Goal: Information Seeking & Learning: Learn about a topic

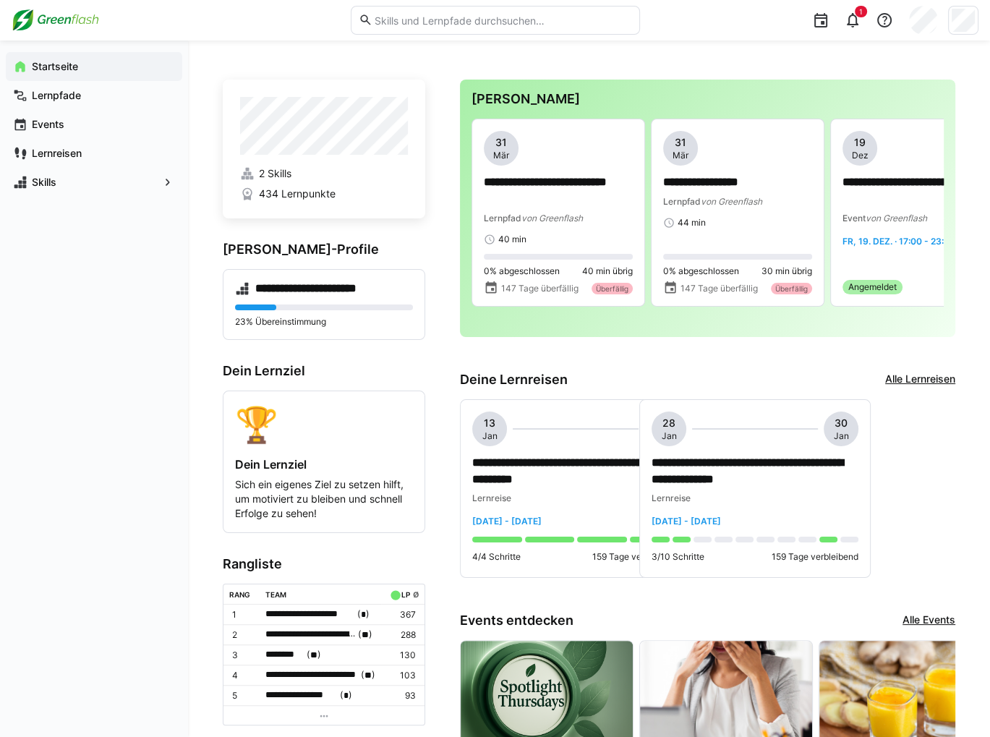
click at [867, 26] on div "1" at bounding box center [814, 20] width 329 height 40
click at [856, 15] on span "1" at bounding box center [861, 12] width 12 height 12
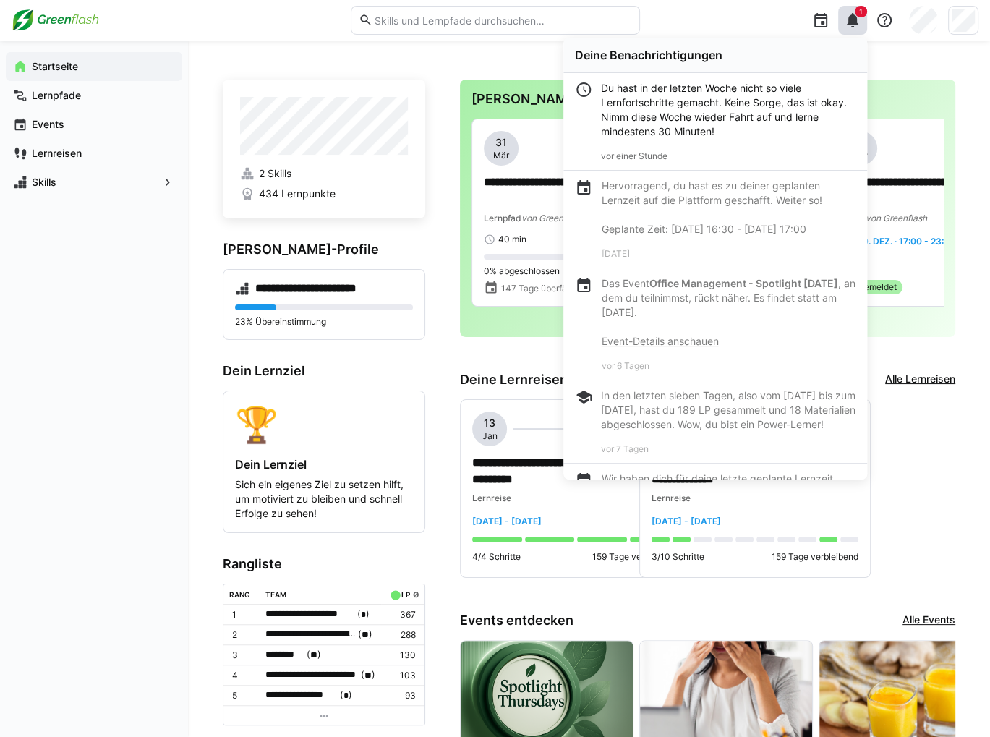
click at [717, 17] on div "1 Deine Benachrichtigungen Du hast in der letzten Woche nicht so viele Lernfort…" at bounding box center [814, 20] width 329 height 40
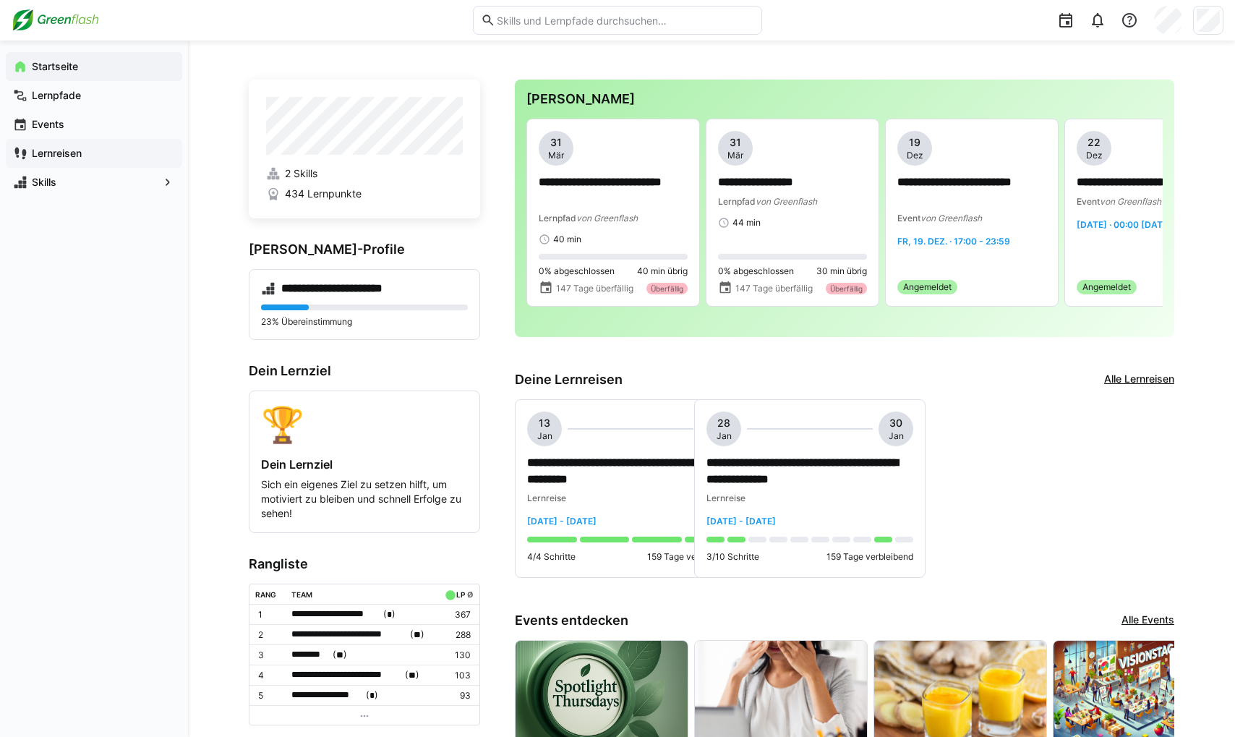
click at [0, 0] on app-navigation-label "Lernreisen" at bounding box center [0, 0] width 0 height 0
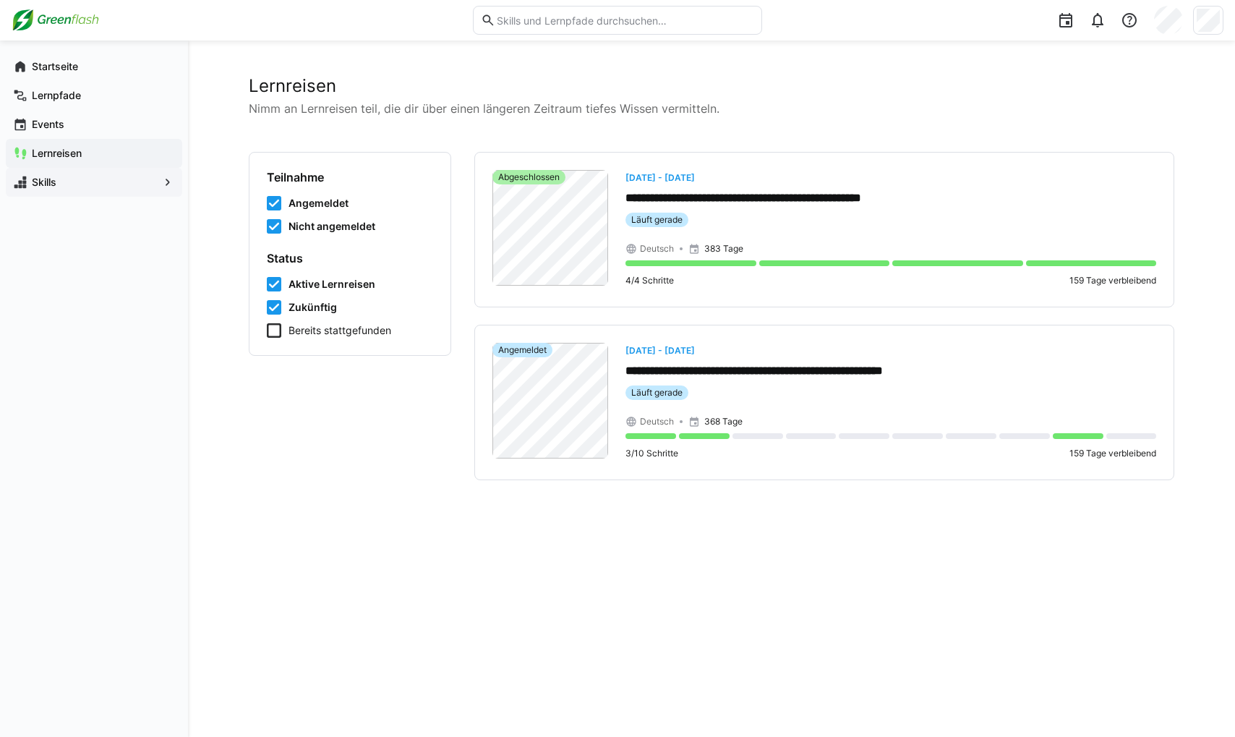
click at [109, 187] on span "Skills" at bounding box center [94, 182] width 129 height 14
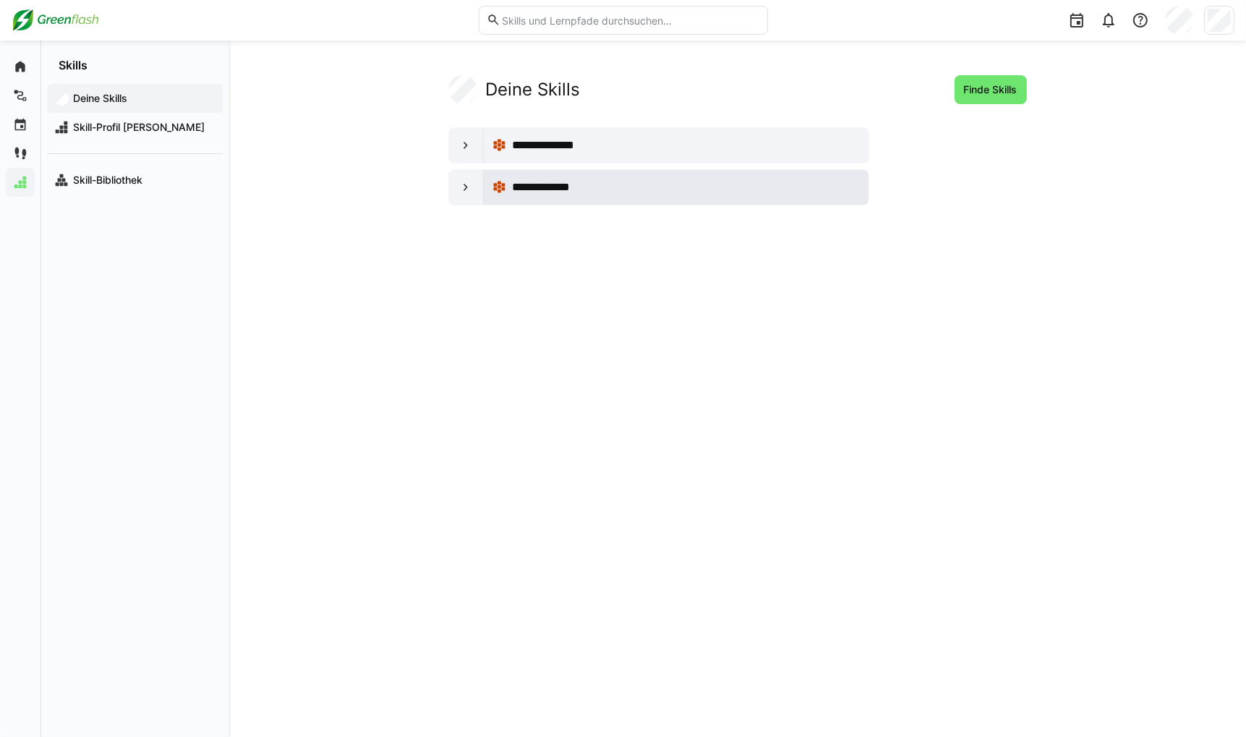
click at [658, 192] on div "**********" at bounding box center [686, 187] width 348 height 17
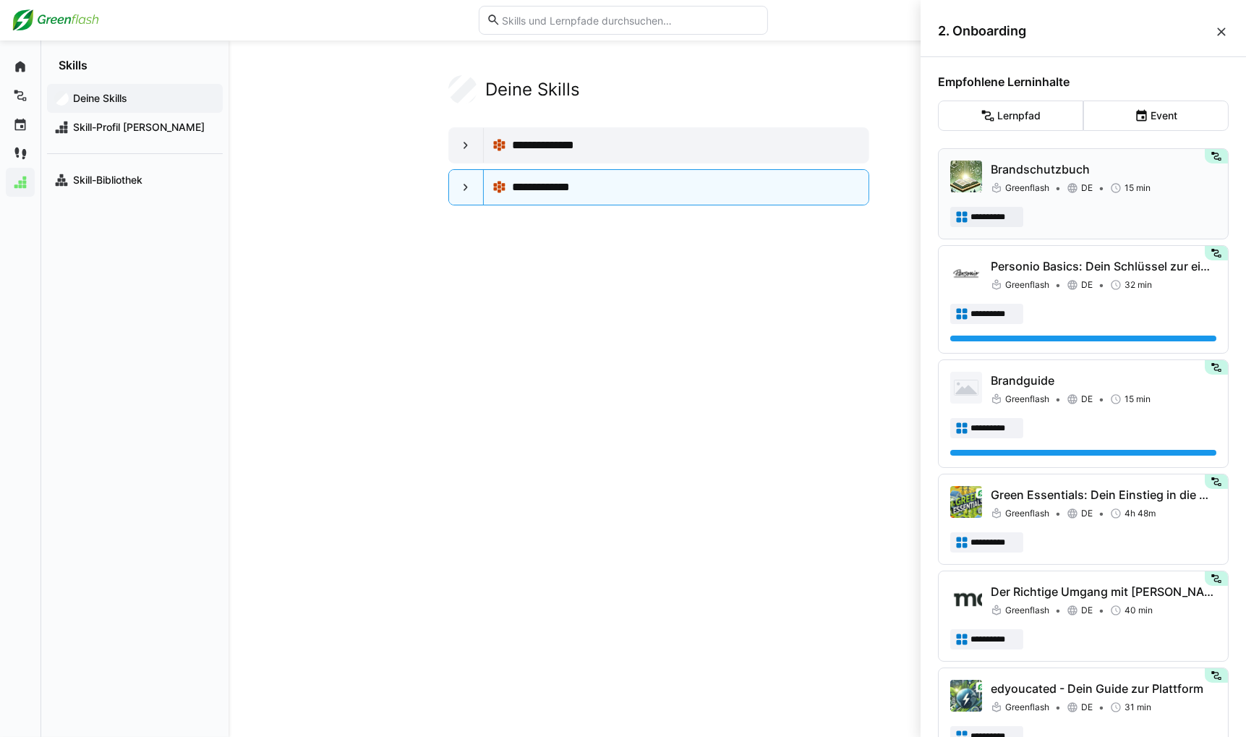
click at [871, 188] on div "Greenflash DE 15 min" at bounding box center [1104, 188] width 226 height 14
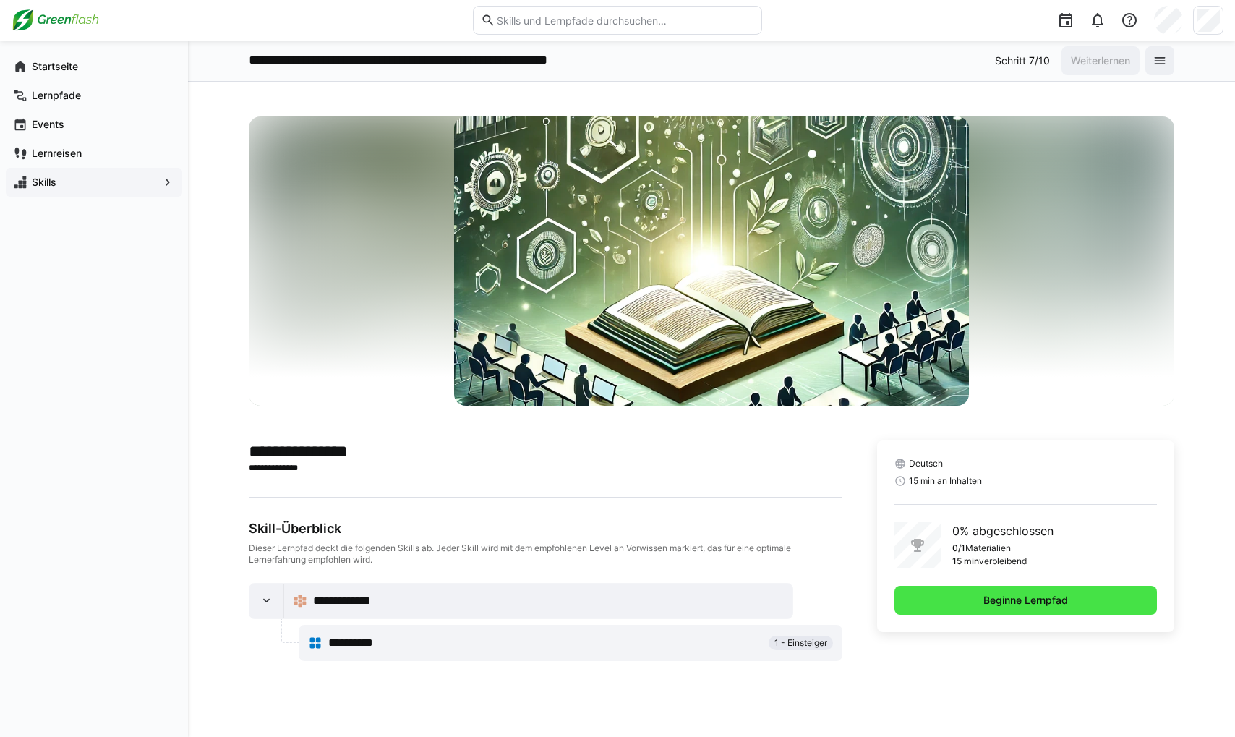
drag, startPoint x: 1003, startPoint y: 594, endPoint x: 993, endPoint y: 592, distance: 10.4
click at [871, 595] on span "Beginne Lernpfad" at bounding box center [1025, 600] width 89 height 14
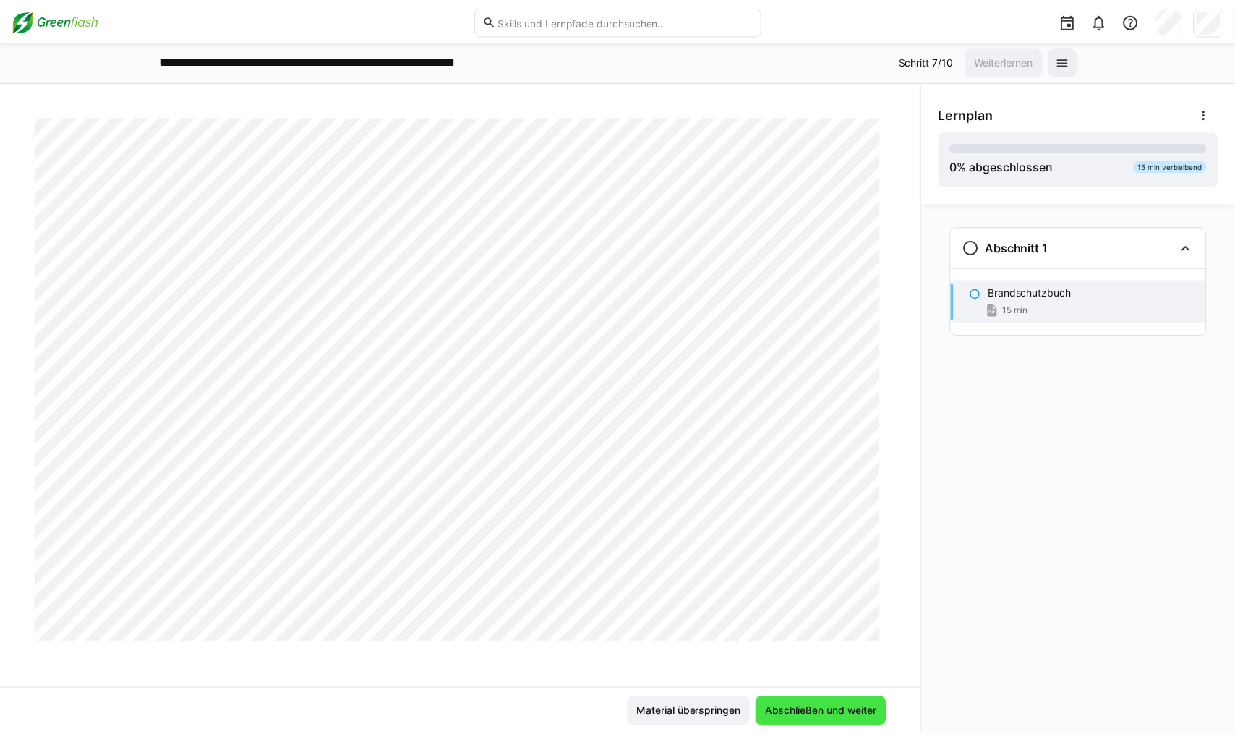
scroll to position [9238, 0]
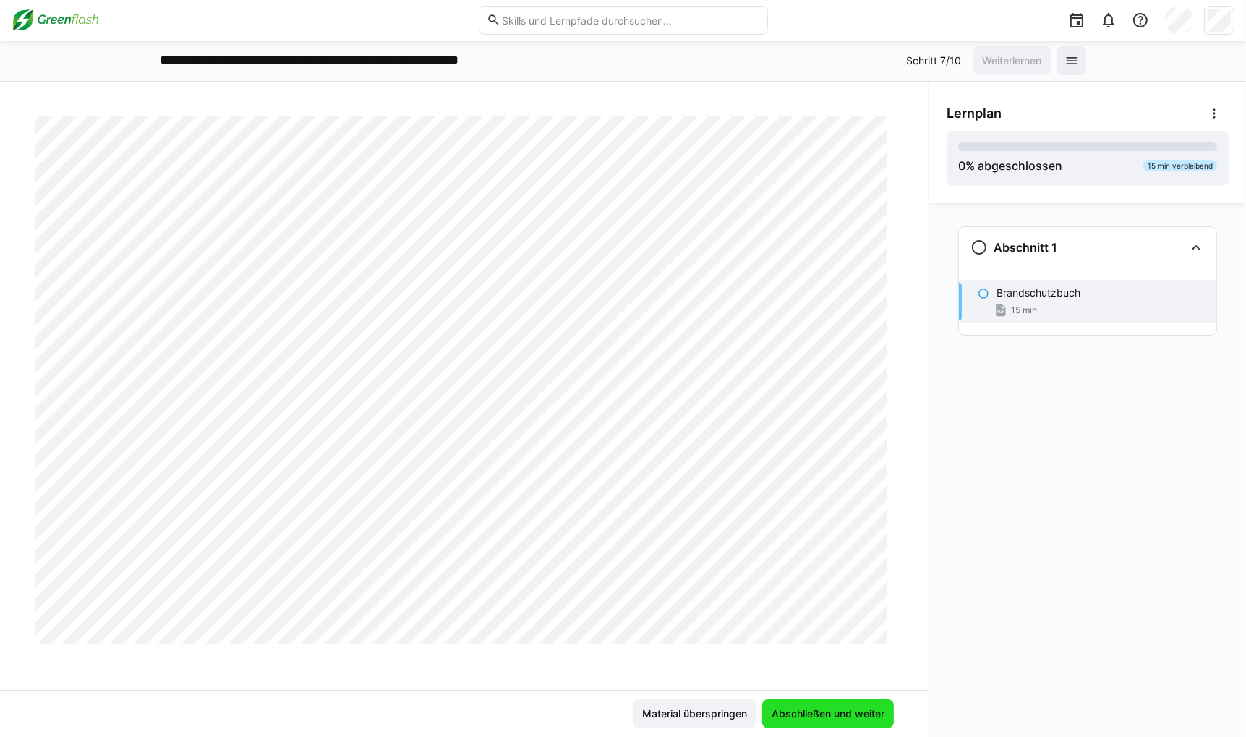
click at [798, 705] on span "Abschließen und weiter" at bounding box center [828, 713] width 132 height 29
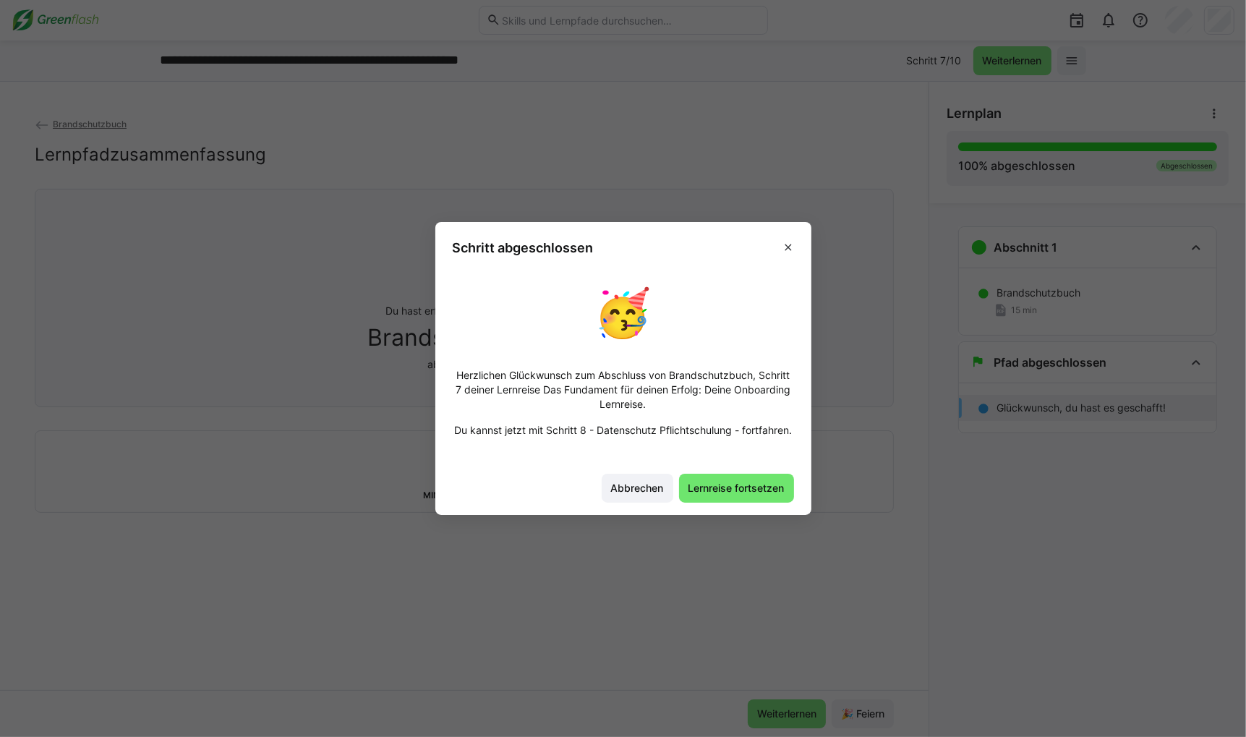
click at [708, 494] on span "Lernreise fortsetzen" at bounding box center [736, 488] width 101 height 14
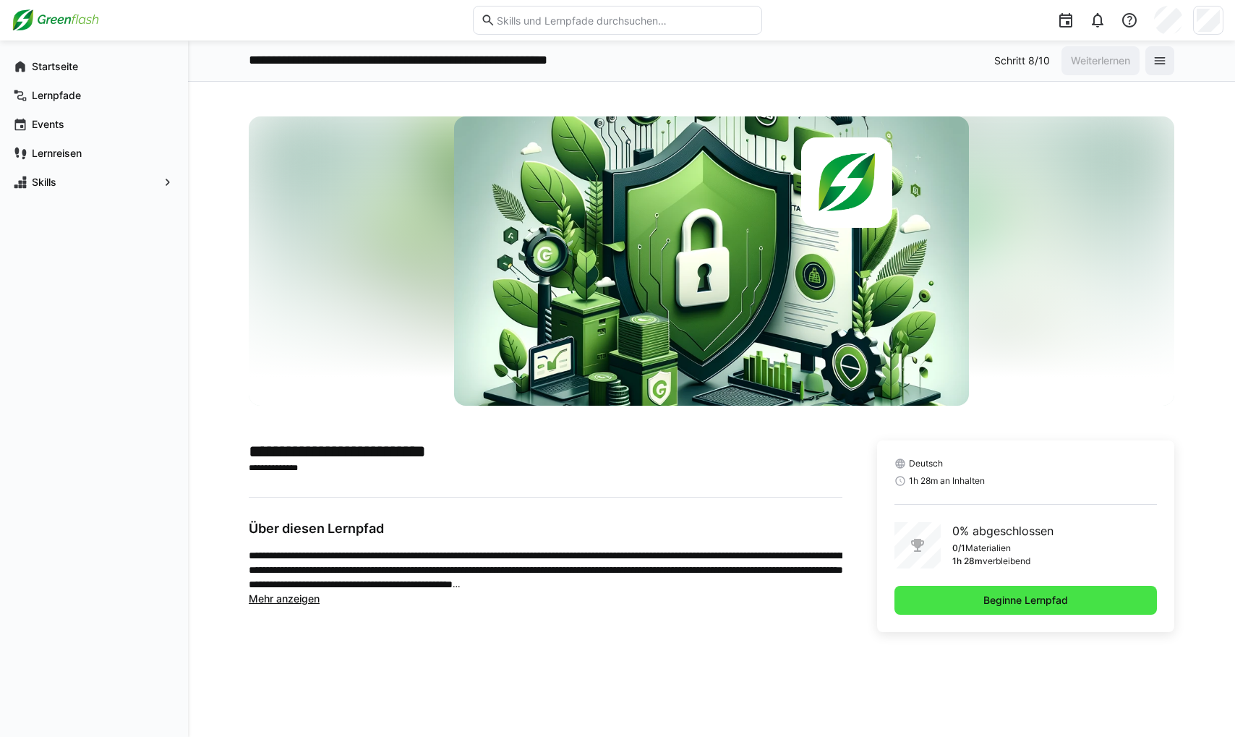
click at [871, 590] on span "Beginne Lernpfad" at bounding box center [1026, 600] width 263 height 29
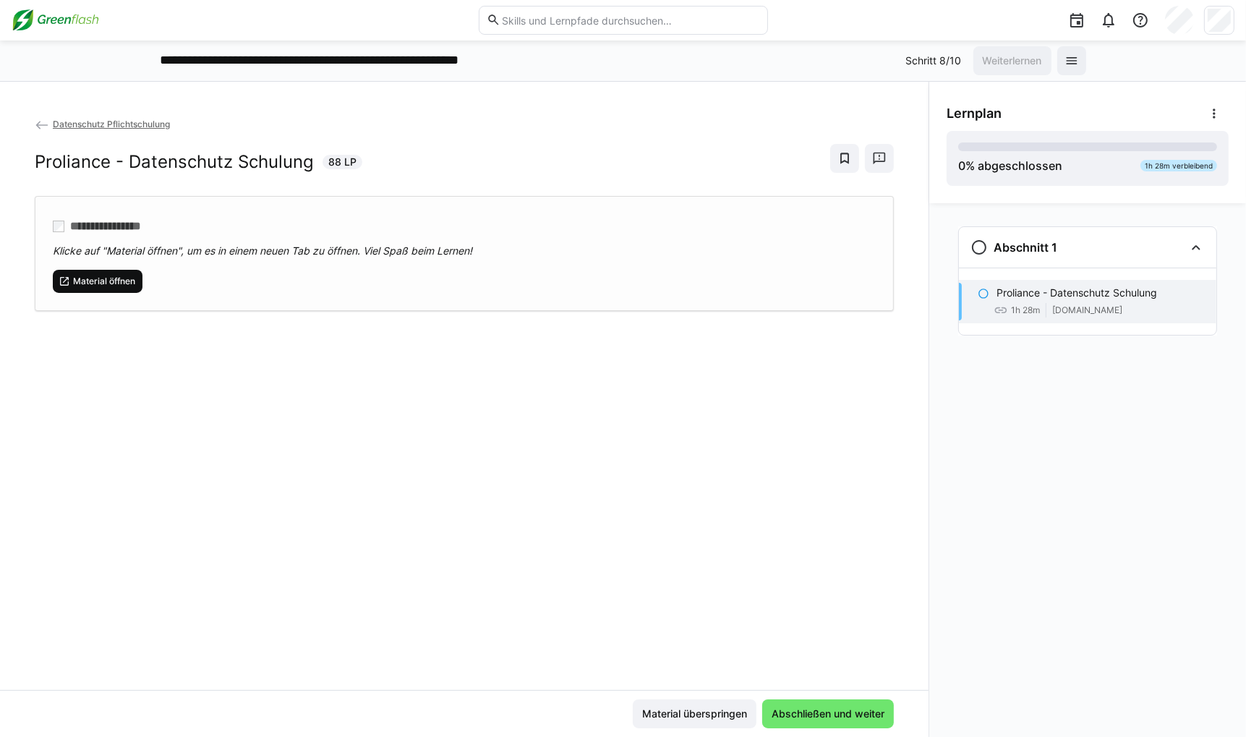
click at [110, 279] on span "Material öffnen" at bounding box center [104, 282] width 65 height 12
click at [131, 276] on span "Material öffnen" at bounding box center [104, 282] width 65 height 12
click at [388, 391] on div "**********" at bounding box center [464, 402] width 929 height 573
click at [92, 294] on div "**********" at bounding box center [464, 253] width 859 height 115
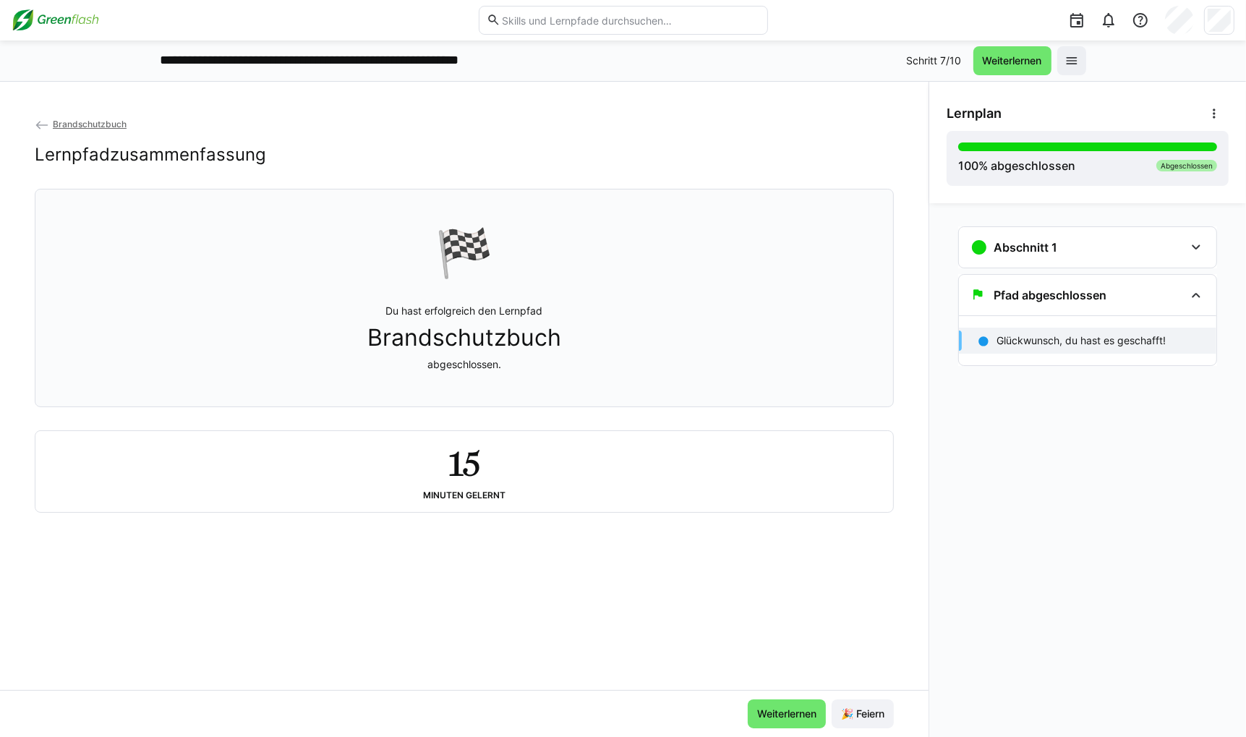
drag, startPoint x: 869, startPoint y: 708, endPoint x: 857, endPoint y: 680, distance: 30.1
click at [869, 708] on span "🎉 Feiern" at bounding box center [863, 714] width 48 height 14
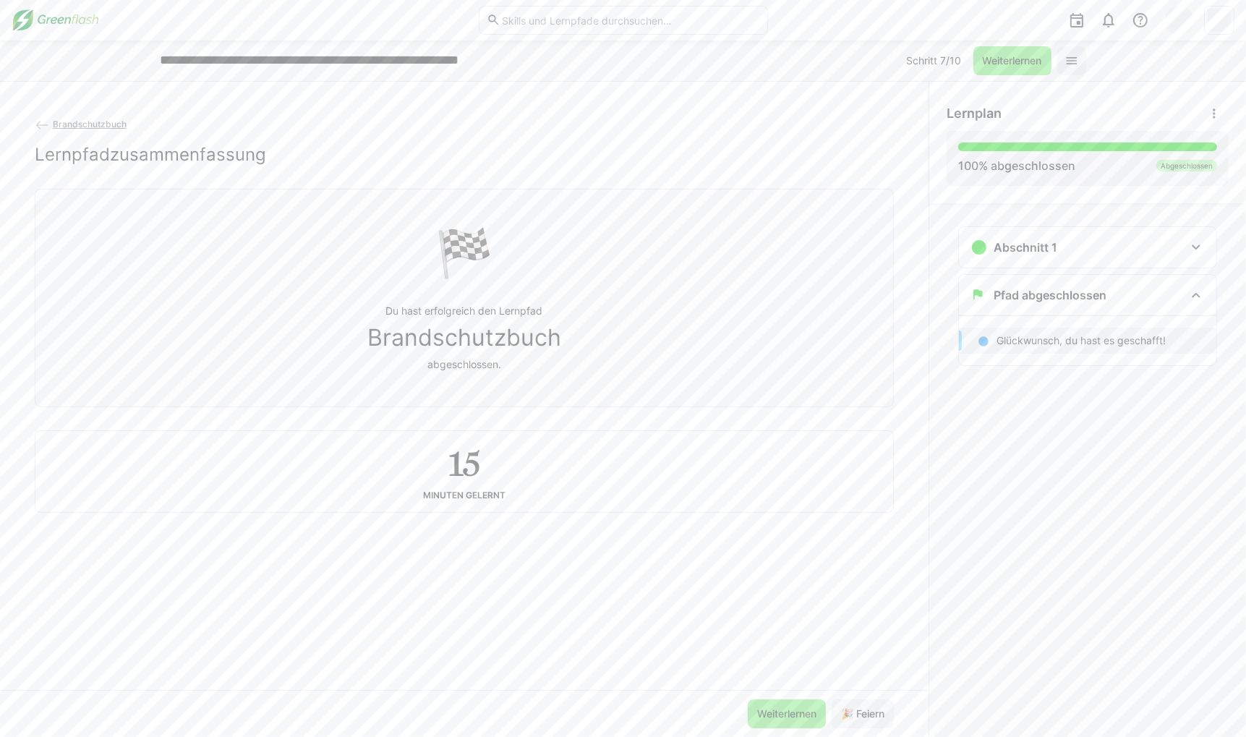
click at [67, 13] on img at bounding box center [56, 20] width 88 height 23
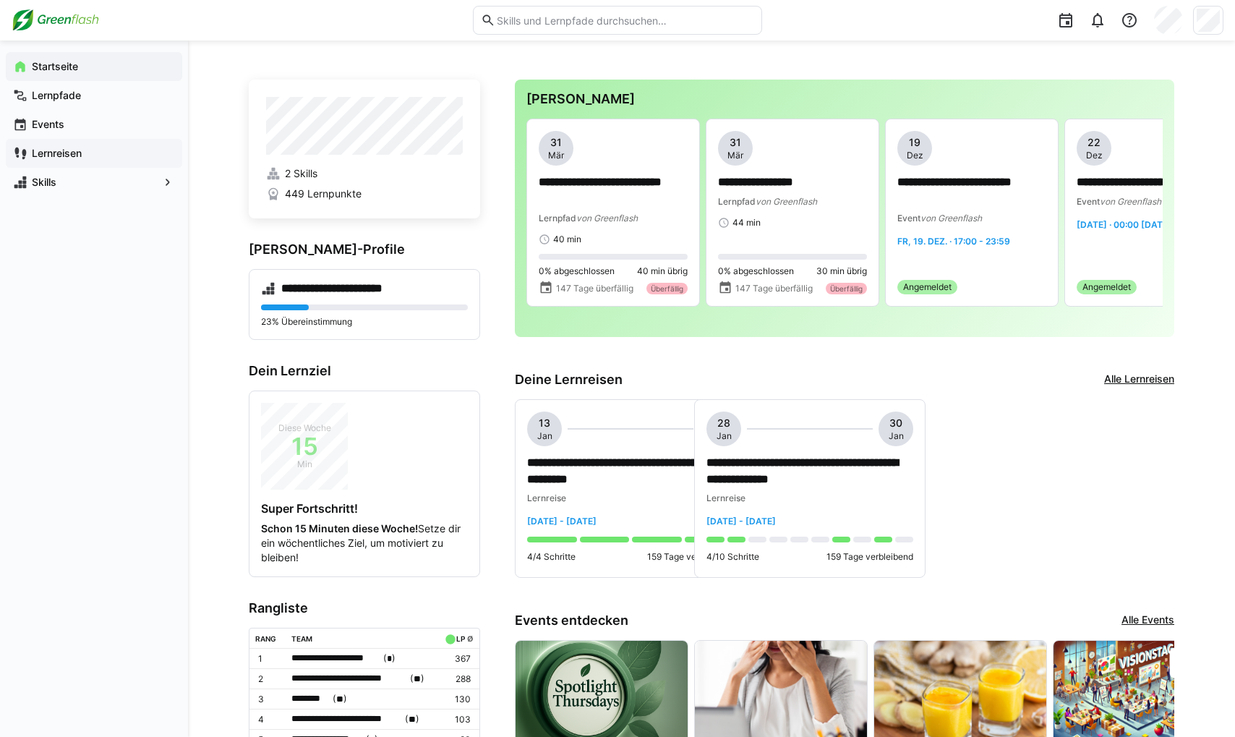
click at [58, 140] on div "Lernreisen" at bounding box center [94, 153] width 176 height 29
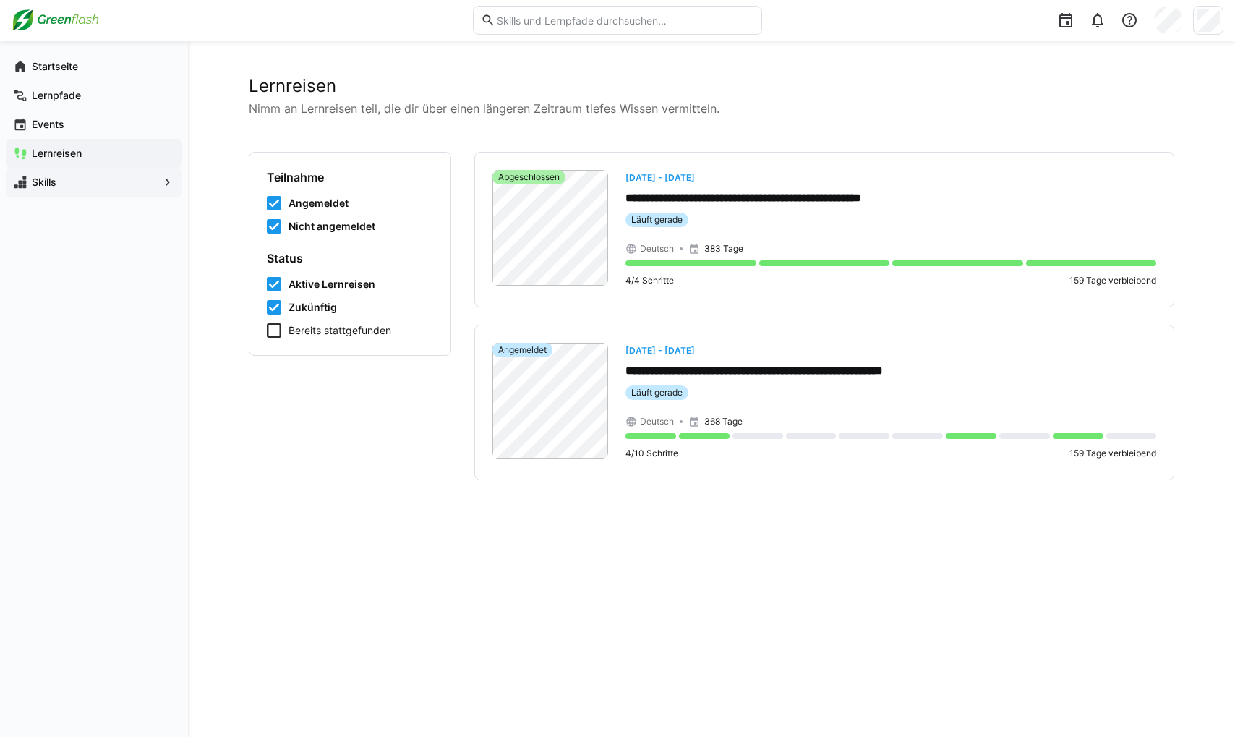
click at [98, 184] on span "Skills" at bounding box center [94, 182] width 129 height 14
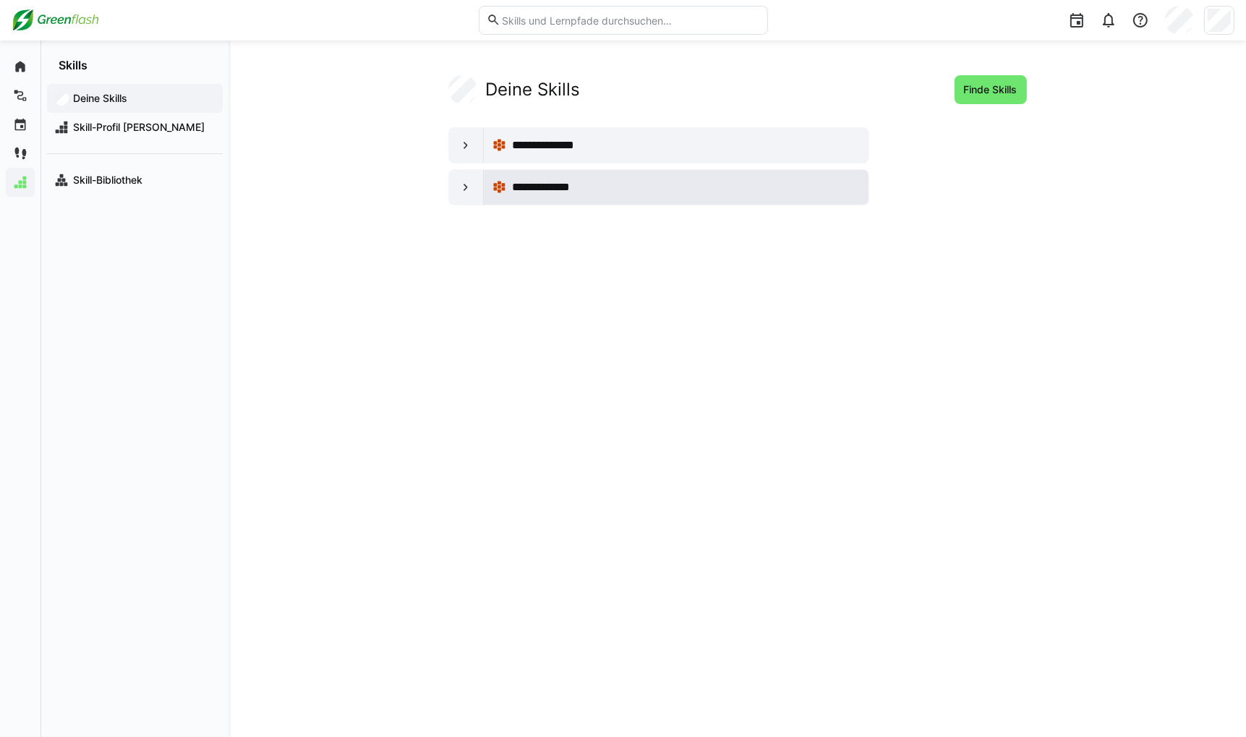
click at [625, 186] on div "**********" at bounding box center [686, 187] width 348 height 17
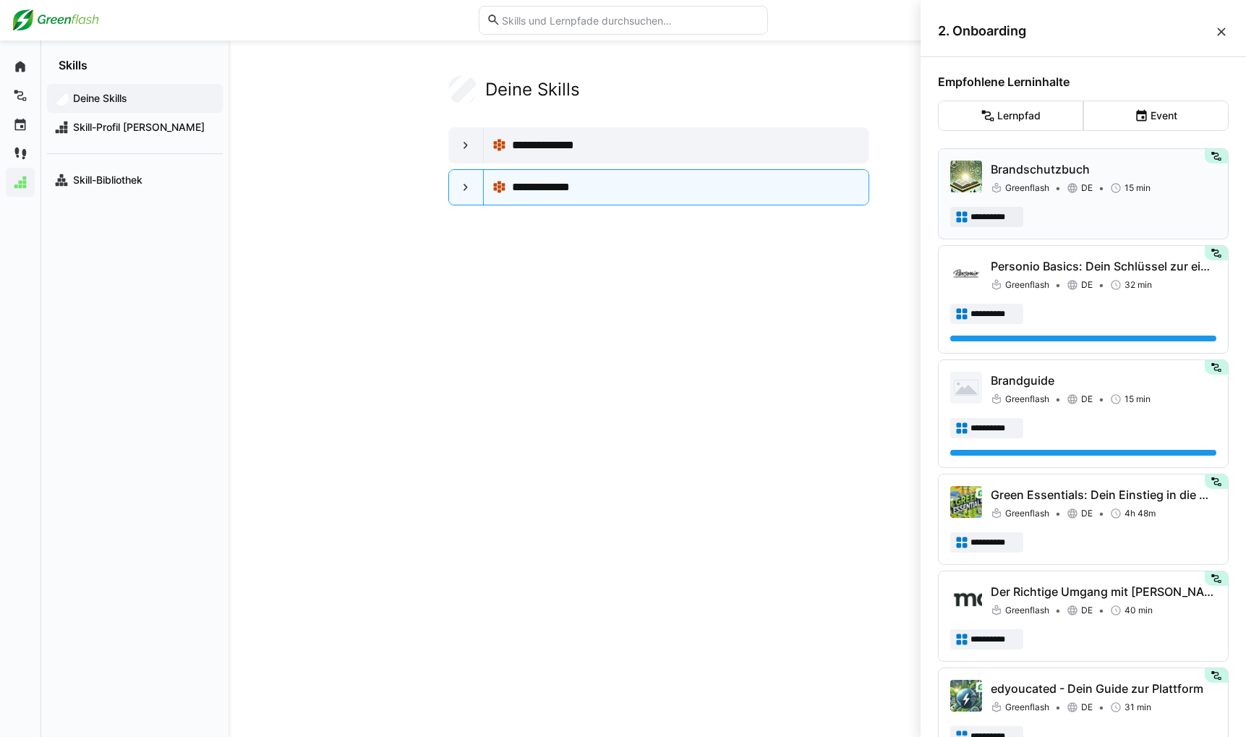
click at [871, 191] on eds-icon at bounding box center [1073, 188] width 12 height 12
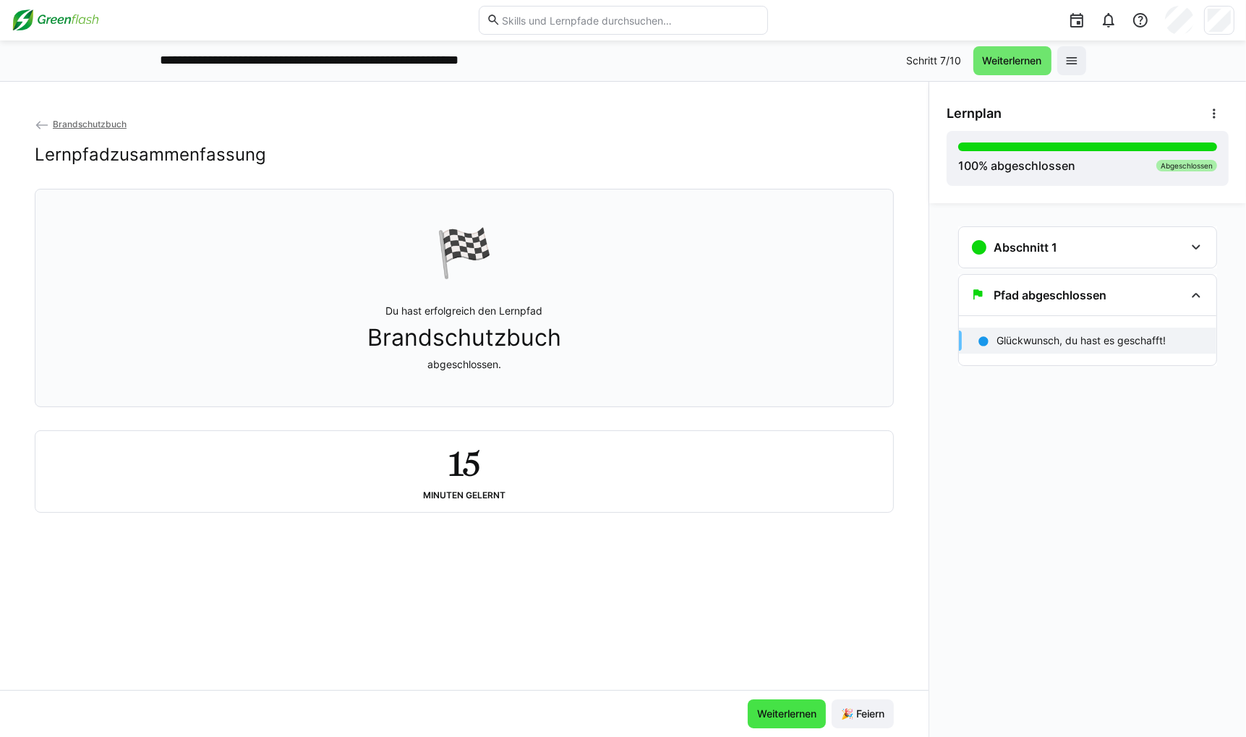
click at [792, 716] on span "Weiterlernen" at bounding box center [787, 714] width 64 height 14
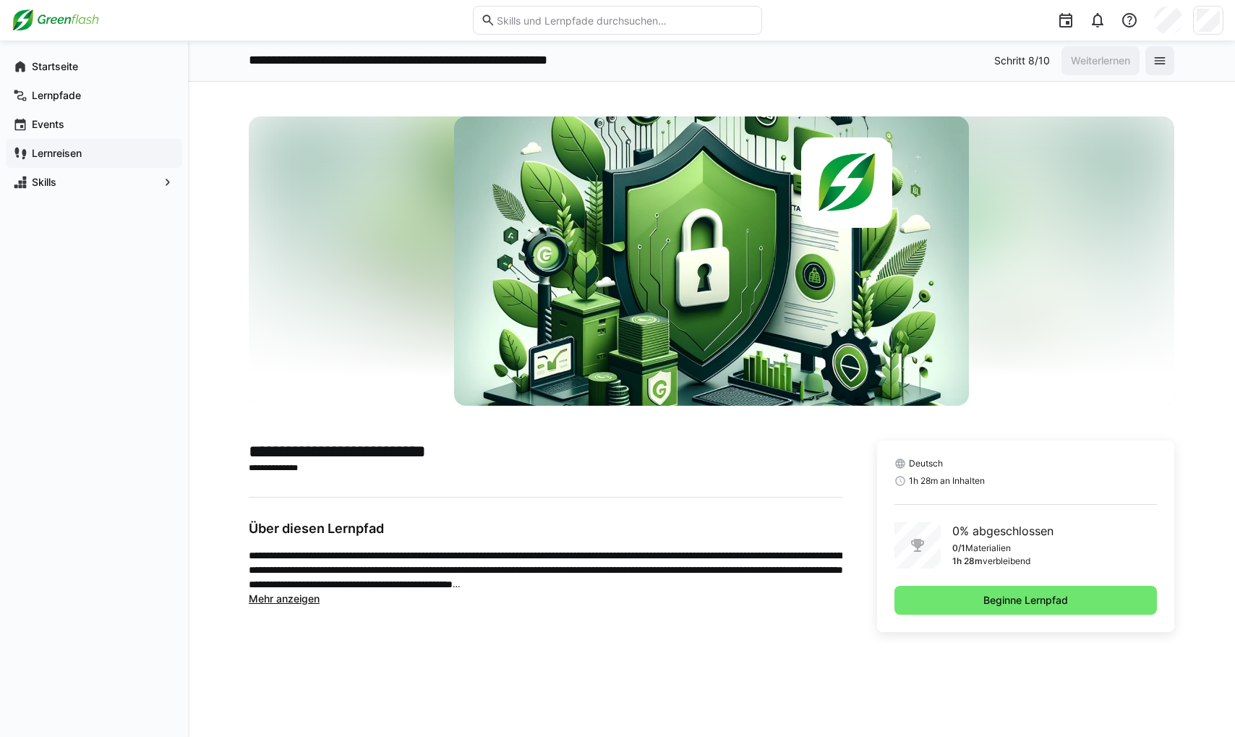
click at [0, 0] on app-navigation-label "Lernreisen" at bounding box center [0, 0] width 0 height 0
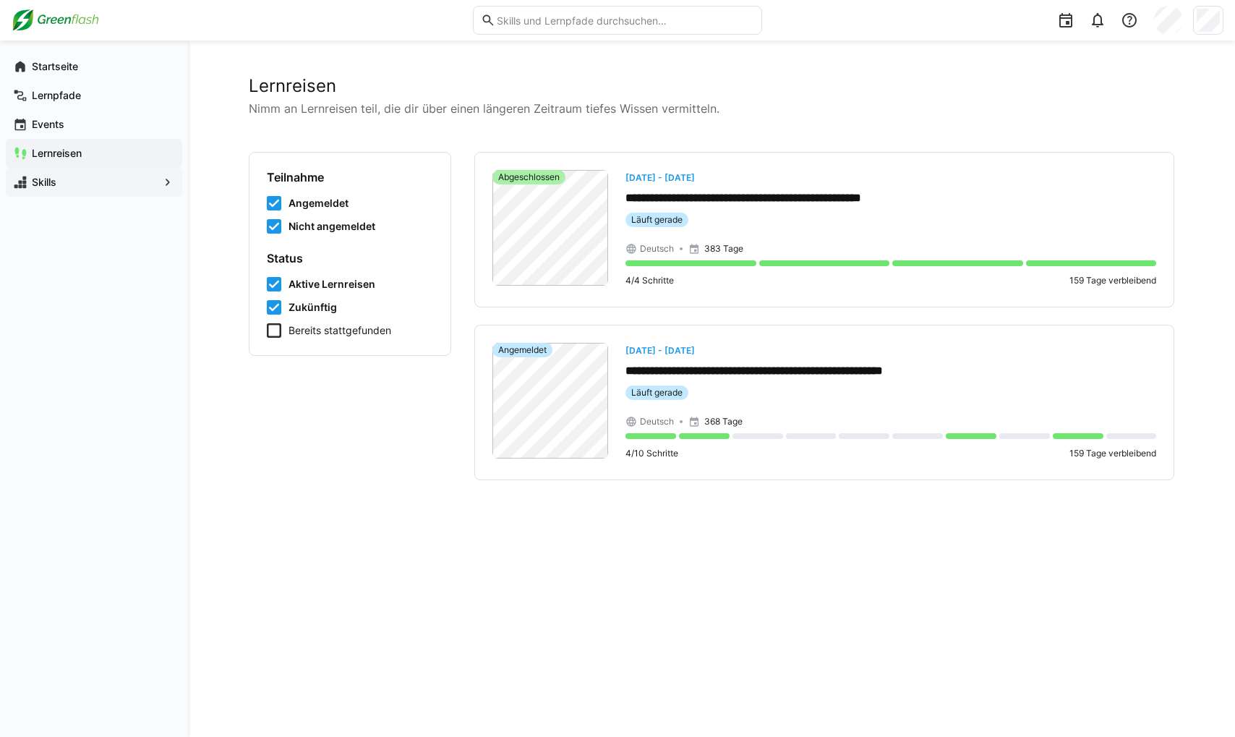
click at [63, 193] on div "Skills" at bounding box center [94, 182] width 176 height 29
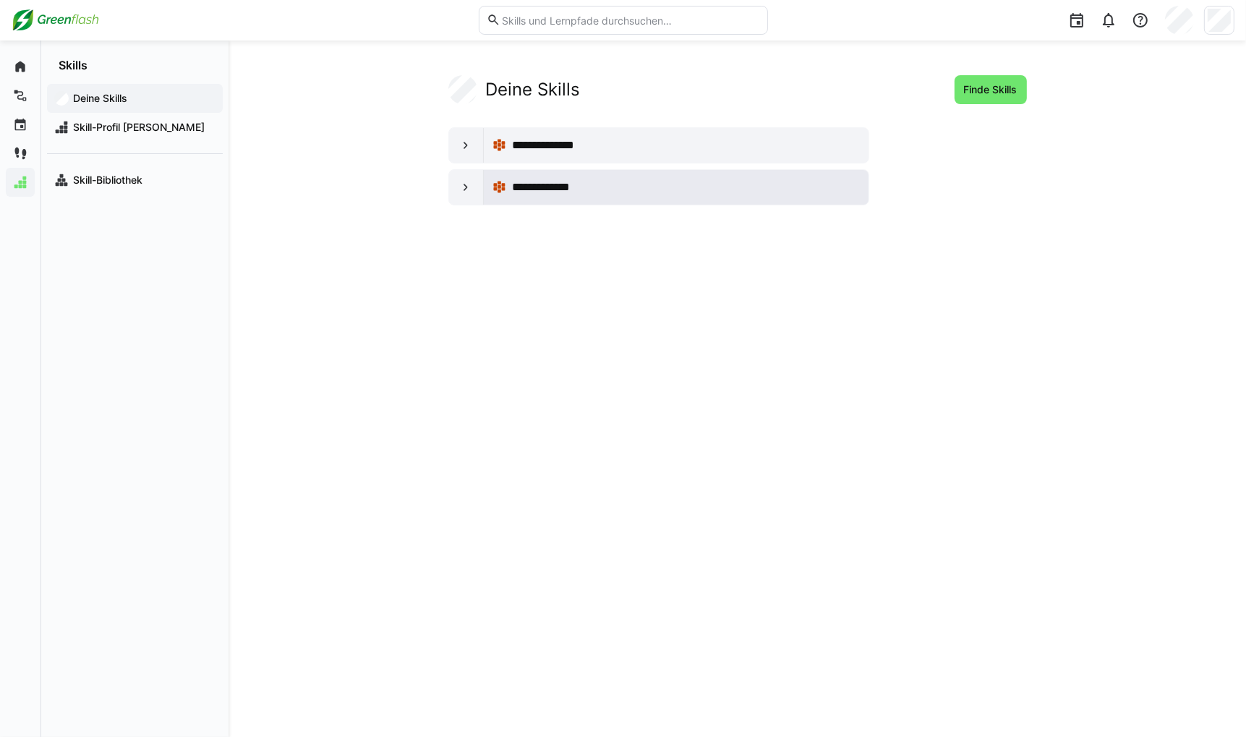
click at [535, 179] on span "**********" at bounding box center [551, 187] width 78 height 17
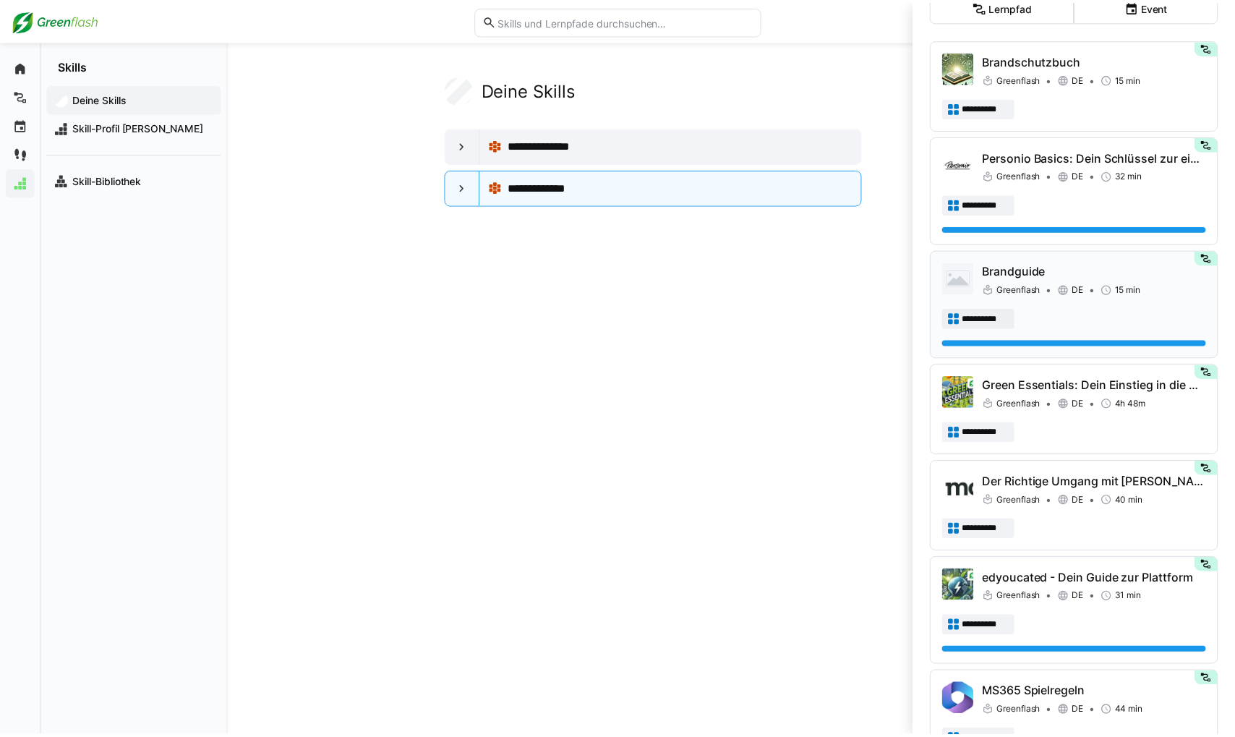
scroll to position [145, 0]
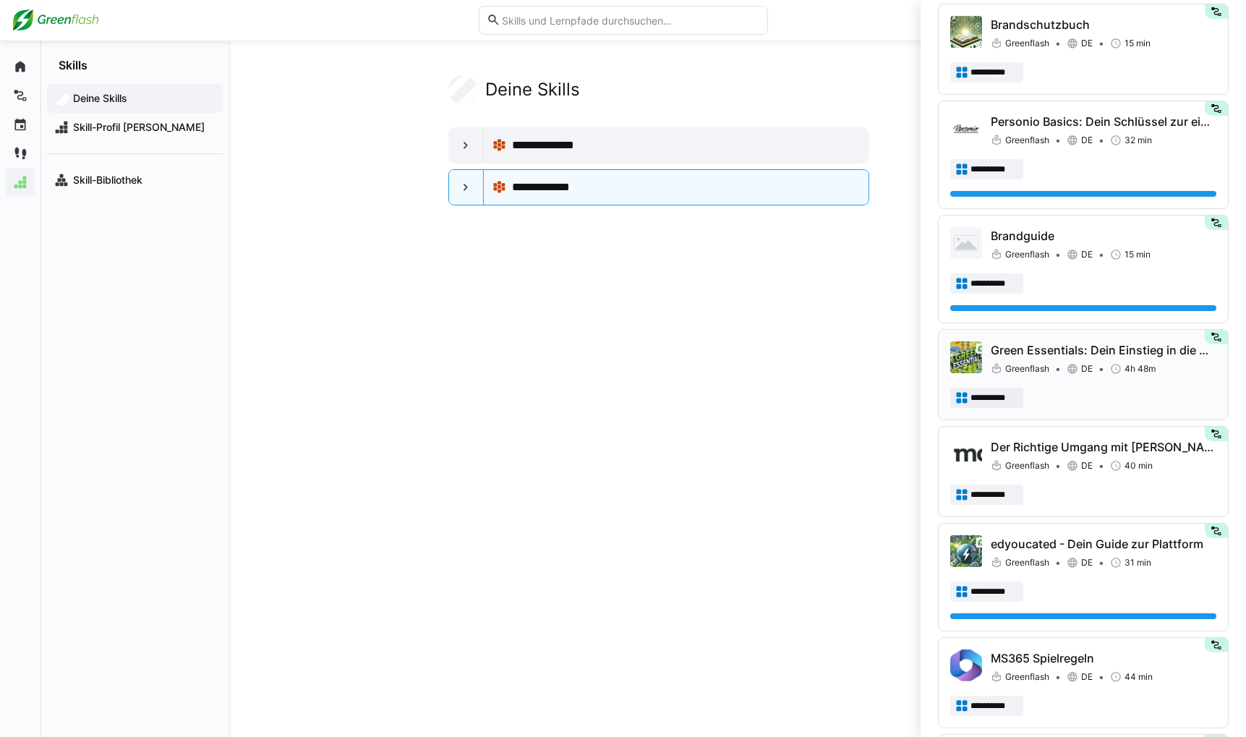
click at [871, 371] on eds-icon at bounding box center [1073, 369] width 12 height 12
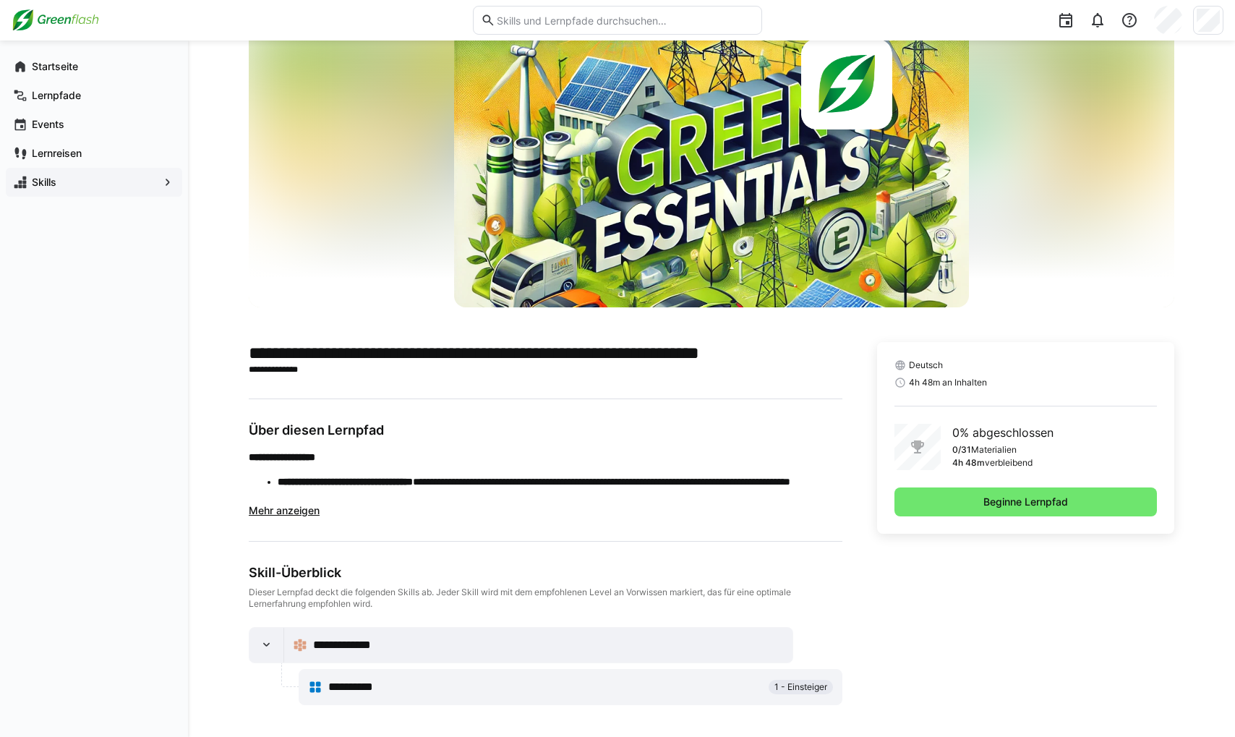
scroll to position [100, 0]
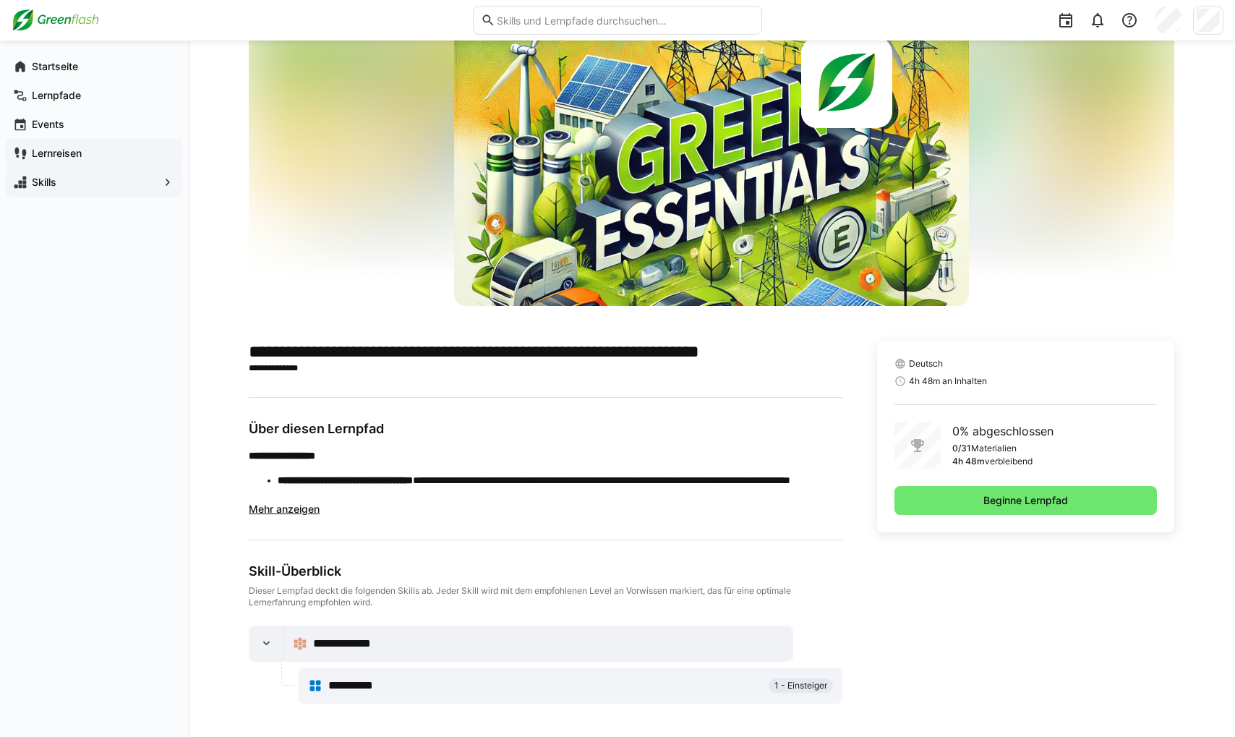
click at [0, 0] on app-navigation-label "Lernreisen" at bounding box center [0, 0] width 0 height 0
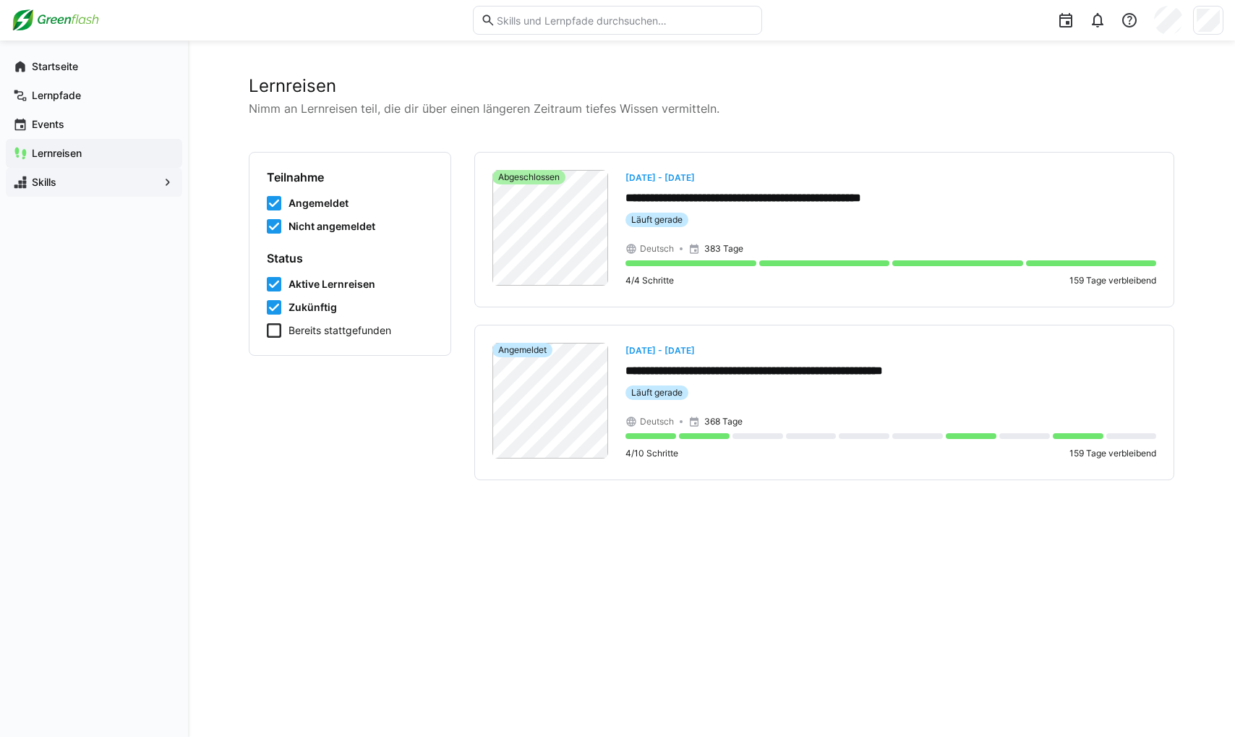
click at [61, 181] on span "Skills" at bounding box center [94, 182] width 129 height 14
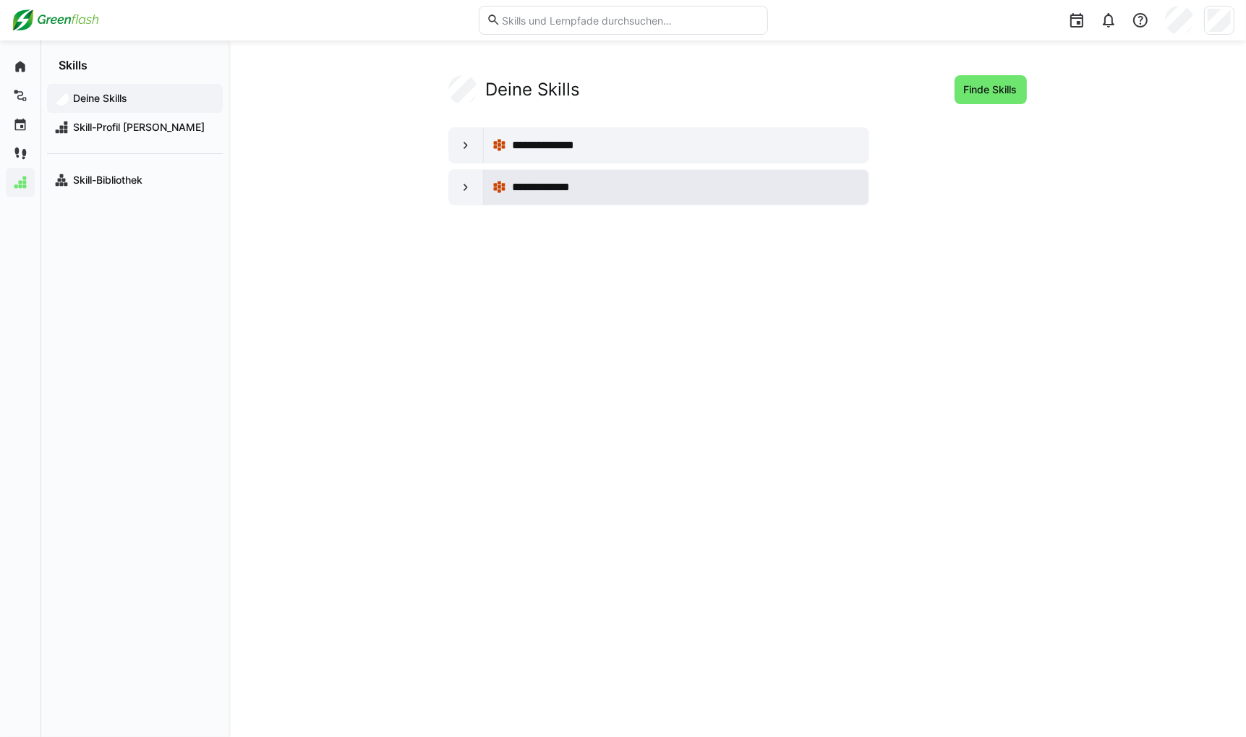
click at [616, 179] on div "**********" at bounding box center [686, 187] width 348 height 17
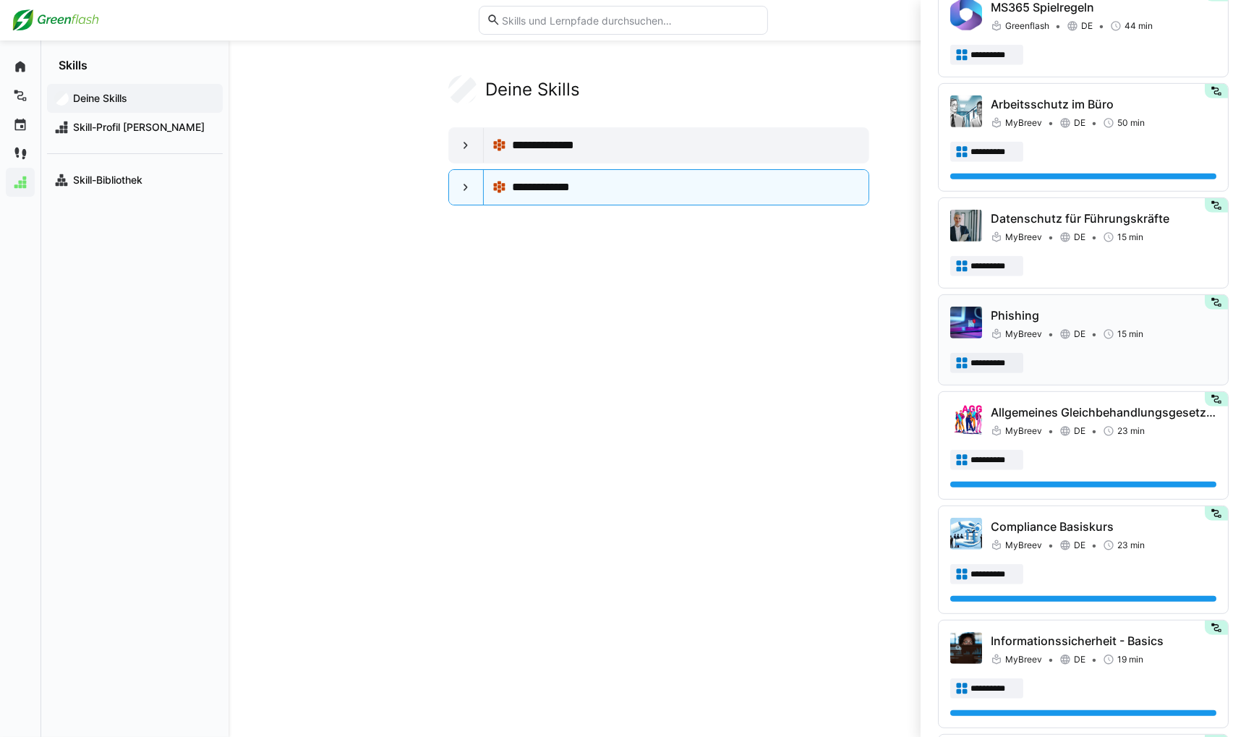
scroll to position [784, 0]
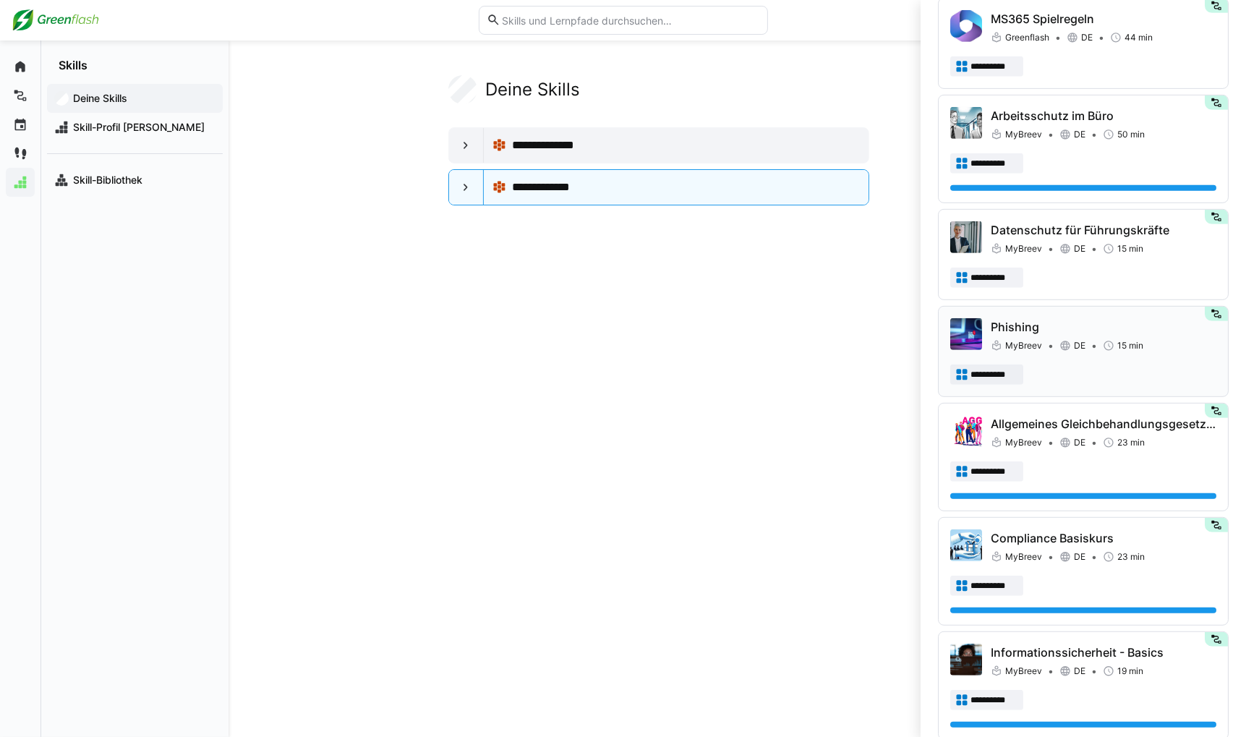
click at [871, 366] on div "**********" at bounding box center [1083, 374] width 266 height 20
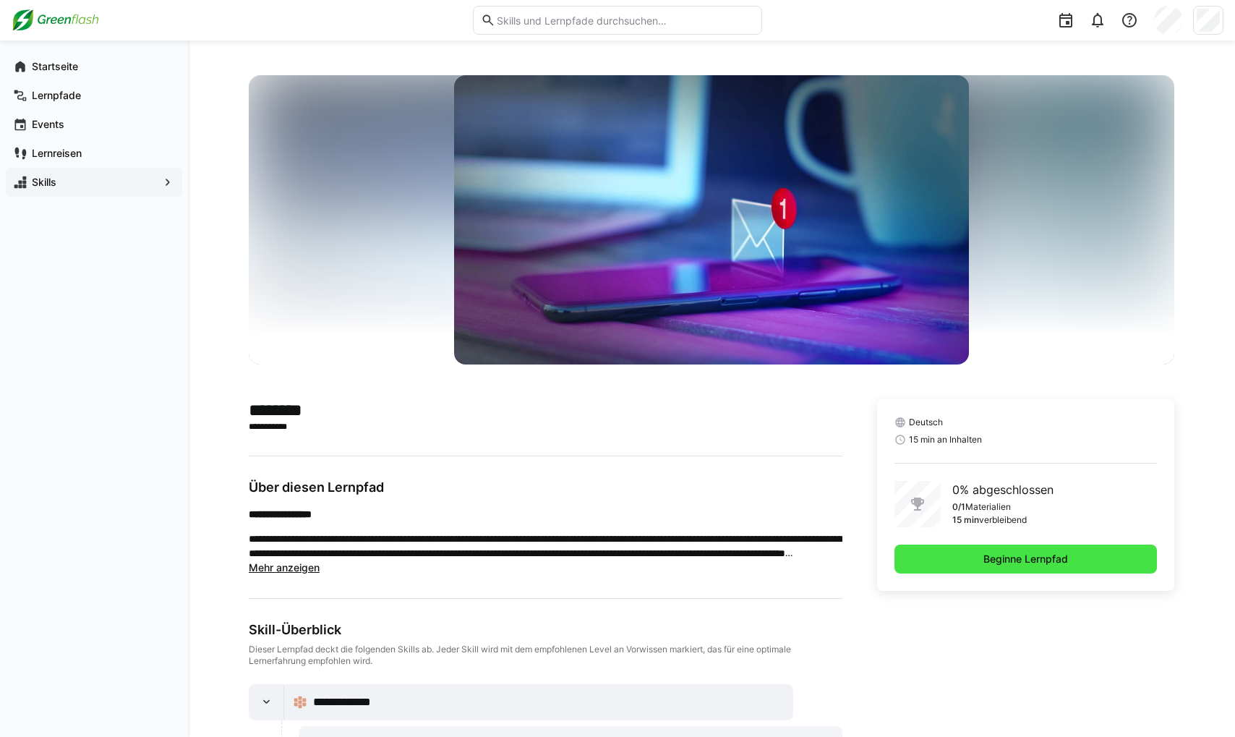
click at [871, 552] on span "Beginne Lernpfad" at bounding box center [1025, 559] width 89 height 14
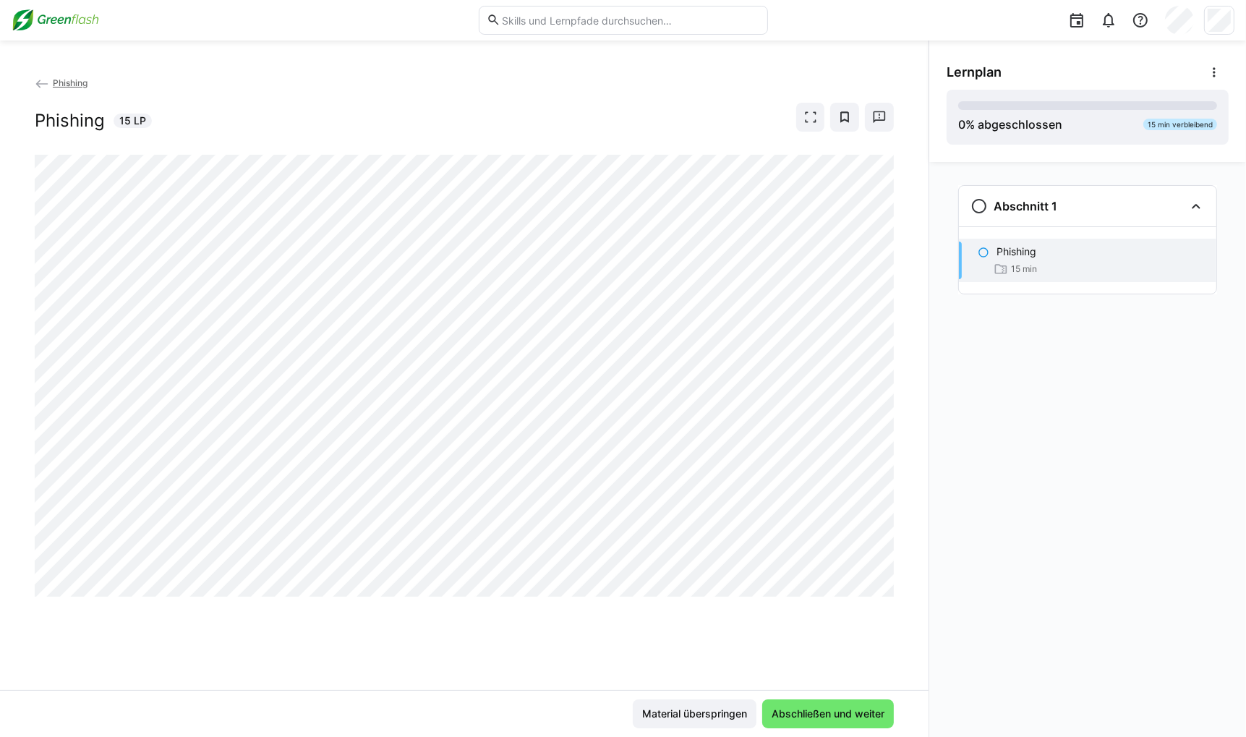
click at [871, 549] on div "Abschnitt 1 [GEOGRAPHIC_DATA] 15 min" at bounding box center [1087, 449] width 317 height 575
drag, startPoint x: 913, startPoint y: 583, endPoint x: 1053, endPoint y: 544, distance: 144.9
click at [871, 553] on div "Abschnitt 1 [GEOGRAPHIC_DATA] 15 min" at bounding box center [1087, 449] width 317 height 575
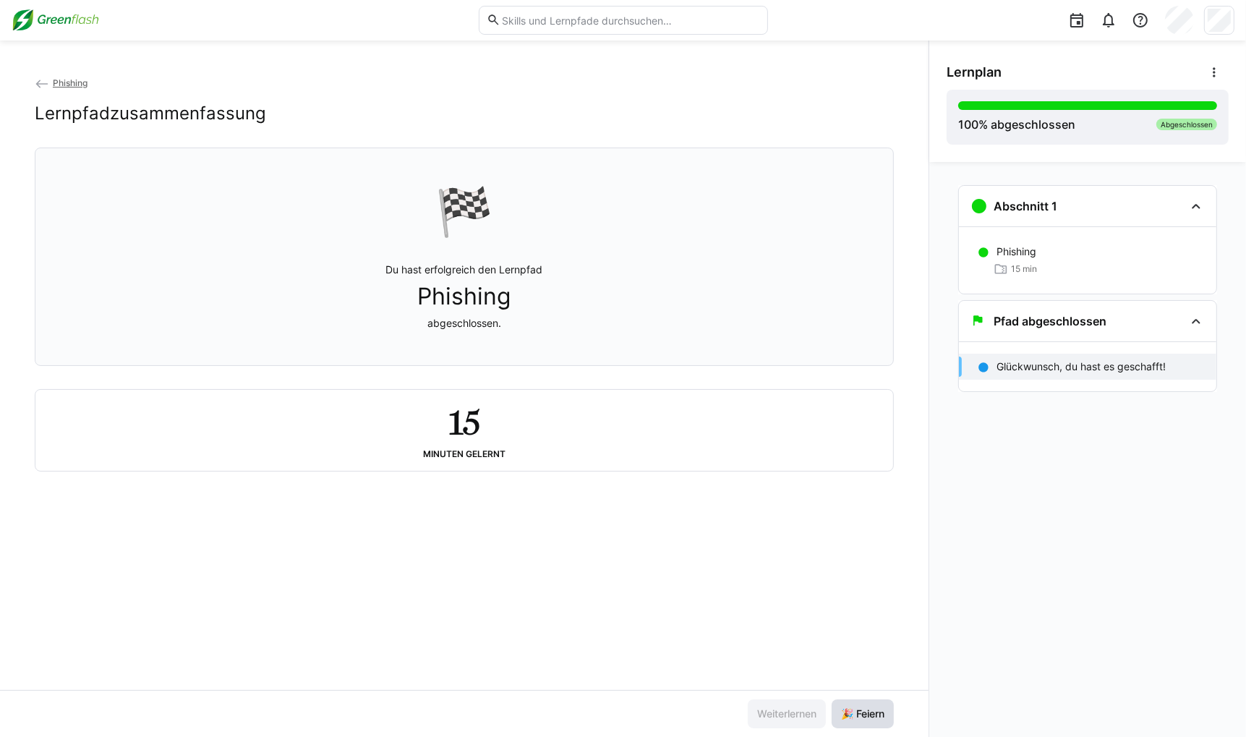
click at [871, 714] on span "🎉 Feiern" at bounding box center [863, 714] width 48 height 14
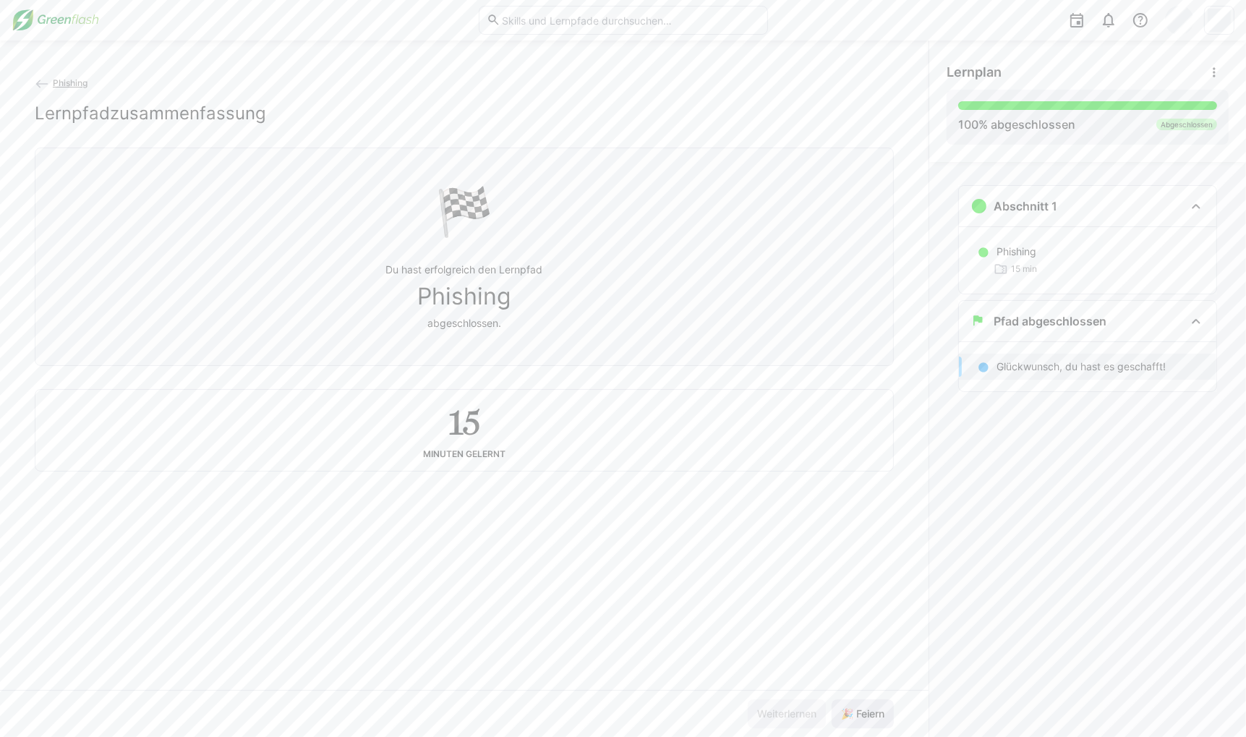
click at [871, 714] on span "🎉 Feiern" at bounding box center [863, 714] width 48 height 14
click at [88, 30] on img at bounding box center [56, 20] width 88 height 23
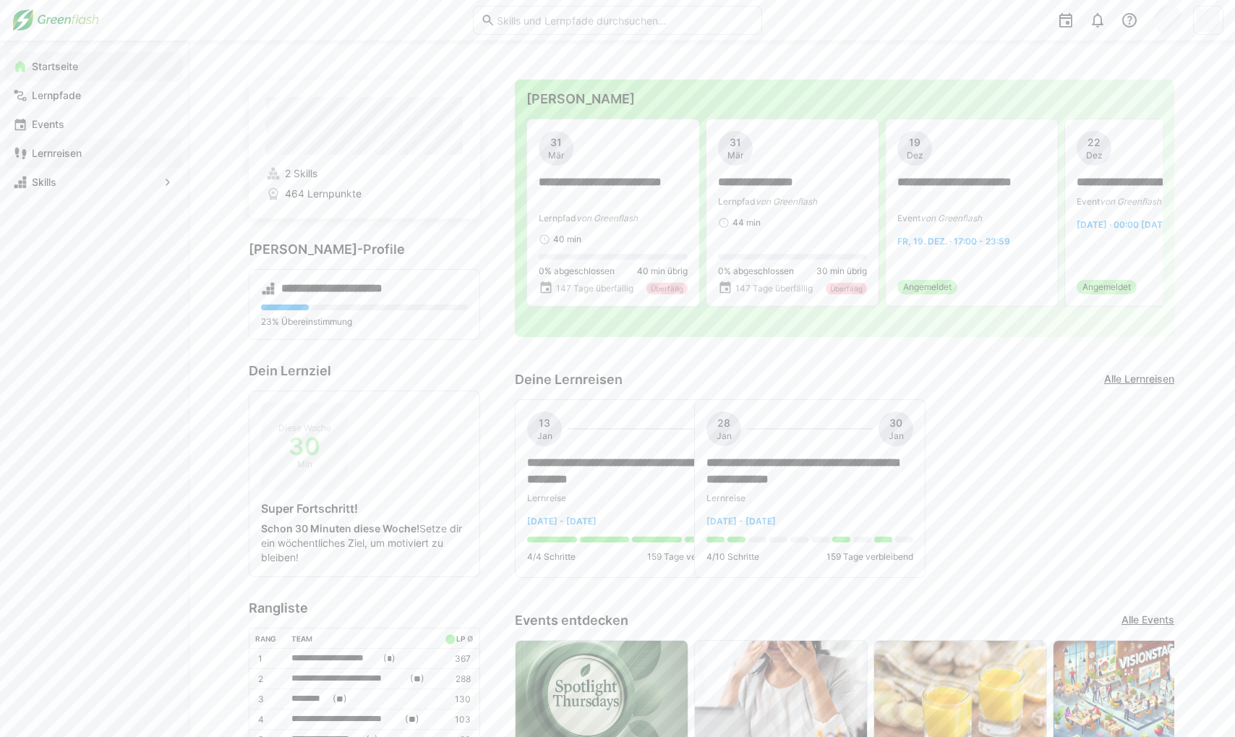
click at [0, 0] on app-navigation-label "Lernreisen" at bounding box center [0, 0] width 0 height 0
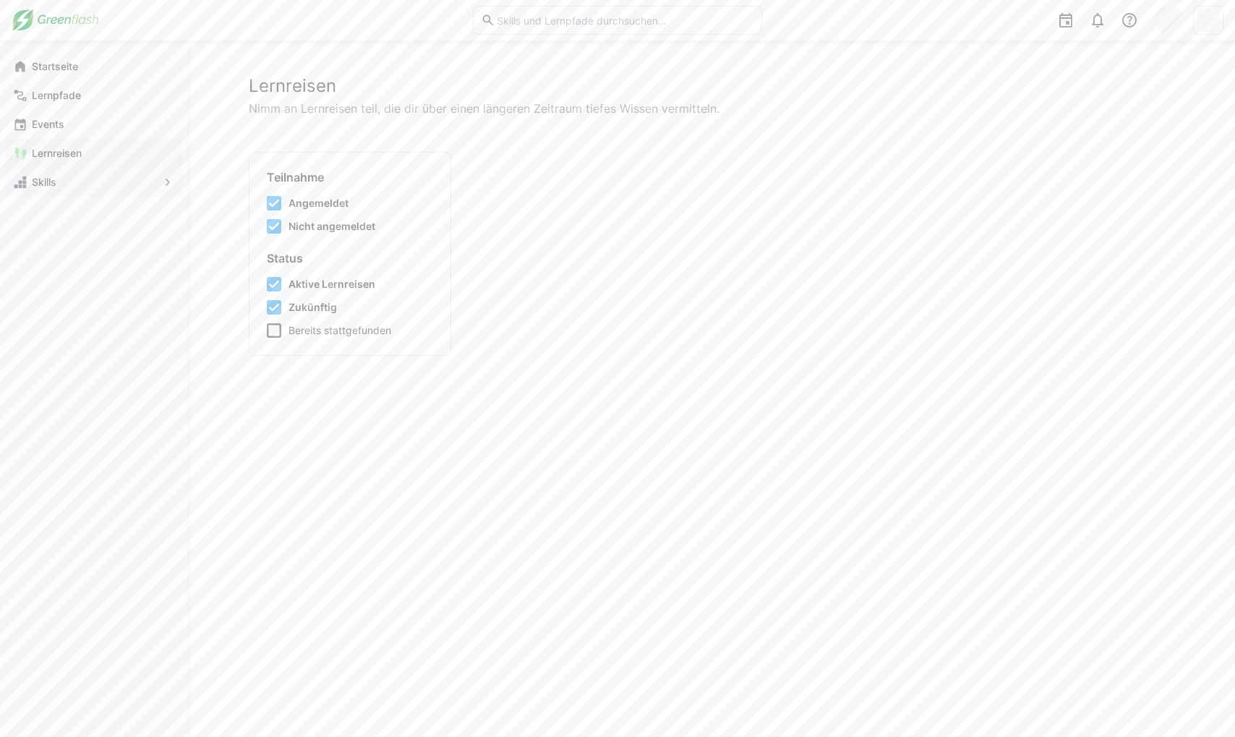
click at [90, 176] on span "Skills" at bounding box center [94, 182] width 129 height 14
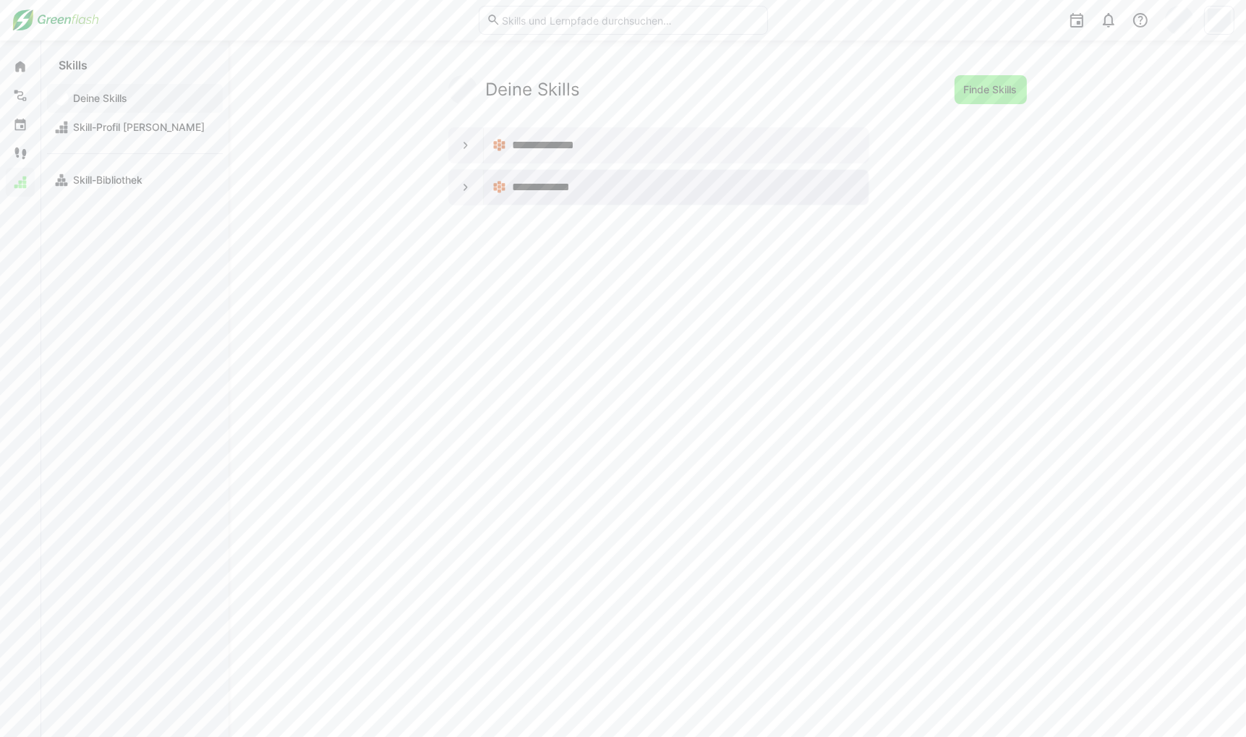
click at [574, 195] on span "**********" at bounding box center [551, 187] width 78 height 17
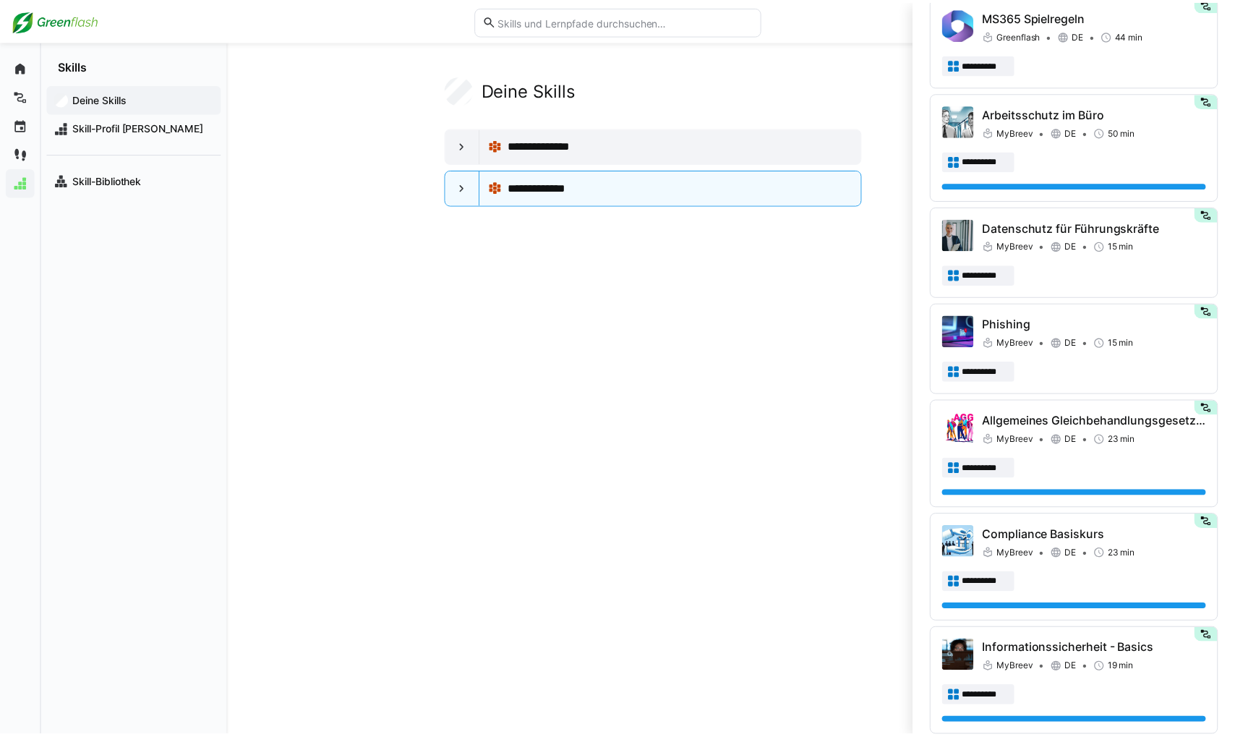
scroll to position [784, 0]
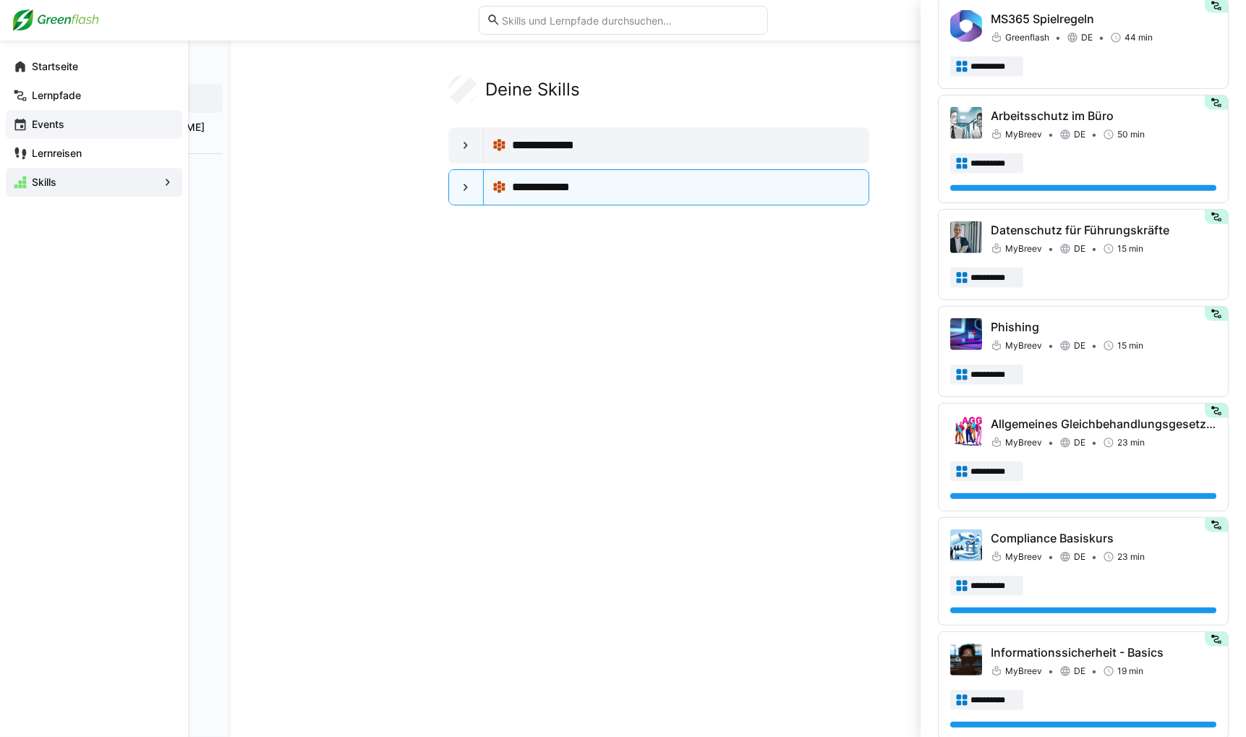
click at [0, 0] on app-navigation-label "Events" at bounding box center [0, 0] width 0 height 0
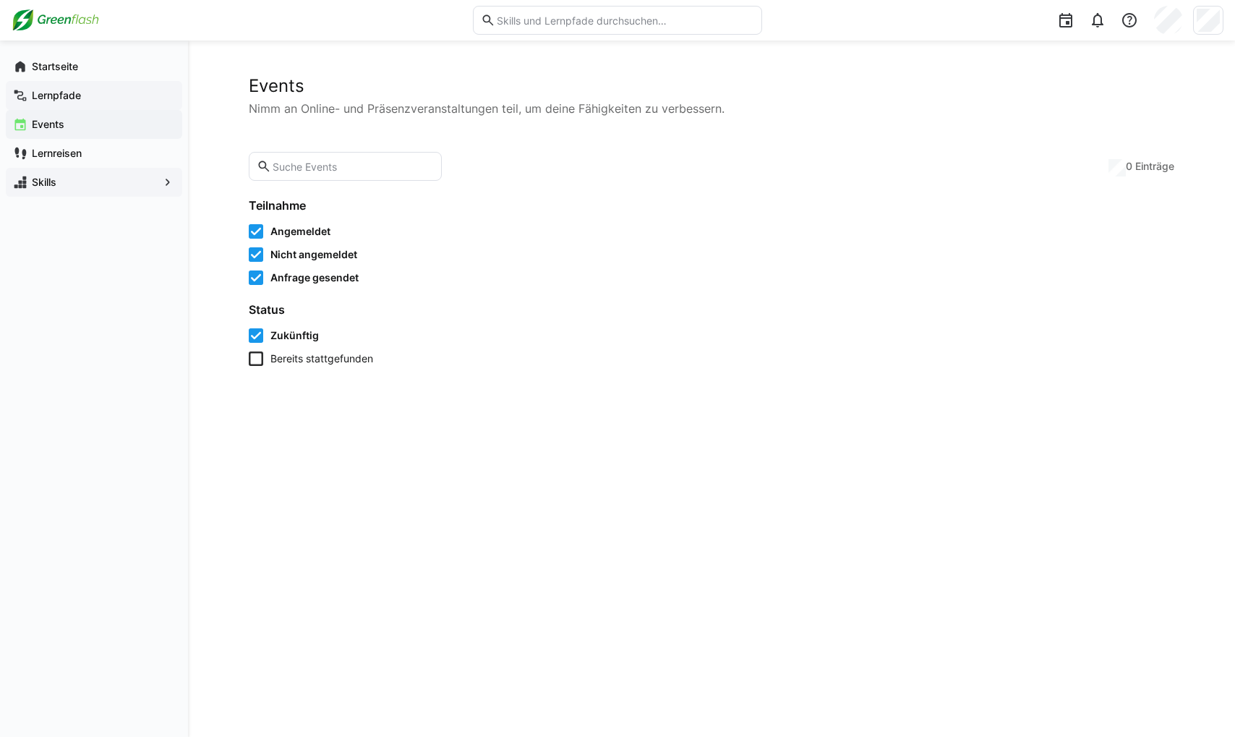
click at [0, 0] on app-navigation-label "Lernpfade" at bounding box center [0, 0] width 0 height 0
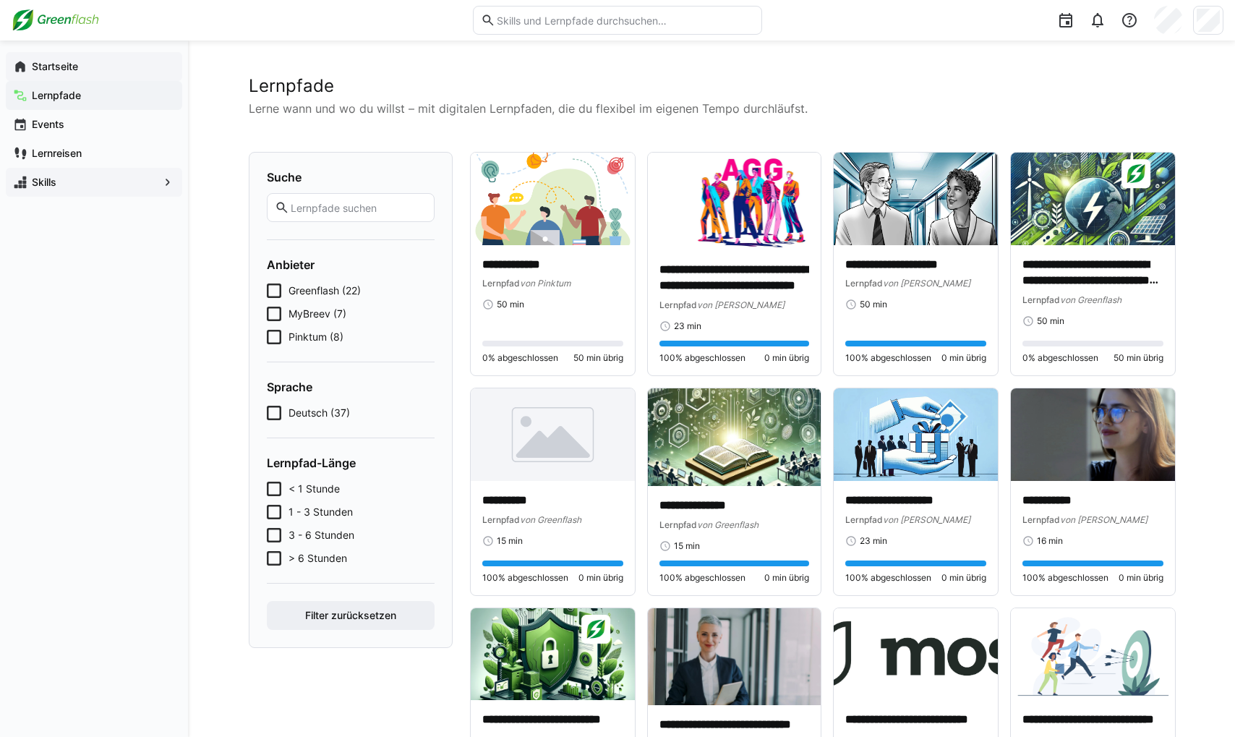
click at [75, 59] on span "Startseite" at bounding box center [102, 66] width 145 height 14
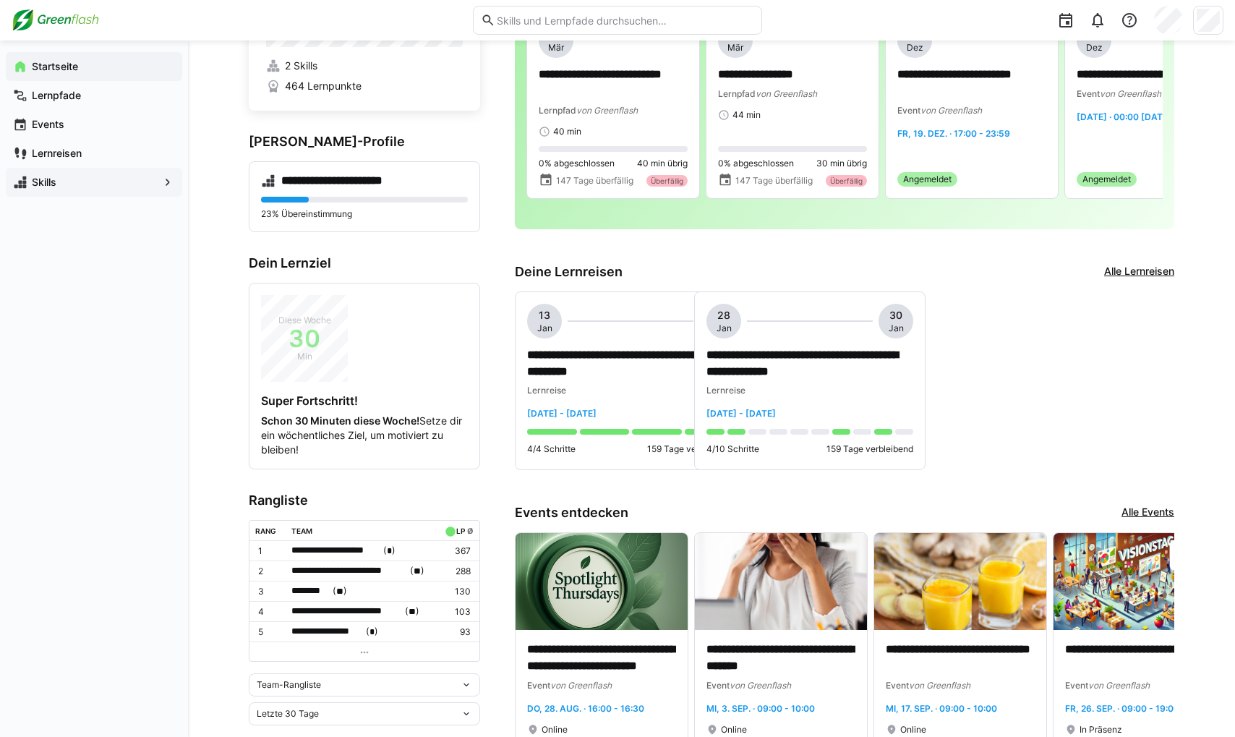
scroll to position [145, 0]
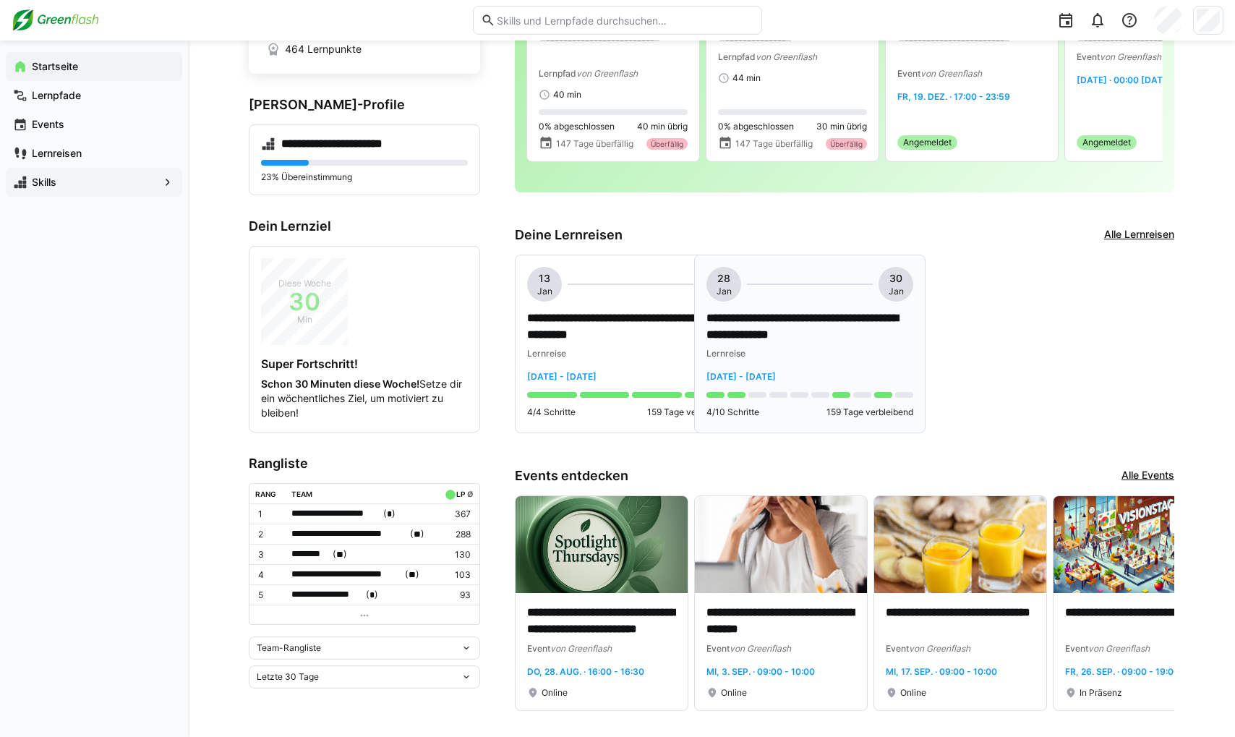
click at [801, 283] on hr at bounding box center [810, 283] width 126 height 1
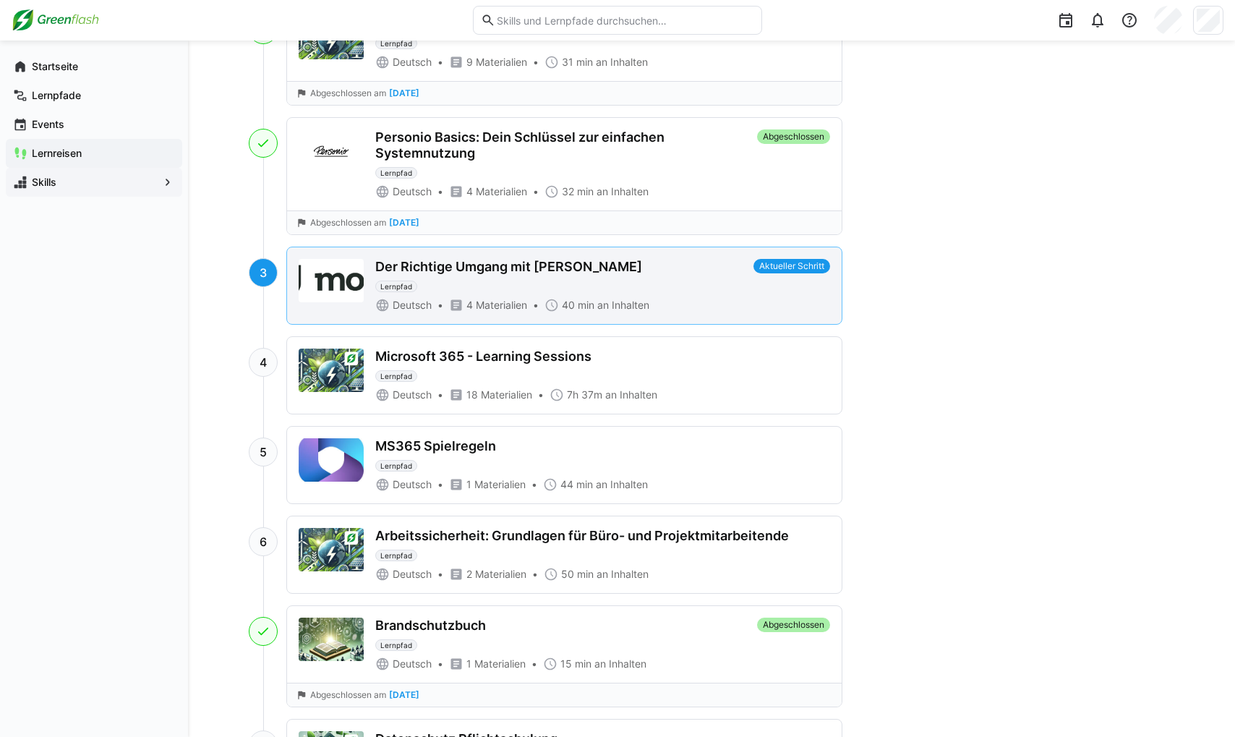
scroll to position [651, 0]
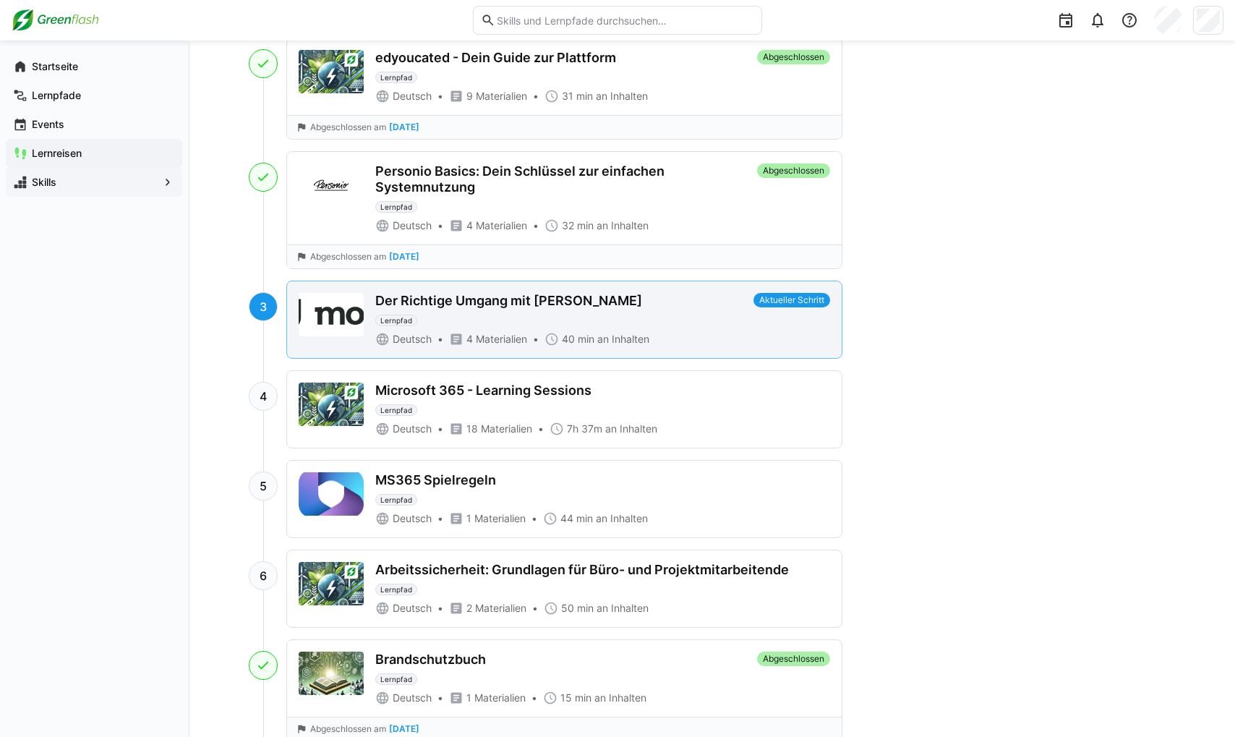
click at [568, 289] on div "Der Richtige Umgang mit Moss Lernpfad Deutsch 4 Materialien 40 min an Inhalten …" at bounding box center [564, 319] width 555 height 77
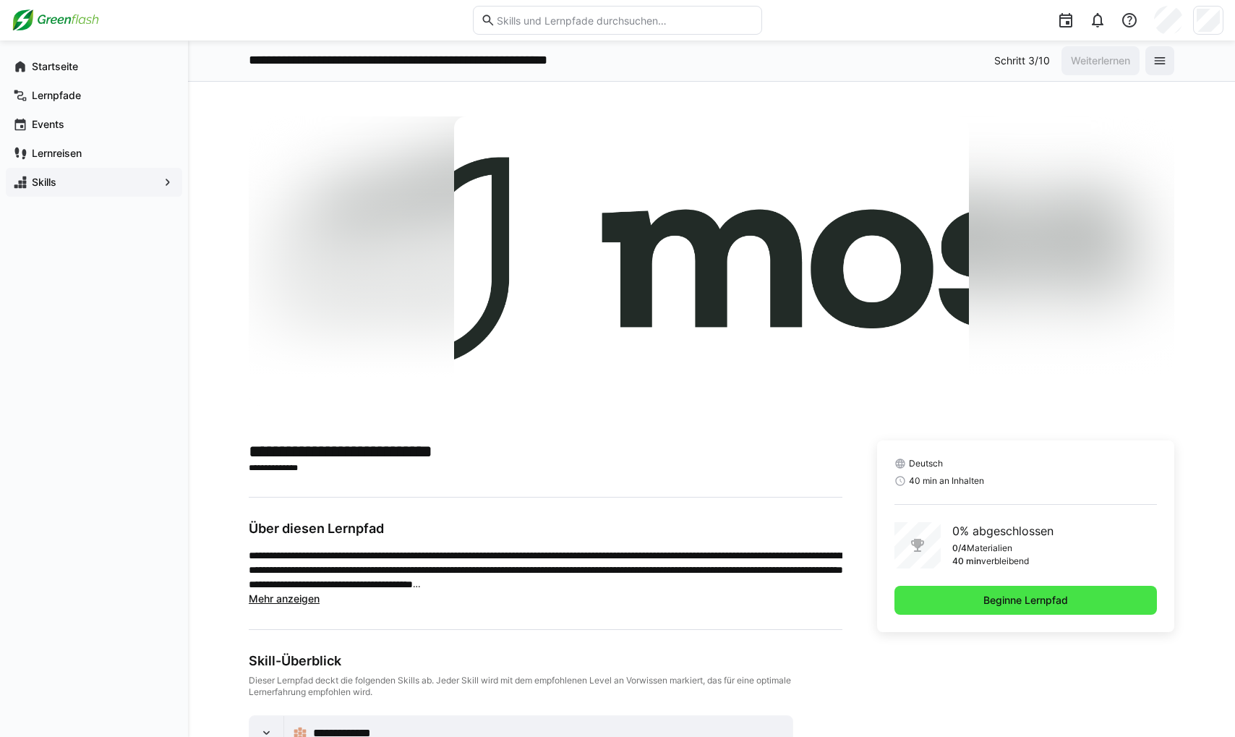
click at [871, 599] on span "Beginne Lernpfad" at bounding box center [1025, 600] width 89 height 14
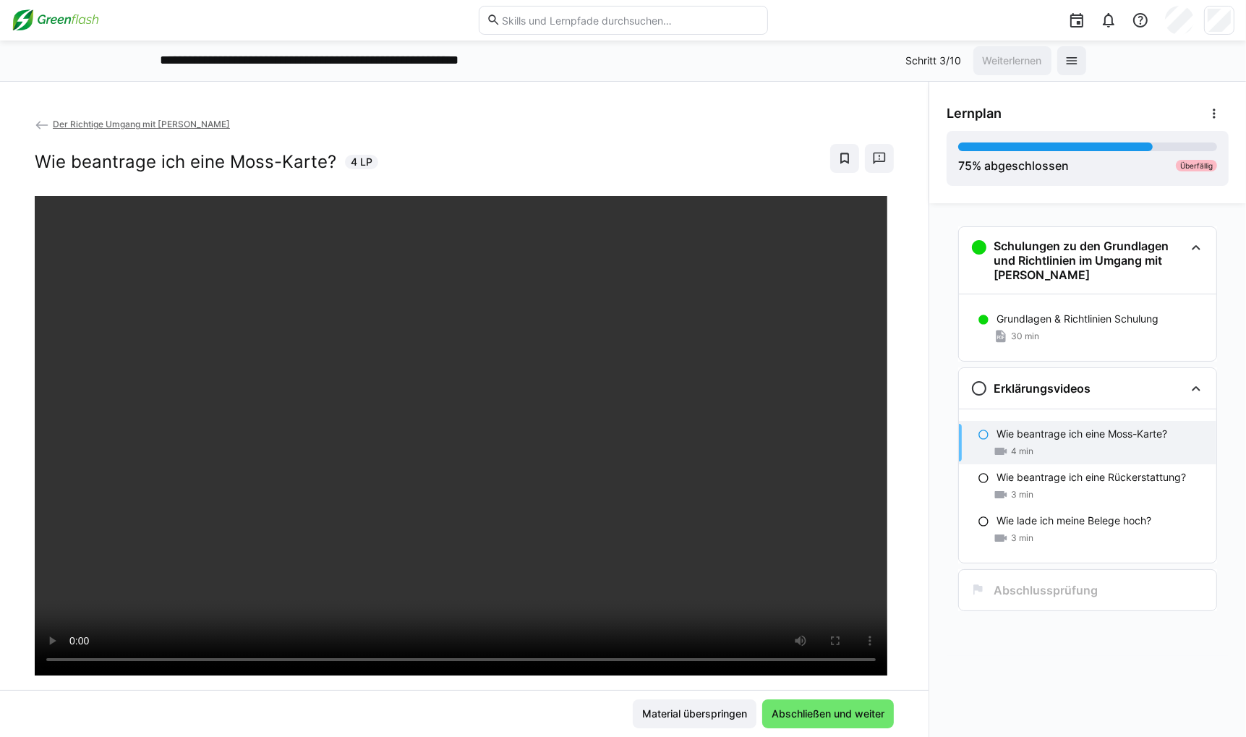
scroll to position [72, 0]
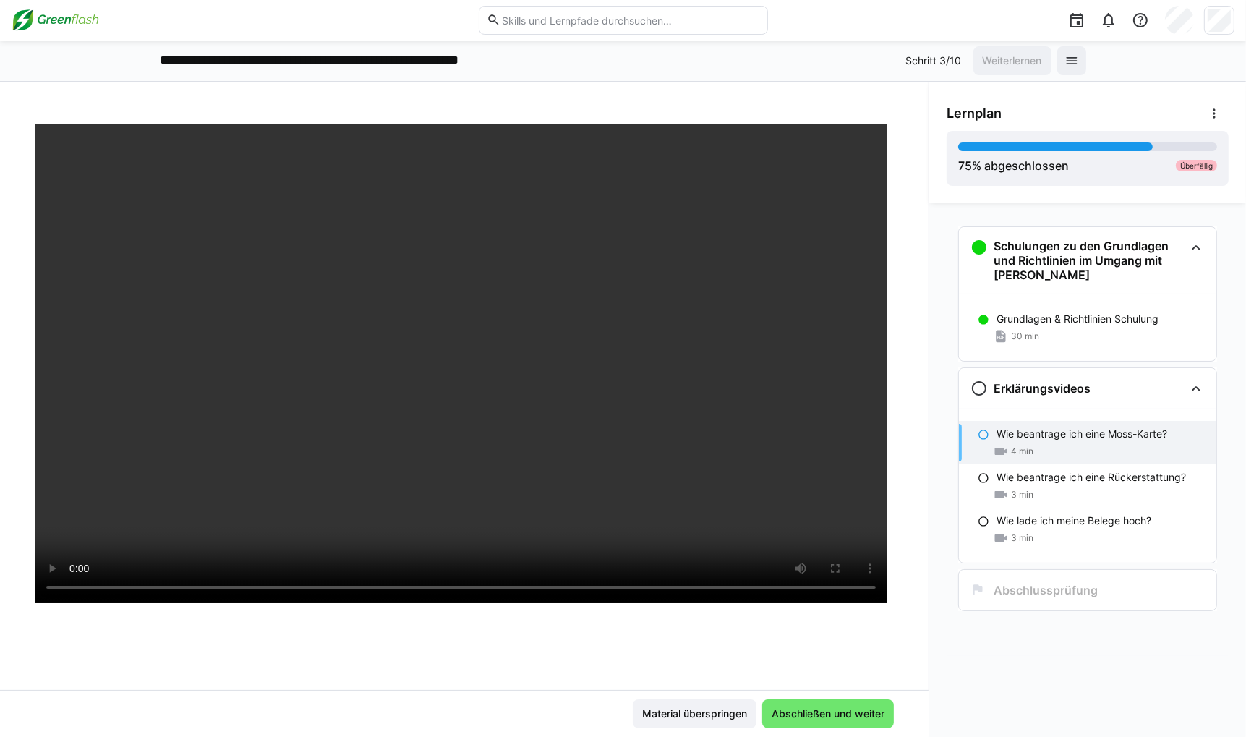
click at [512, 662] on div at bounding box center [464, 492] width 859 height 737
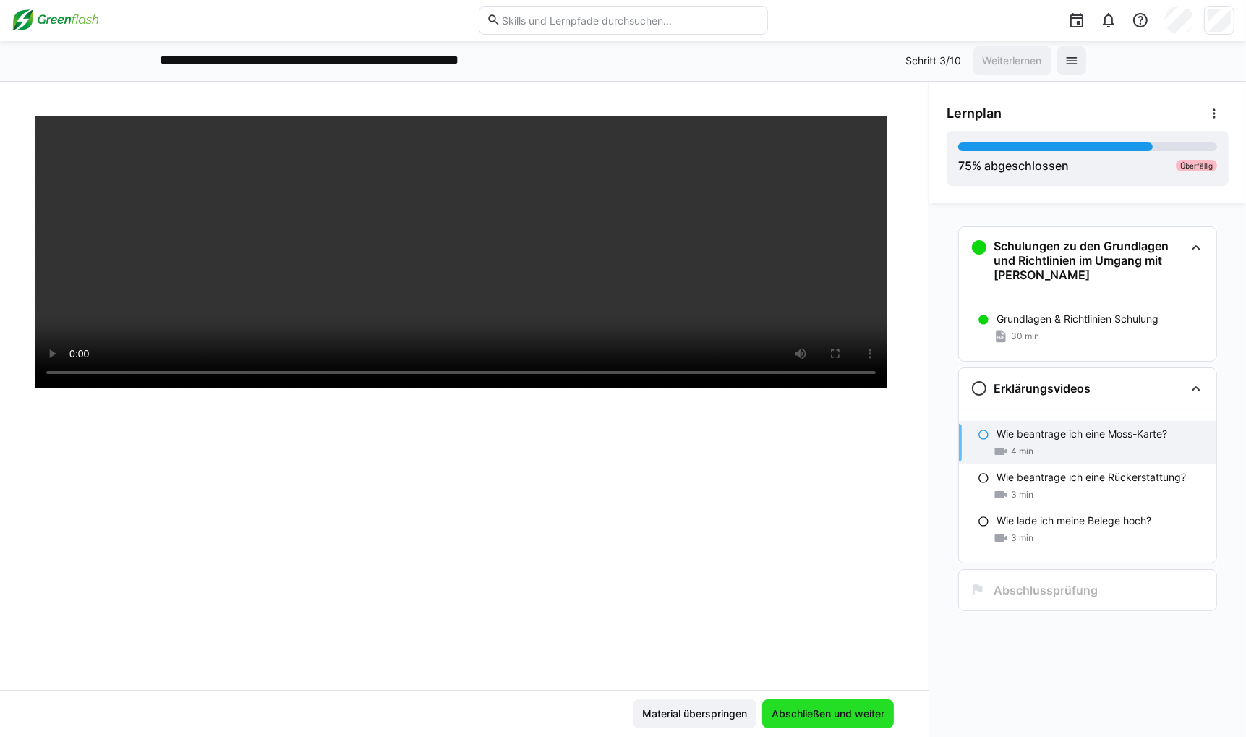
click at [847, 715] on span "Abschließen und weiter" at bounding box center [827, 714] width 117 height 14
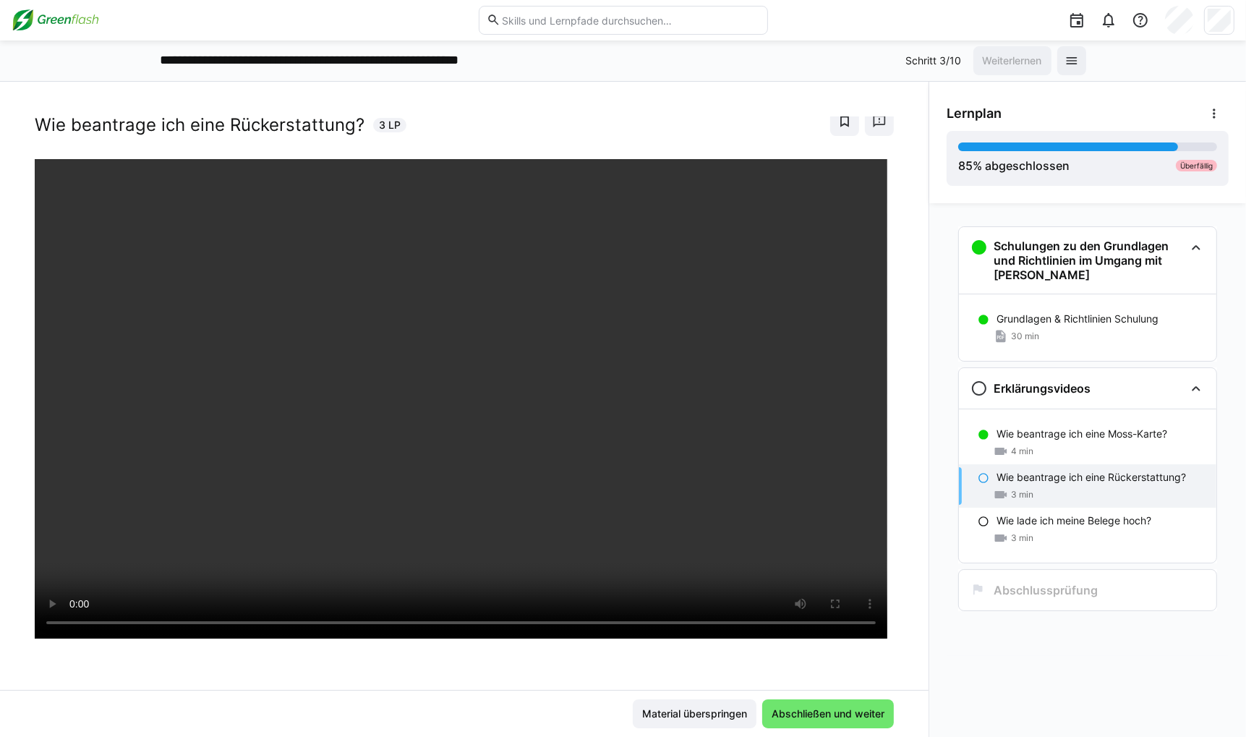
scroll to position [72, 0]
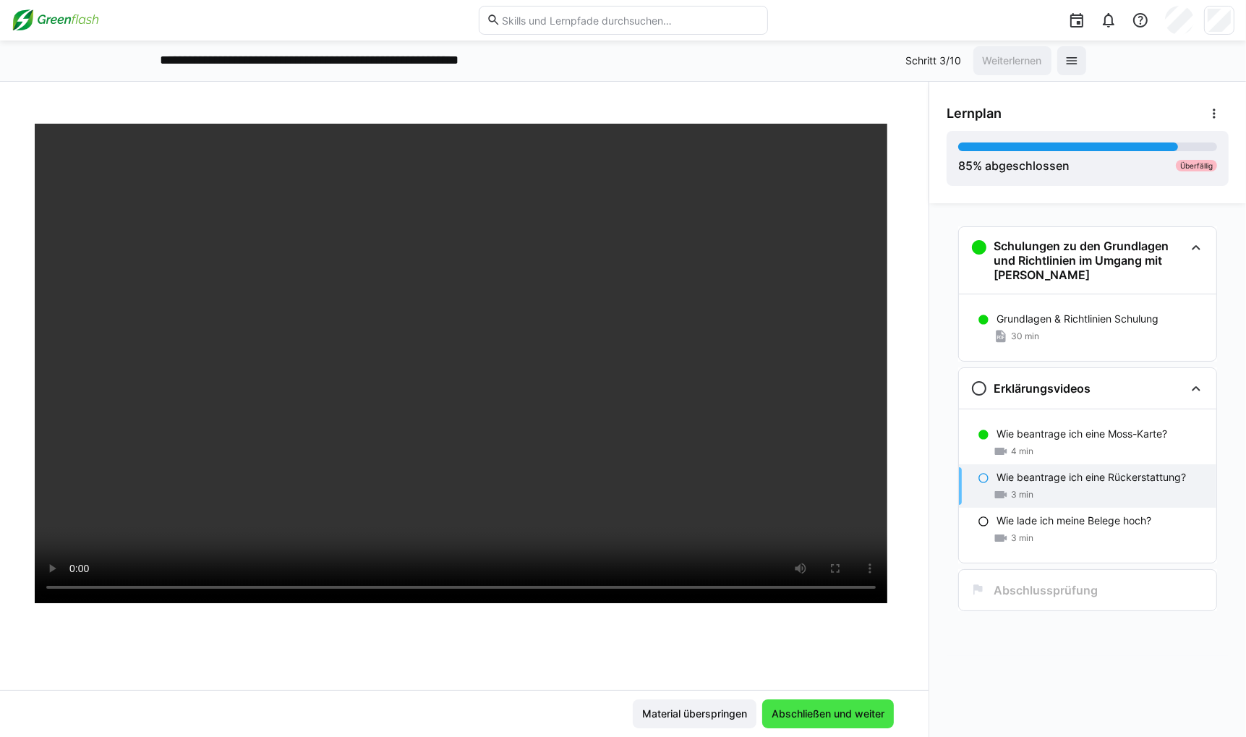
click at [854, 715] on span "Abschließen und weiter" at bounding box center [827, 714] width 117 height 14
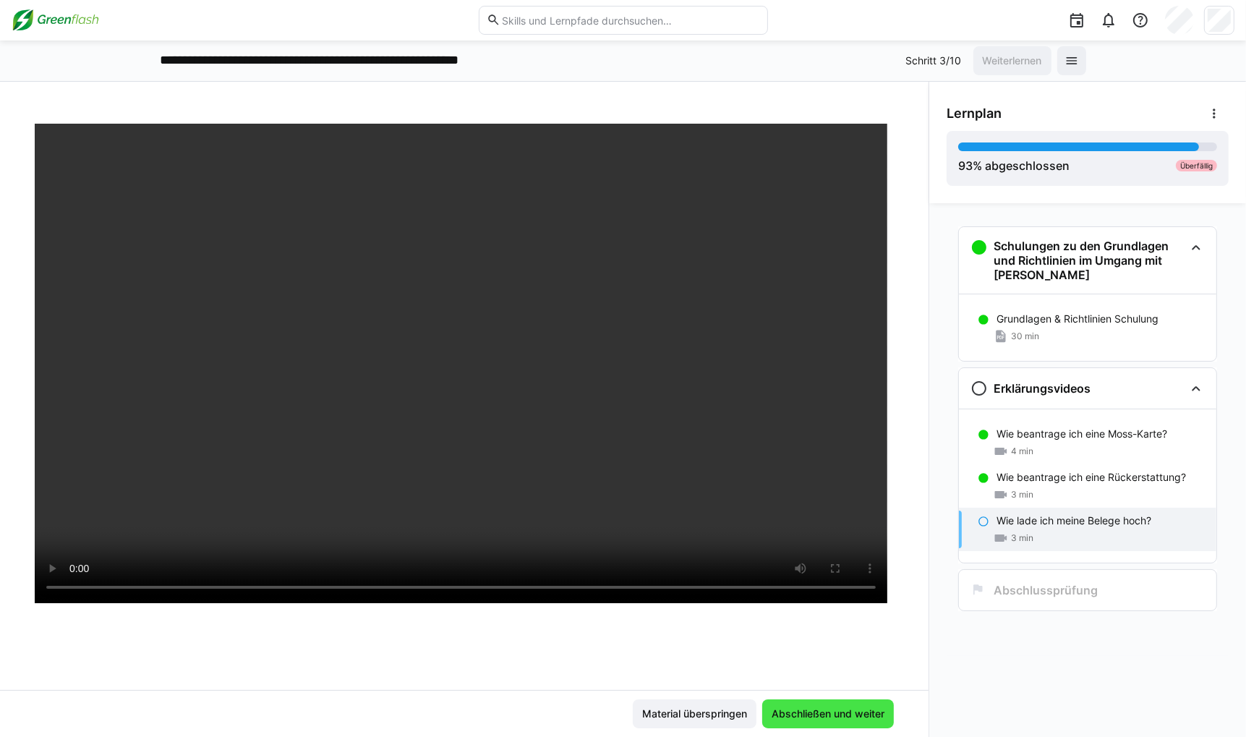
click at [853, 721] on span "Abschließen und weiter" at bounding box center [828, 713] width 132 height 29
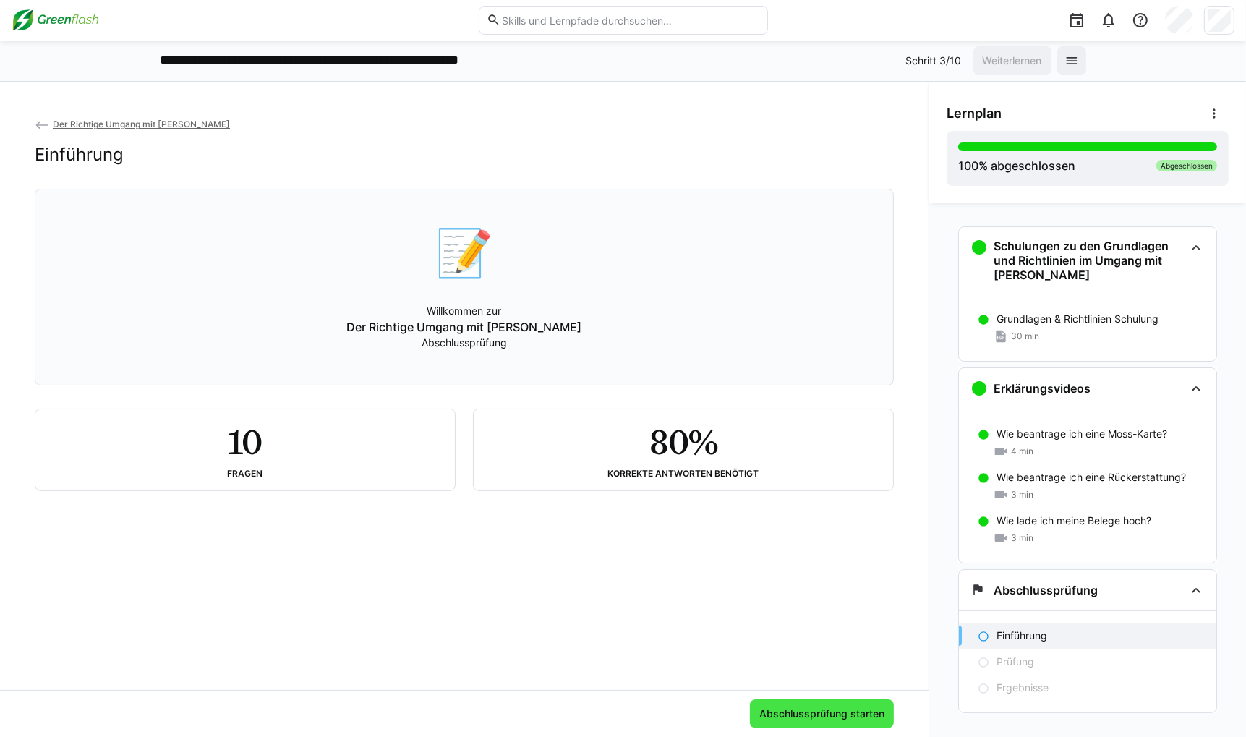
click at [805, 712] on span "Abschlussprüfung starten" at bounding box center [821, 714] width 129 height 14
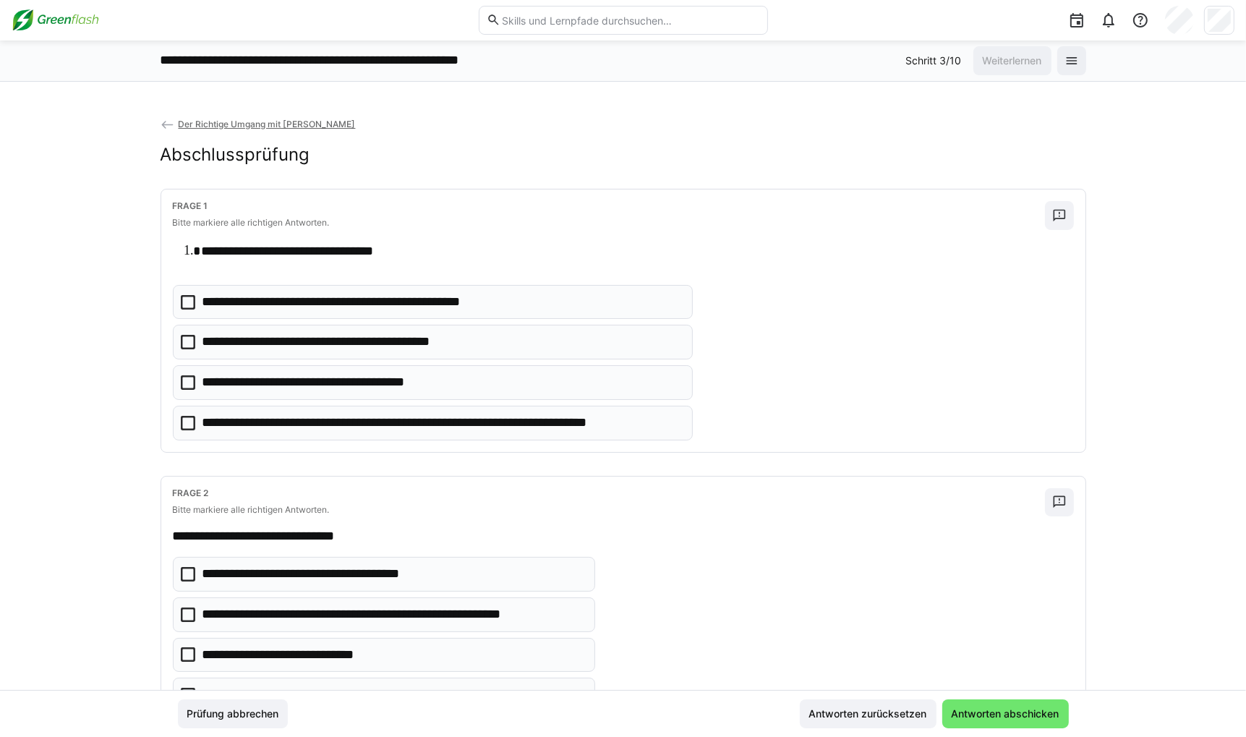
click at [328, 421] on p "**********" at bounding box center [442, 423] width 480 height 19
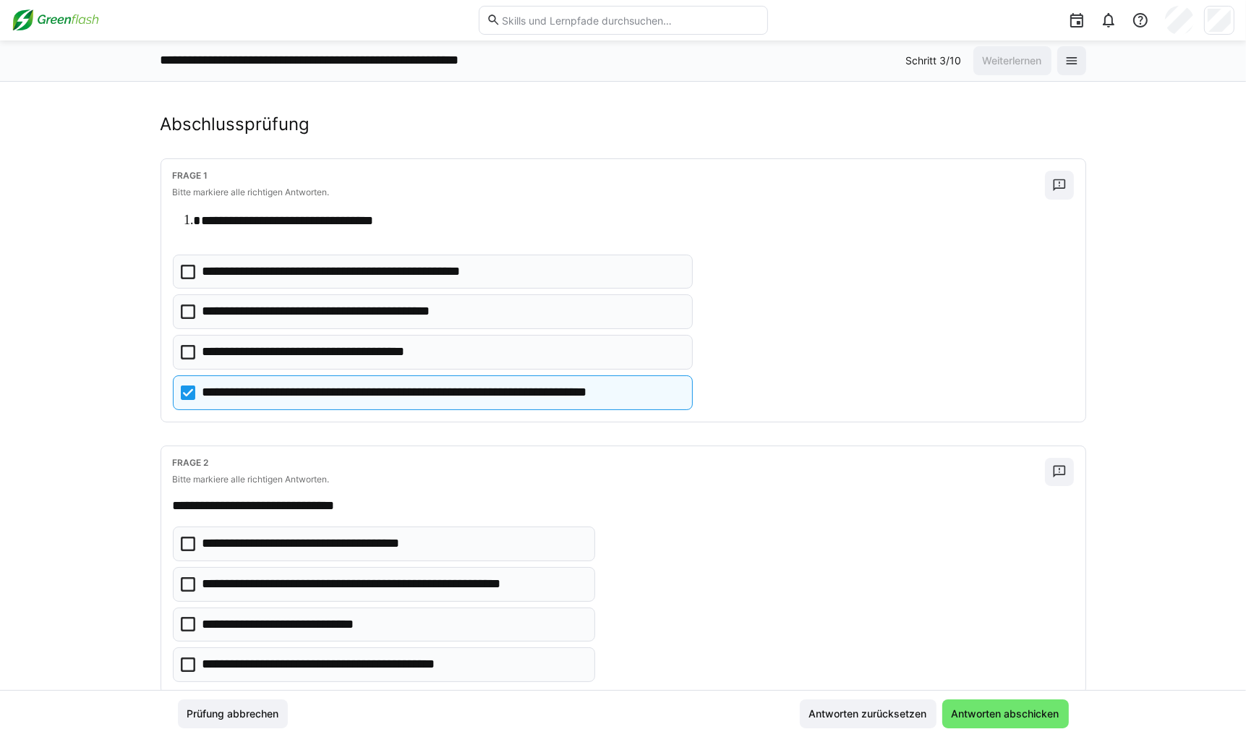
scroll to position [0, 0]
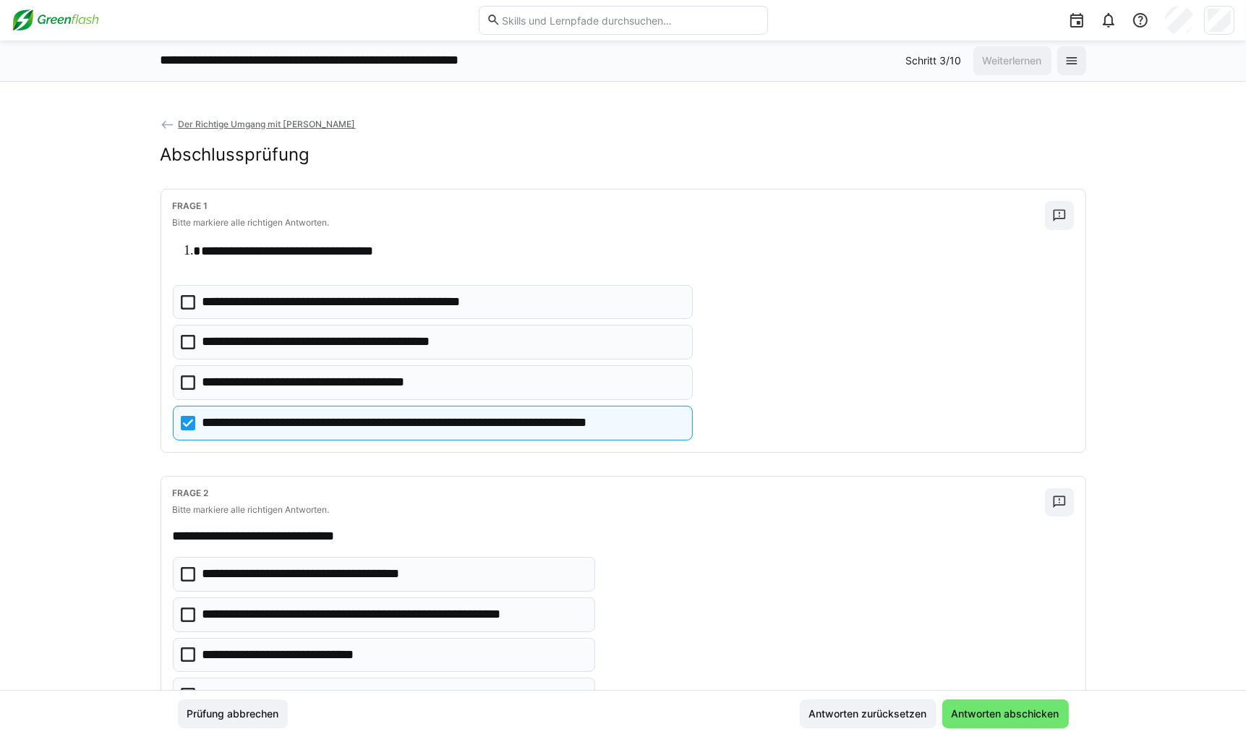
click at [871, 208] on h4 "Frage 1" at bounding box center [609, 206] width 873 height 10
click at [871, 213] on eds-icon at bounding box center [1059, 215] width 14 height 14
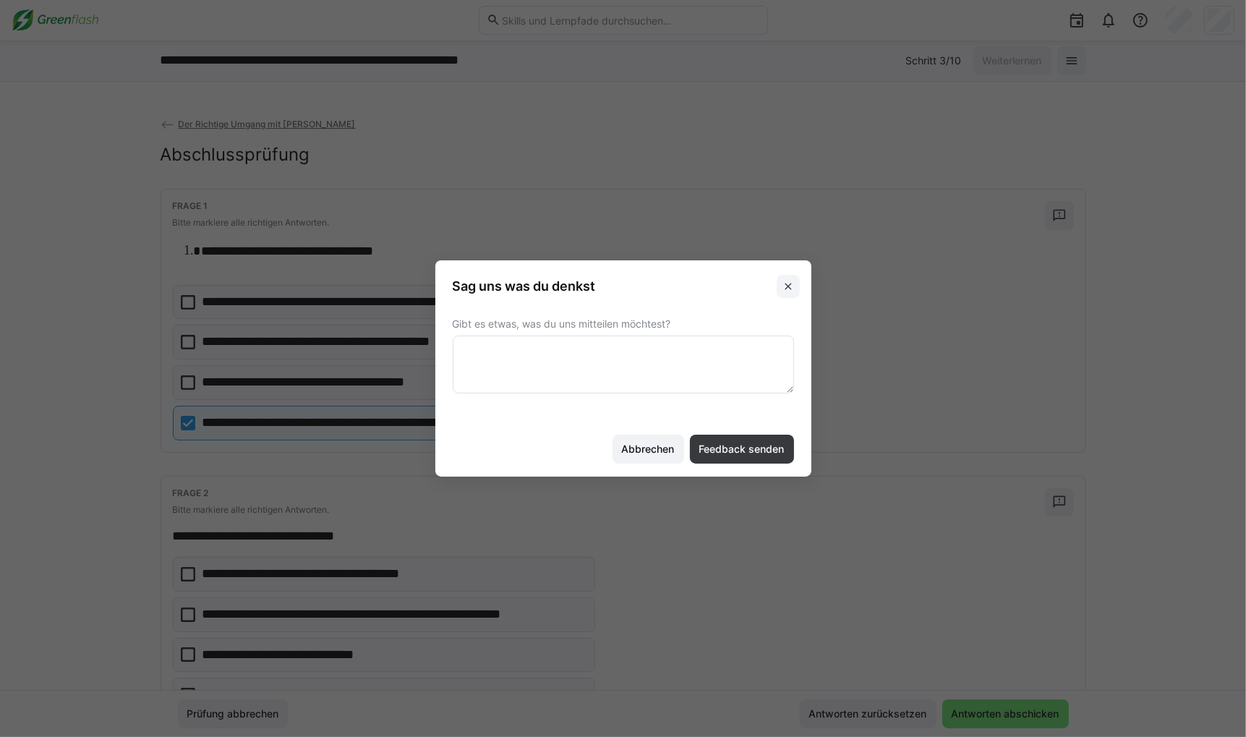
click at [784, 279] on span at bounding box center [788, 286] width 23 height 23
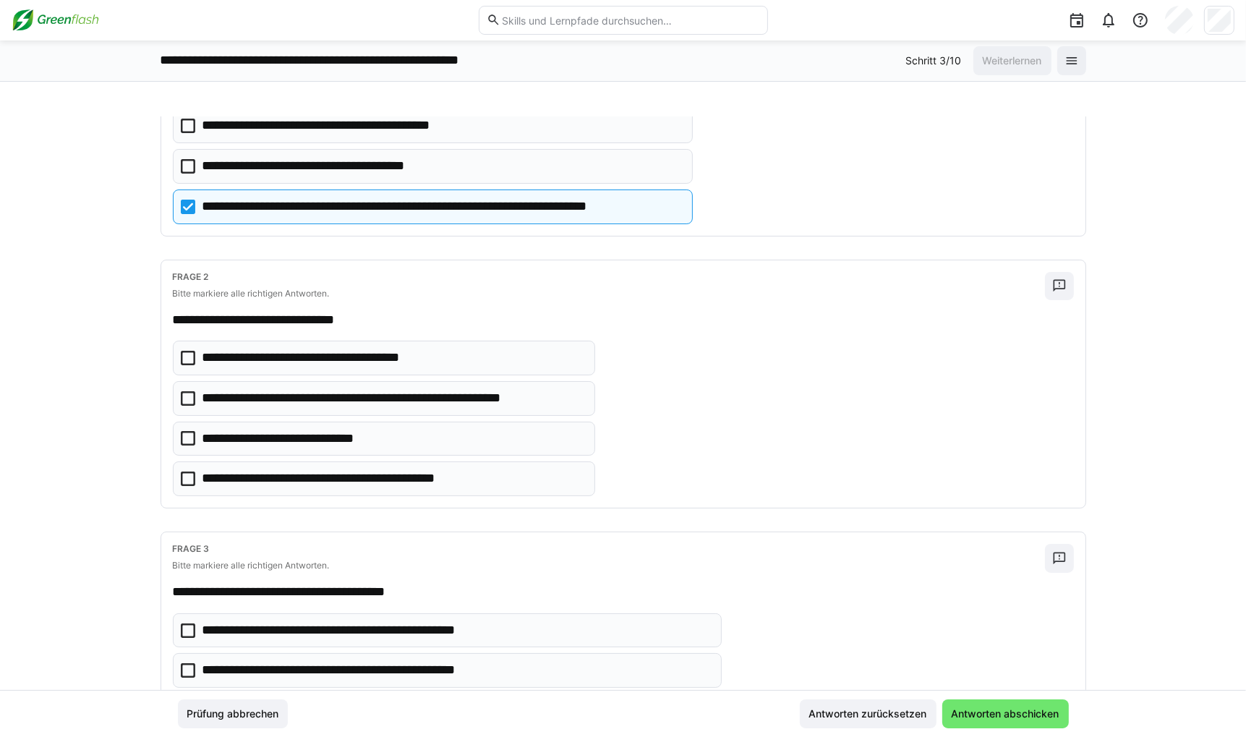
scroll to position [217, 0]
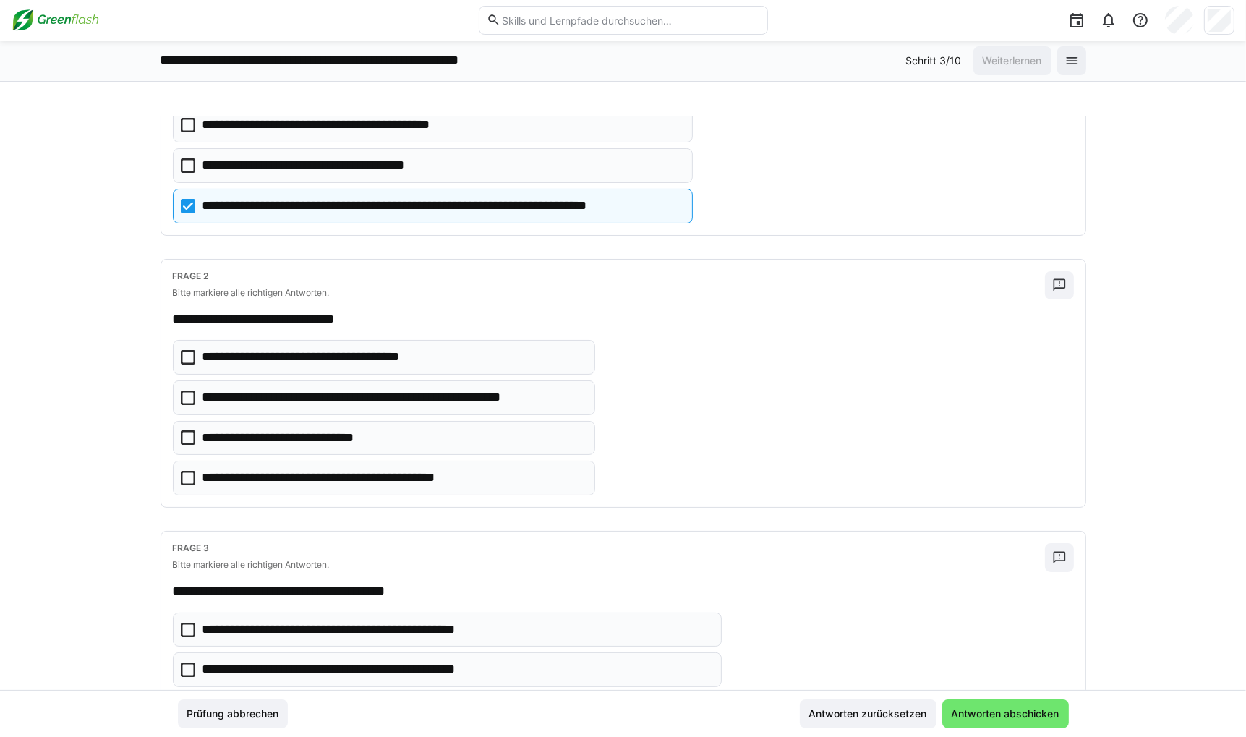
click at [315, 400] on p "**********" at bounding box center [393, 397] width 382 height 19
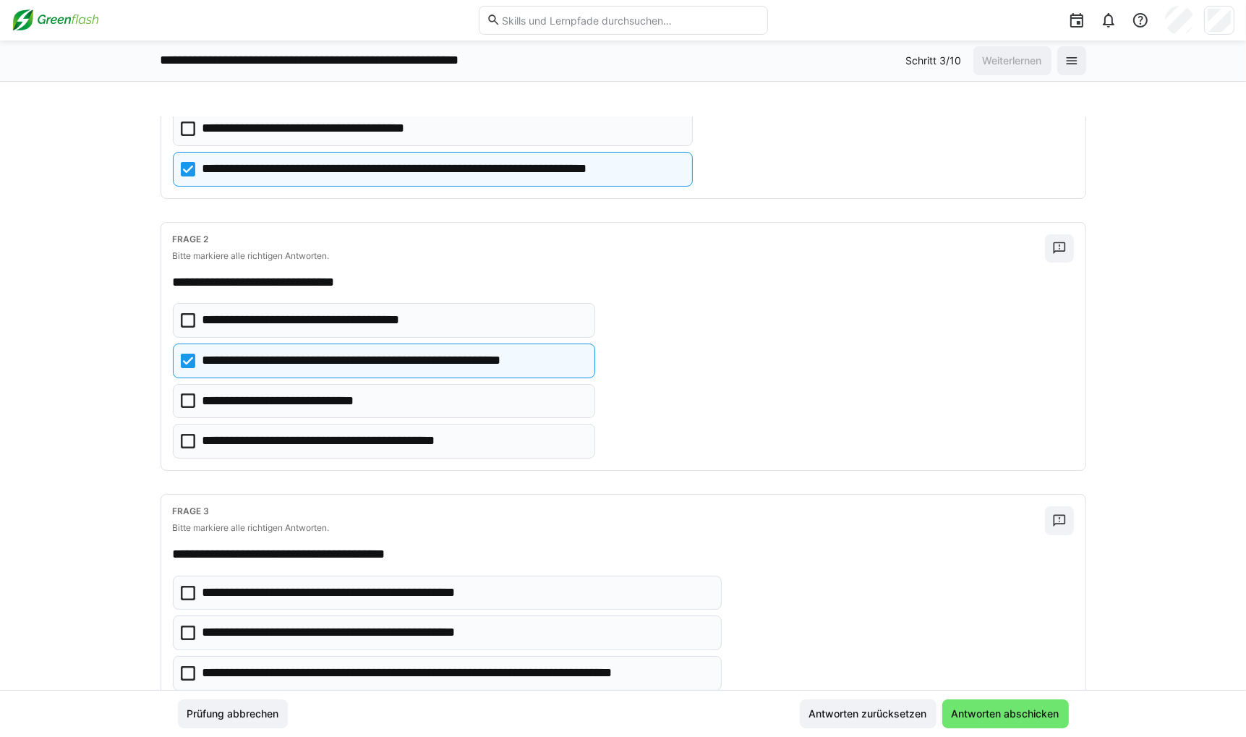
scroll to position [289, 0]
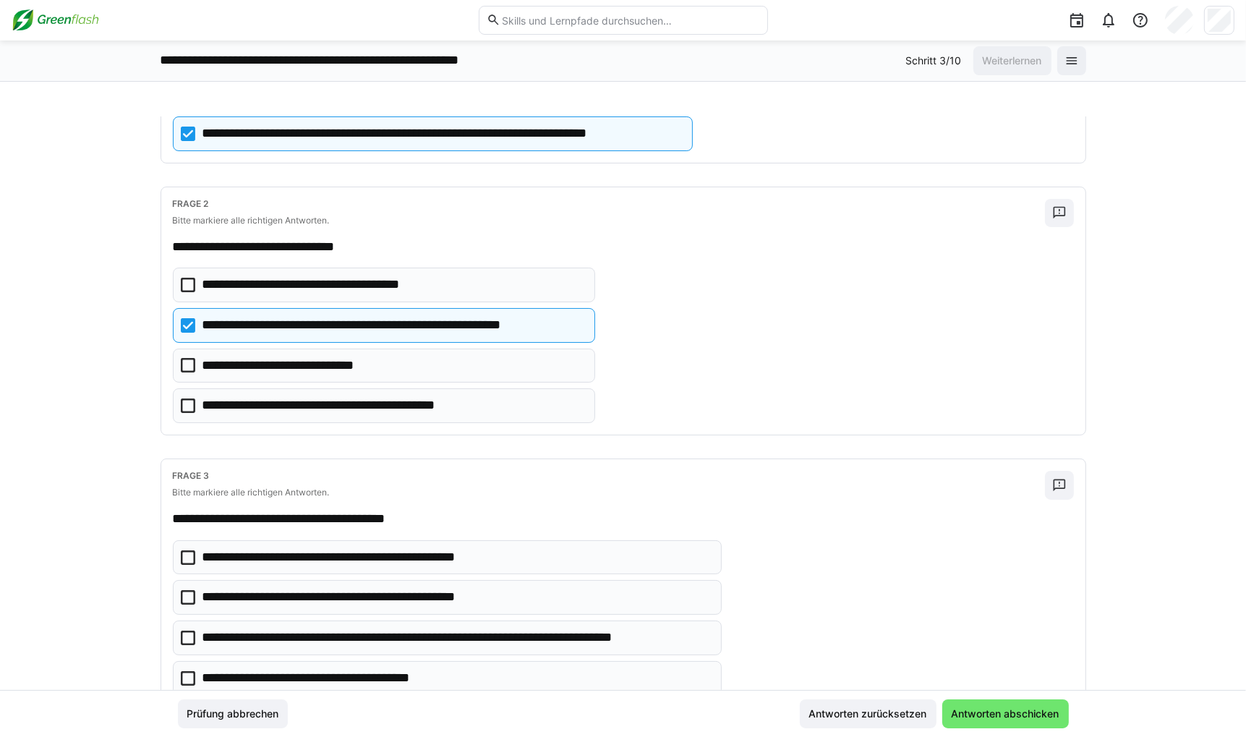
click at [312, 364] on p "**********" at bounding box center [300, 366] width 197 height 19
click at [315, 327] on p "**********" at bounding box center [393, 325] width 382 height 19
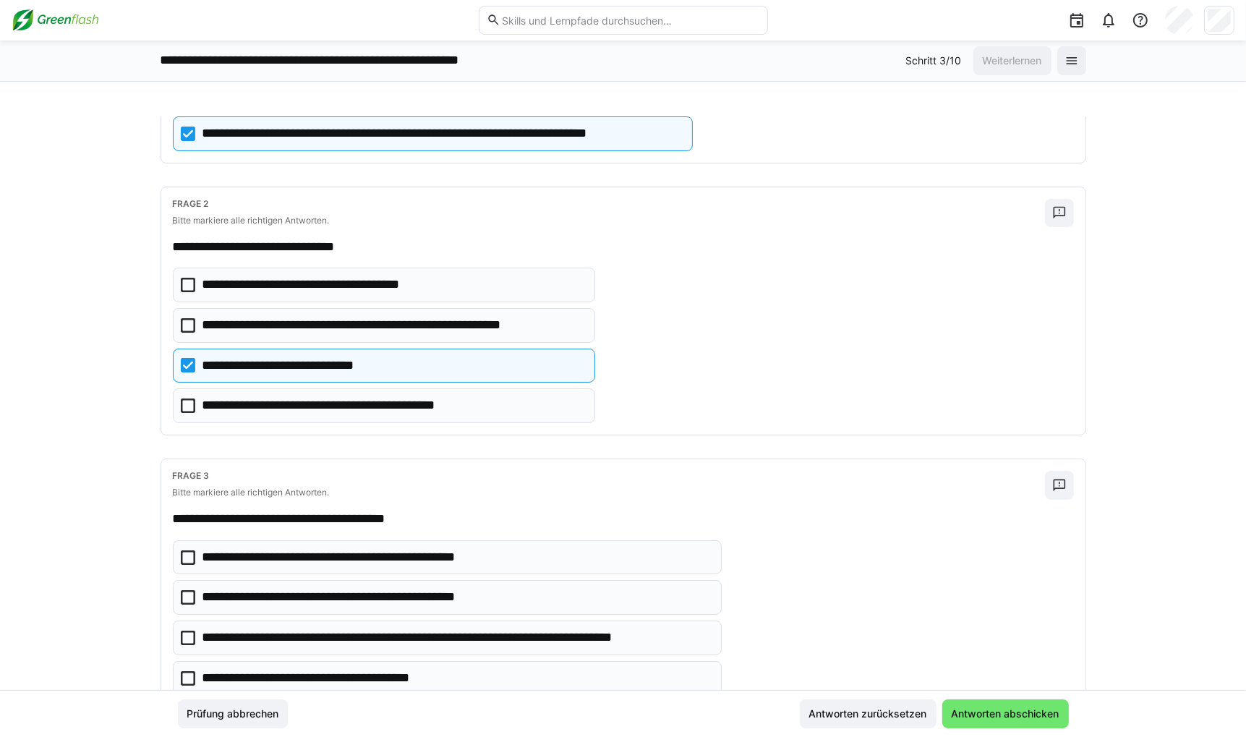
click at [315, 361] on p "**********" at bounding box center [300, 366] width 197 height 19
click at [318, 325] on p "**********" at bounding box center [393, 325] width 382 height 19
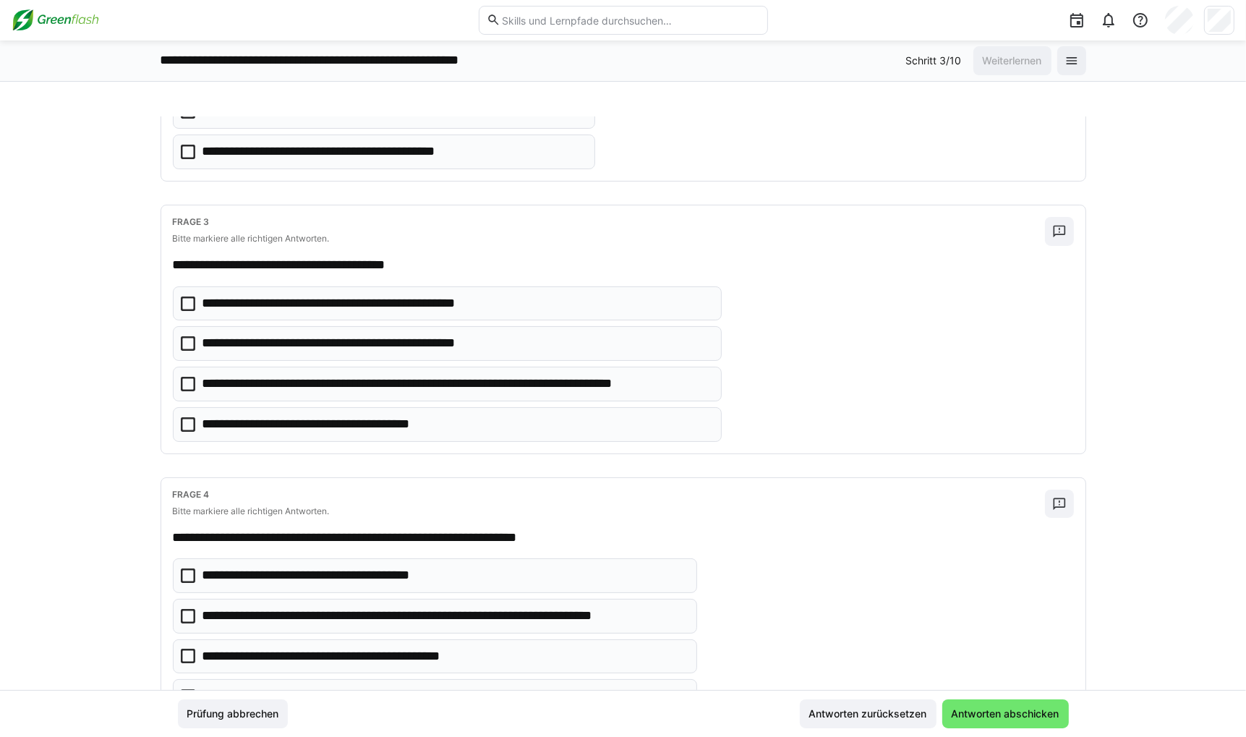
scroll to position [579, 0]
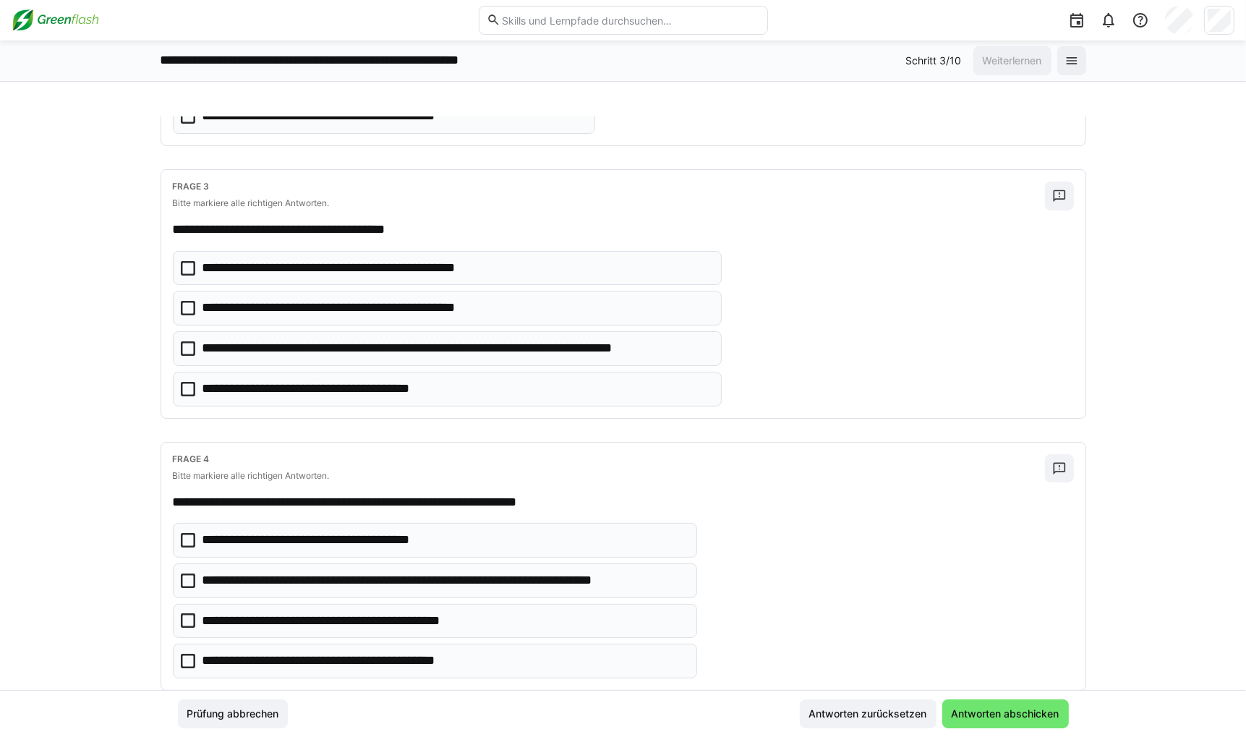
click at [283, 350] on p "**********" at bounding box center [456, 348] width 509 height 19
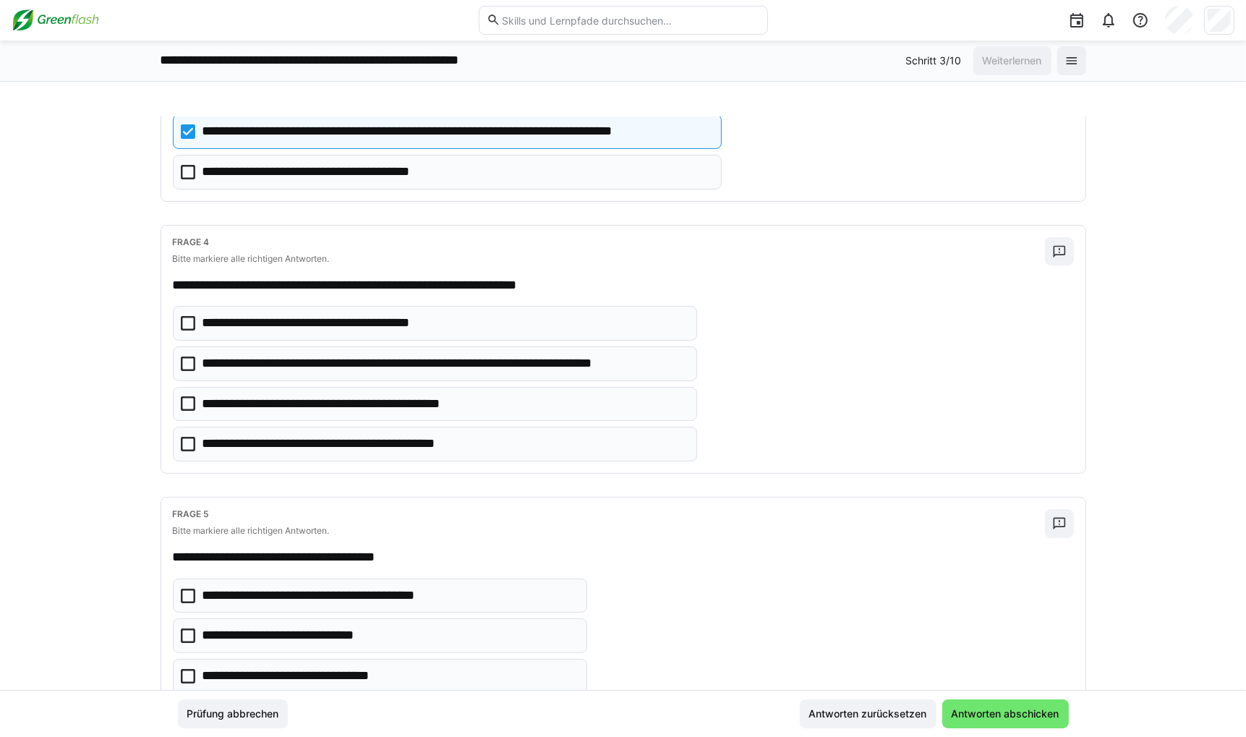
scroll to position [868, 0]
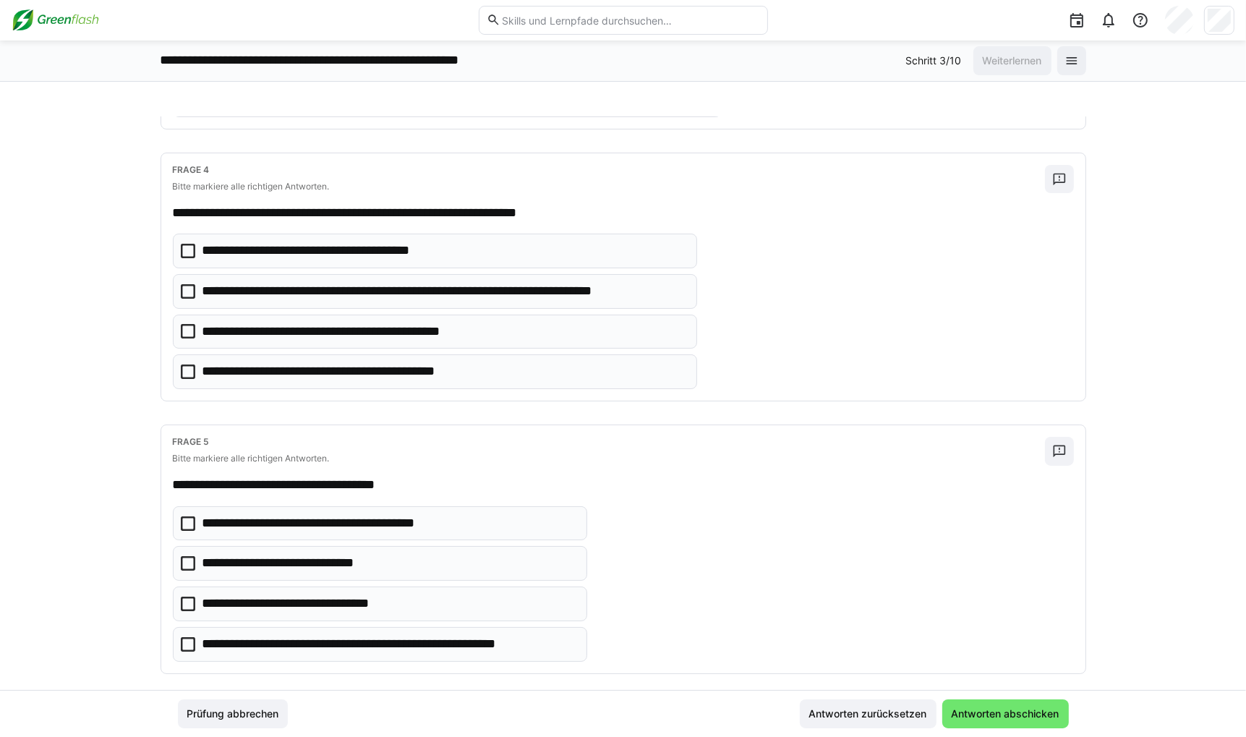
click at [291, 286] on p "**********" at bounding box center [444, 291] width 485 height 19
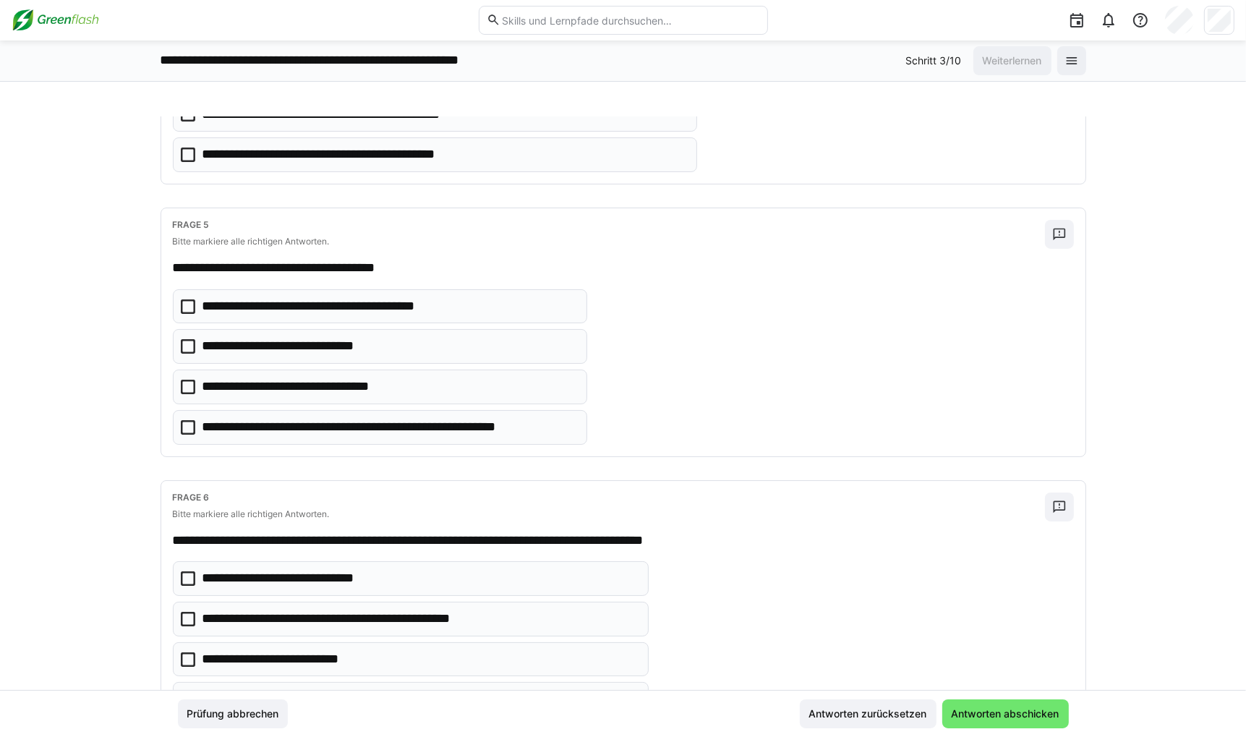
scroll to position [1157, 0]
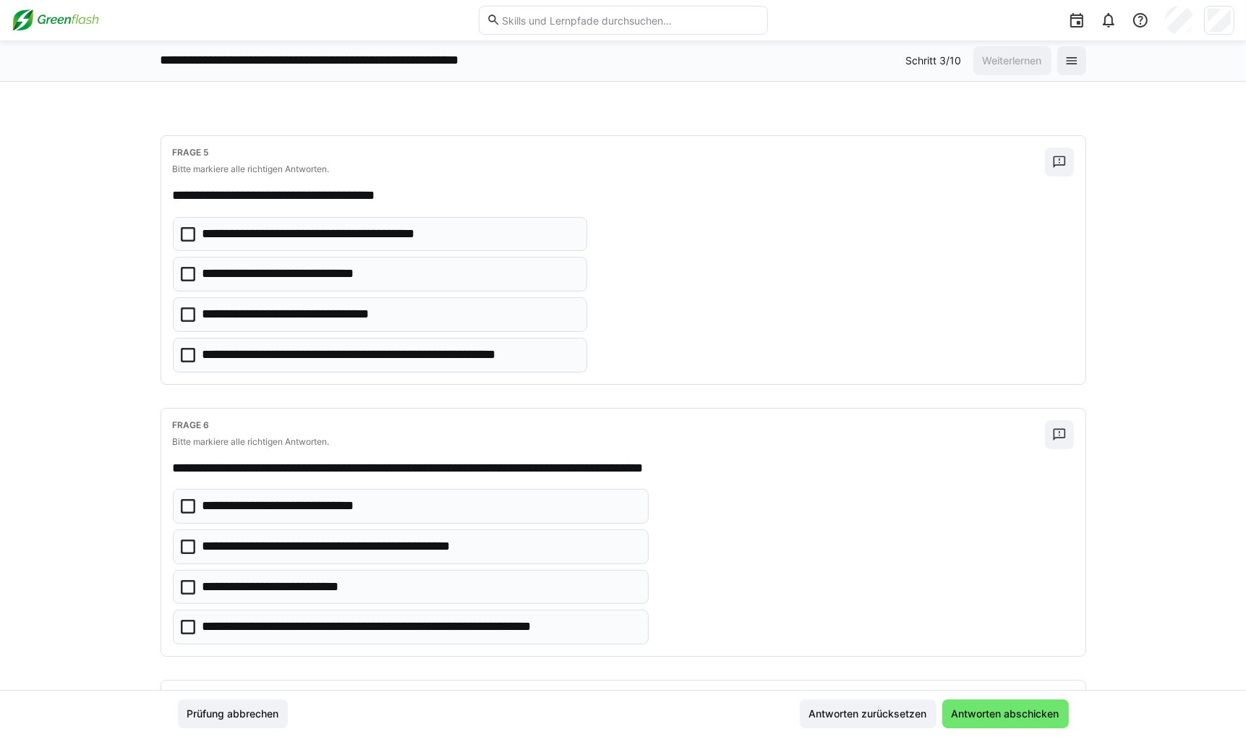
click at [276, 351] on p "**********" at bounding box center [389, 355] width 374 height 19
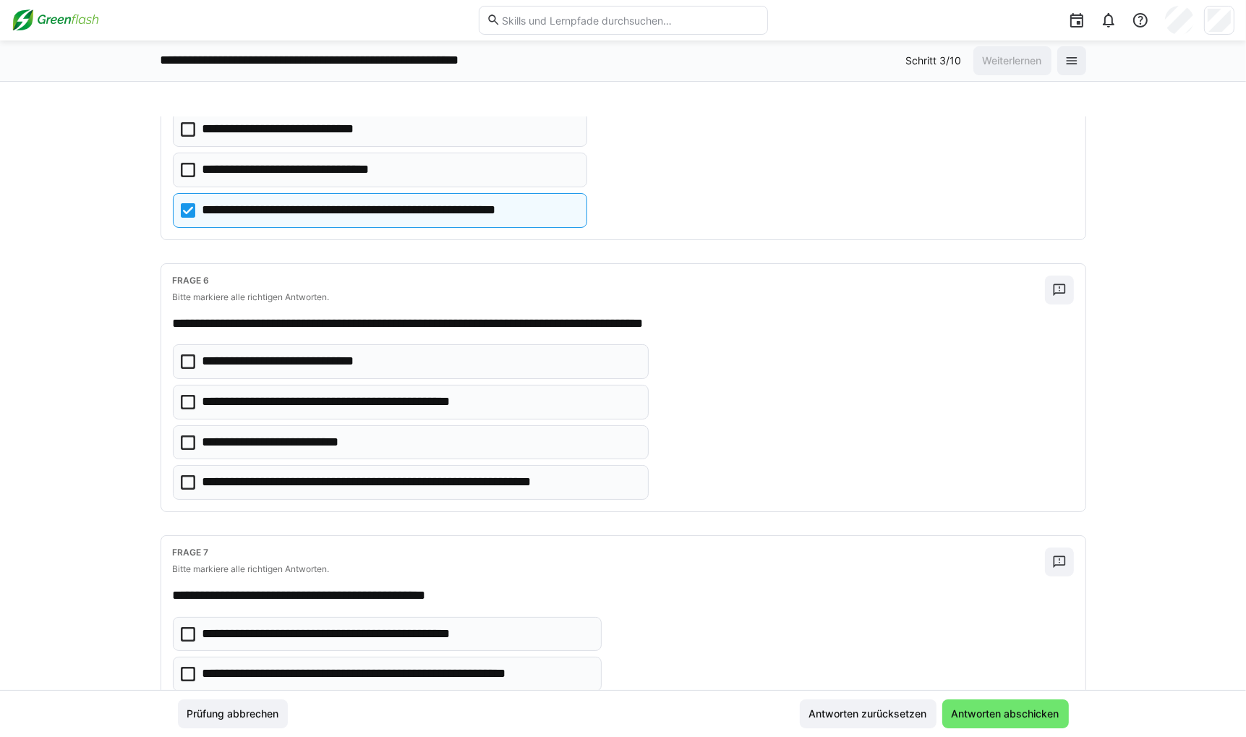
scroll to position [1374, 0]
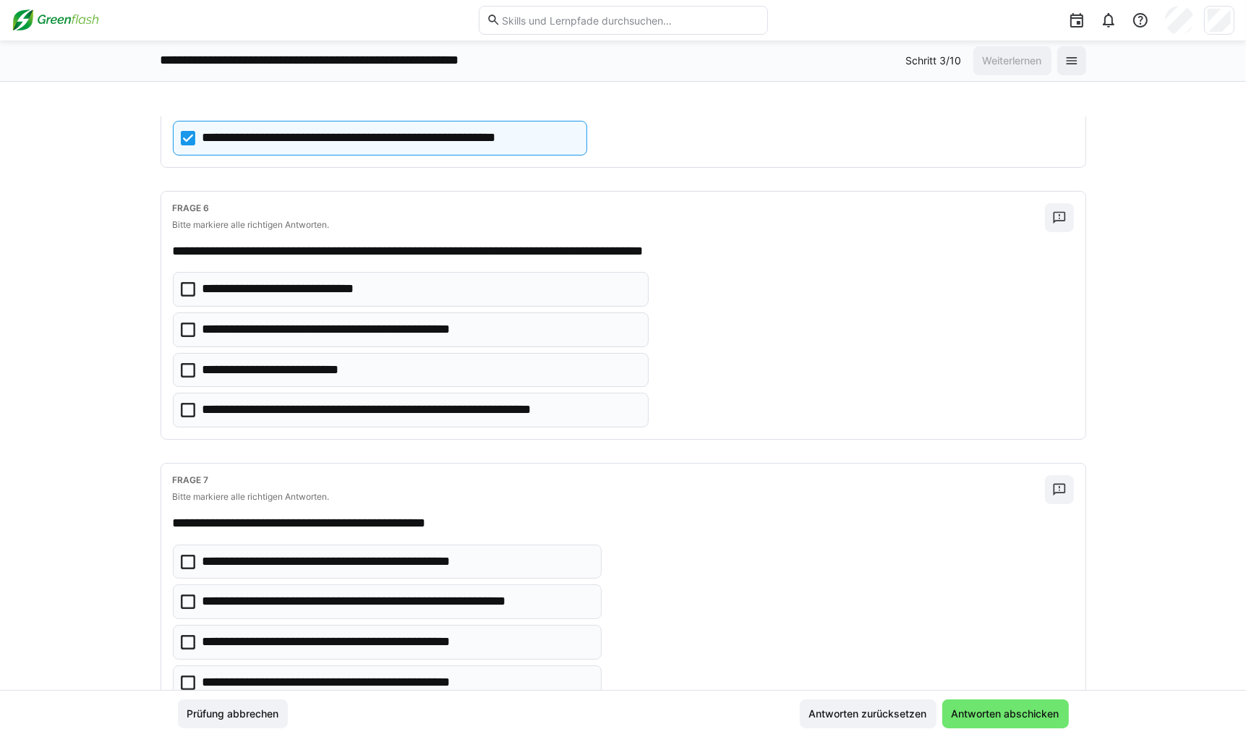
click at [260, 402] on p "**********" at bounding box center [419, 410] width 435 height 19
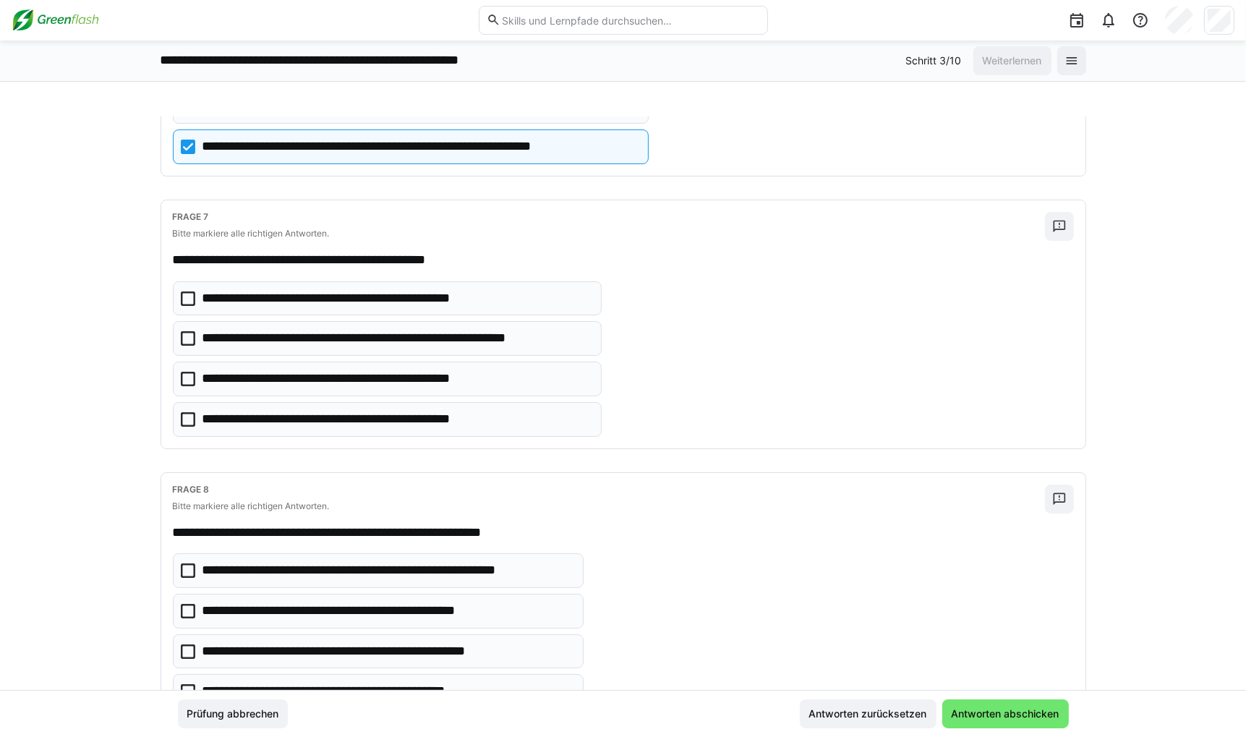
scroll to position [1663, 0]
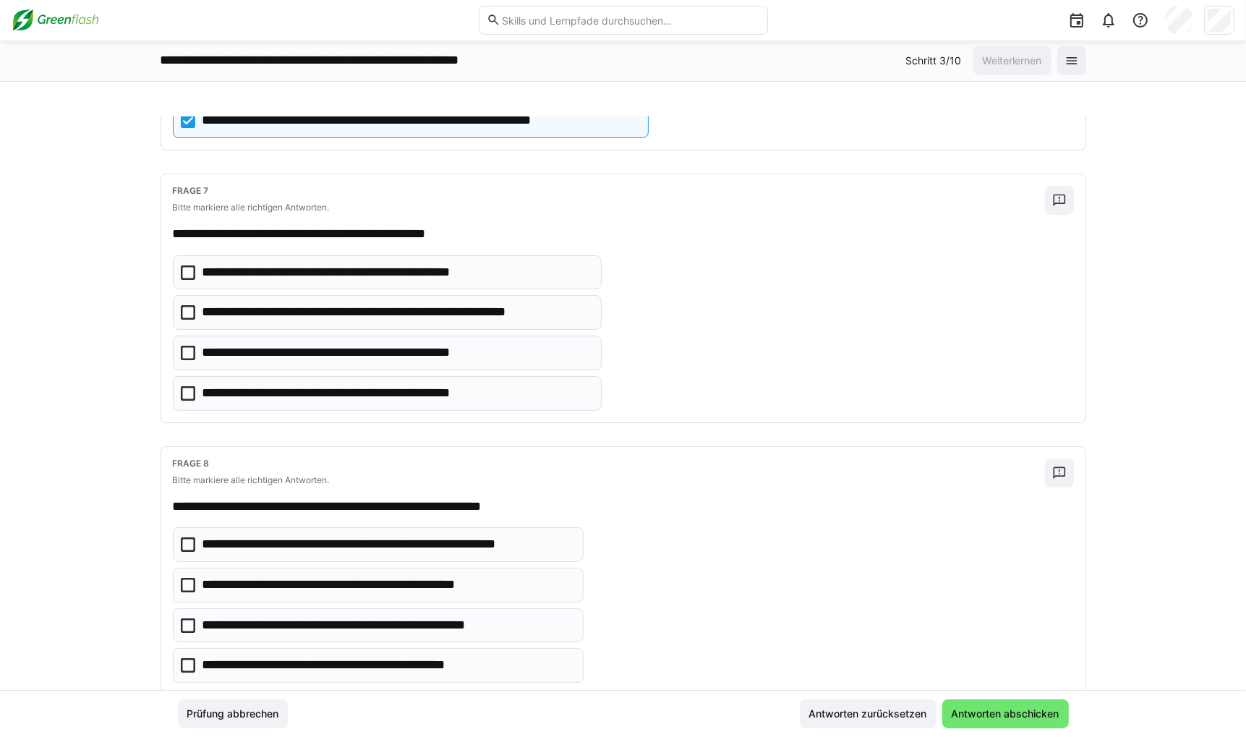
click at [317, 265] on p "**********" at bounding box center [363, 272] width 323 height 19
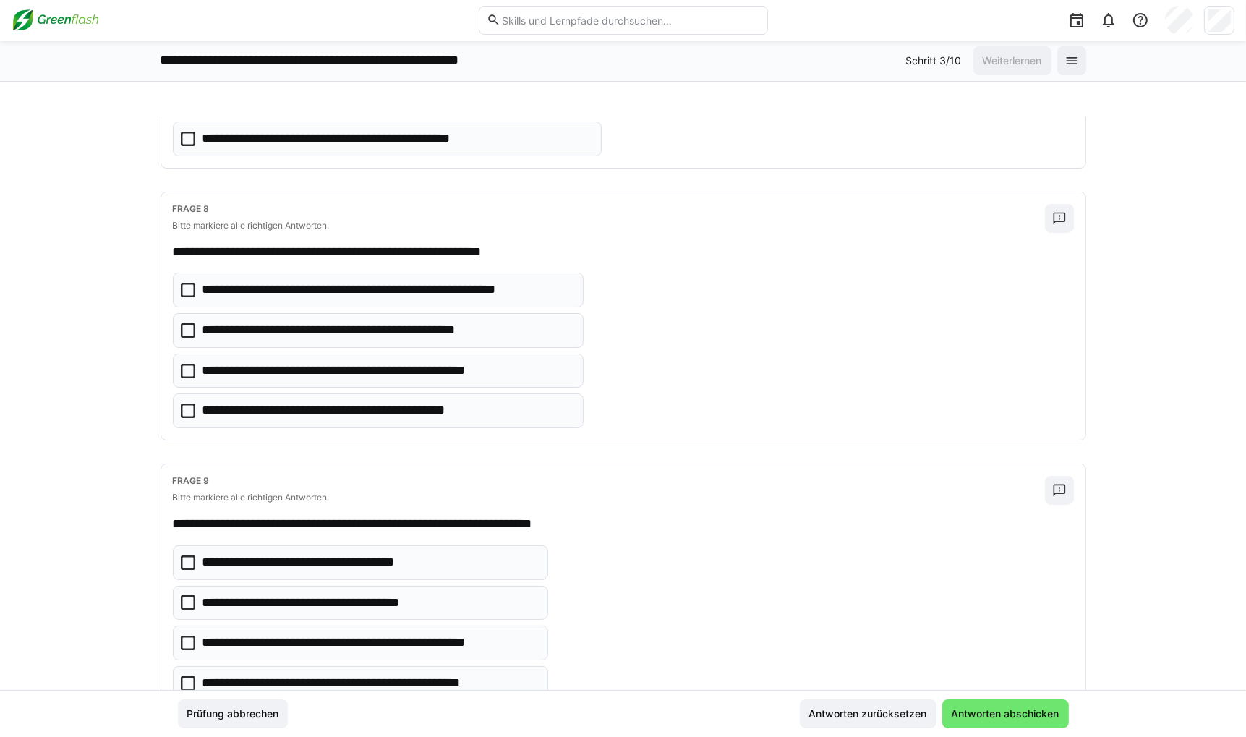
scroll to position [1953, 0]
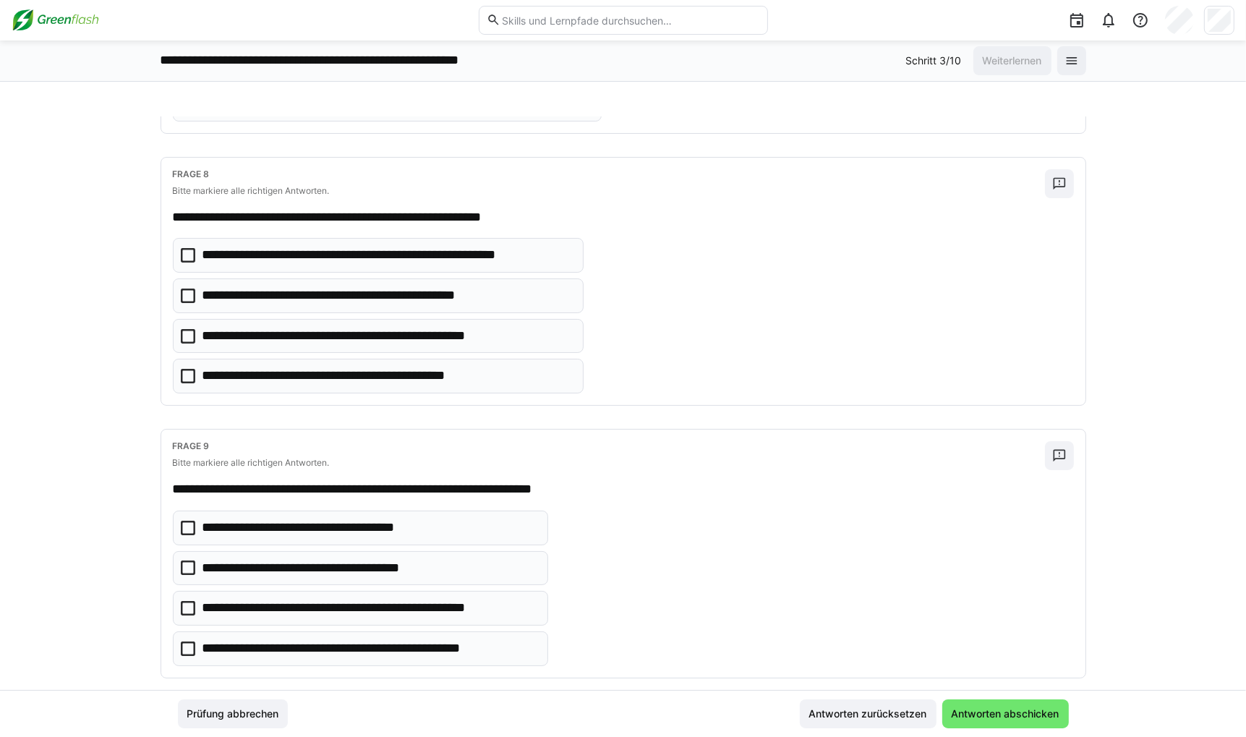
click at [333, 246] on p "**********" at bounding box center [387, 255] width 371 height 19
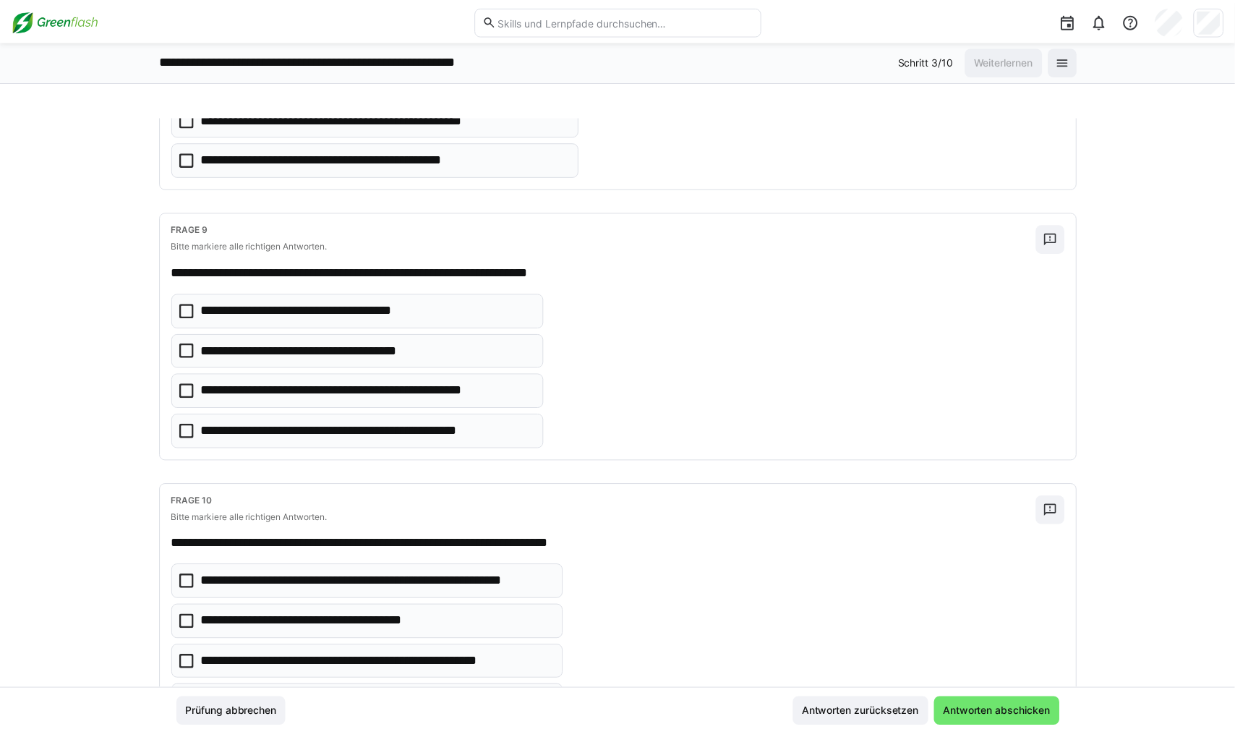
scroll to position [2232, 0]
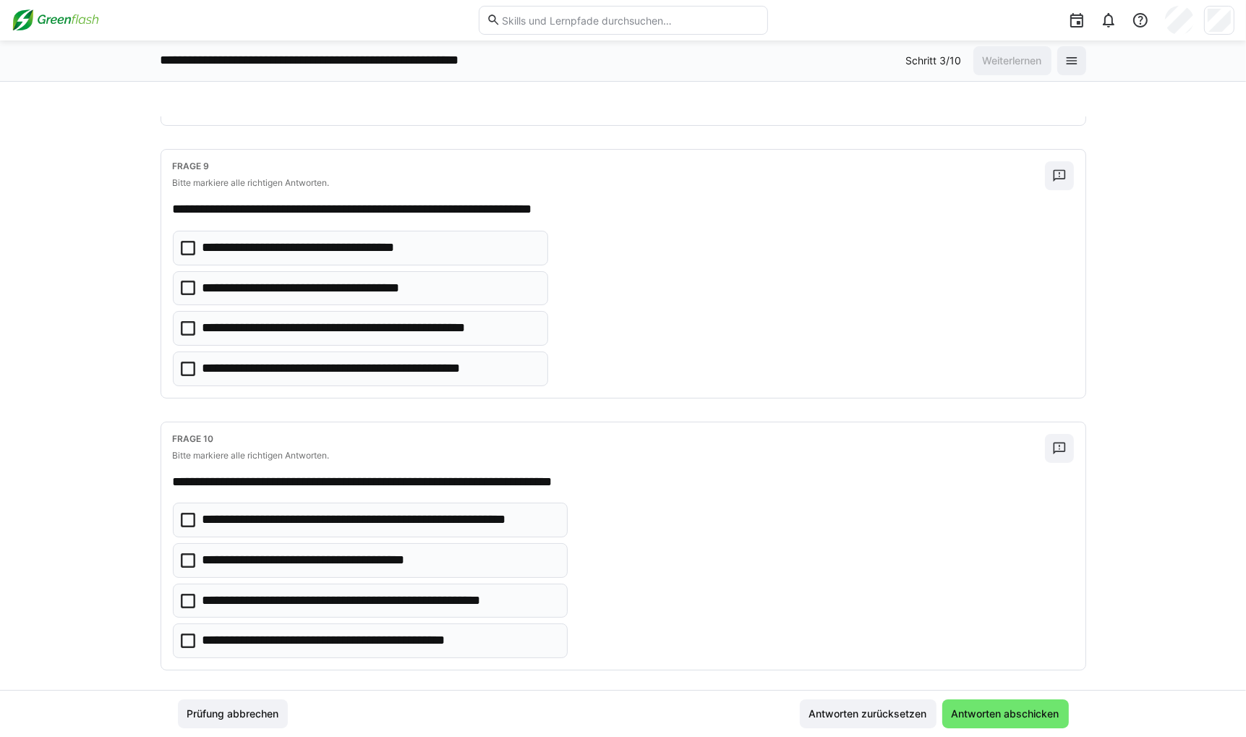
click at [300, 320] on p "**********" at bounding box center [370, 328] width 336 height 19
click at [312, 592] on p "**********" at bounding box center [375, 601] width 346 height 19
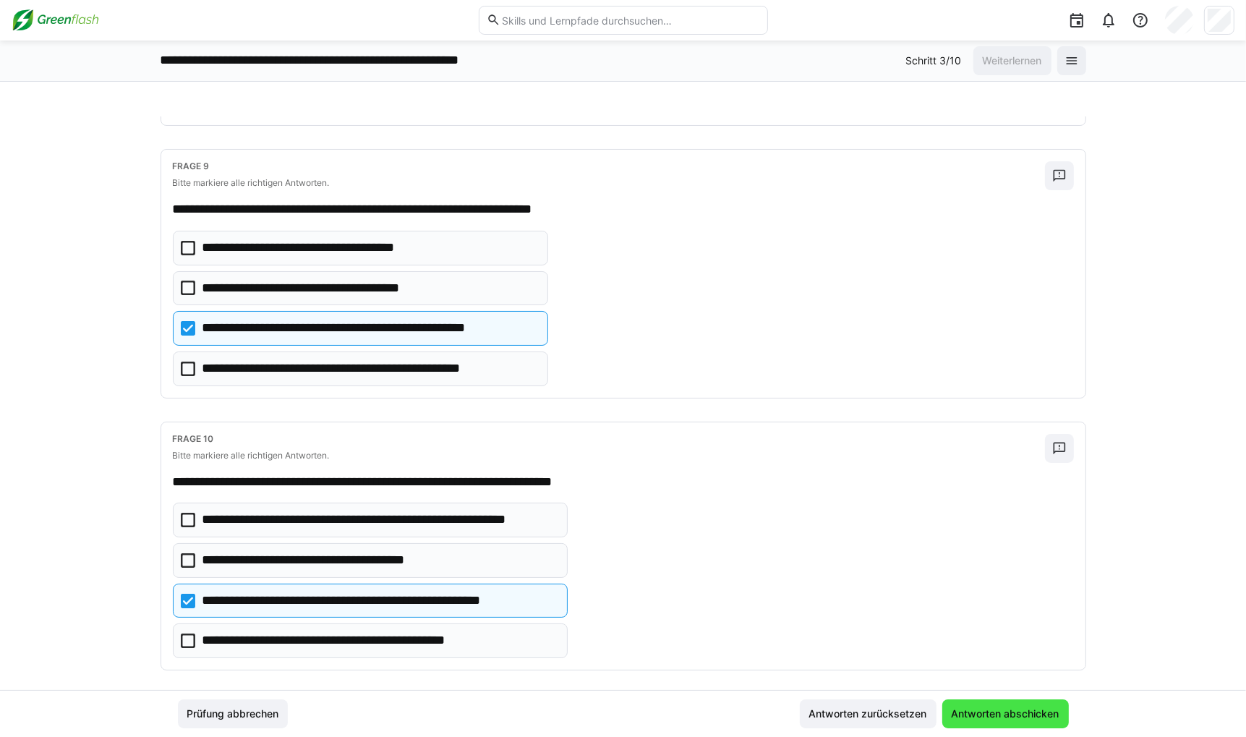
click at [871, 715] on span "Antworten abschicken" at bounding box center [1006, 714] width 112 height 14
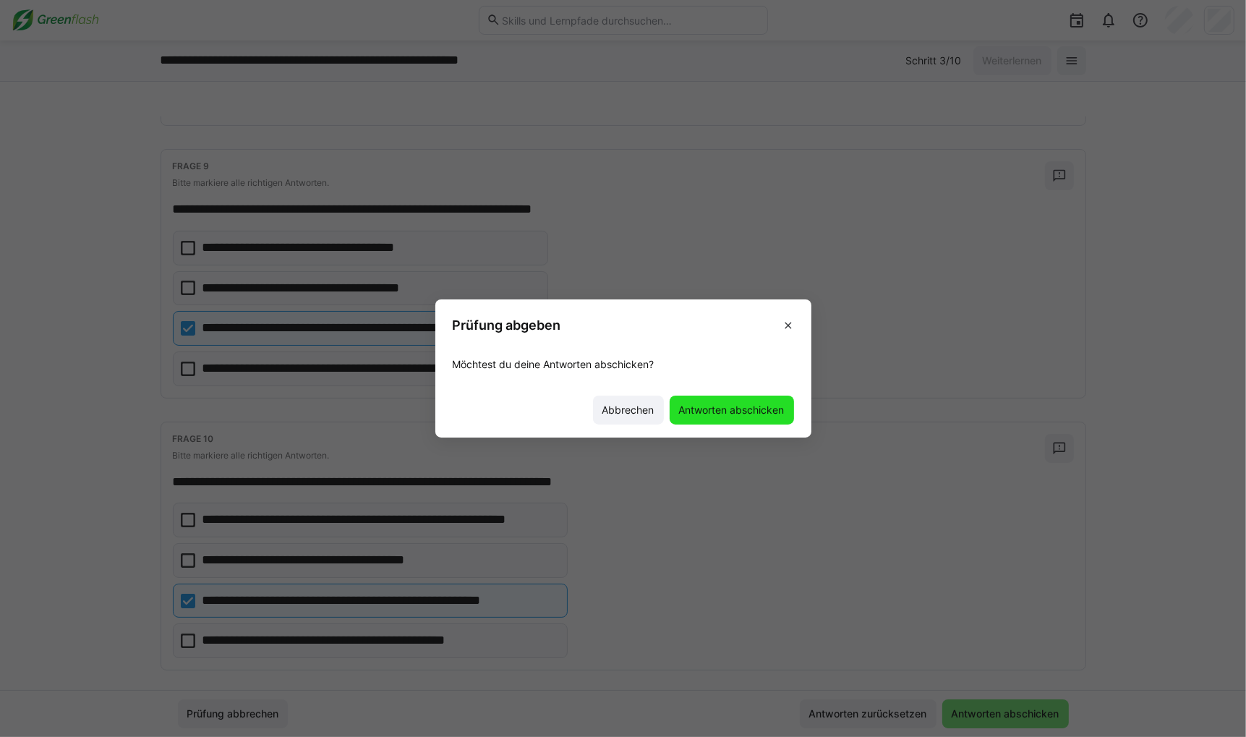
click at [705, 410] on span "Antworten abschicken" at bounding box center [732, 410] width 110 height 14
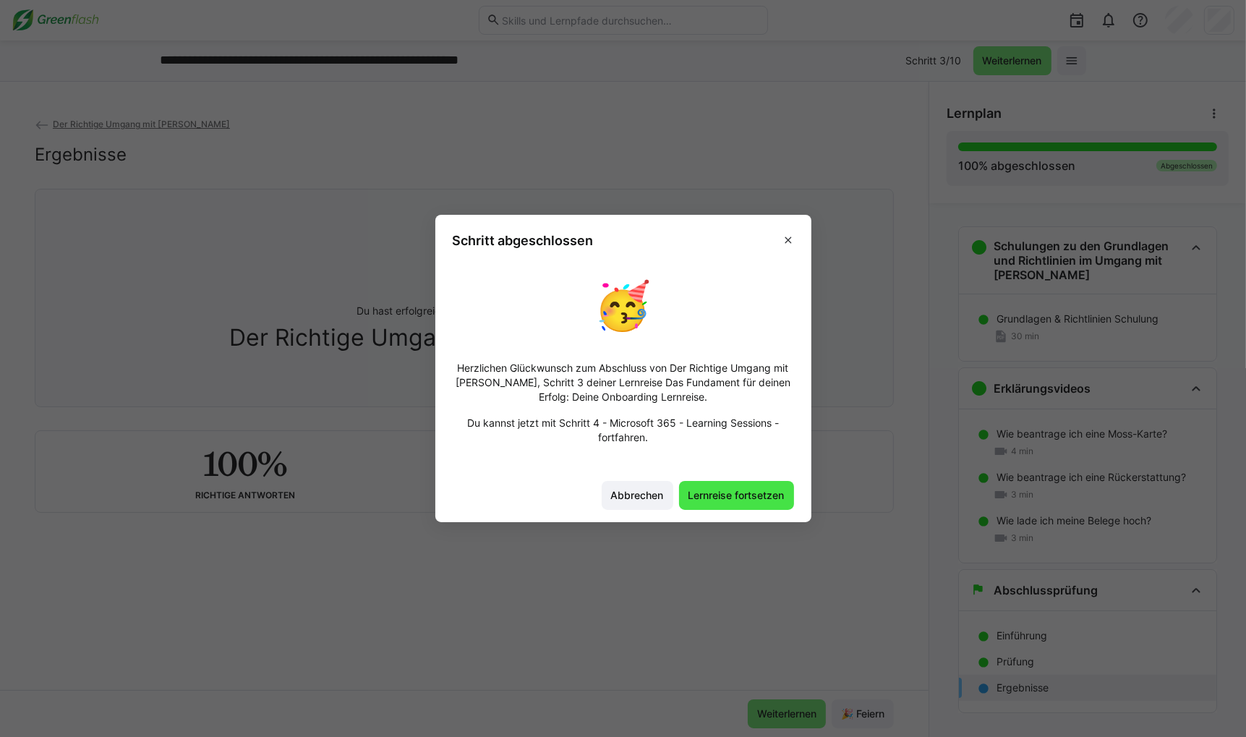
click at [728, 492] on span "Lernreise fortsetzen" at bounding box center [736, 495] width 101 height 14
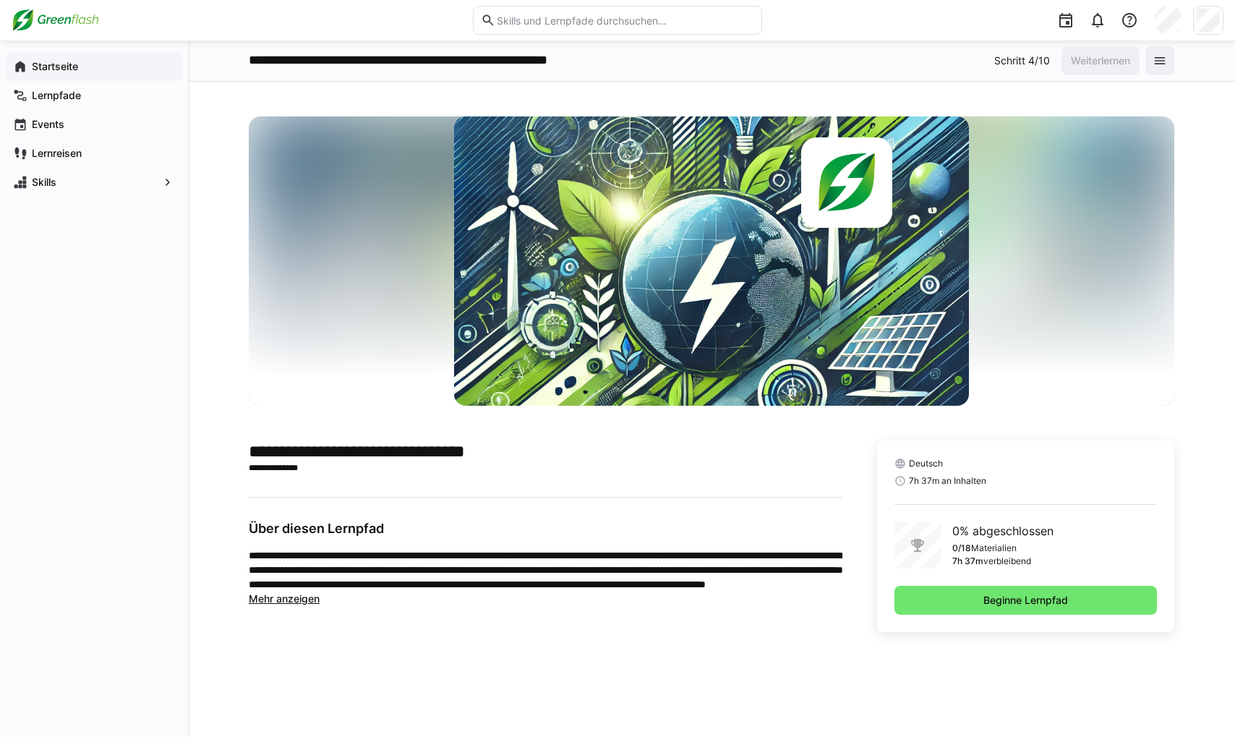
click at [87, 69] on span "Startseite" at bounding box center [102, 66] width 145 height 14
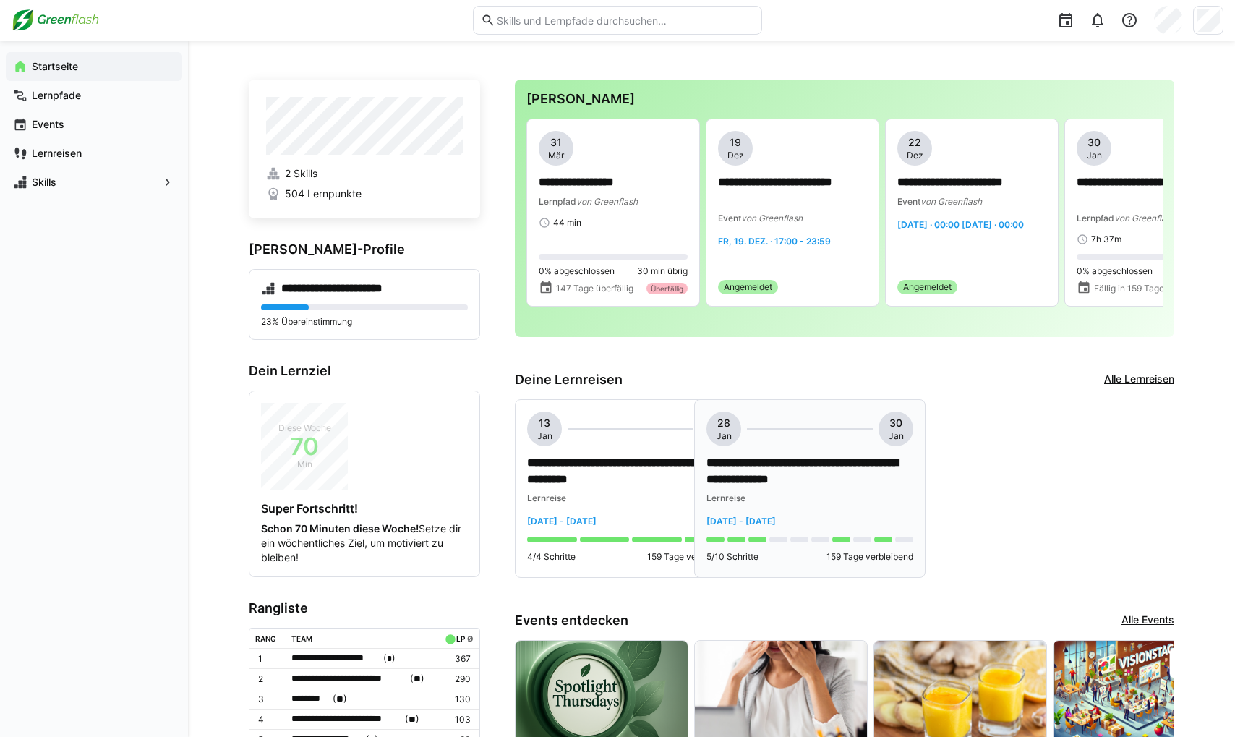
click at [827, 460] on p "**********" at bounding box center [810, 471] width 207 height 33
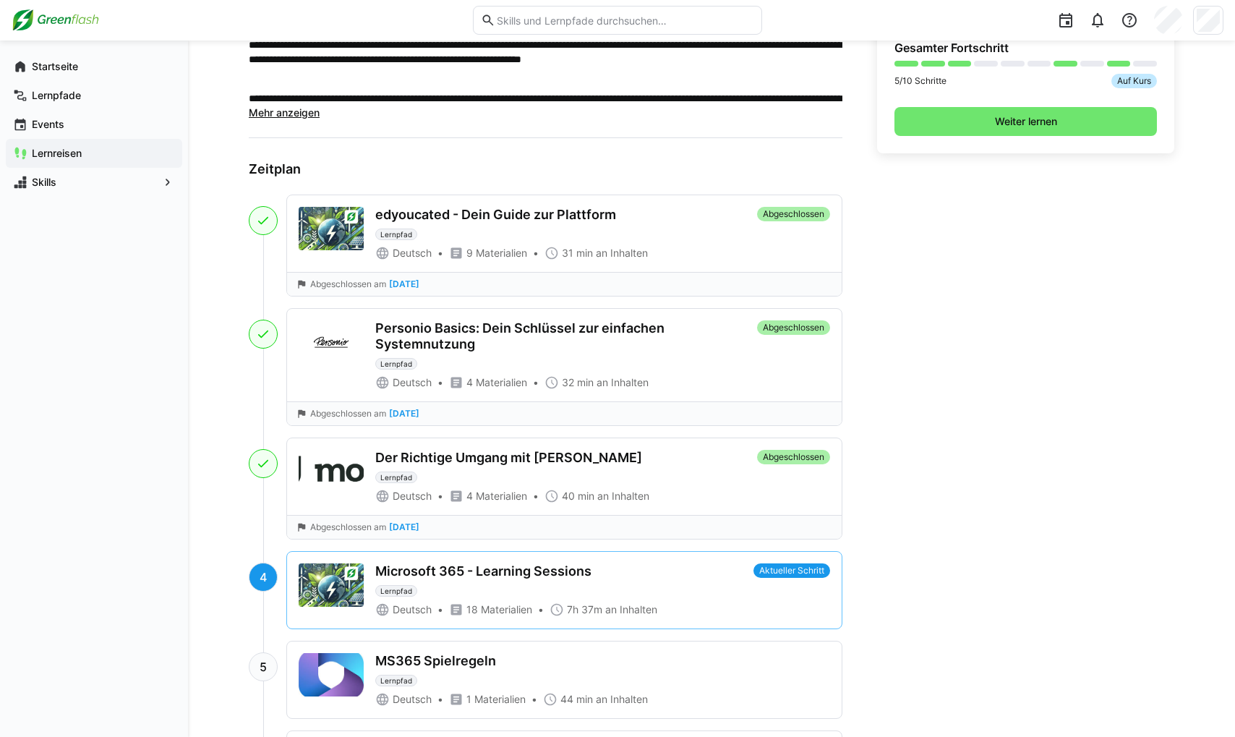
scroll to position [506, 0]
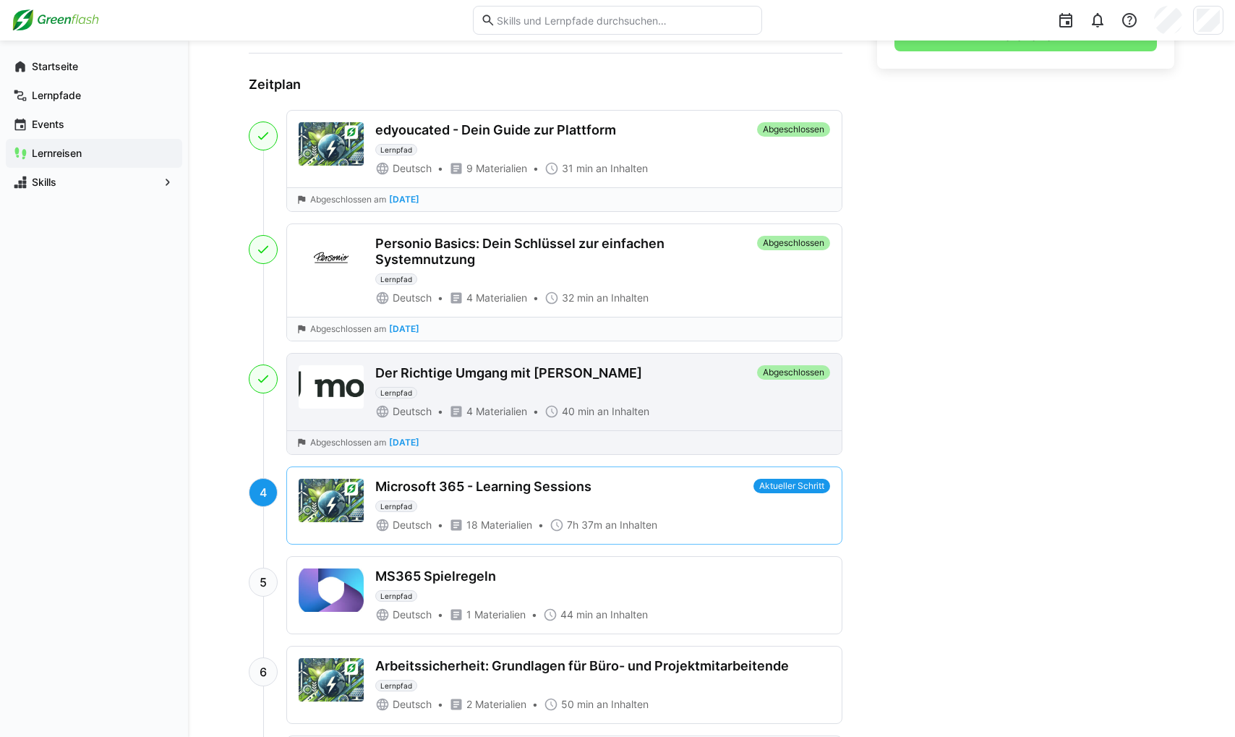
click at [642, 372] on div "Der Richtige Umgang mit Moss Lernpfad" at bounding box center [563, 381] width 376 height 33
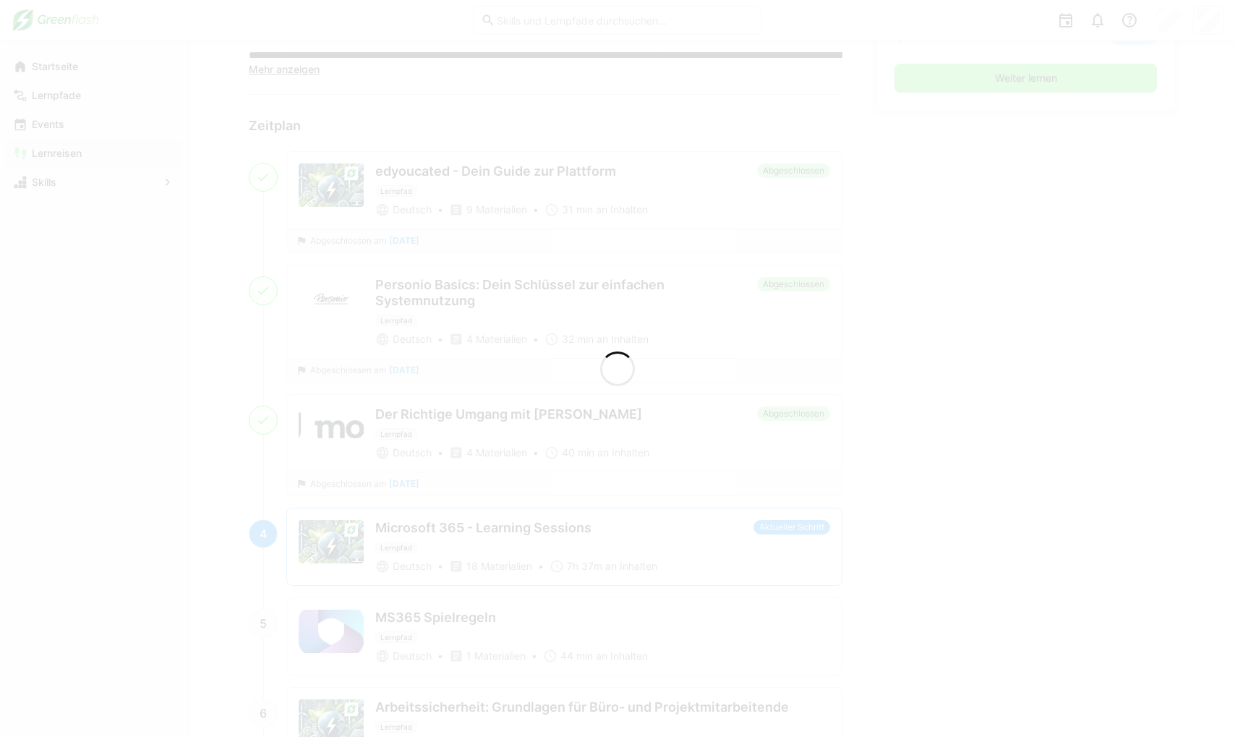
scroll to position [619, 0]
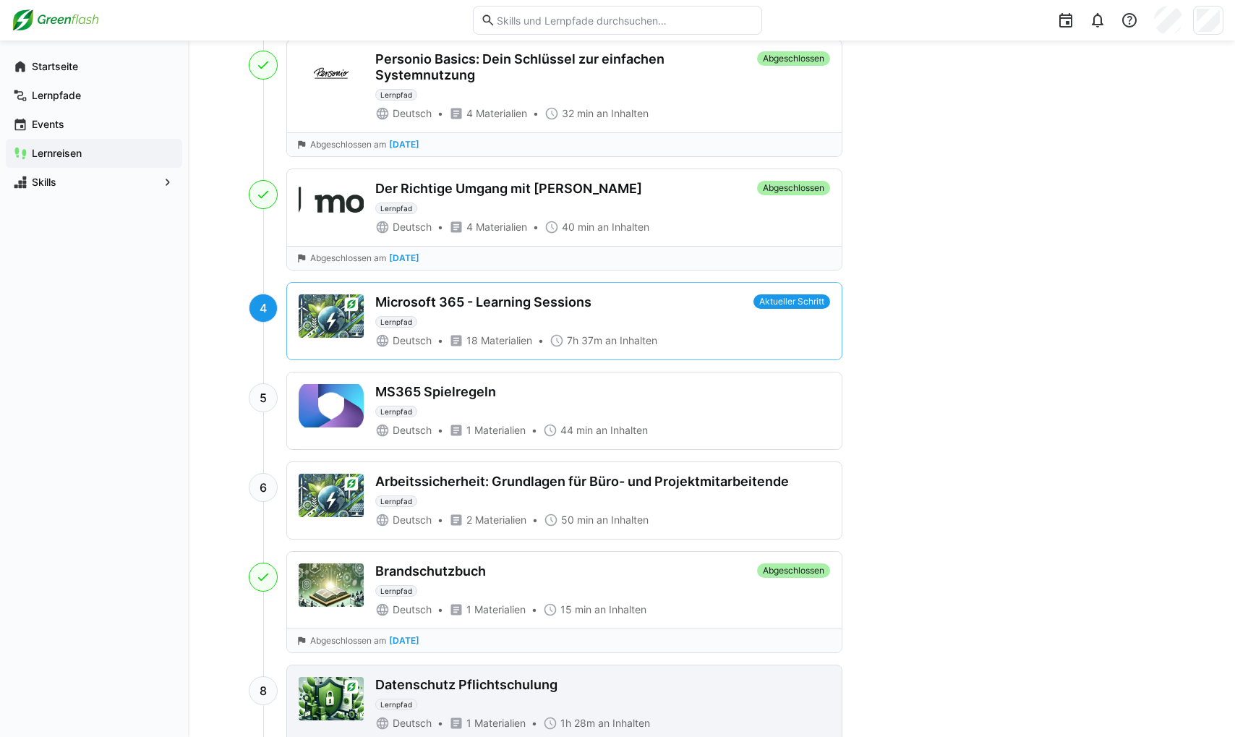
scroll to position [940, 0]
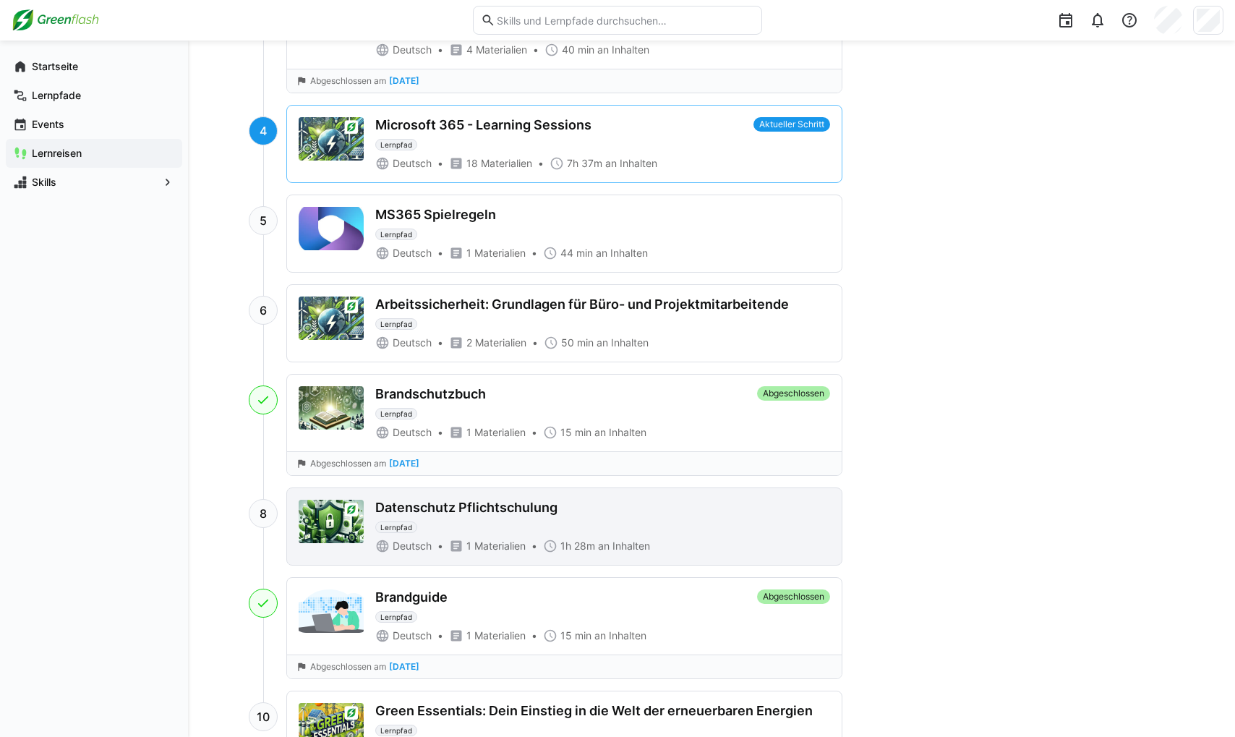
click at [567, 527] on div "Datenschutz Pflichtschulung Lernpfad" at bounding box center [602, 516] width 455 height 33
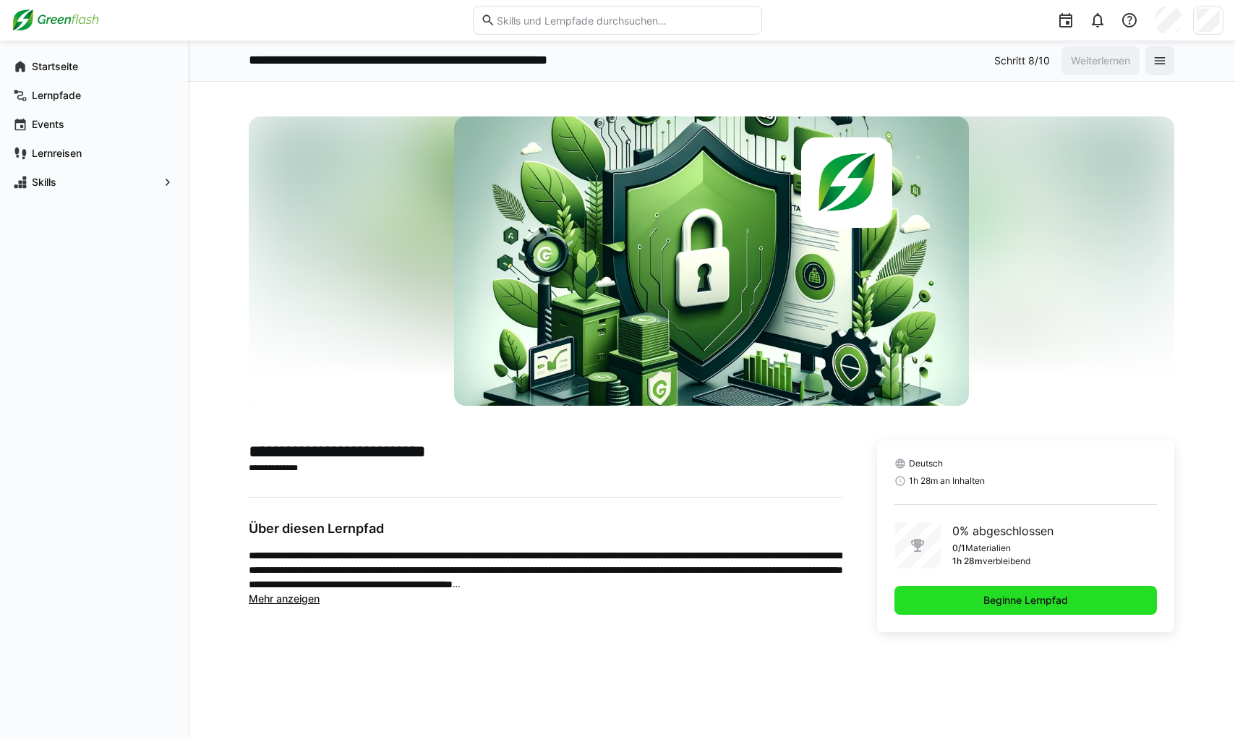
click at [871, 602] on span "Beginne Lernpfad" at bounding box center [1026, 600] width 263 height 29
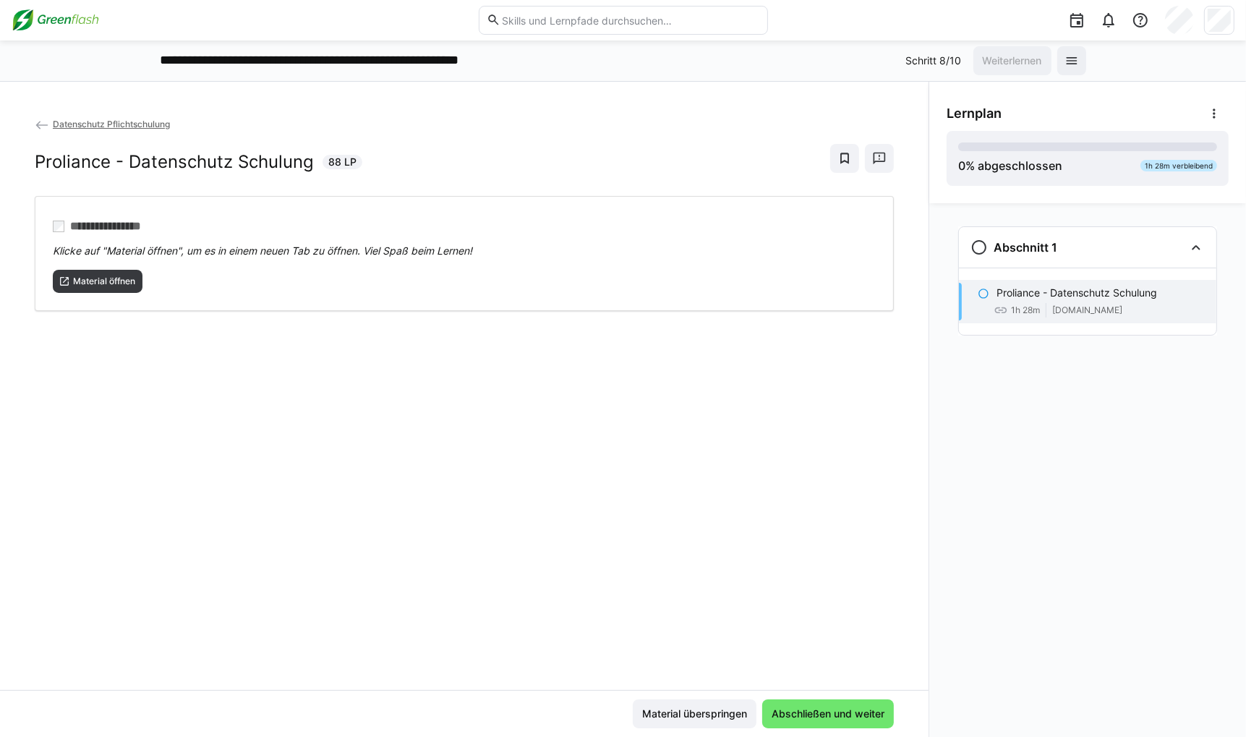
click at [475, 608] on div "**********" at bounding box center [464, 402] width 929 height 573
click at [816, 710] on span "Abschließen und weiter" at bounding box center [827, 714] width 117 height 14
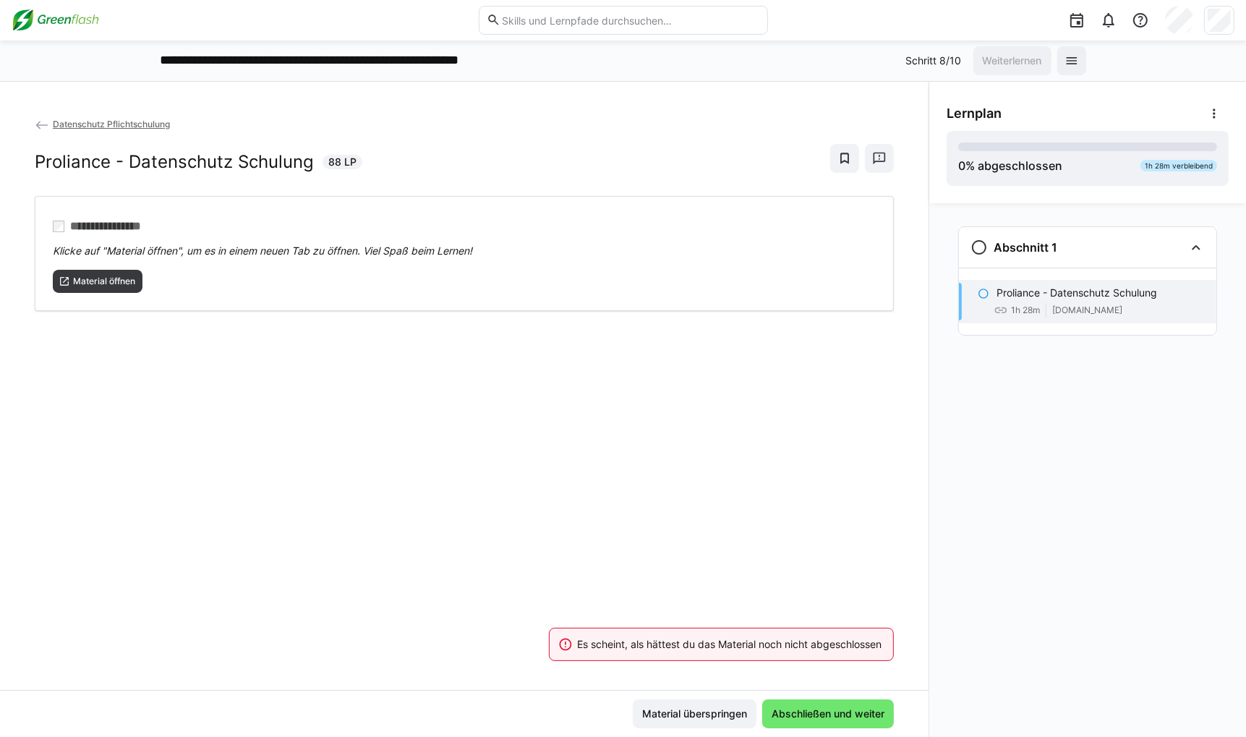
click at [390, 486] on div "**********" at bounding box center [464, 402] width 929 height 573
click at [741, 714] on span "Material überspringen" at bounding box center [694, 714] width 109 height 14
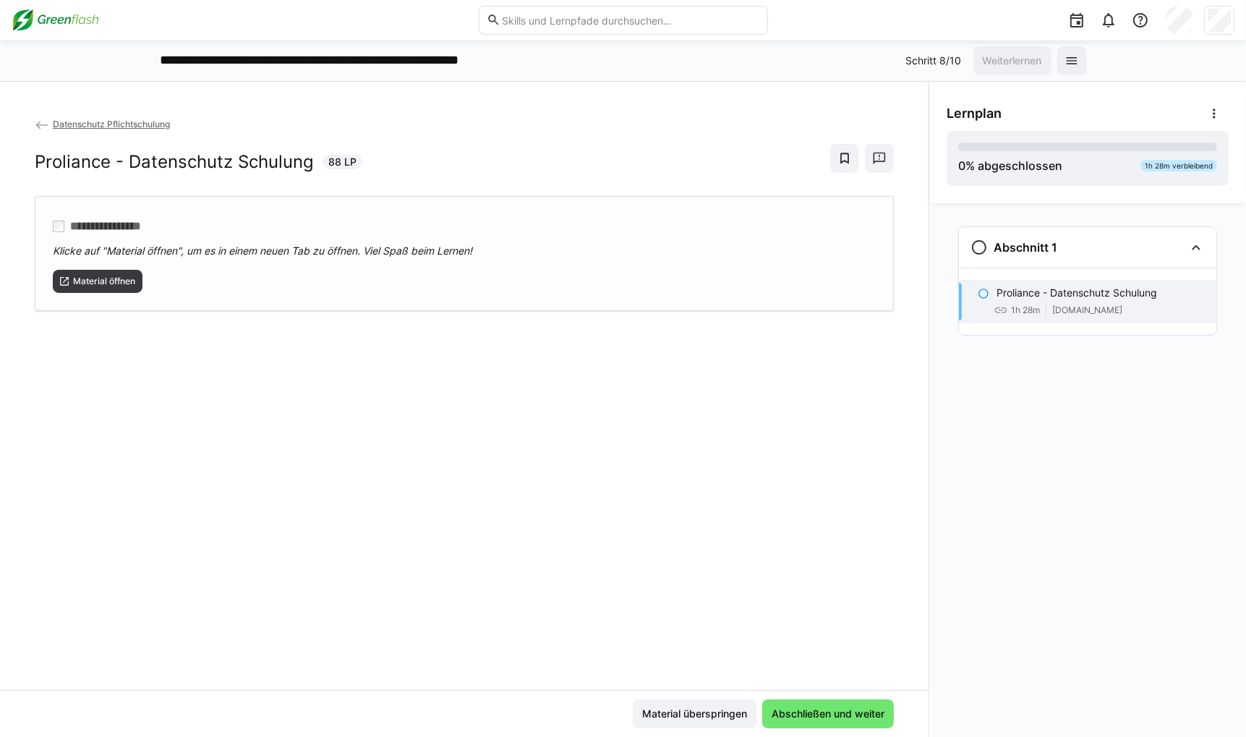
click at [73, 267] on div "Material öffnen" at bounding box center [464, 275] width 823 height 35
drag, startPoint x: 300, startPoint y: 346, endPoint x: 285, endPoint y: 320, distance: 29.5
click at [299, 347] on div "**********" at bounding box center [464, 402] width 929 height 573
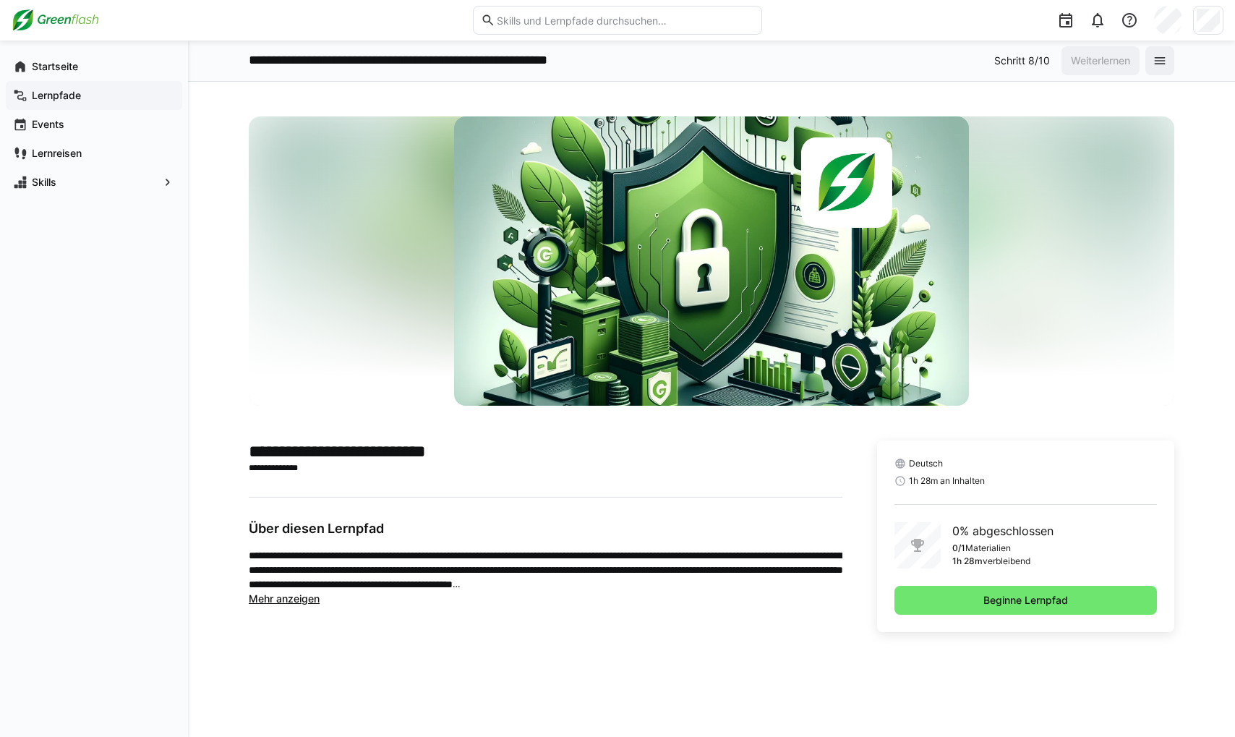
click at [81, 101] on span "Lernpfade" at bounding box center [102, 95] width 145 height 14
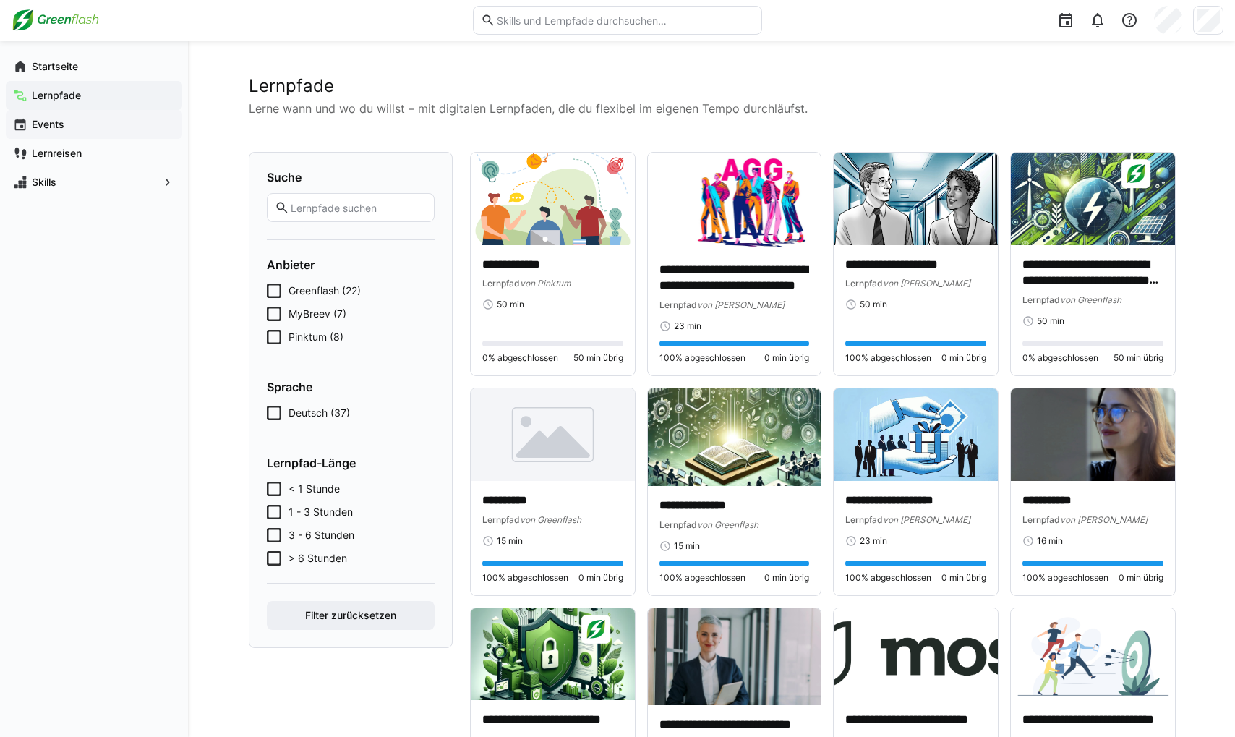
click at [87, 124] on span "Events" at bounding box center [102, 124] width 145 height 14
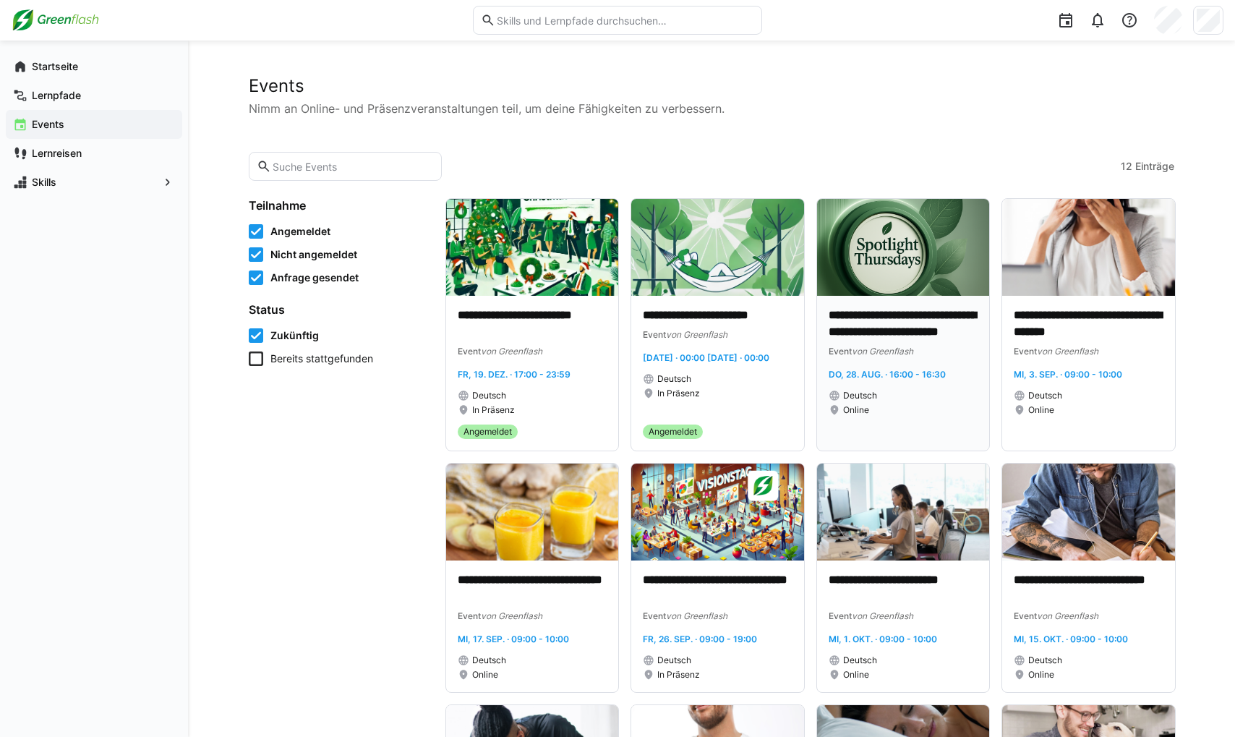
click at [871, 294] on img at bounding box center [903, 247] width 172 height 97
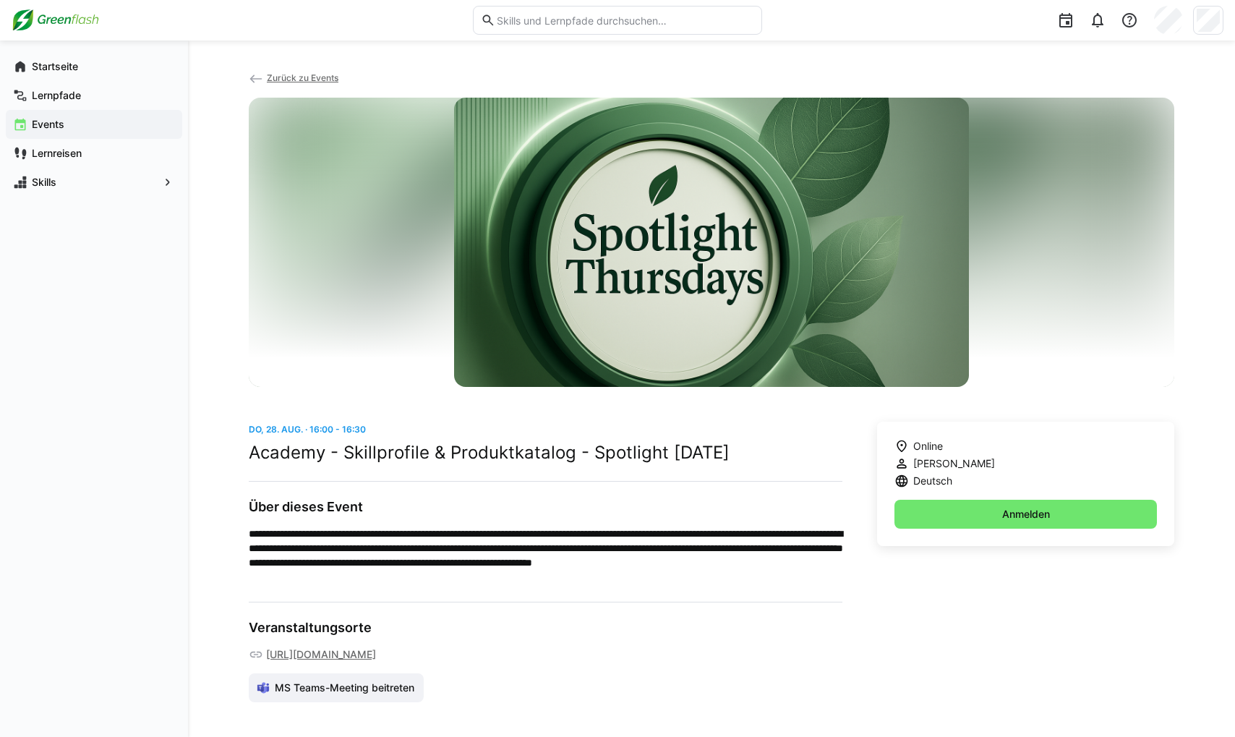
scroll to position [47, 0]
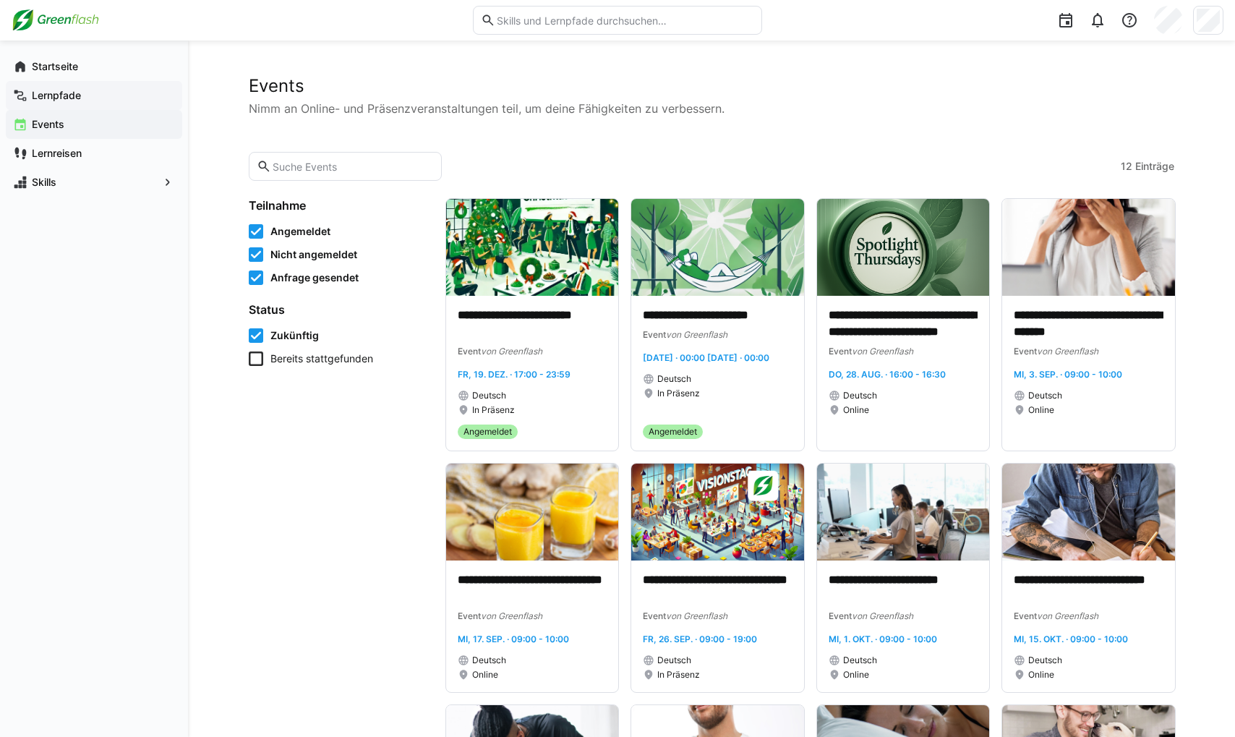
click at [100, 95] on span "Lernpfade" at bounding box center [102, 95] width 145 height 14
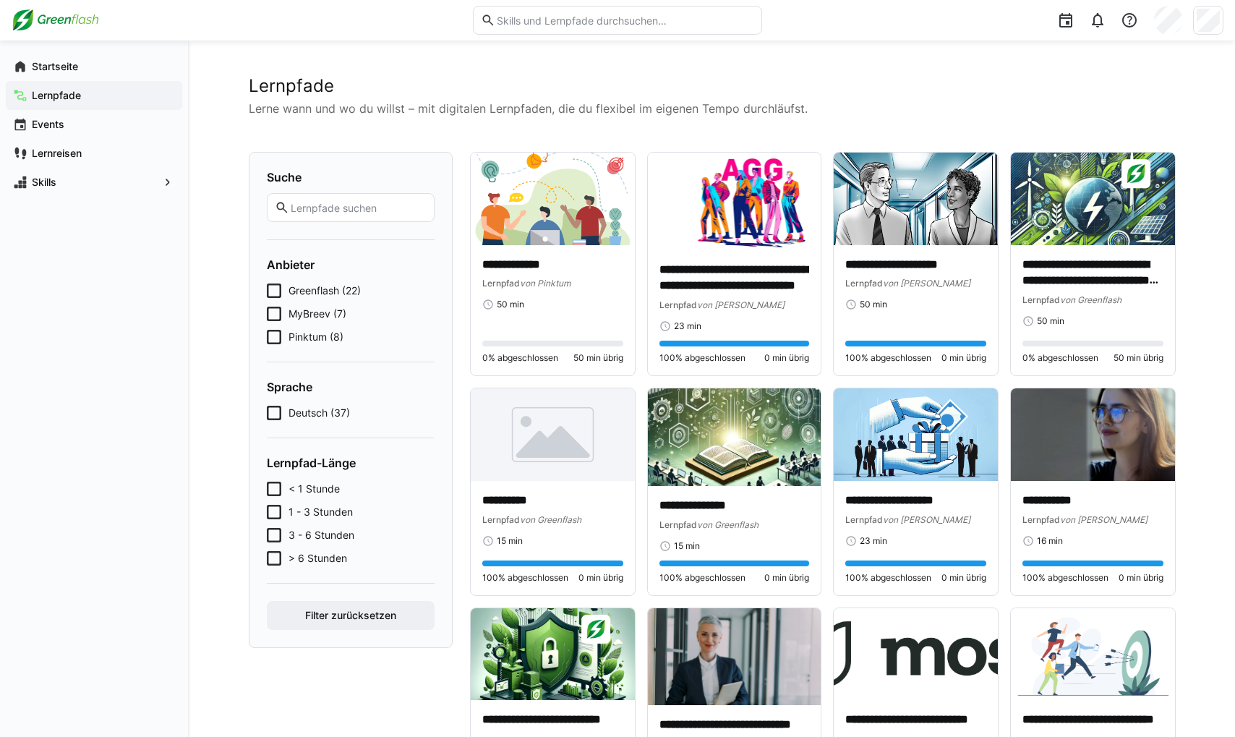
click at [316, 285] on span "Greenflash (22)" at bounding box center [325, 290] width 72 height 14
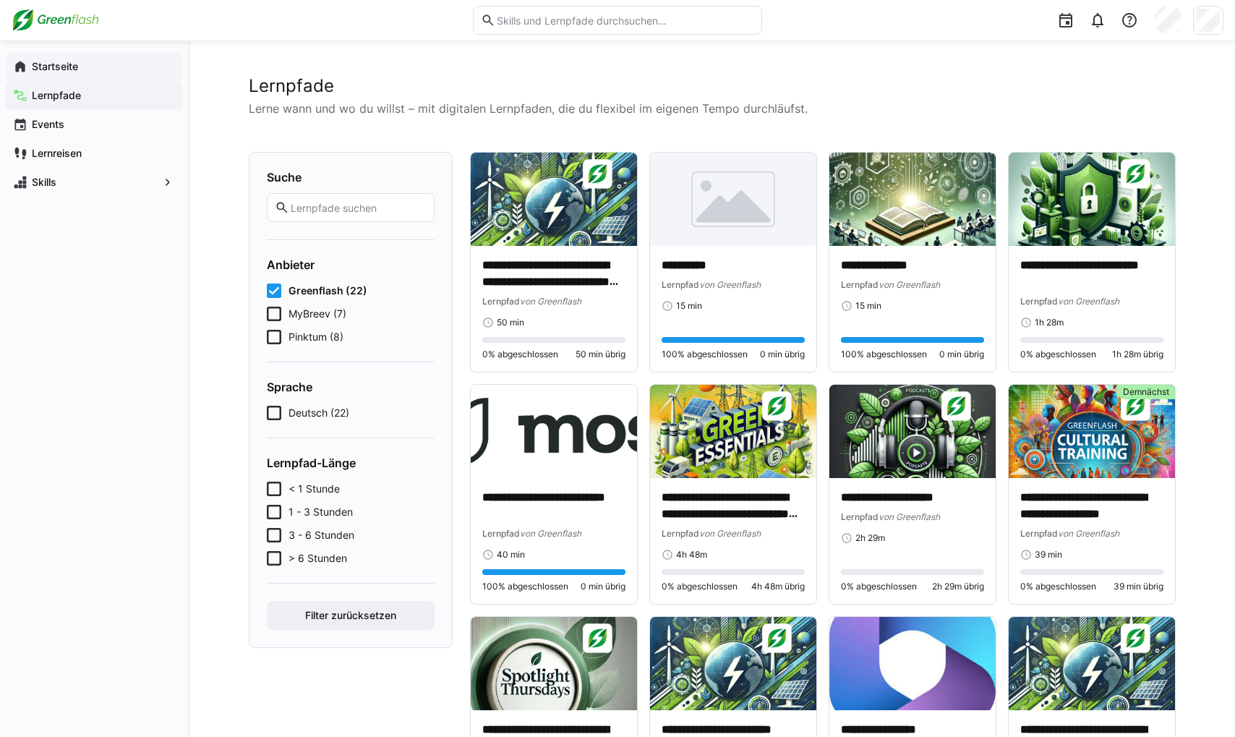
click at [121, 72] on span "Startseite" at bounding box center [102, 66] width 145 height 14
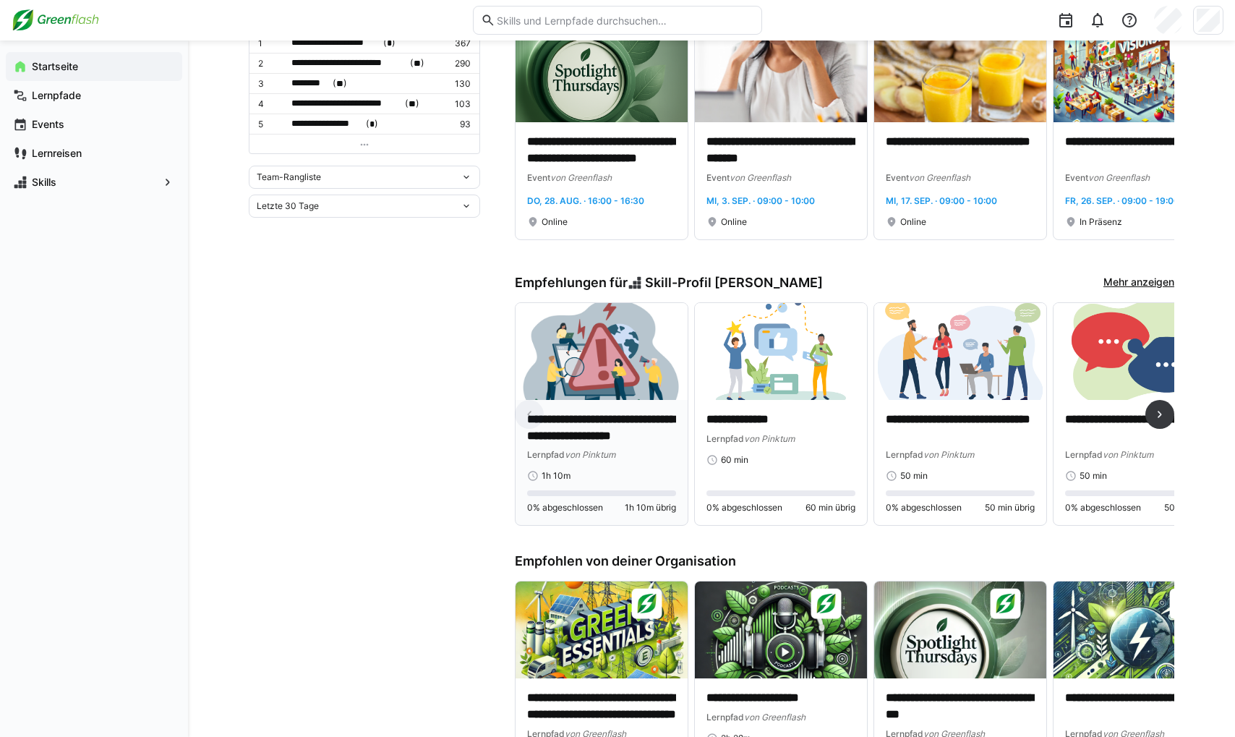
scroll to position [651, 0]
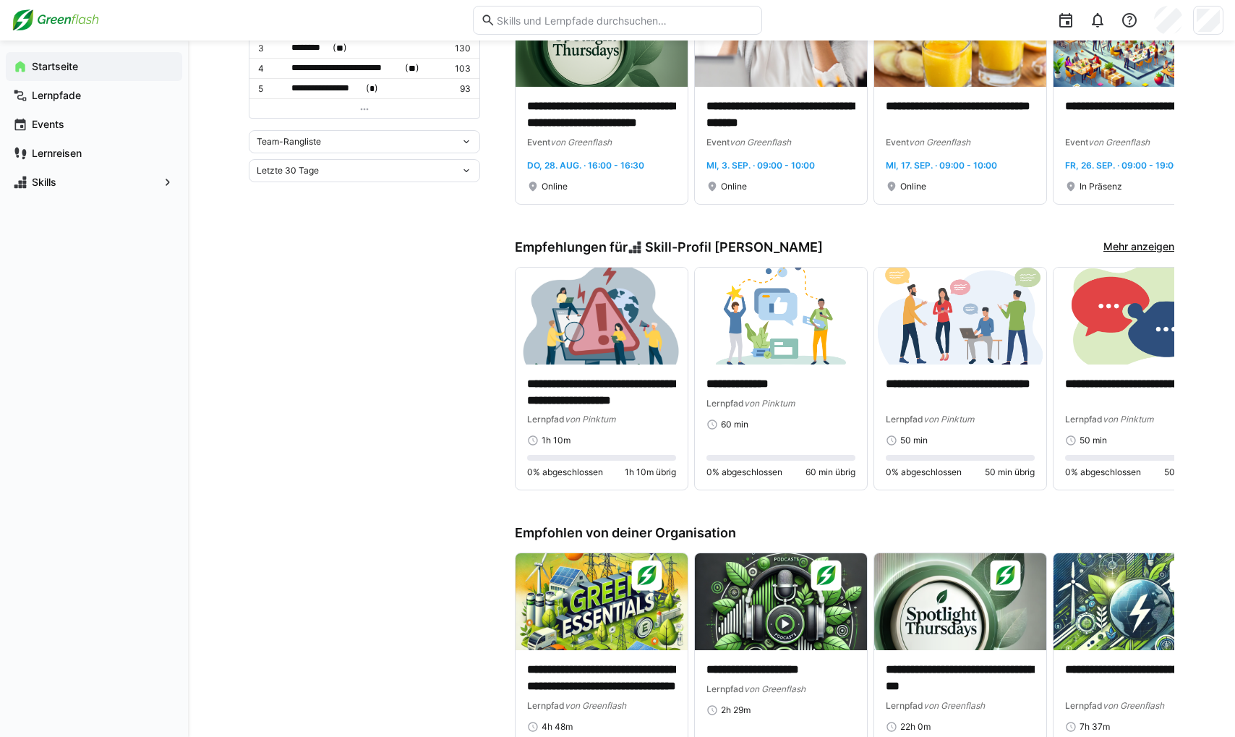
click at [871, 245] on link "Mehr anzeigen" at bounding box center [1139, 247] width 71 height 16
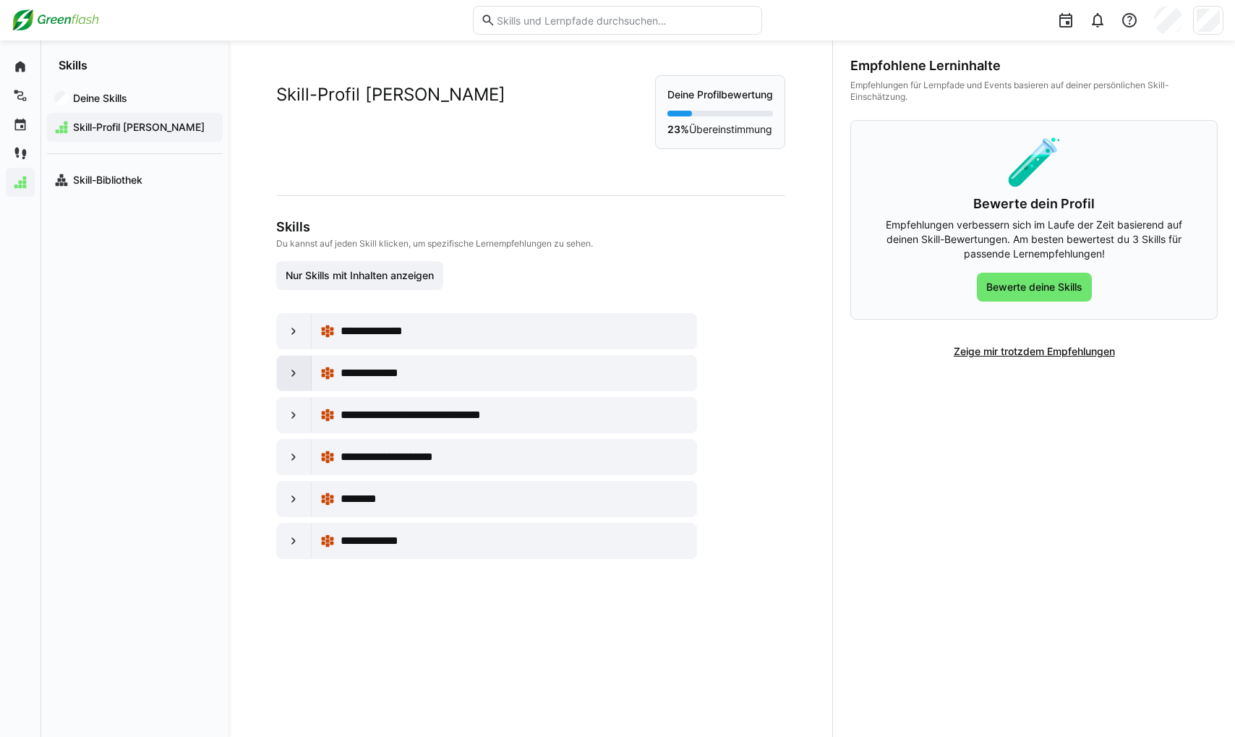
click at [289, 370] on eds-icon at bounding box center [293, 373] width 14 height 14
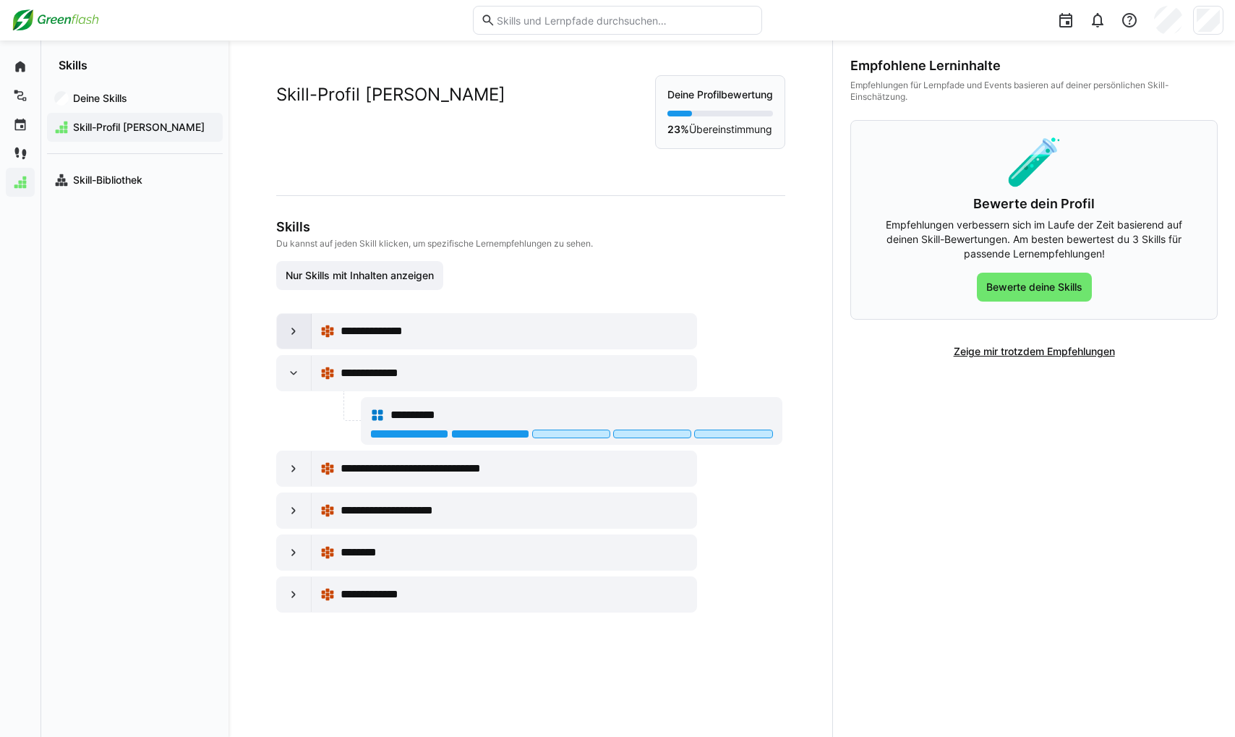
click at [289, 330] on eds-icon at bounding box center [293, 331] width 14 height 14
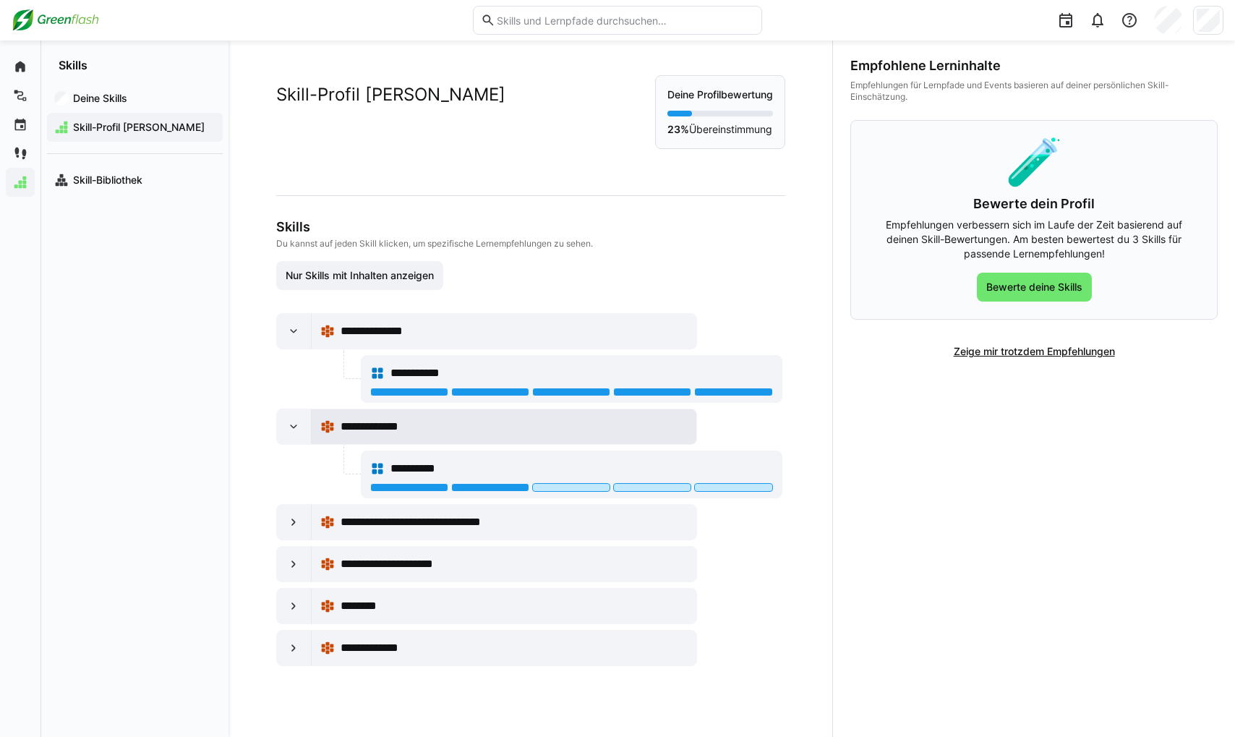
click at [423, 436] on div "**********" at bounding box center [504, 426] width 368 height 29
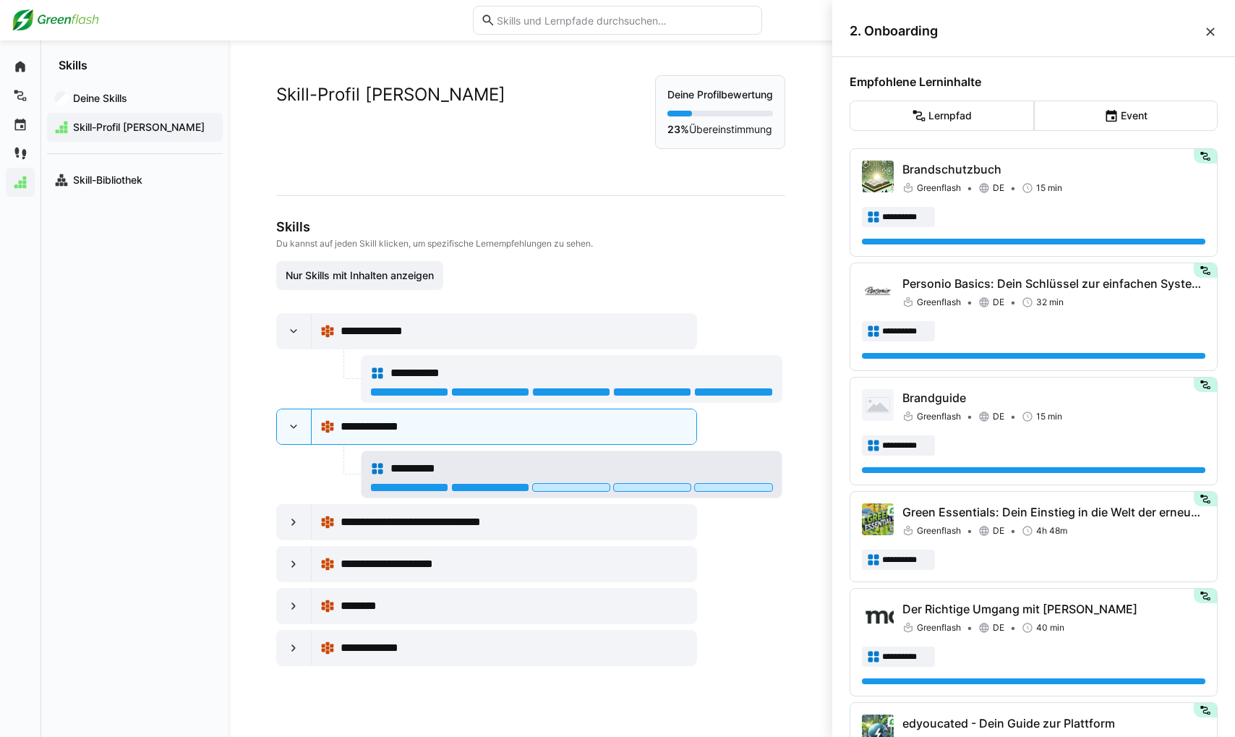
click at [584, 484] on div at bounding box center [571, 487] width 78 height 9
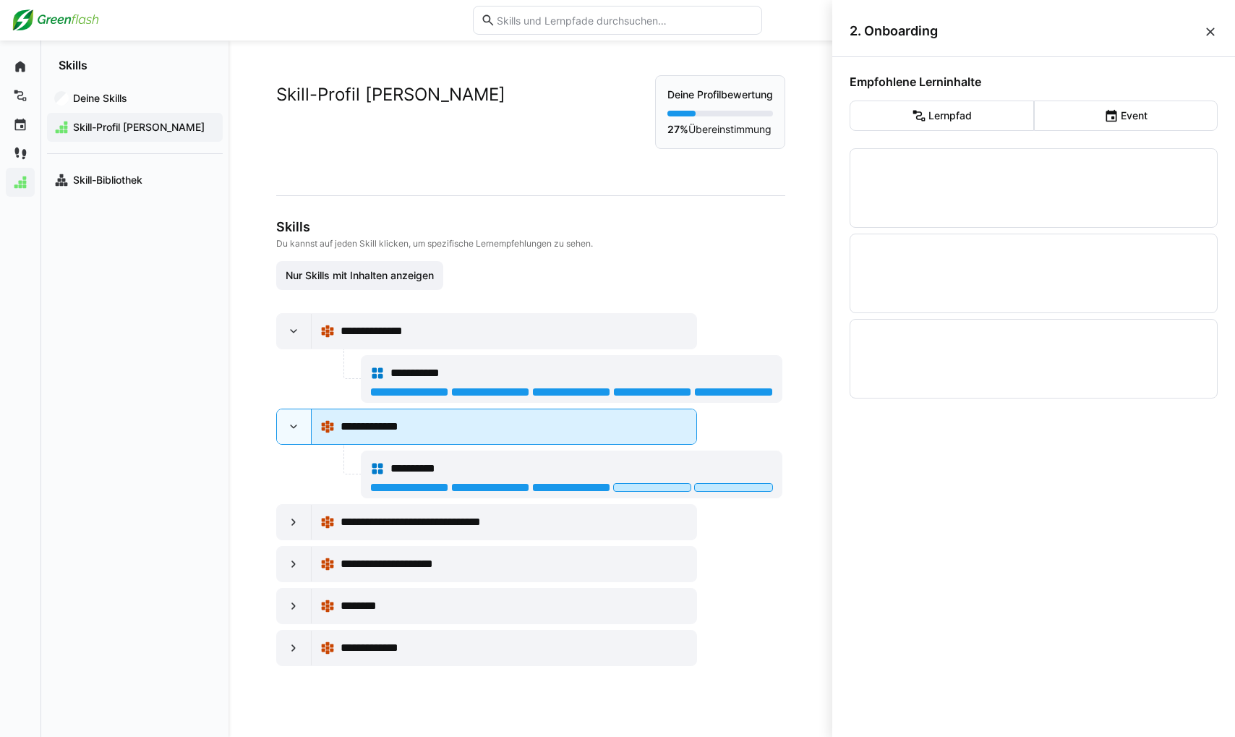
click at [497, 413] on div "**********" at bounding box center [504, 426] width 368 height 29
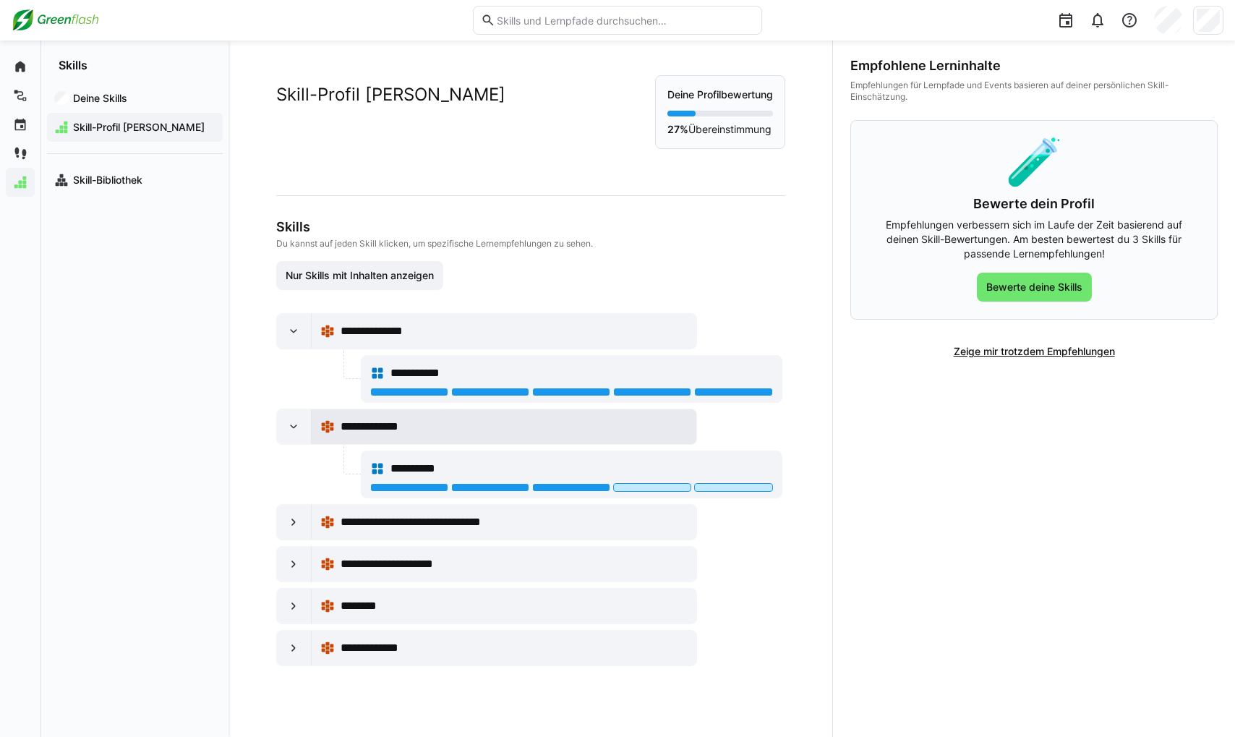
click at [563, 429] on div "**********" at bounding box center [515, 426] width 348 height 17
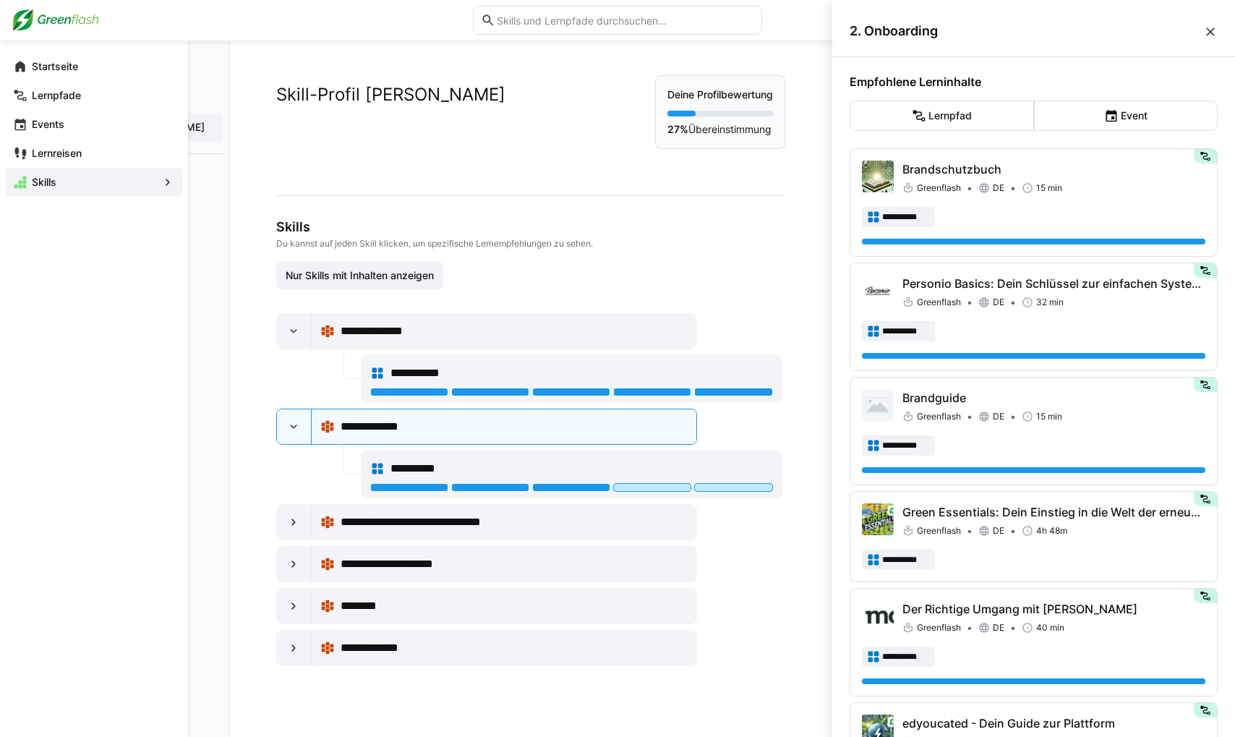
click at [16, 154] on eds-icon at bounding box center [20, 153] width 14 height 14
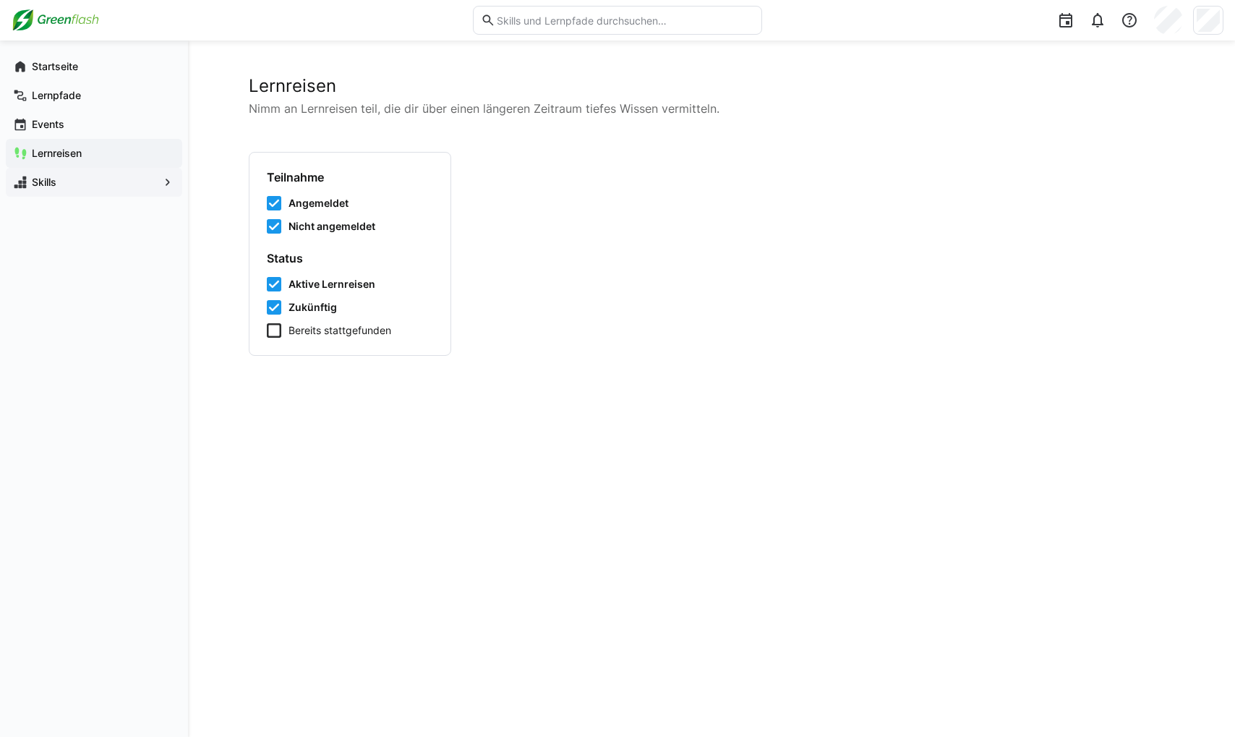
click at [19, 195] on div "Skills" at bounding box center [94, 182] width 176 height 29
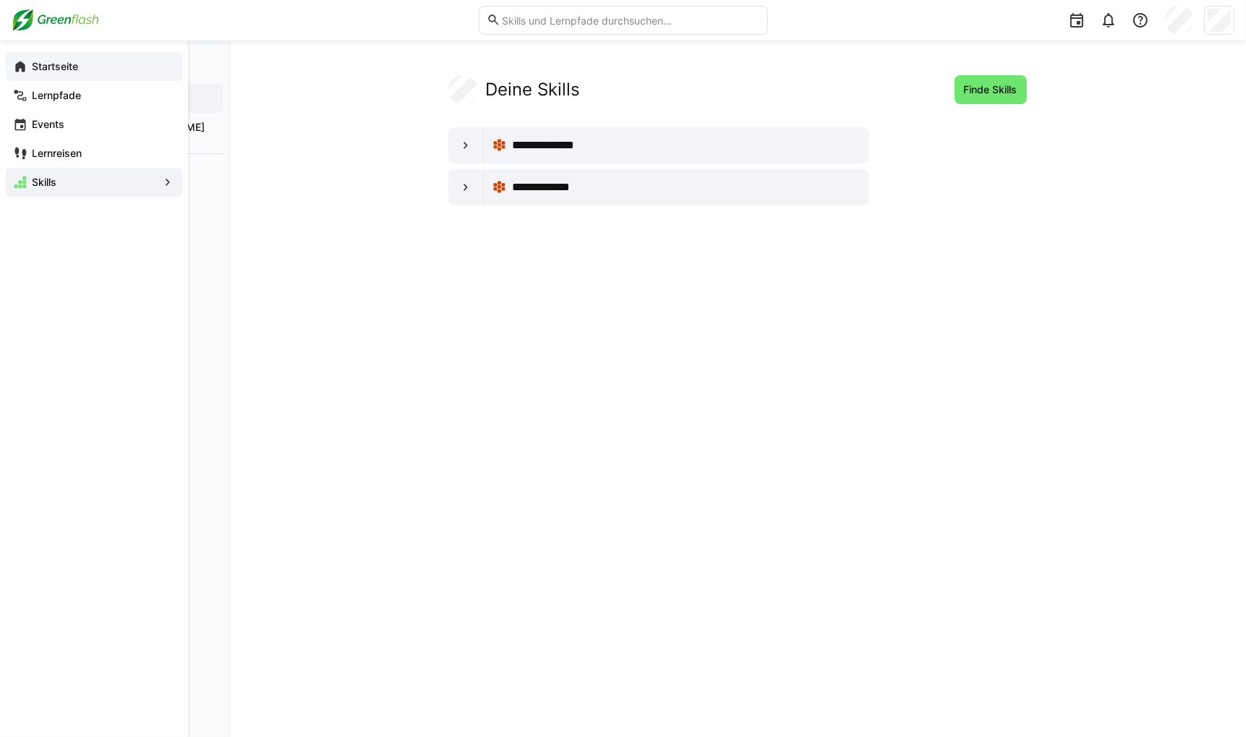
click at [0, 0] on app-navigation-label "Startseite" at bounding box center [0, 0] width 0 height 0
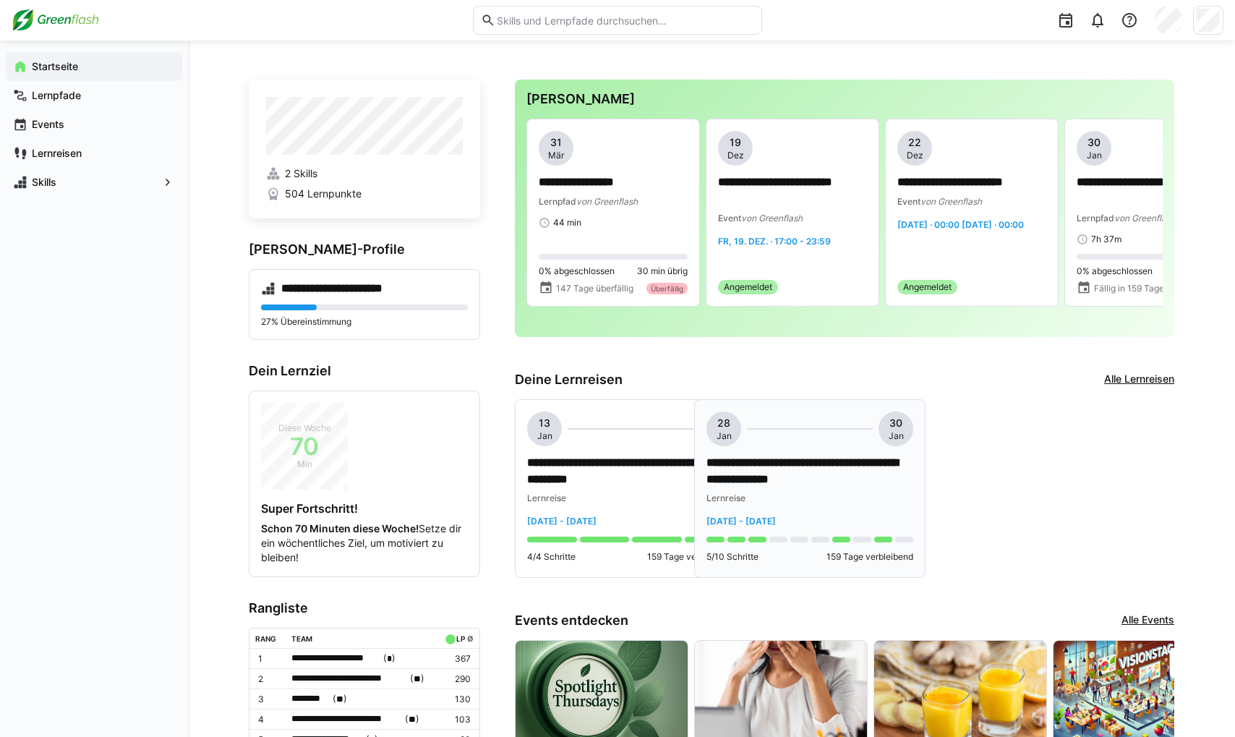
click at [821, 465] on p "**********" at bounding box center [810, 471] width 207 height 33
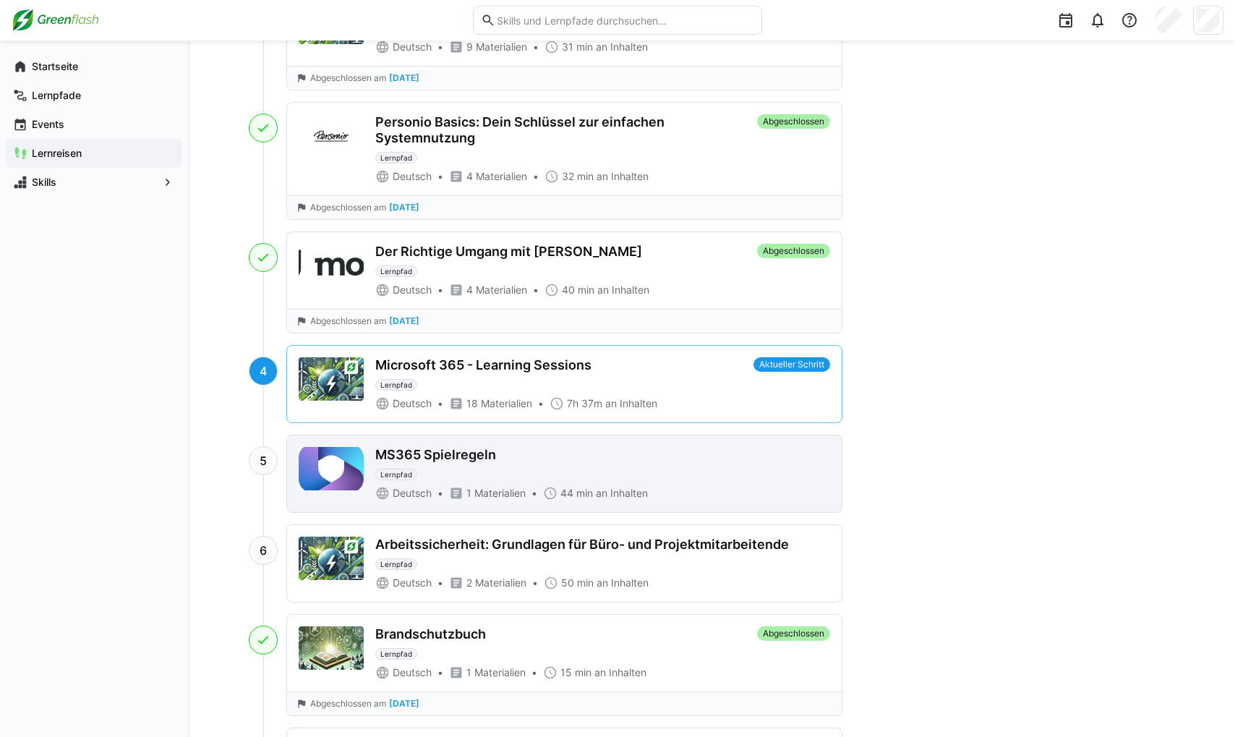
scroll to position [723, 0]
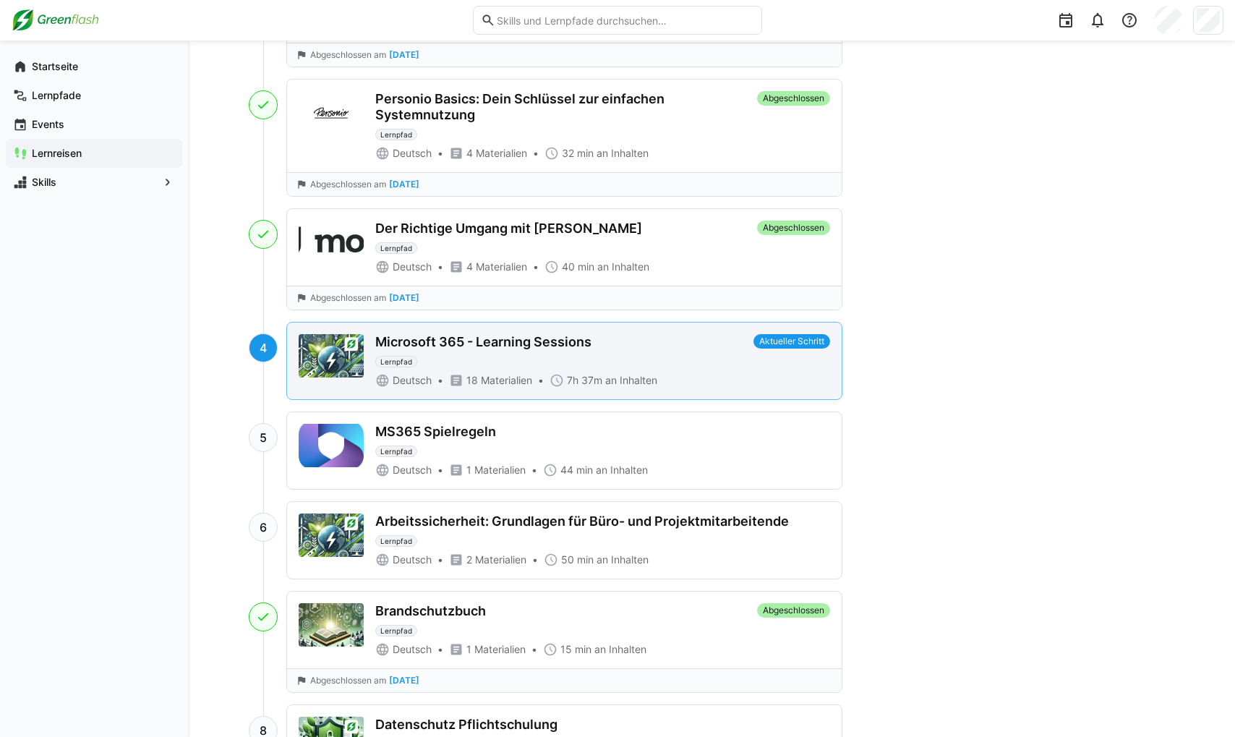
click at [686, 349] on div "Microsoft 365 - Learning Sessions Lernpfad" at bounding box center [561, 350] width 372 height 33
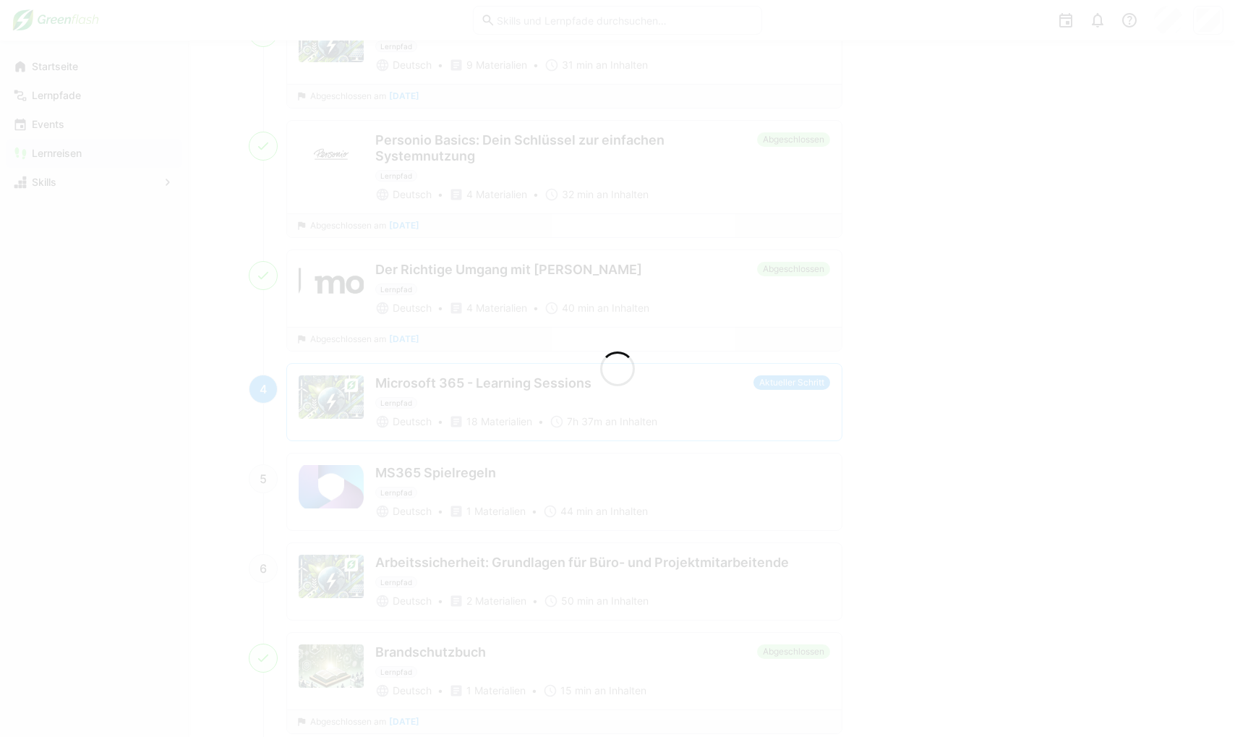
scroll to position [764, 0]
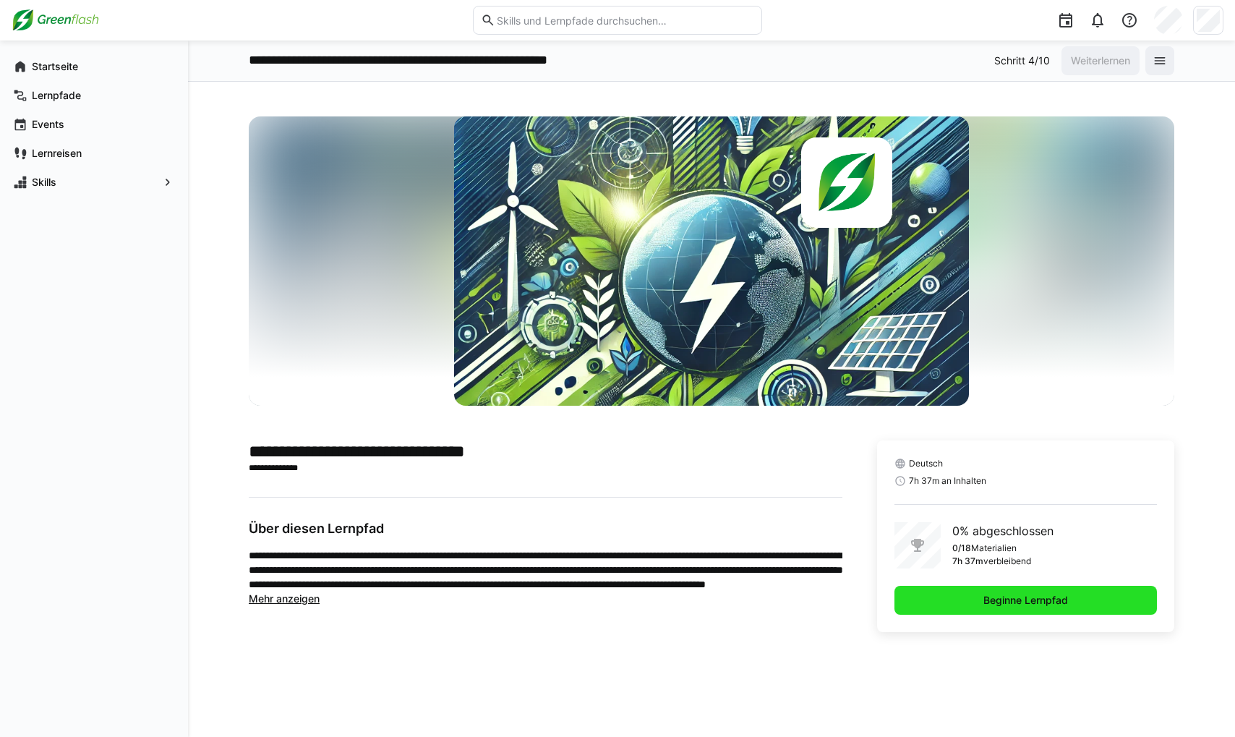
click at [871, 602] on span "Beginne Lernpfad" at bounding box center [1026, 600] width 263 height 29
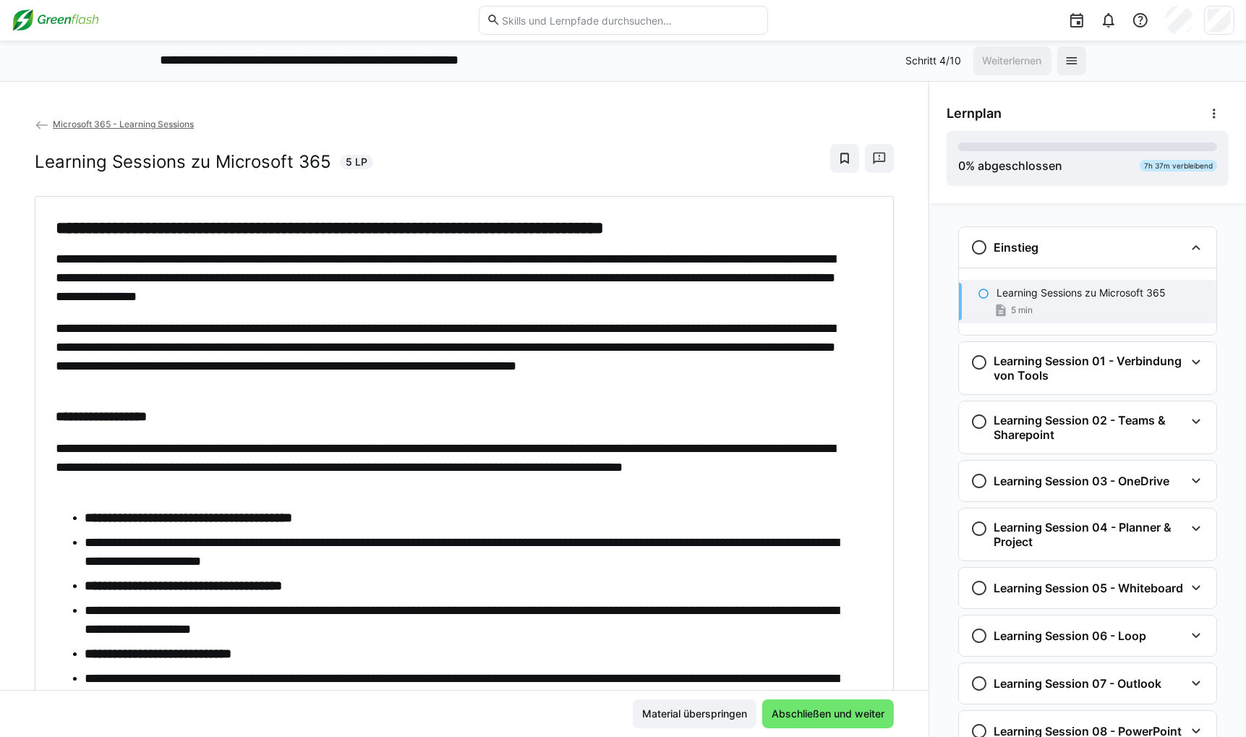
scroll to position [56, 0]
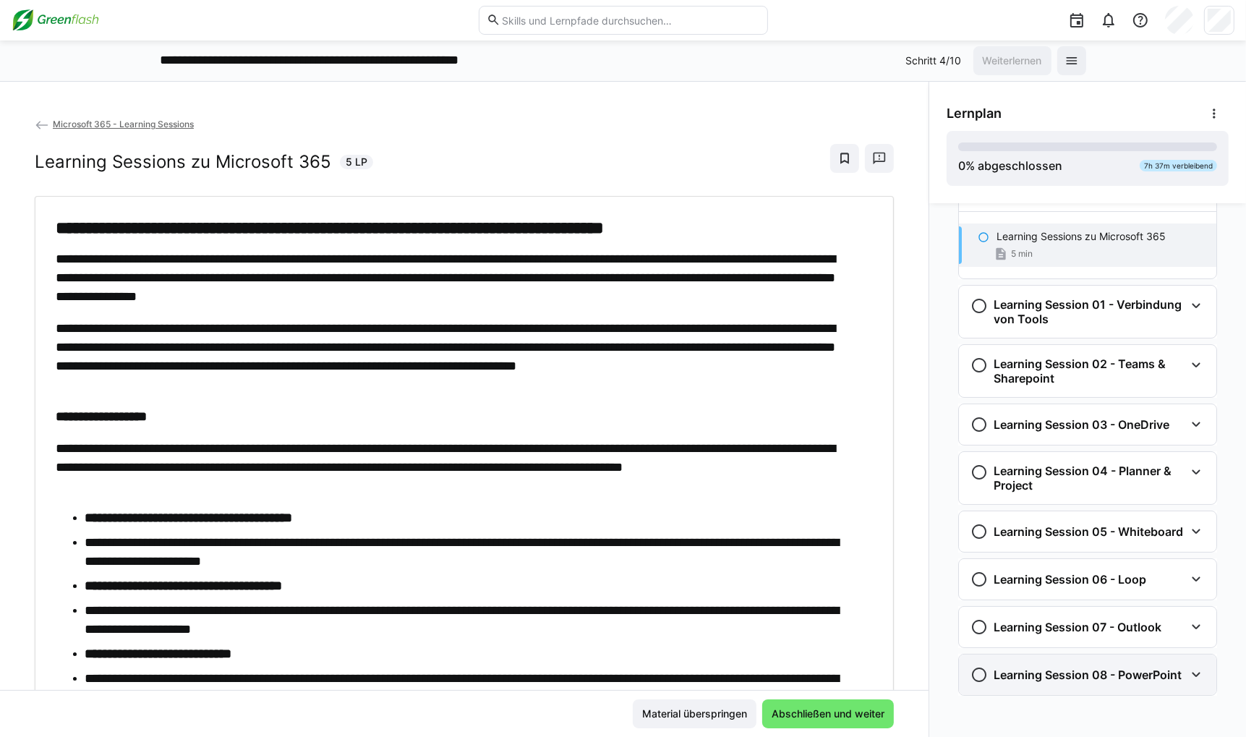
click at [871, 674] on h3 "Learning Session 08 - PowerPoint" at bounding box center [1088, 674] width 188 height 14
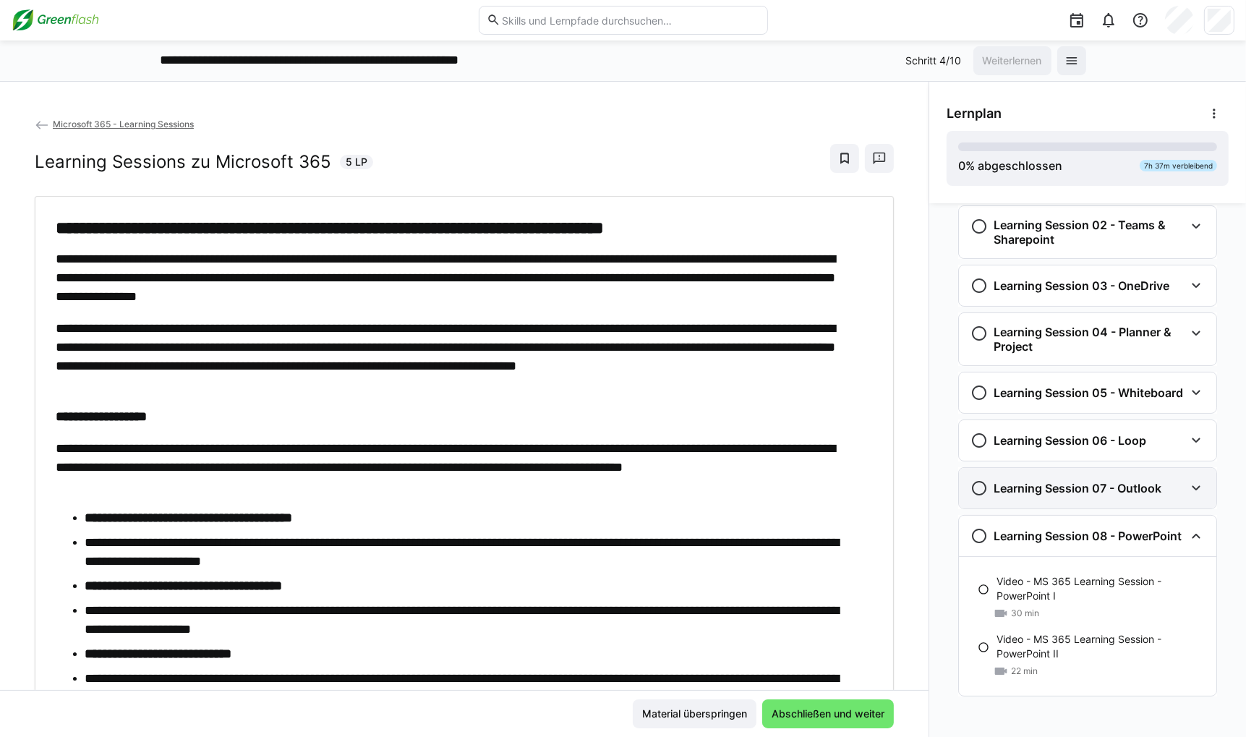
scroll to position [196, 0]
click at [871, 491] on div "Learning Session 07 - Outlook" at bounding box center [1077, 487] width 214 height 17
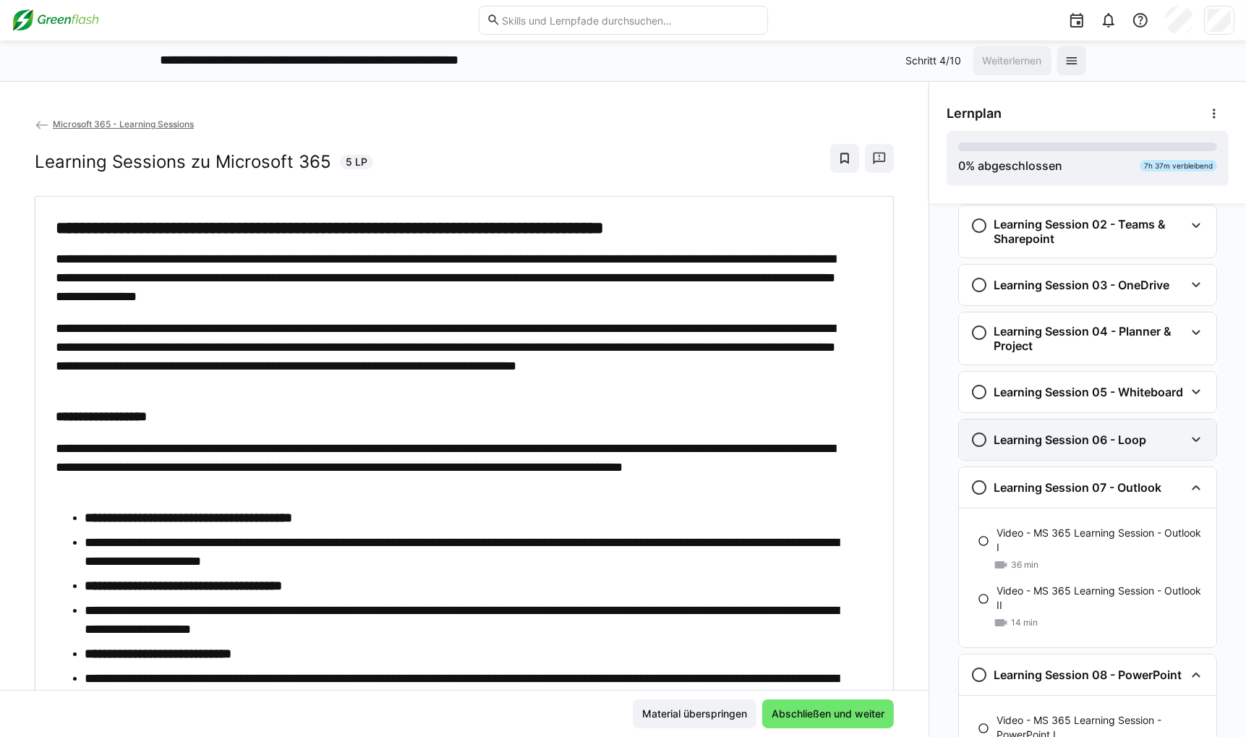
click at [871, 431] on div "Learning Session 06 - Loop" at bounding box center [1077, 439] width 214 height 17
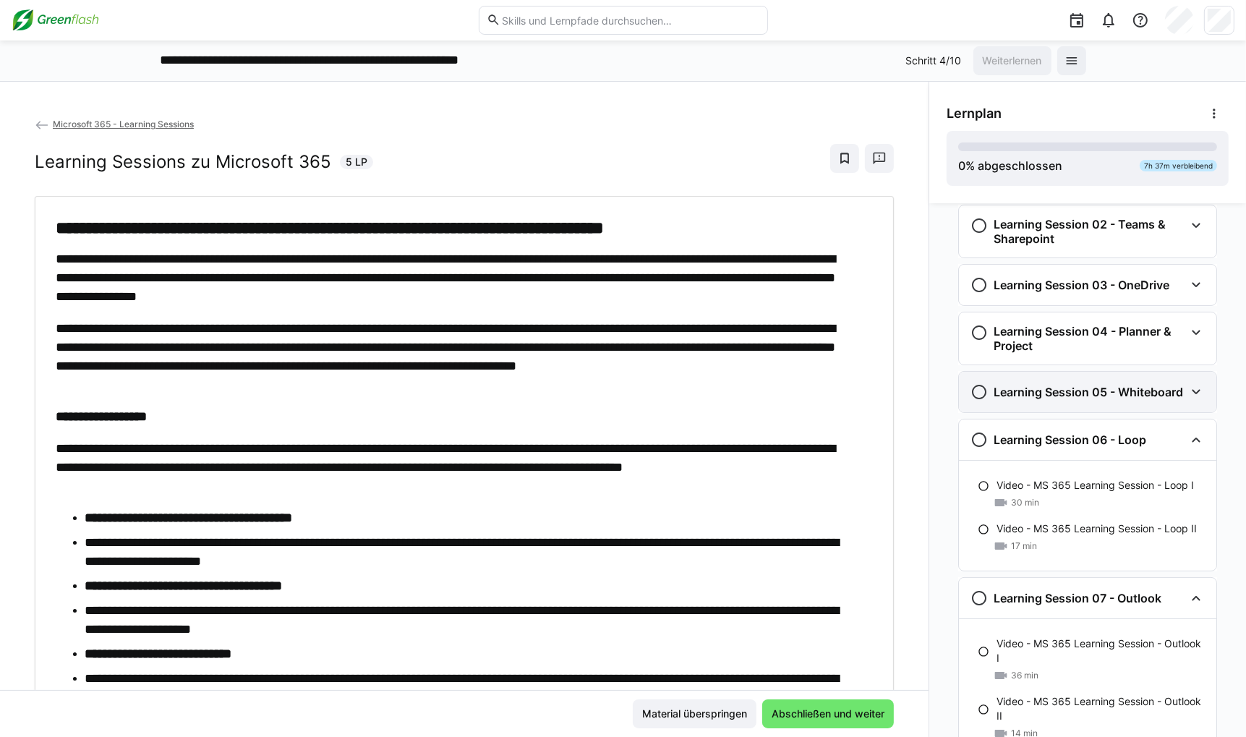
click at [871, 377] on div "Learning Session 05 - Whiteboard" at bounding box center [1087, 392] width 257 height 40
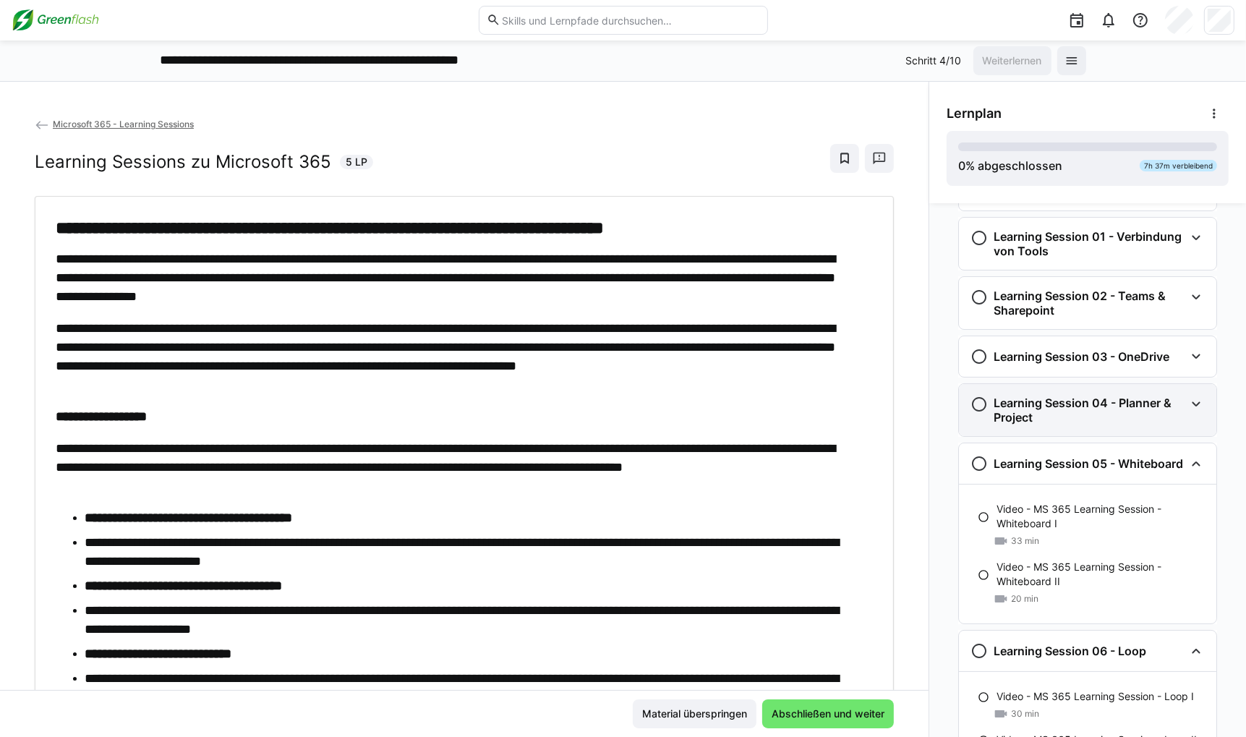
scroll to position [124, 0]
click at [871, 409] on h3 "Learning Session 04 - Planner & Project" at bounding box center [1089, 410] width 191 height 29
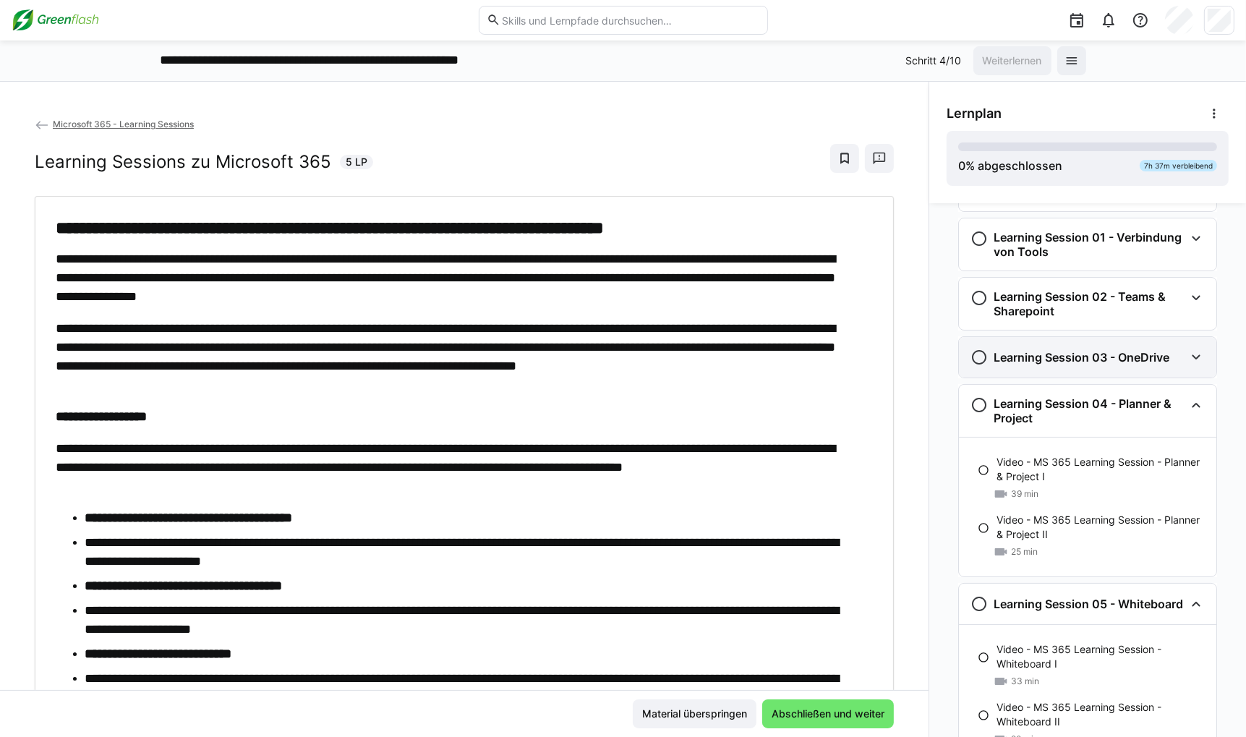
click at [871, 358] on h3 "Learning Session 03 - OneDrive" at bounding box center [1082, 357] width 176 height 14
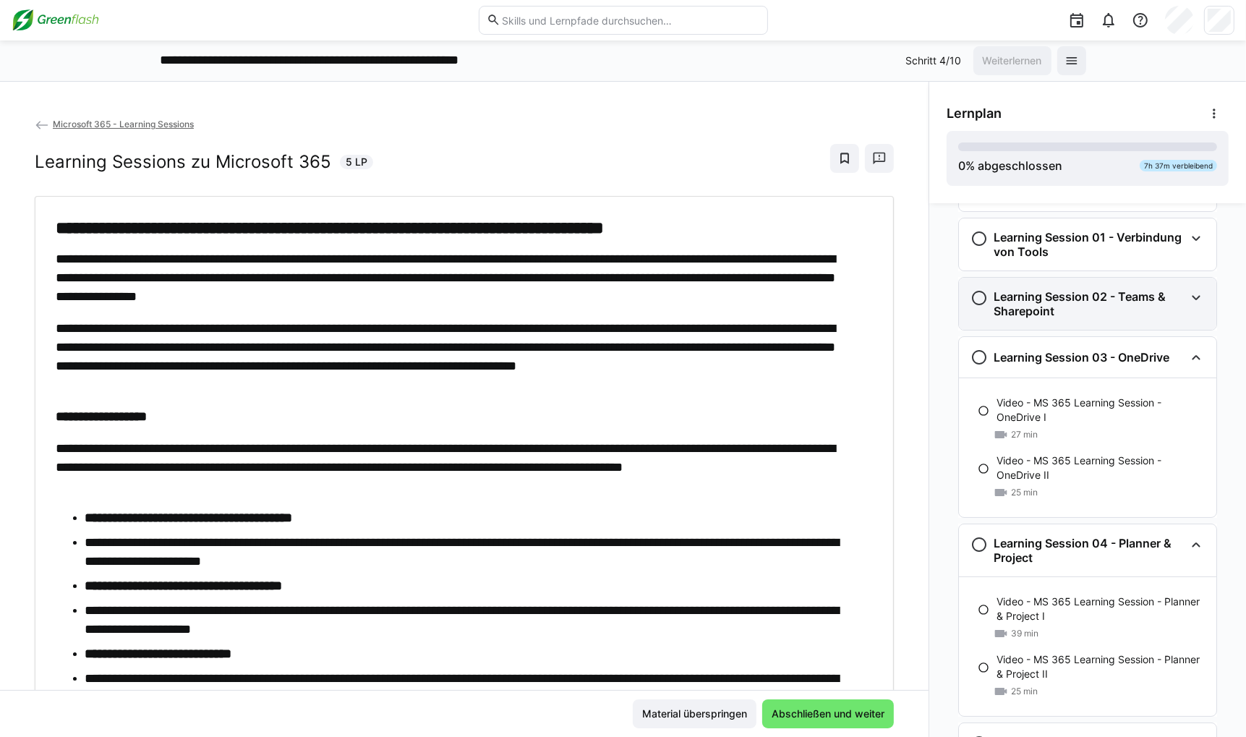
click at [871, 313] on h3 "Learning Session 02 - Teams & Sharepoint" at bounding box center [1089, 303] width 191 height 29
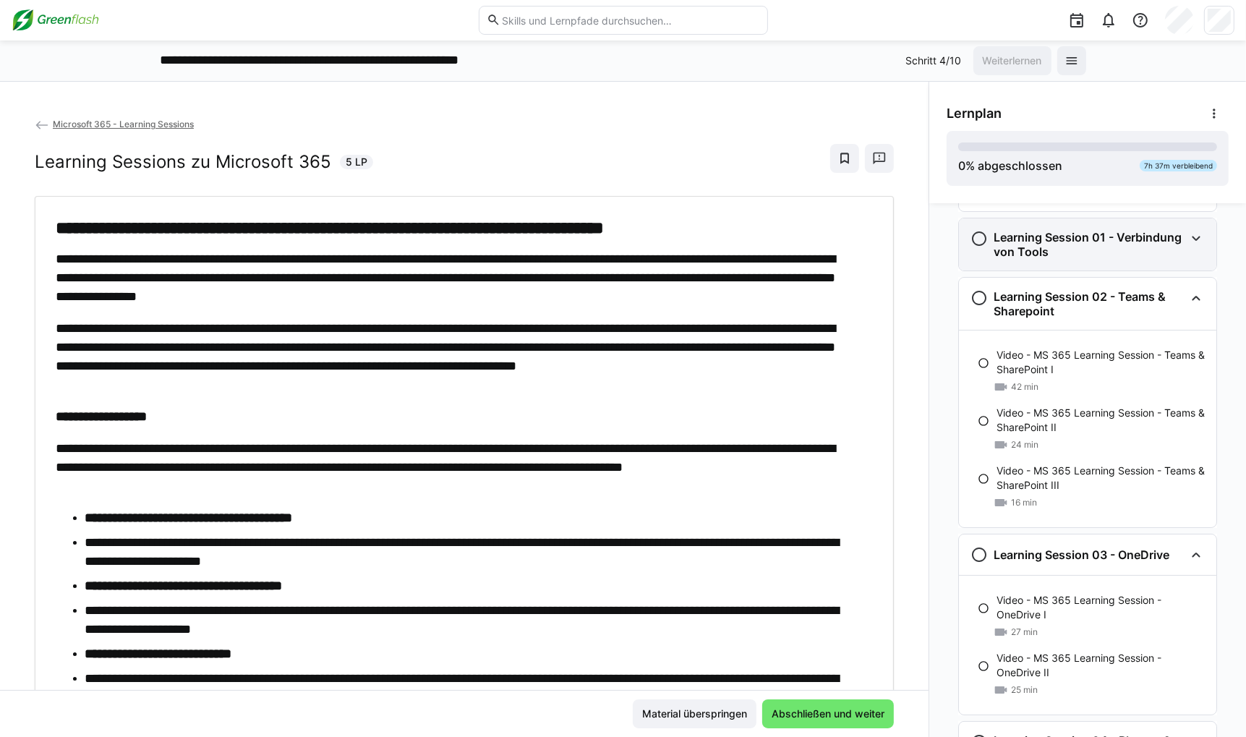
click at [871, 265] on div "Learning Session 01 - Verbindung von Tools" at bounding box center [1087, 244] width 257 height 52
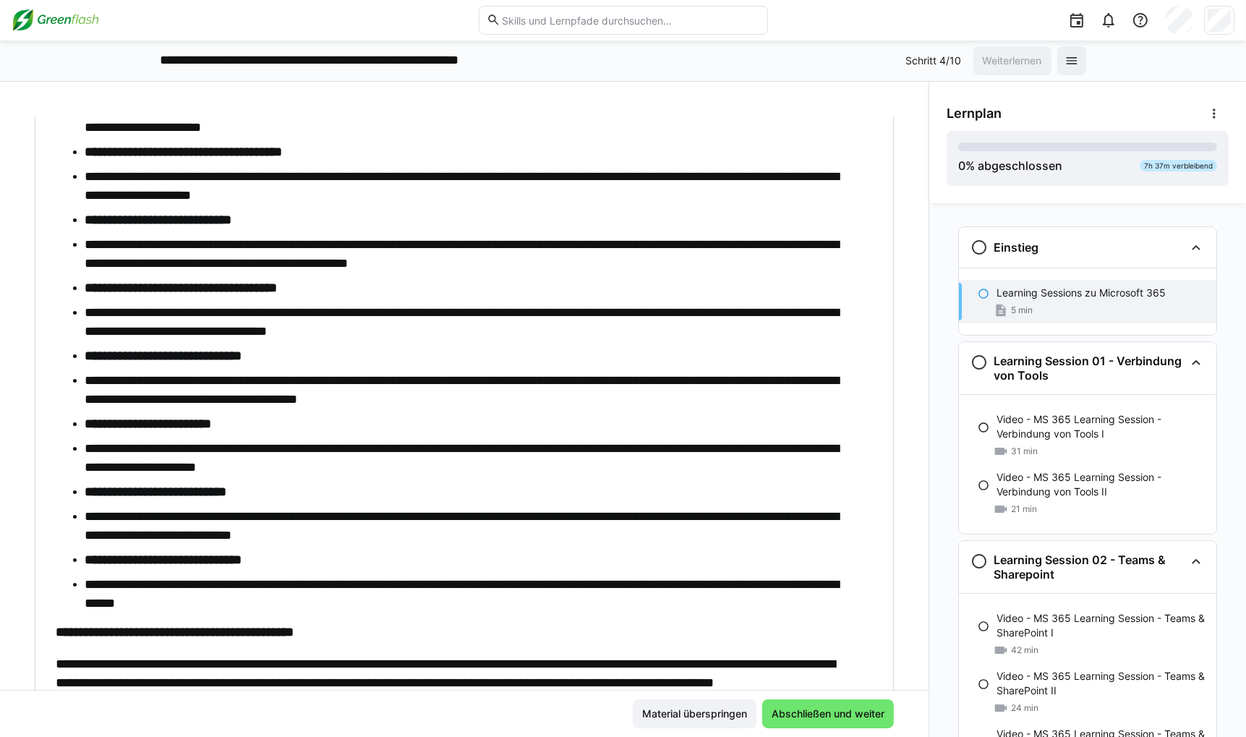
scroll to position [520, 0]
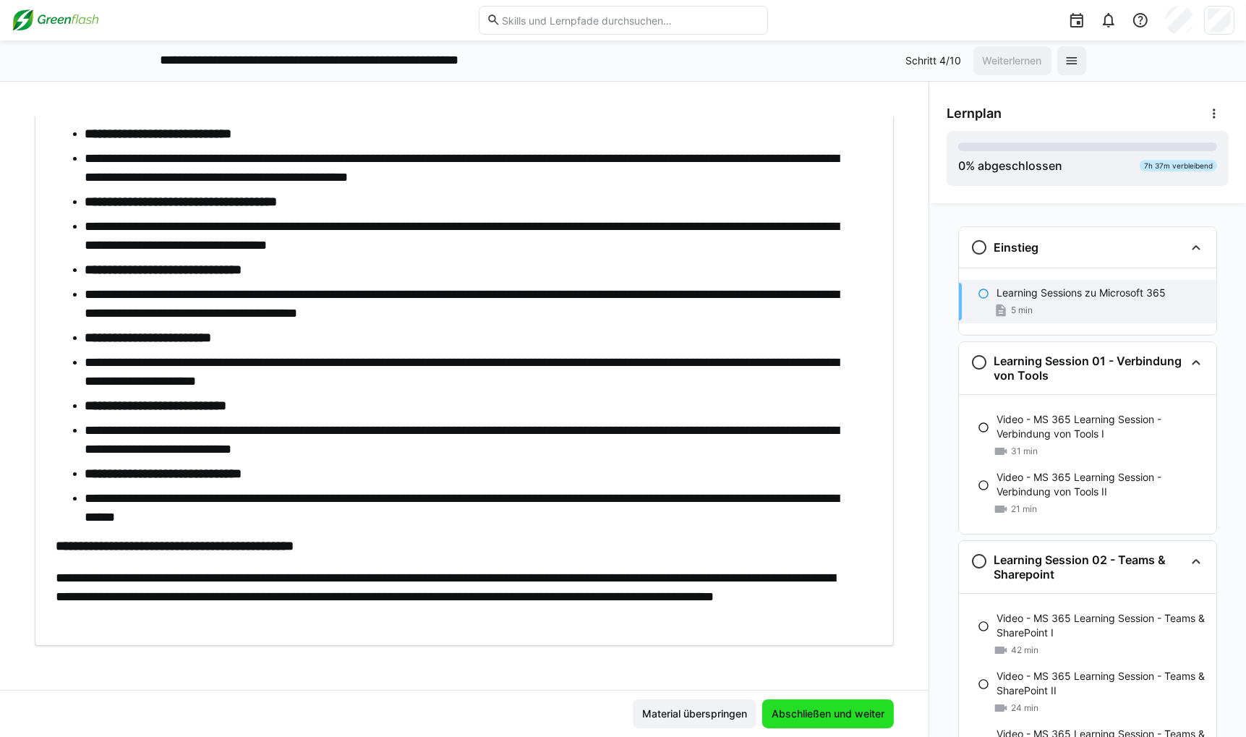
click at [848, 718] on span "Abschließen und weiter" at bounding box center [827, 714] width 117 height 14
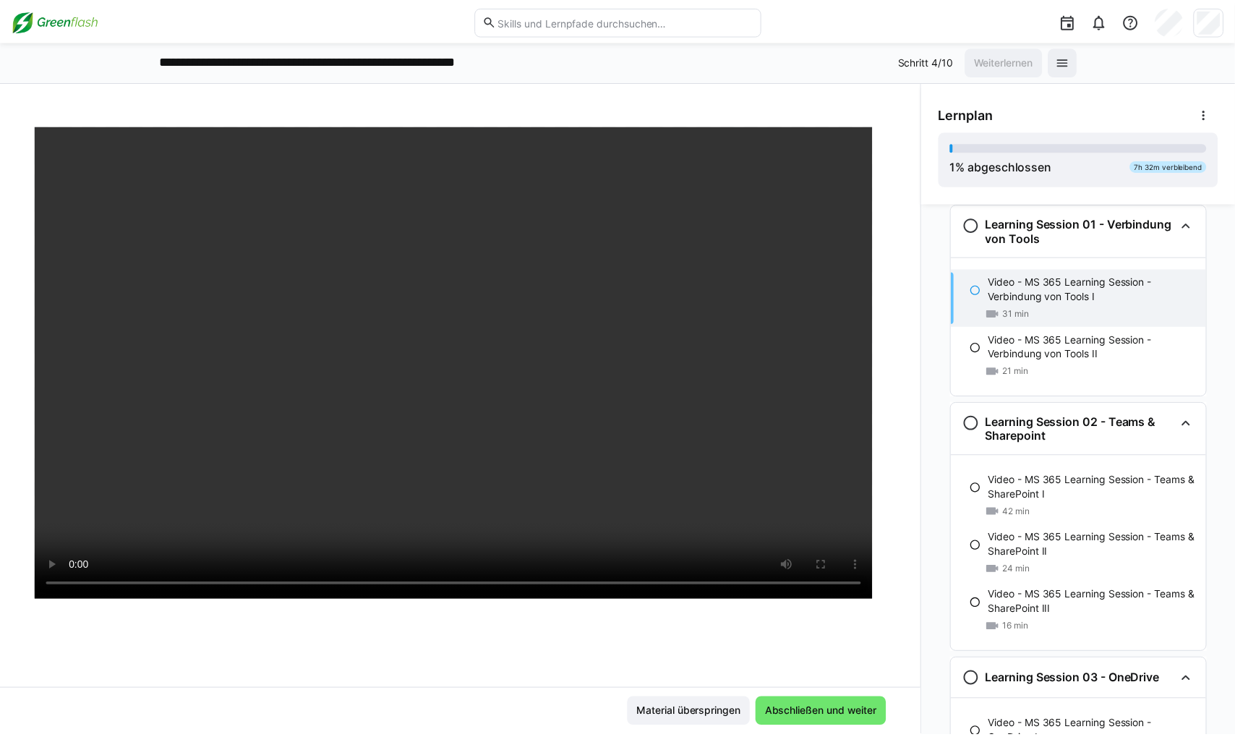
scroll to position [0, 0]
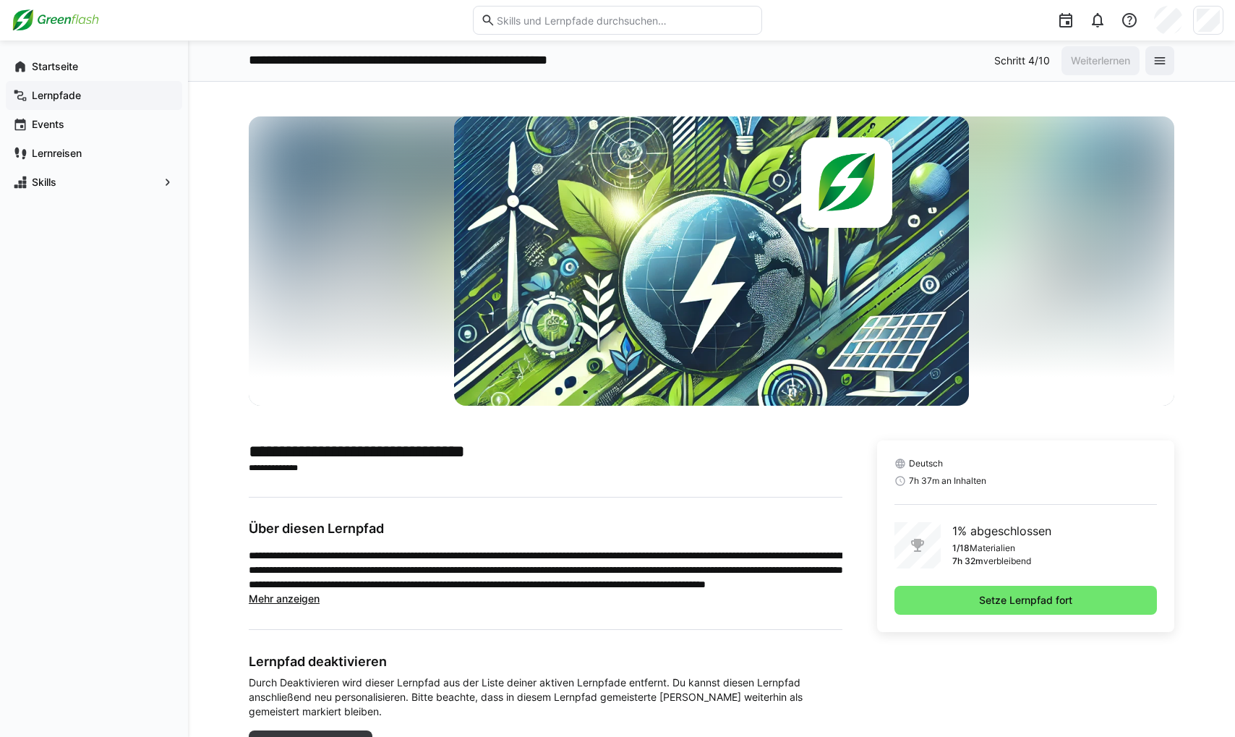
click at [84, 82] on div "Lernpfade" at bounding box center [94, 95] width 176 height 29
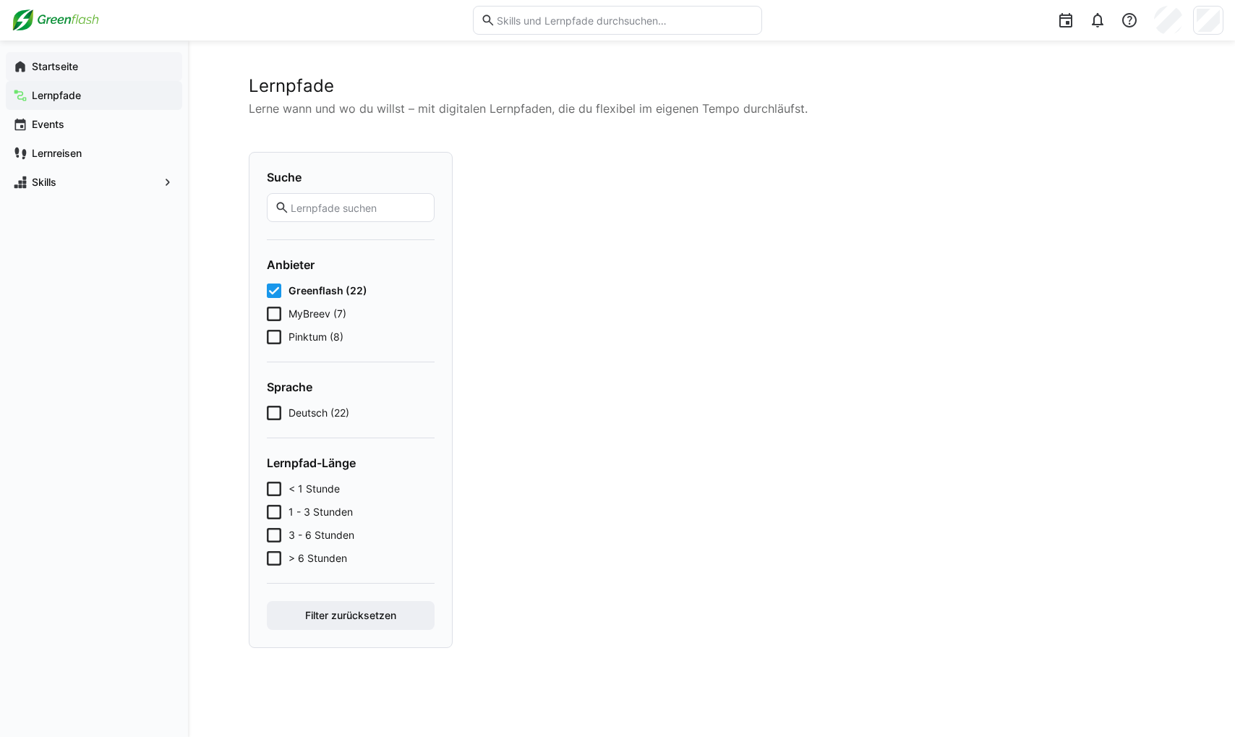
click at [89, 72] on span "Startseite" at bounding box center [102, 66] width 145 height 14
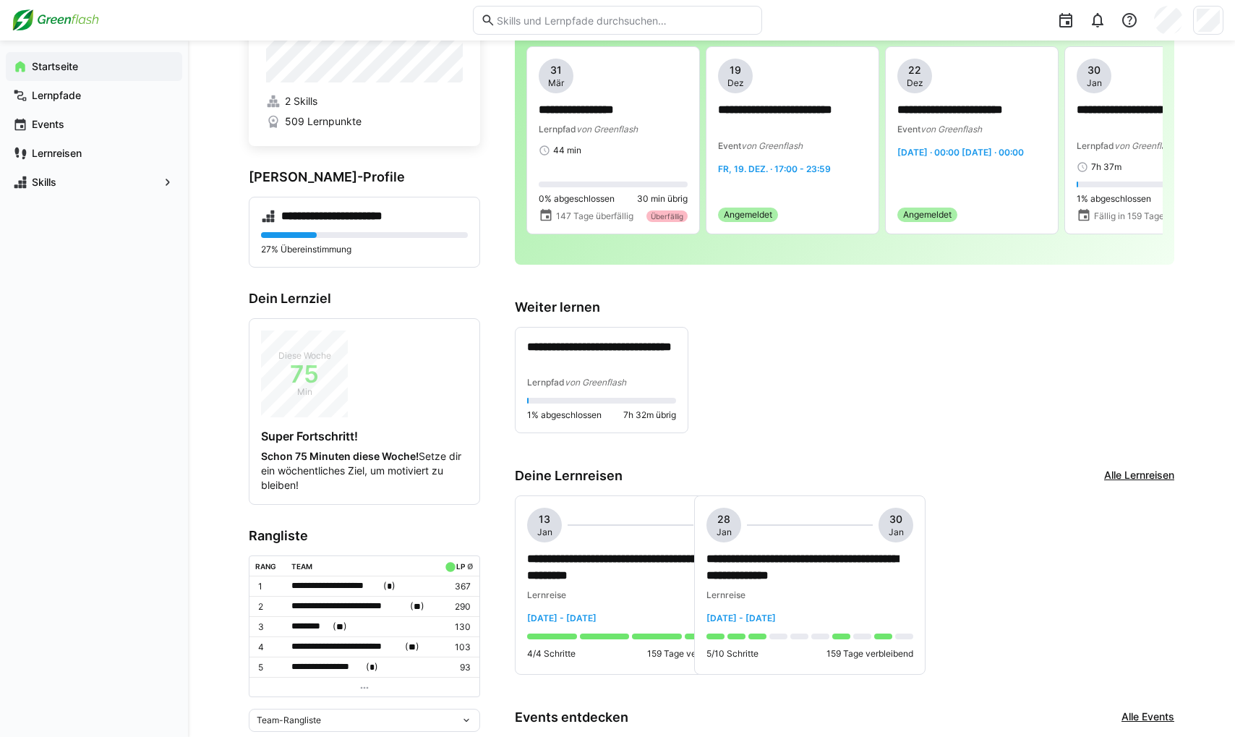
scroll to position [145, 0]
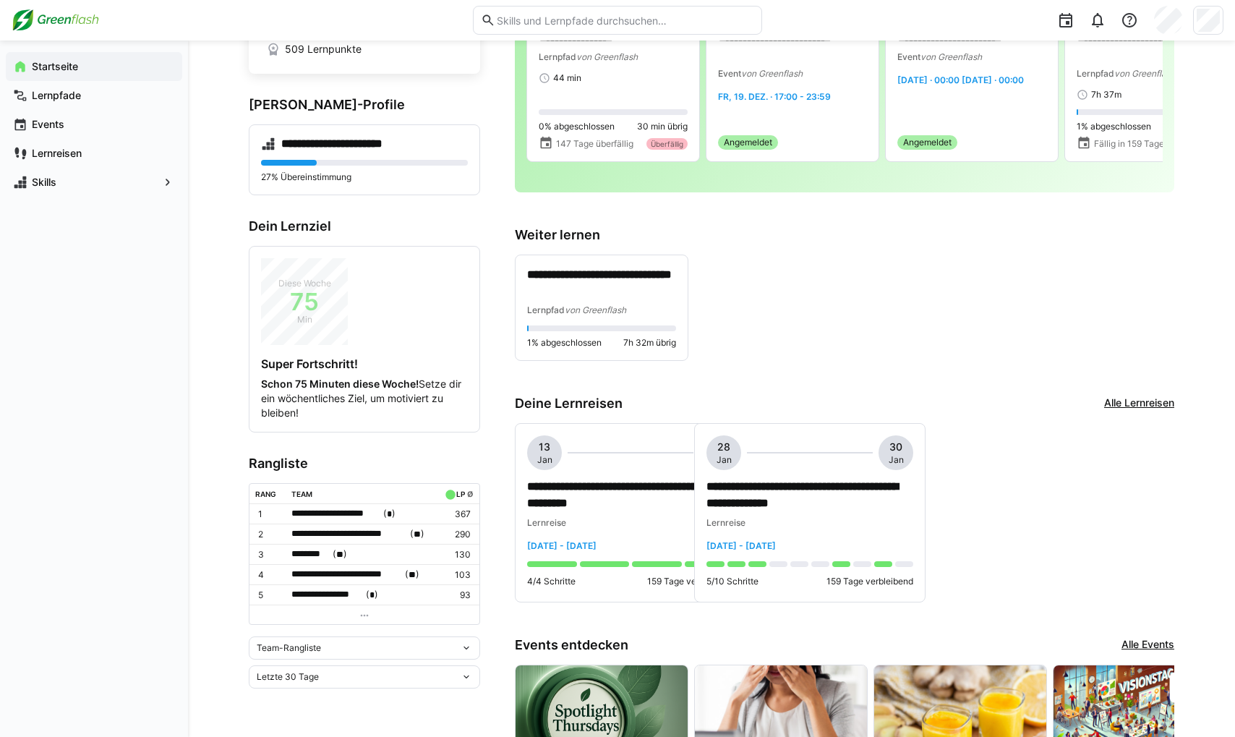
click at [311, 650] on div "Team-Rangliste" at bounding box center [364, 647] width 231 height 23
click at [304, 691] on div "Individuelle Rangliste" at bounding box center [364, 696] width 214 height 12
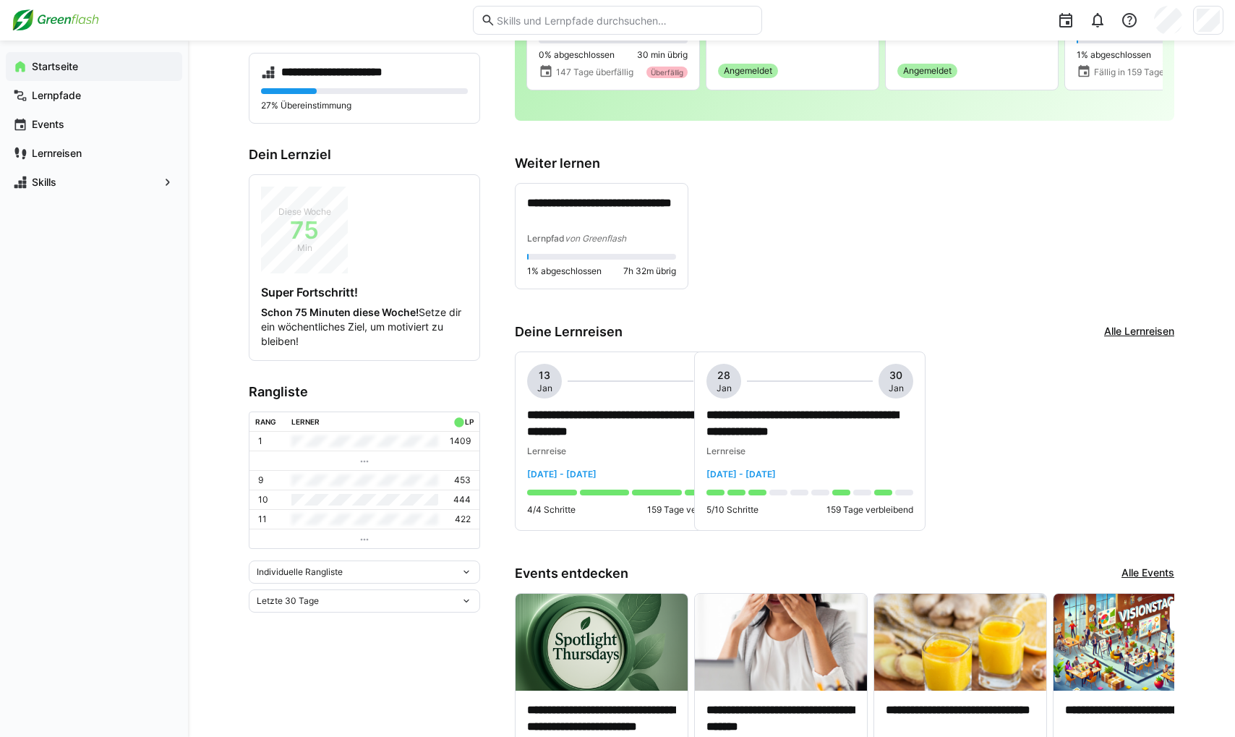
scroll to position [217, 0]
click at [360, 573] on div "Individuelle Rangliste" at bounding box center [359, 571] width 204 height 10
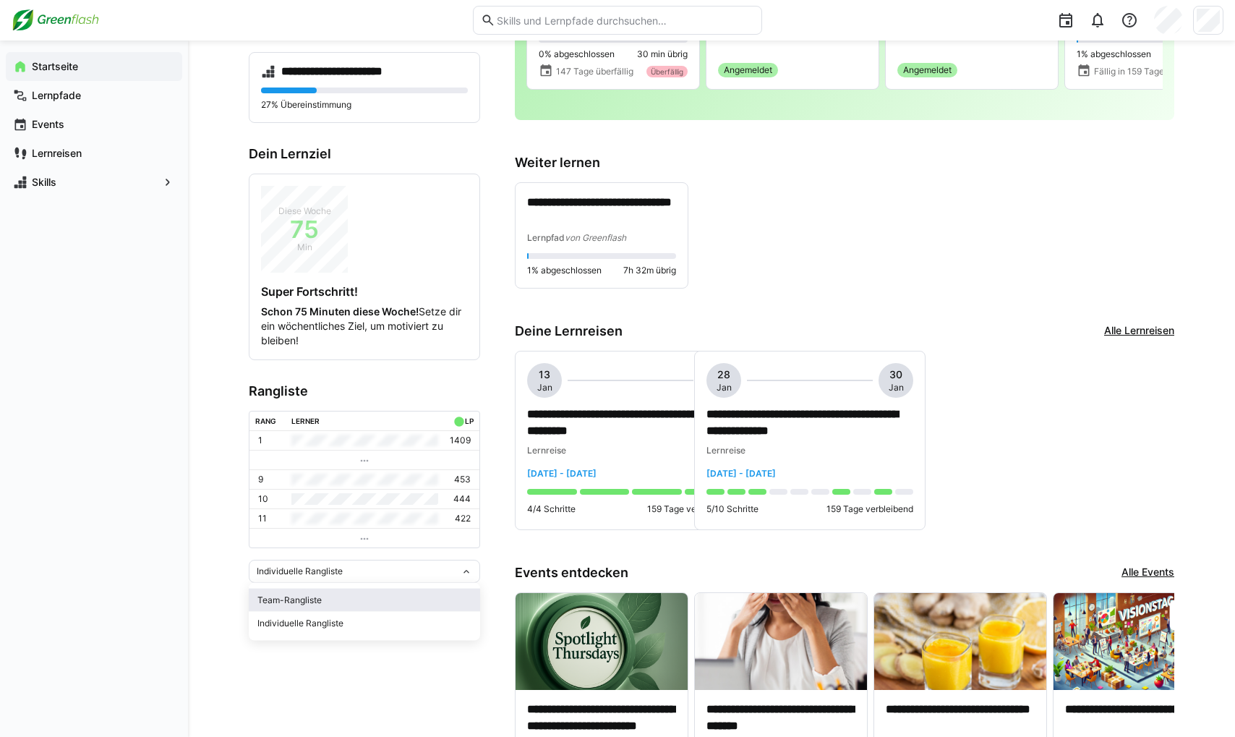
click at [341, 597] on div "Team-Rangliste" at bounding box center [364, 600] width 214 height 12
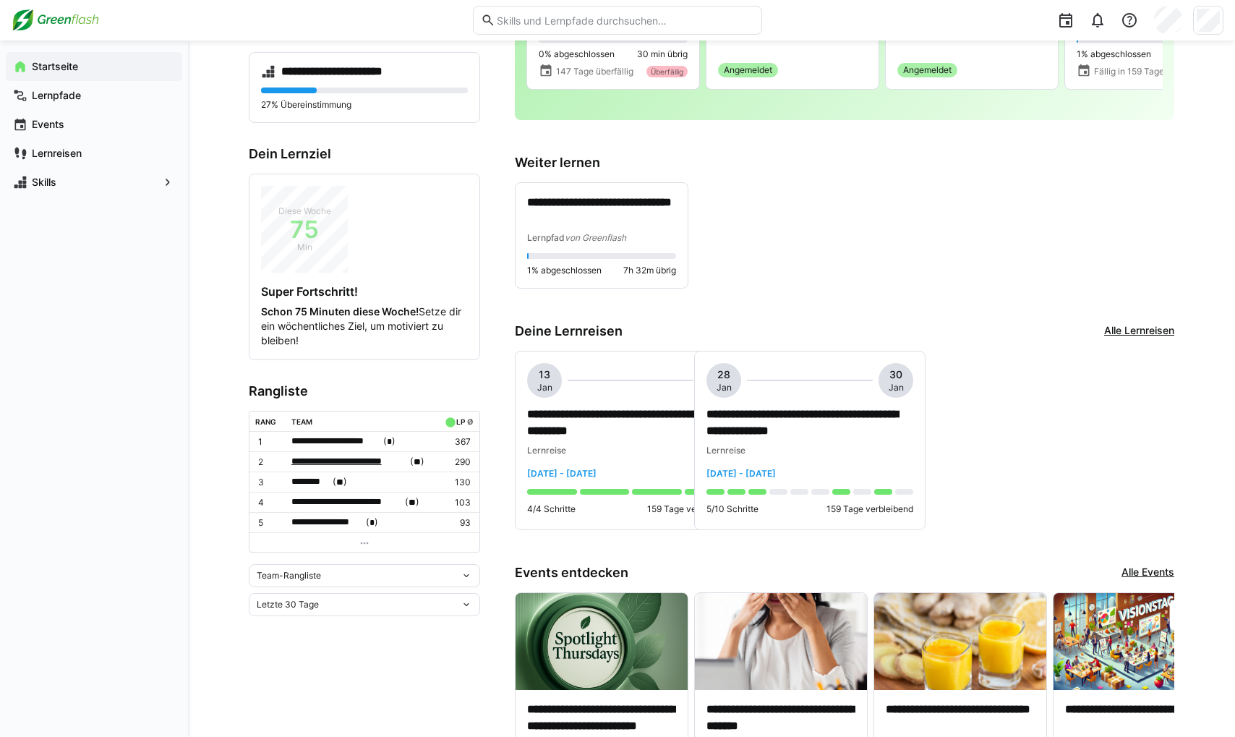
click at [375, 459] on span "**********" at bounding box center [349, 461] width 116 height 14
click at [375, 438] on div at bounding box center [617, 368] width 1235 height 737
click at [373, 444] on span "**********" at bounding box center [336, 441] width 90 height 14
click at [373, 443] on div at bounding box center [617, 368] width 1235 height 737
click at [339, 500] on span "**********" at bounding box center [346, 502] width 111 height 14
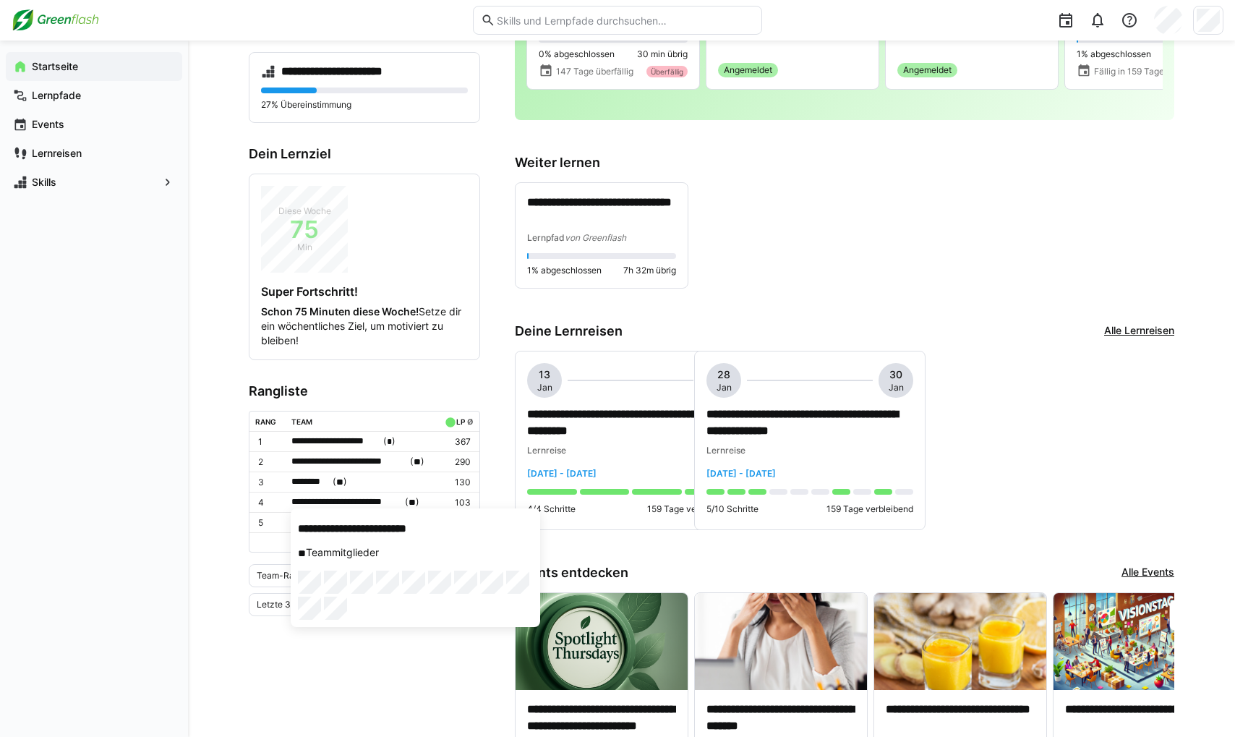
click at [671, 543] on div at bounding box center [617, 368] width 1235 height 737
click at [787, 411] on p "**********" at bounding box center [810, 422] width 207 height 33
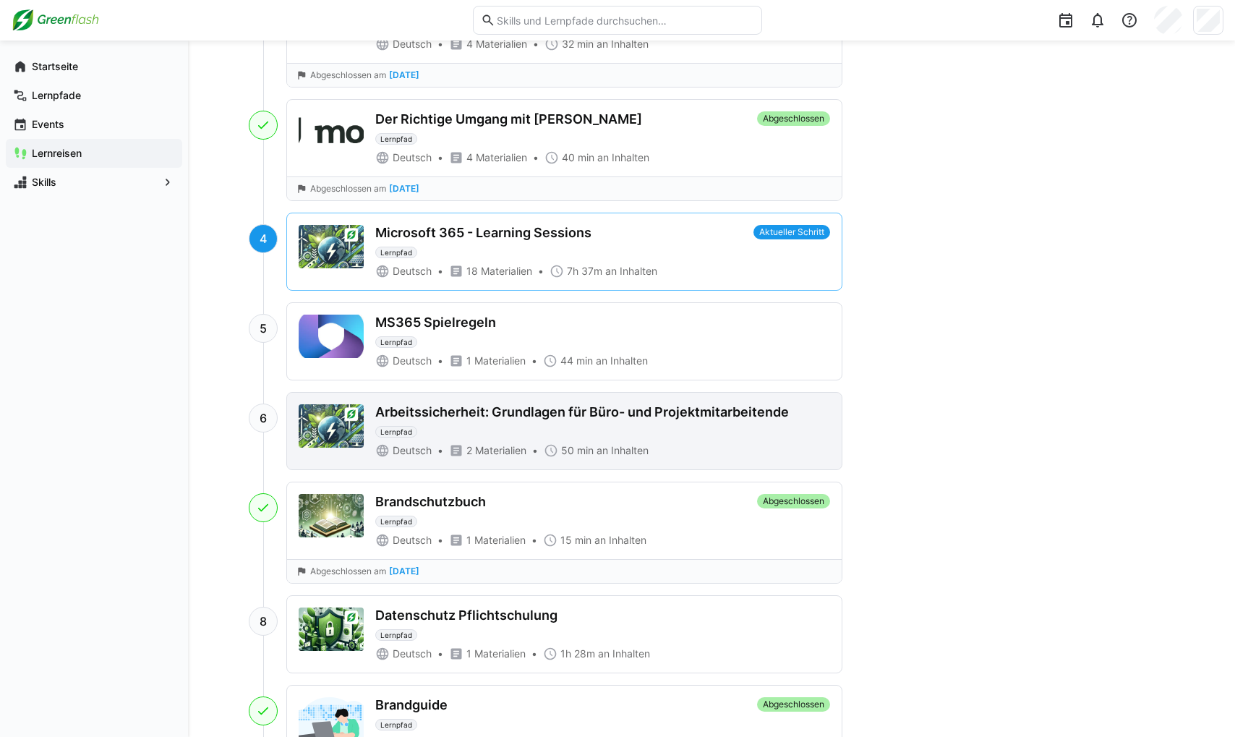
scroll to position [868, 0]
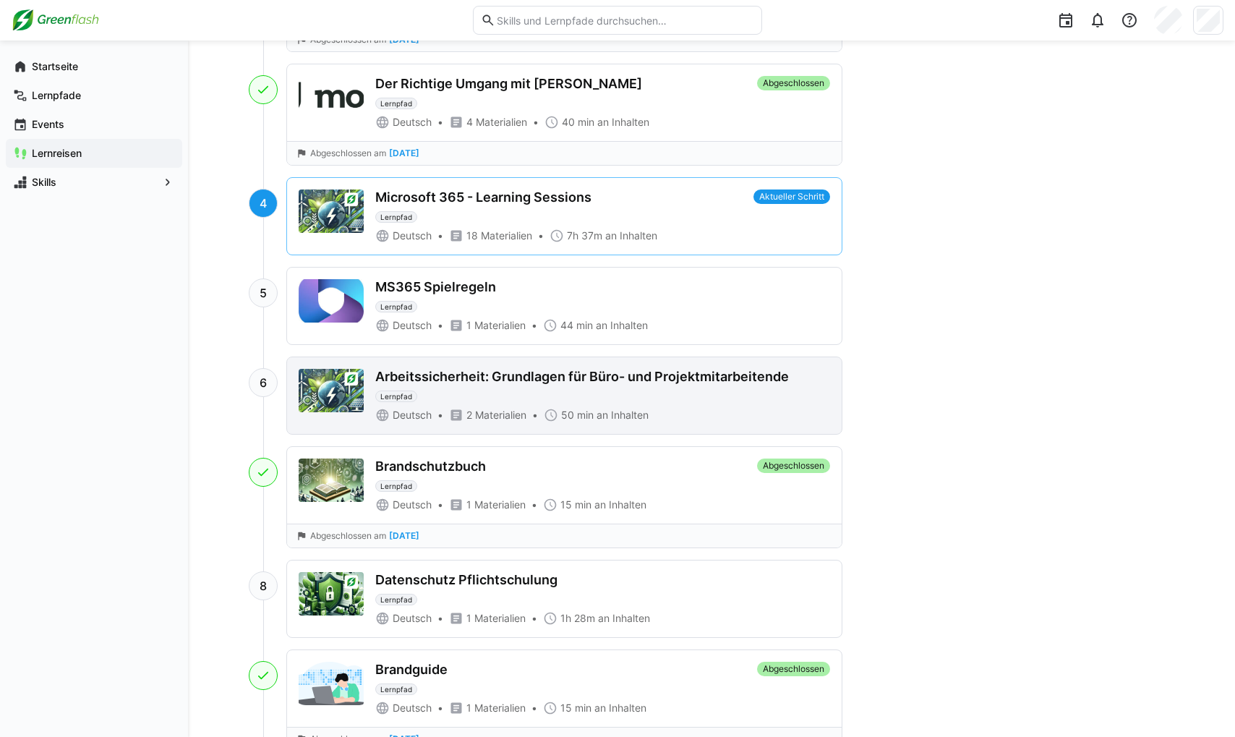
click at [662, 399] on div "Arbeitssicherheit: Grundlagen für Büro- und Projektmitarbeitende Lernpfad" at bounding box center [602, 385] width 455 height 33
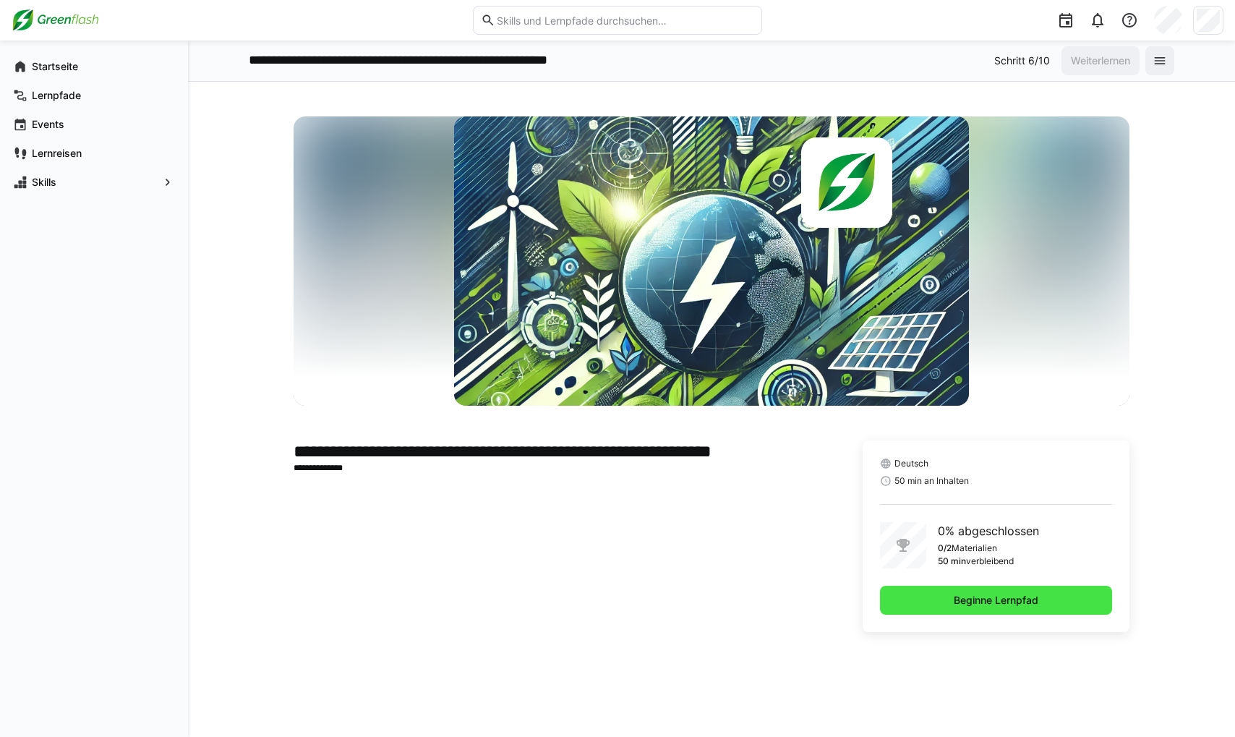
click at [871, 589] on span "Beginne Lernpfad" at bounding box center [996, 600] width 233 height 29
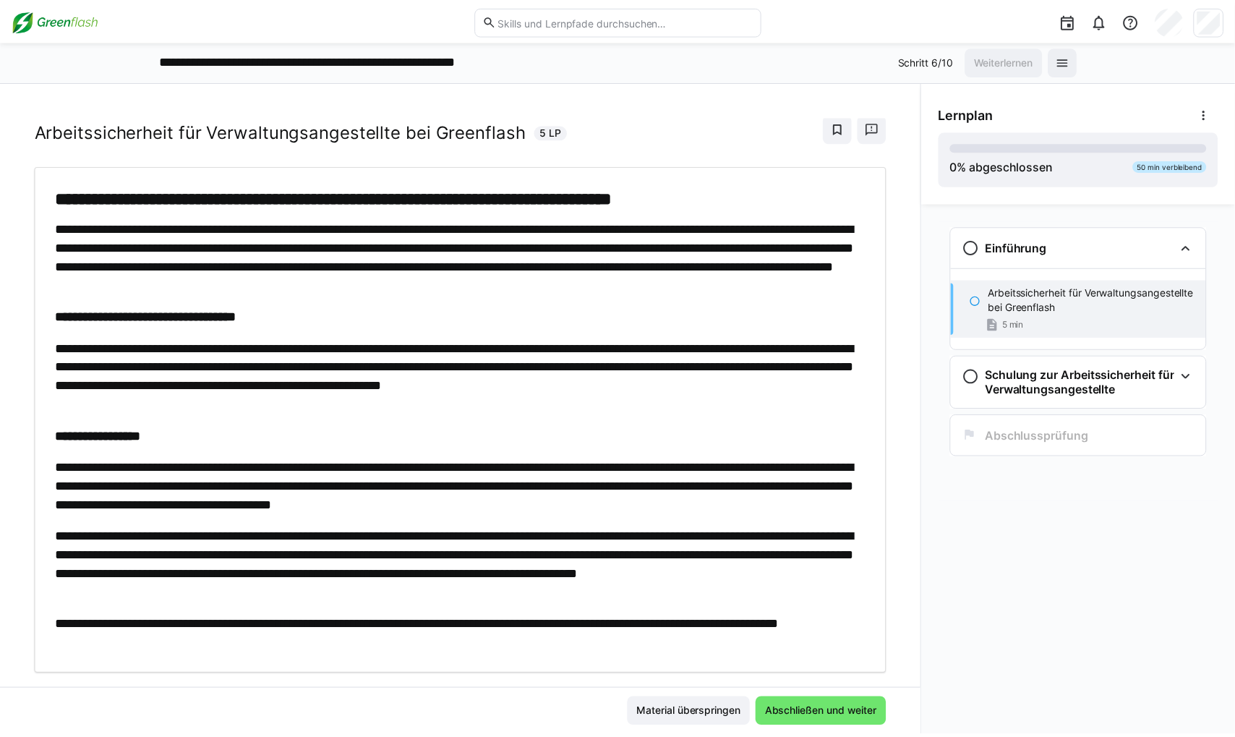
scroll to position [60, 0]
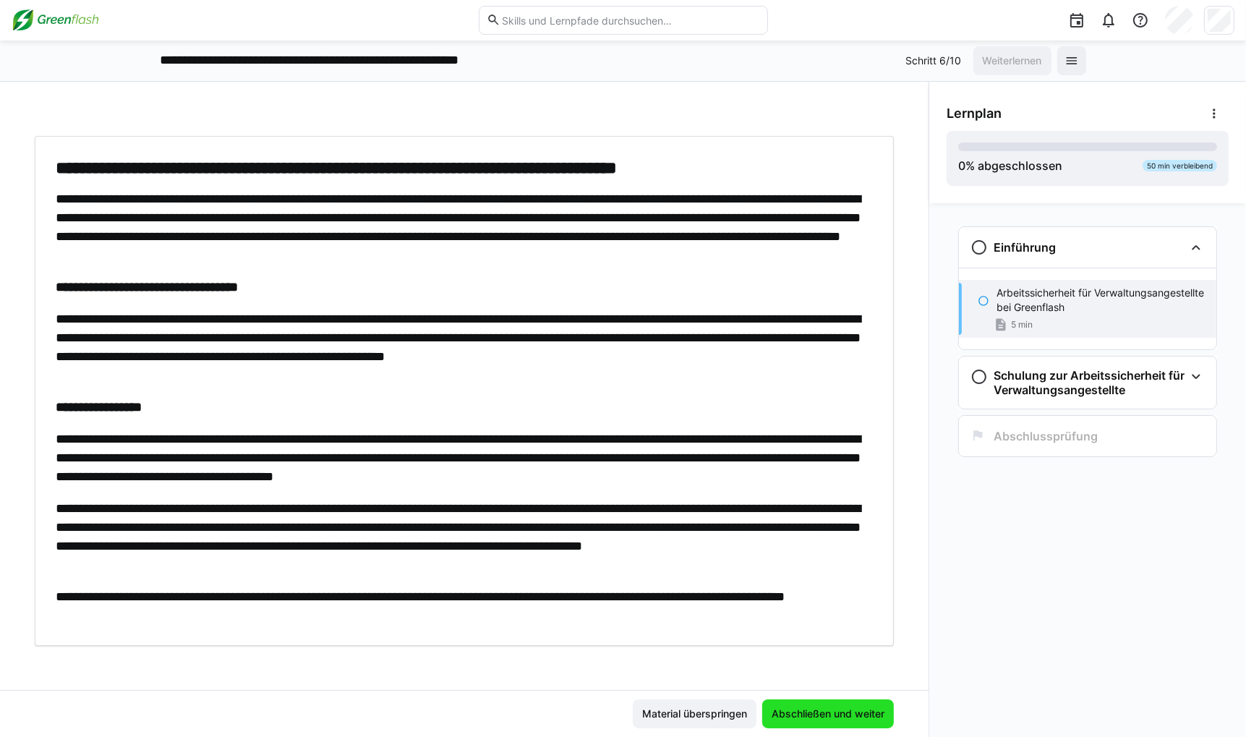
click at [817, 704] on span "Abschließen und weiter" at bounding box center [828, 713] width 132 height 29
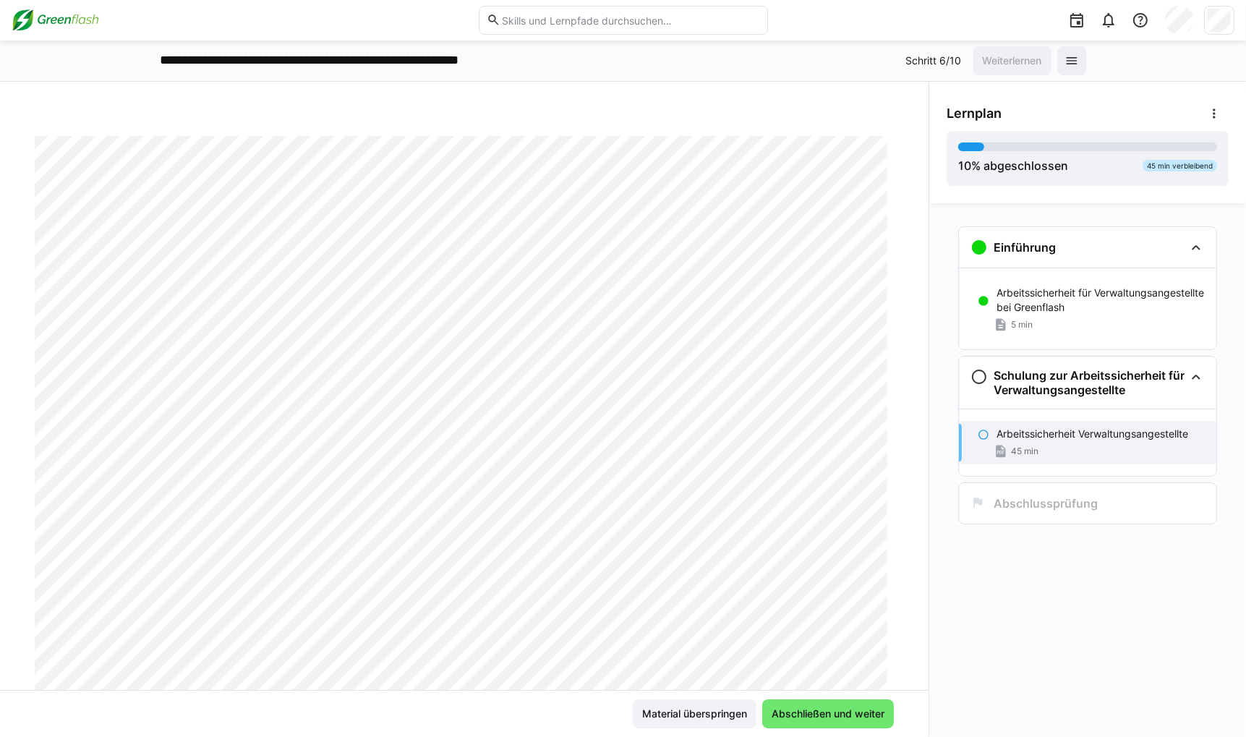
click at [58, 25] on img at bounding box center [56, 20] width 88 height 23
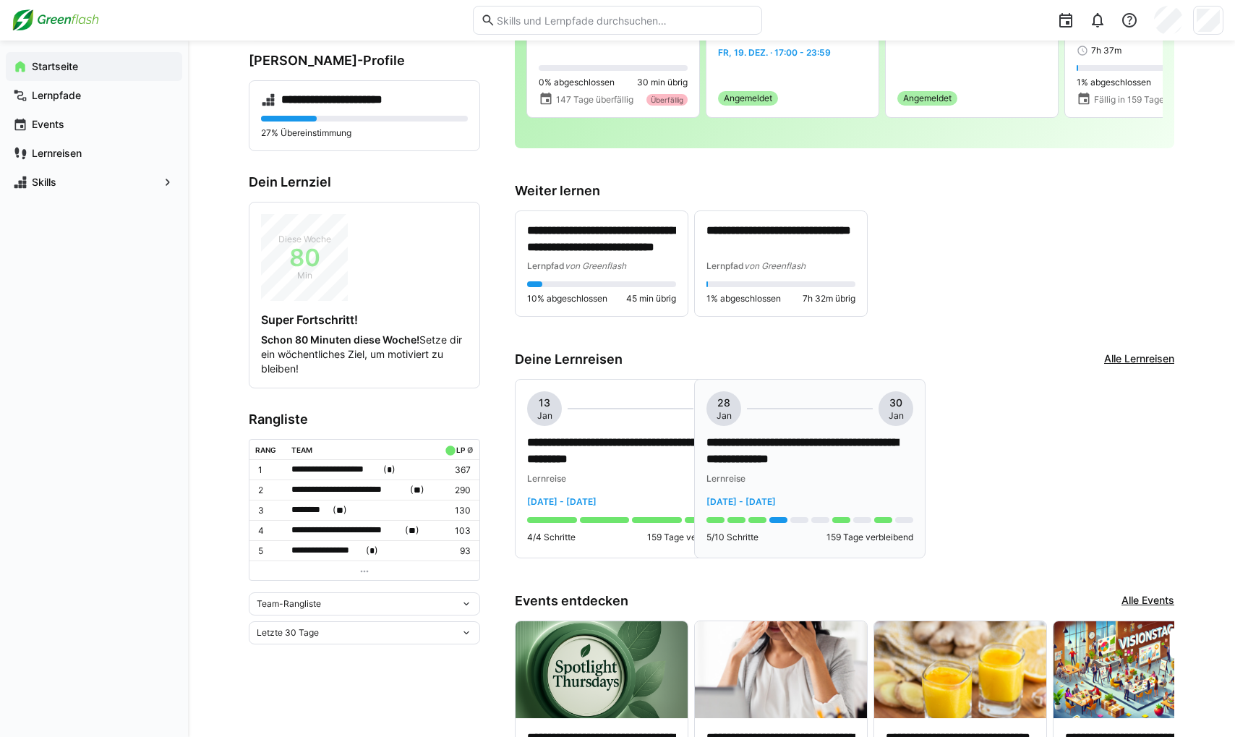
scroll to position [217, 0]
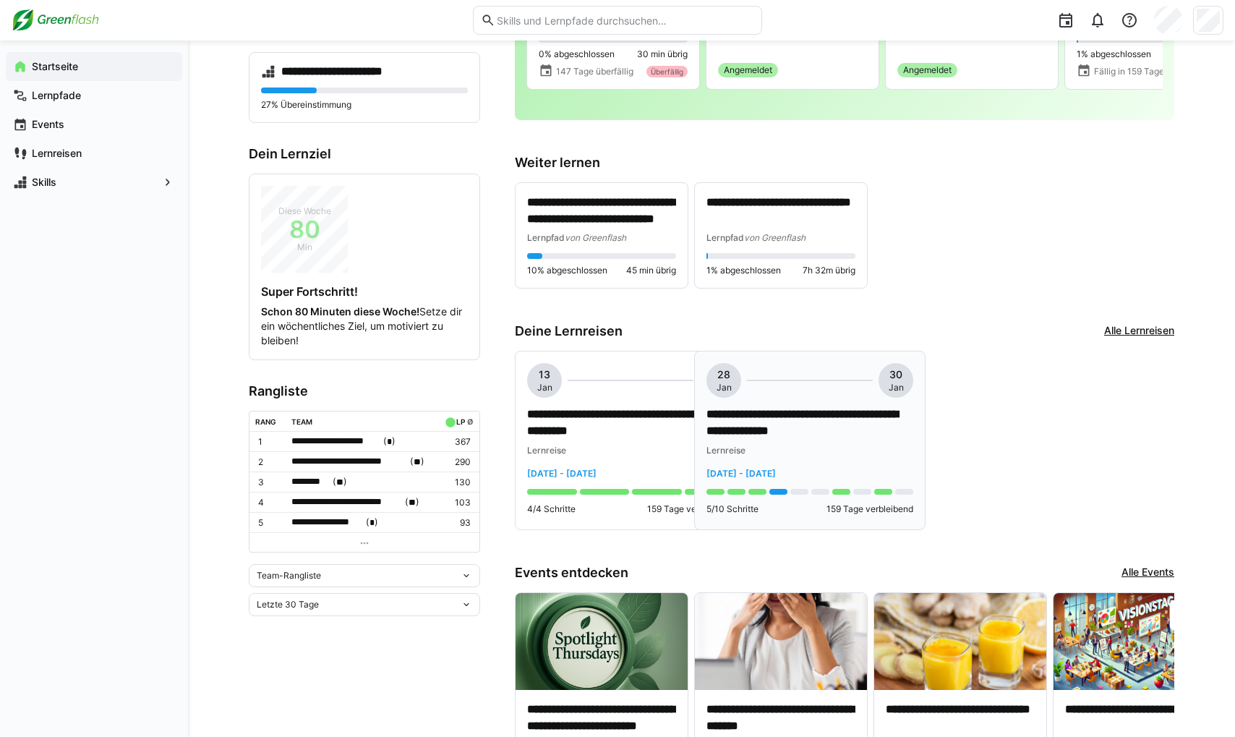
click at [863, 427] on p "**********" at bounding box center [810, 422] width 207 height 33
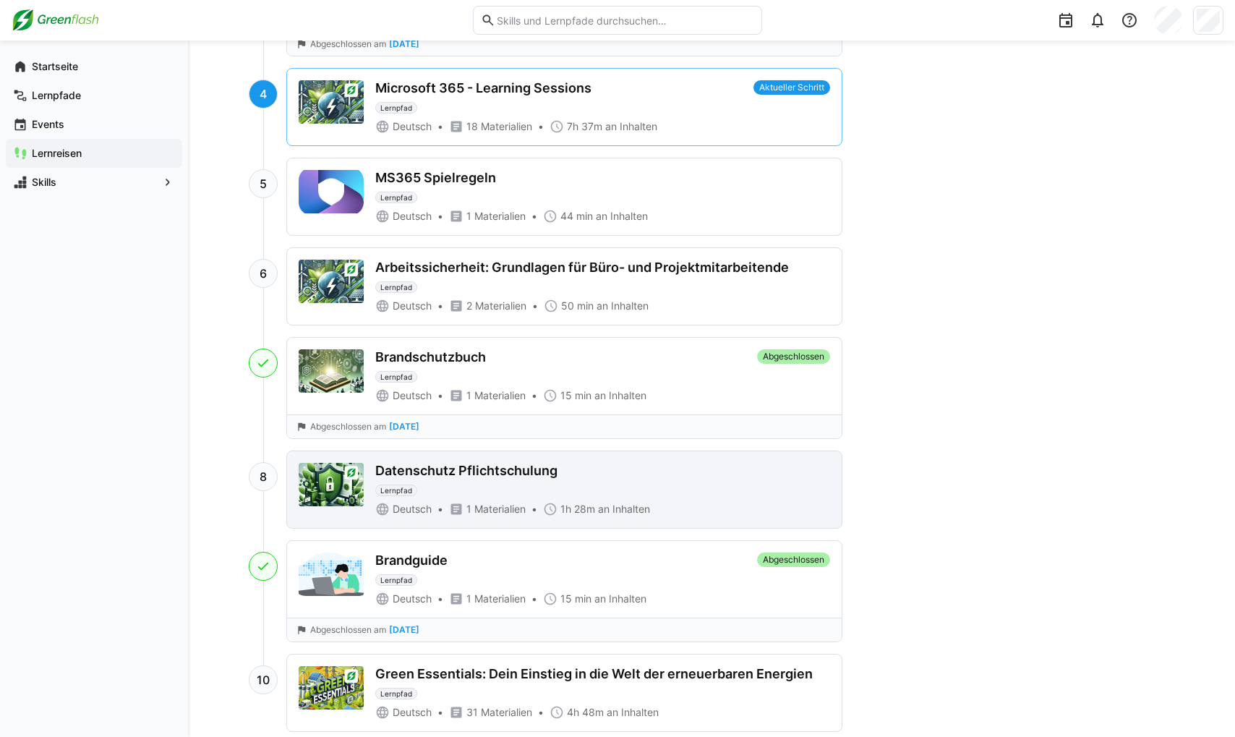
scroll to position [1012, 0]
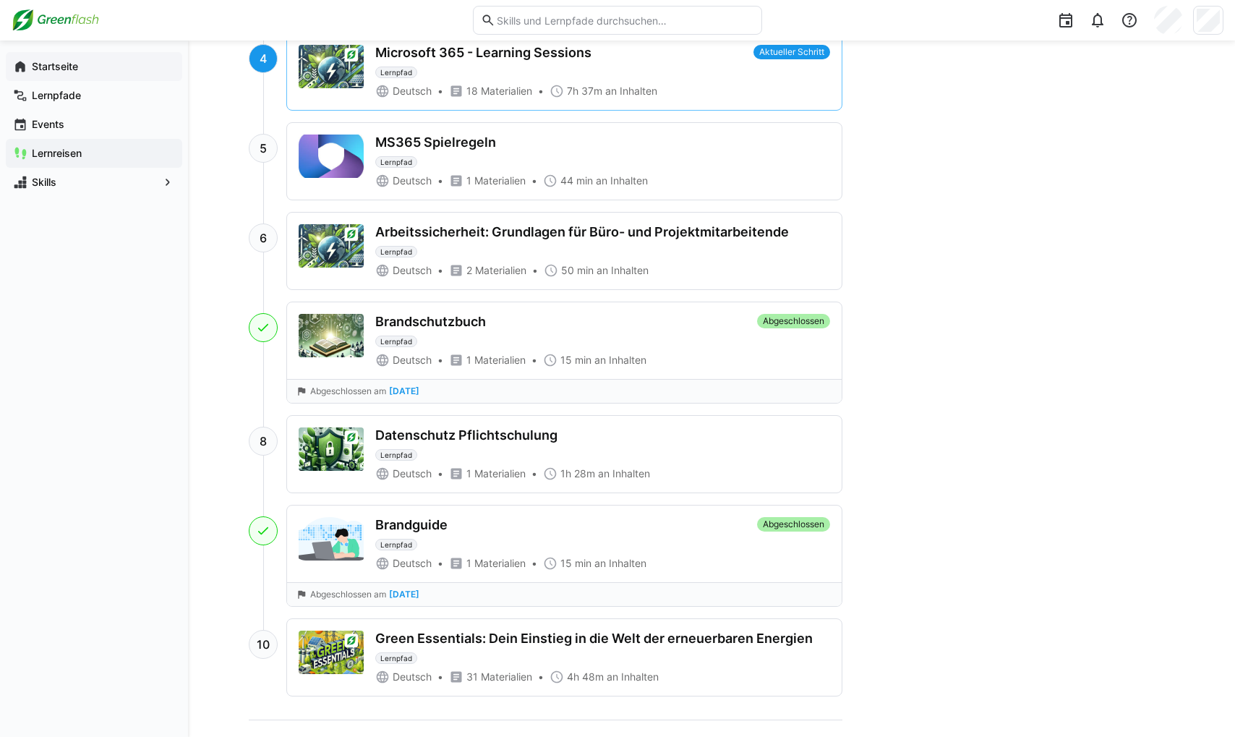
click at [87, 72] on span "Startseite" at bounding box center [102, 66] width 145 height 14
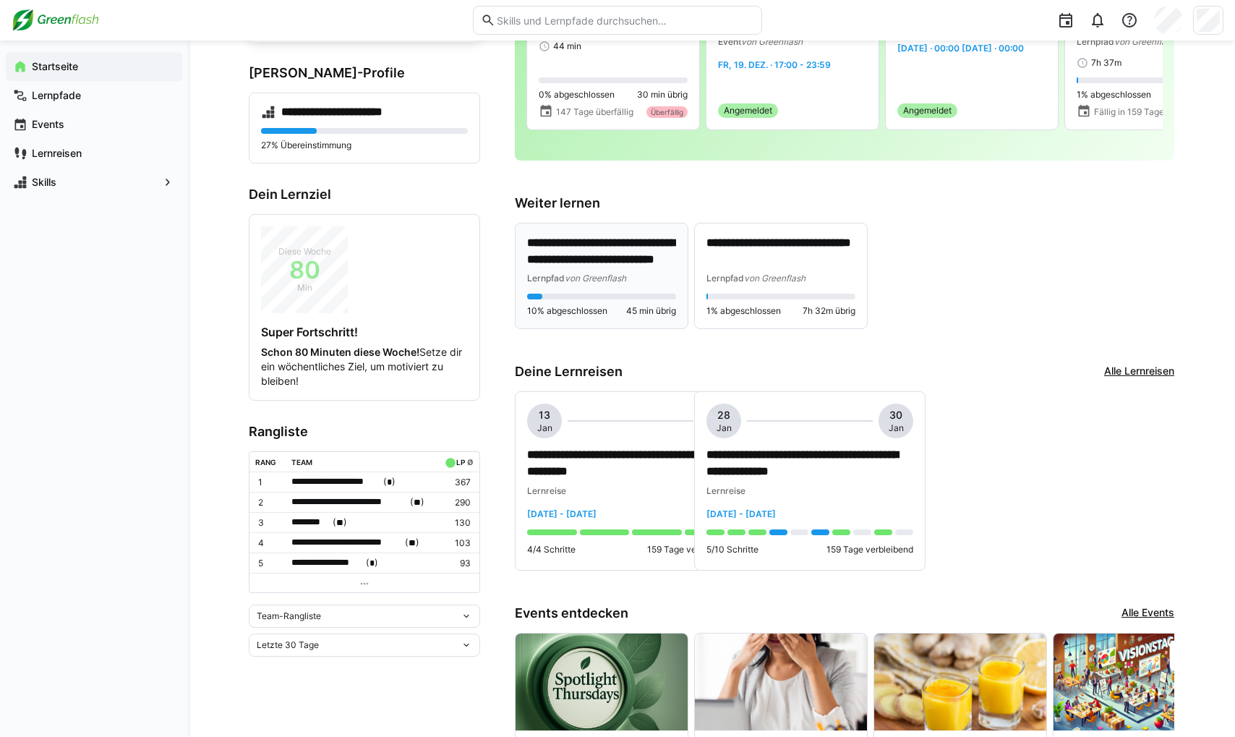
scroll to position [217, 0]
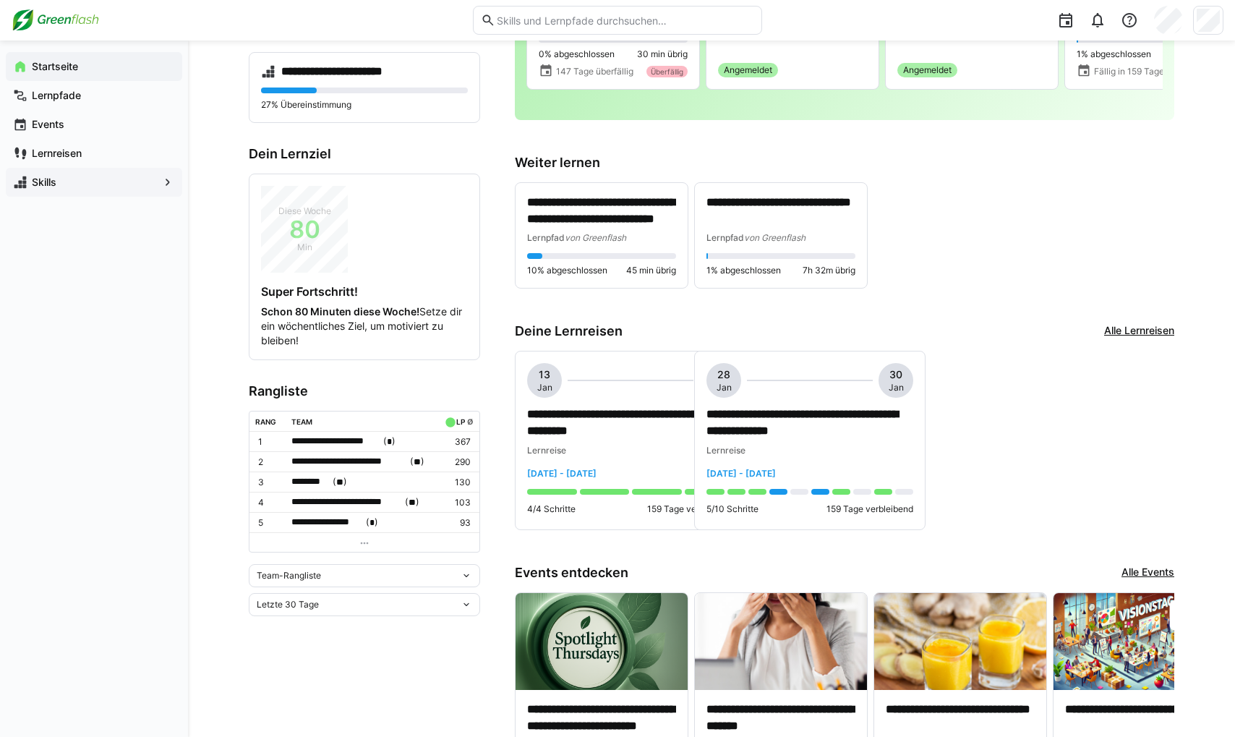
click at [0, 0] on app-navigation-label "Skills" at bounding box center [0, 0] width 0 height 0
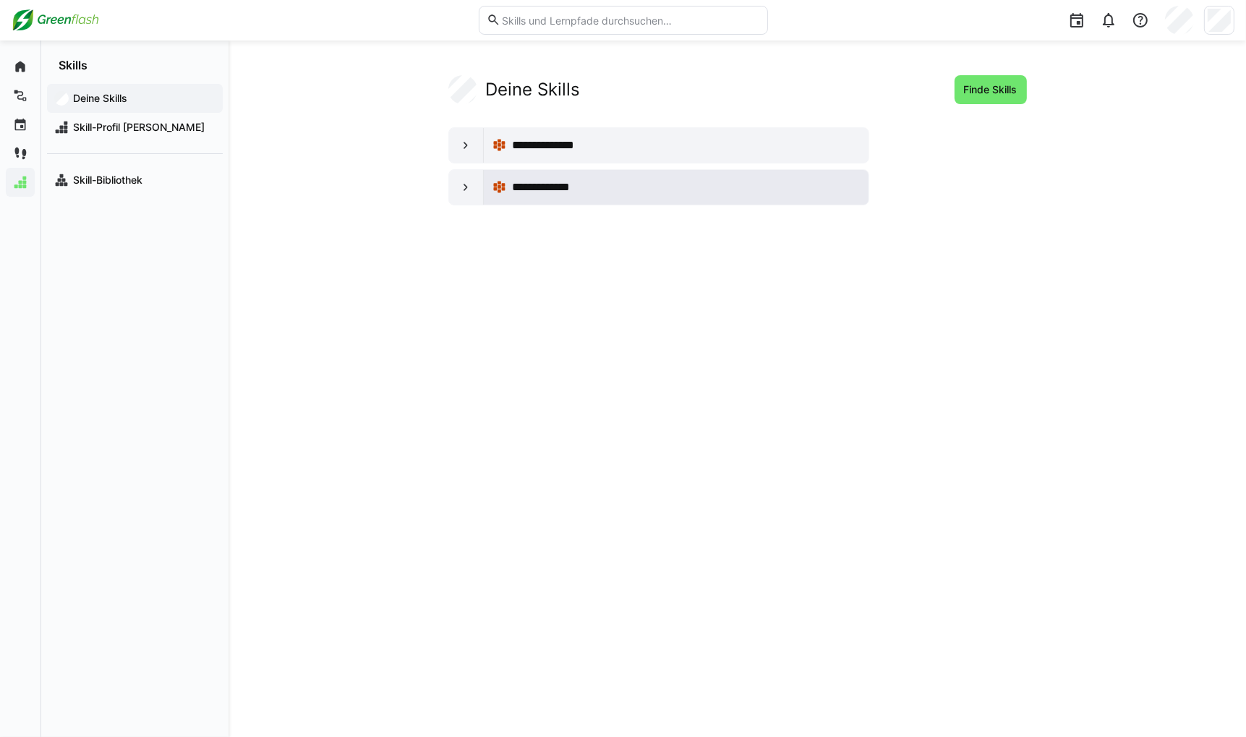
click at [531, 182] on span "**********" at bounding box center [551, 187] width 78 height 17
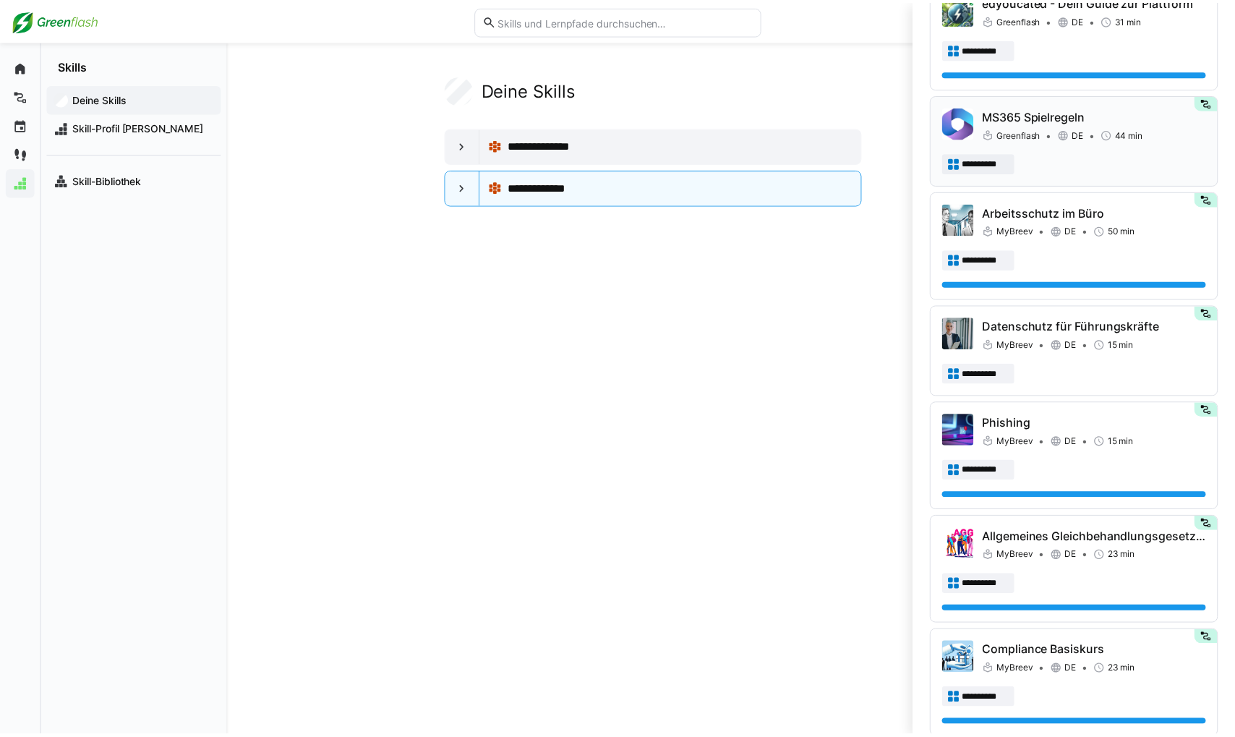
scroll to position [723, 0]
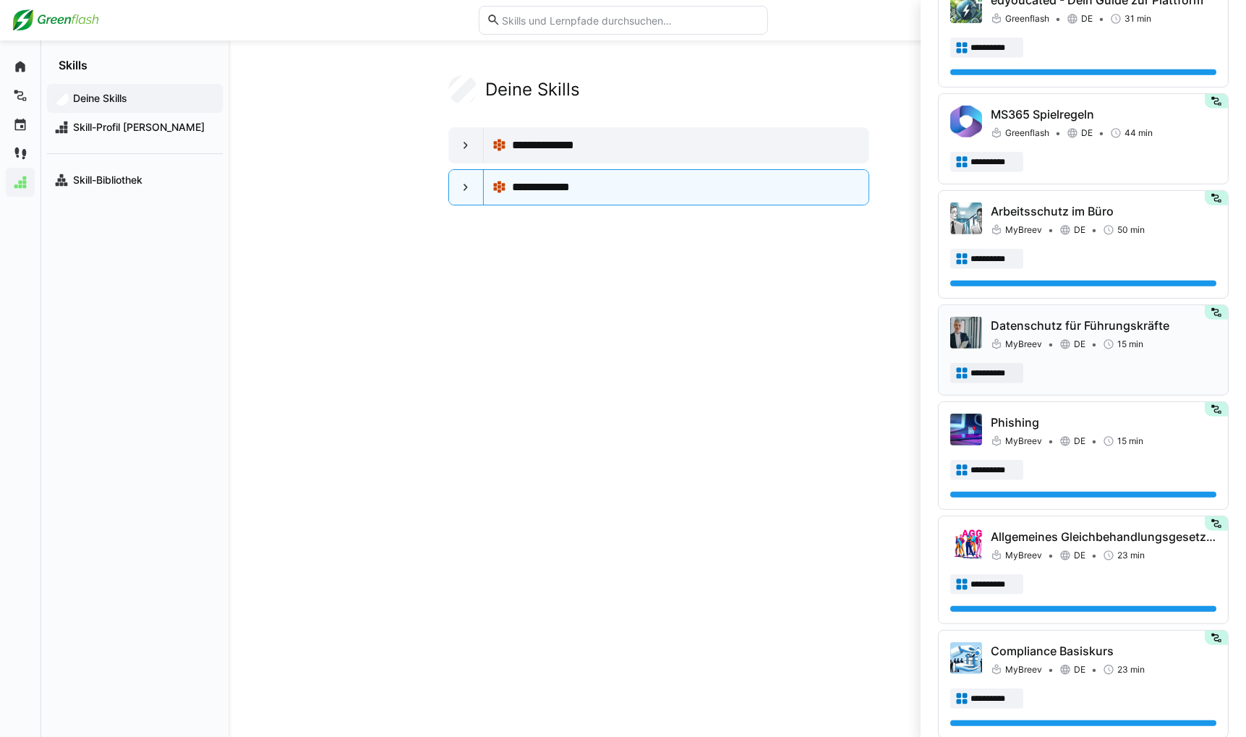
click at [871, 363] on div "**********" at bounding box center [1083, 373] width 266 height 20
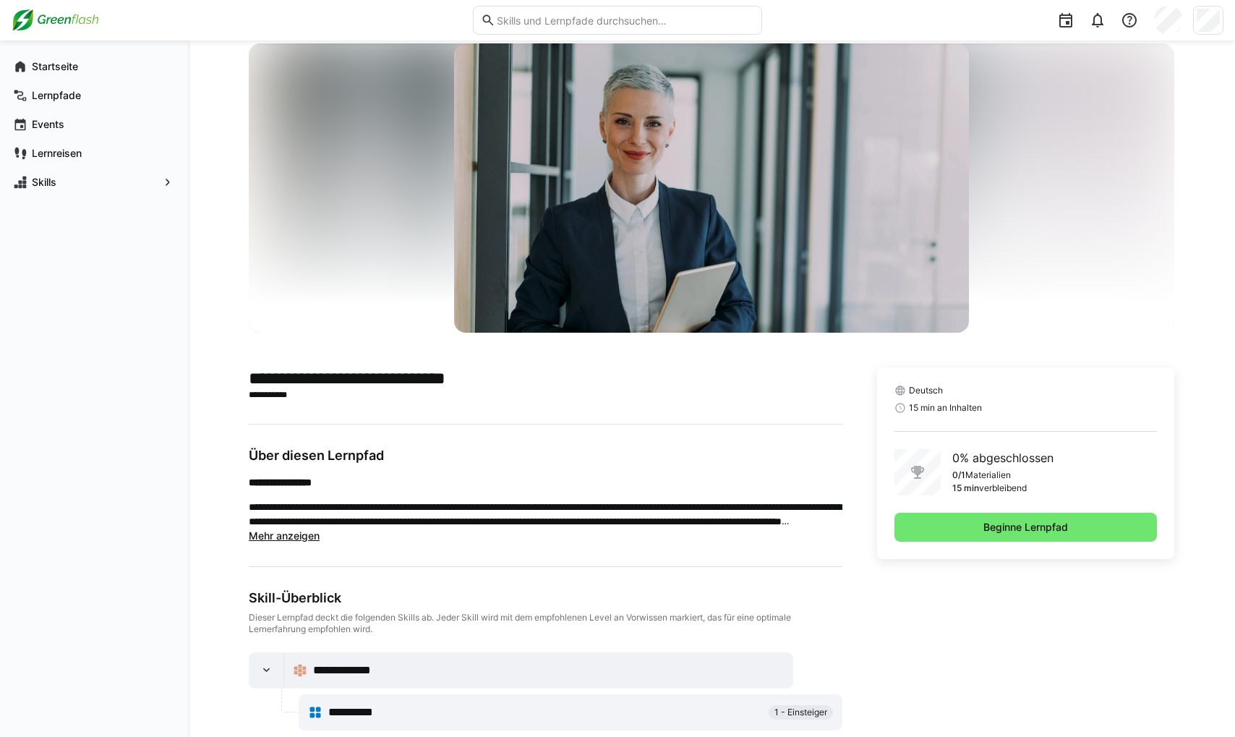
scroll to position [59, 0]
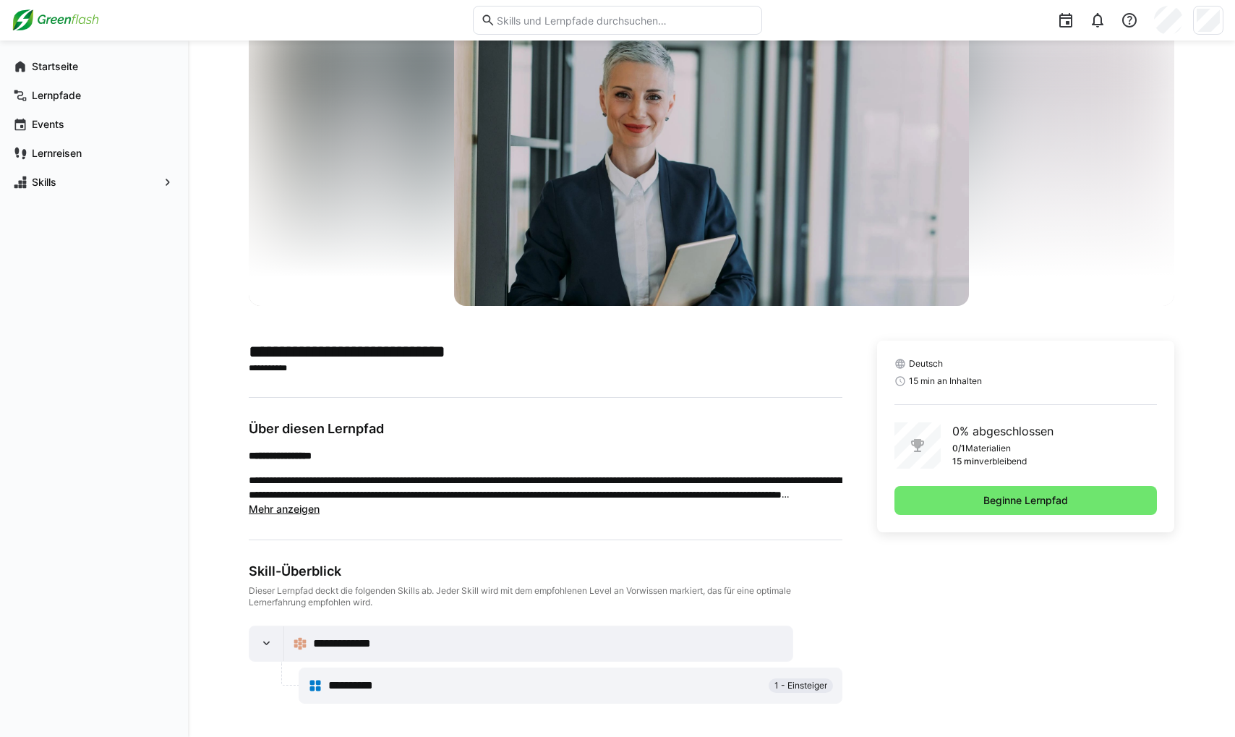
click at [871, 482] on div "Deutsch 15 min an Inhalten 0% abgeschlossen 0/1 Materialien 15 min verbleibend …" at bounding box center [1025, 437] width 297 height 192
click at [871, 495] on span "Beginne Lernpfad" at bounding box center [1026, 500] width 263 height 29
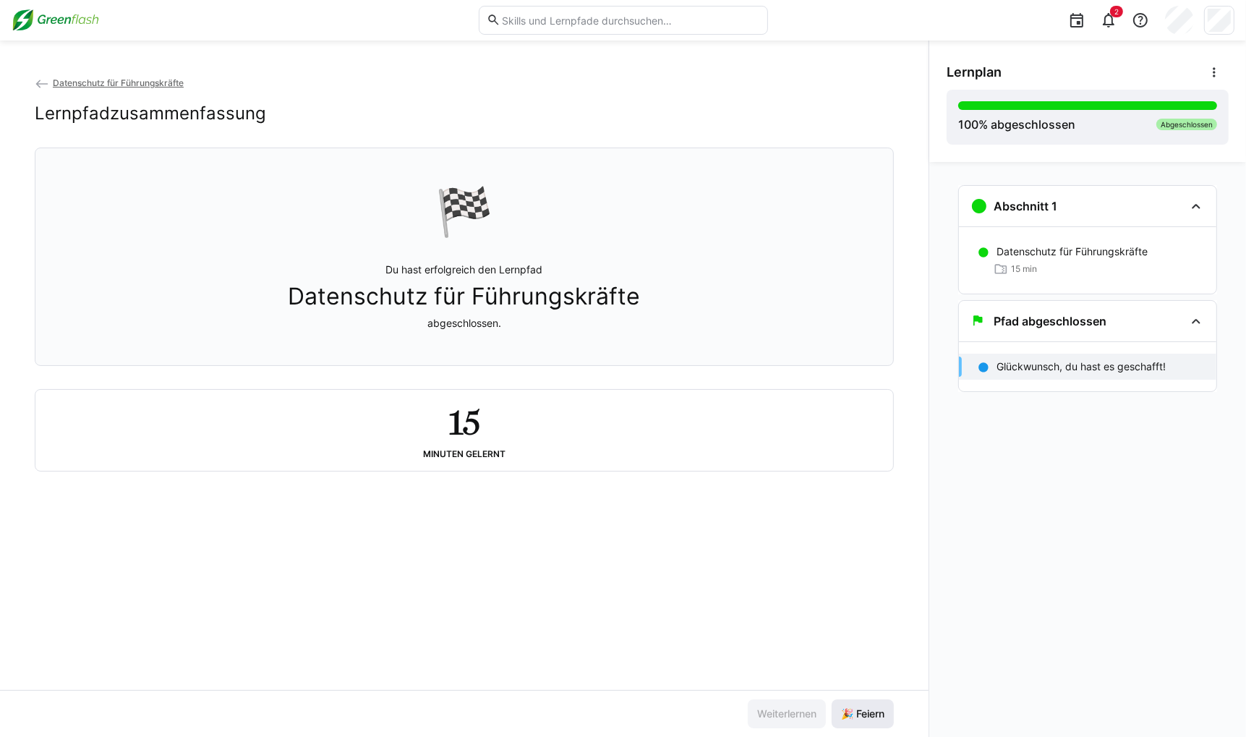
click at [871, 721] on span "🎉 Feiern" at bounding box center [863, 713] width 62 height 29
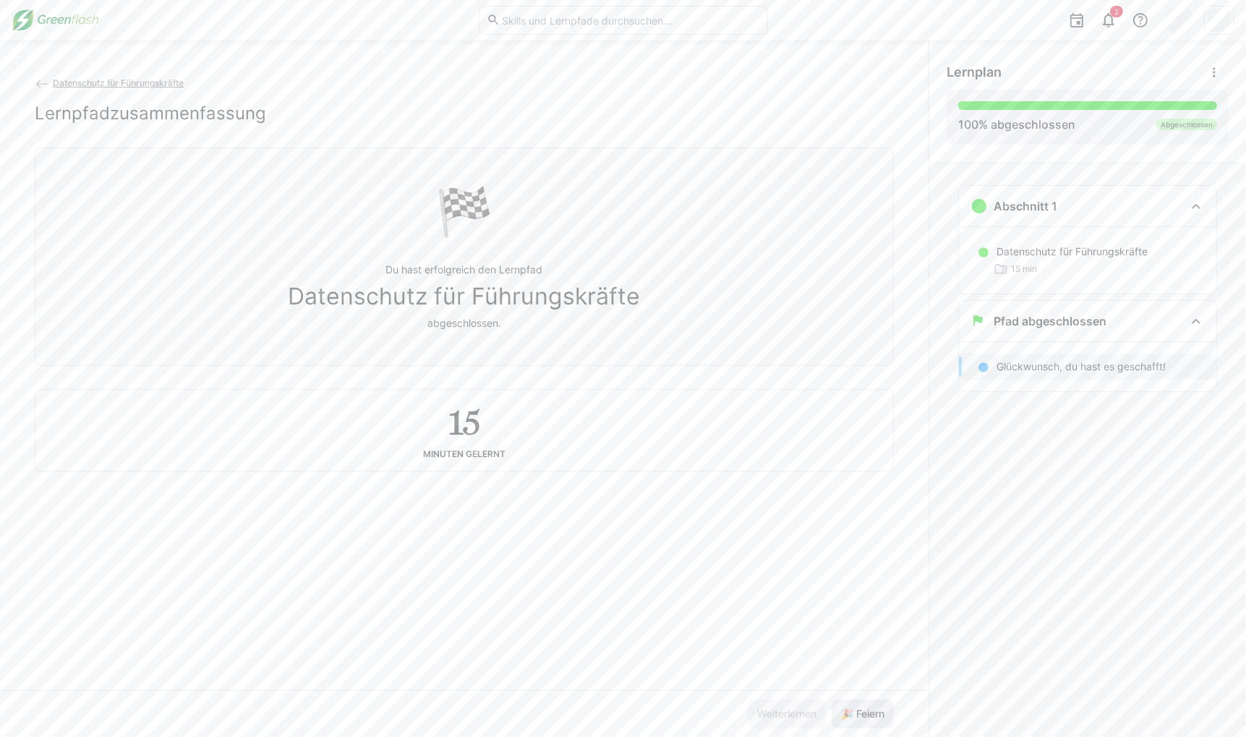
click at [871, 721] on span "🎉 Feiern" at bounding box center [863, 713] width 62 height 29
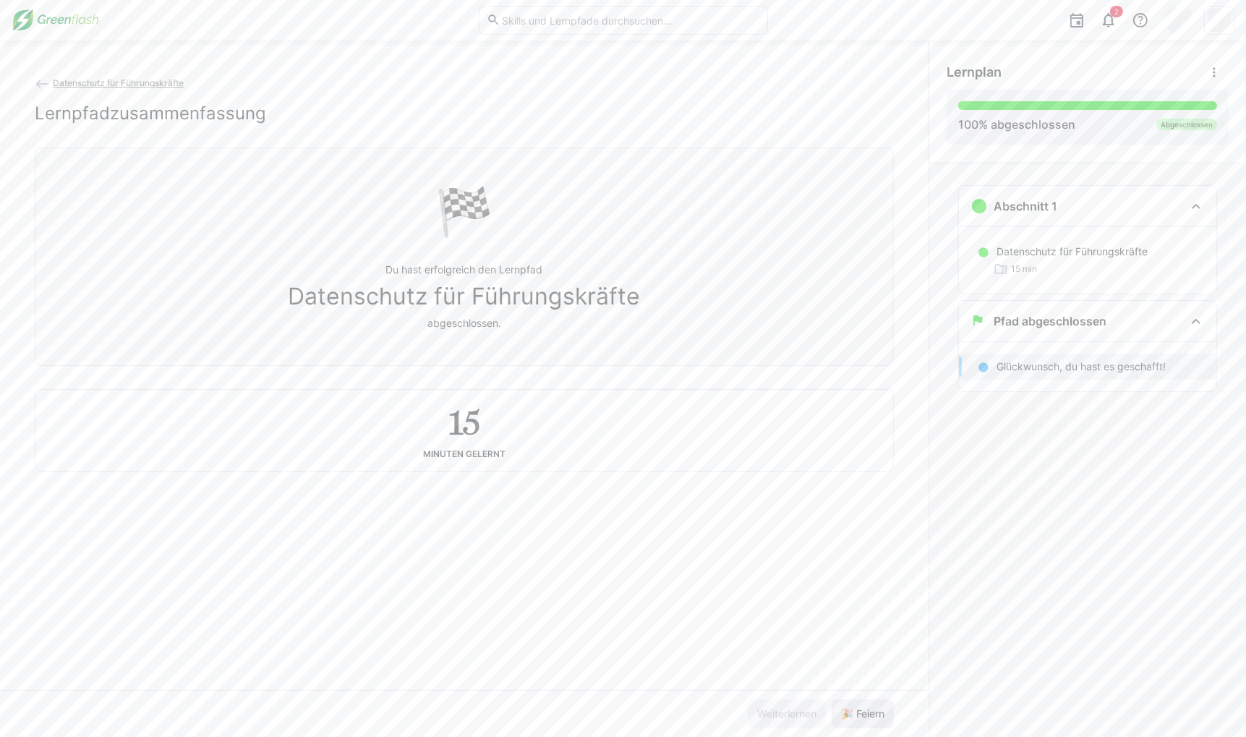
click at [871, 721] on span "🎉 Feiern" at bounding box center [863, 713] width 62 height 29
click at [52, 11] on img at bounding box center [56, 20] width 88 height 23
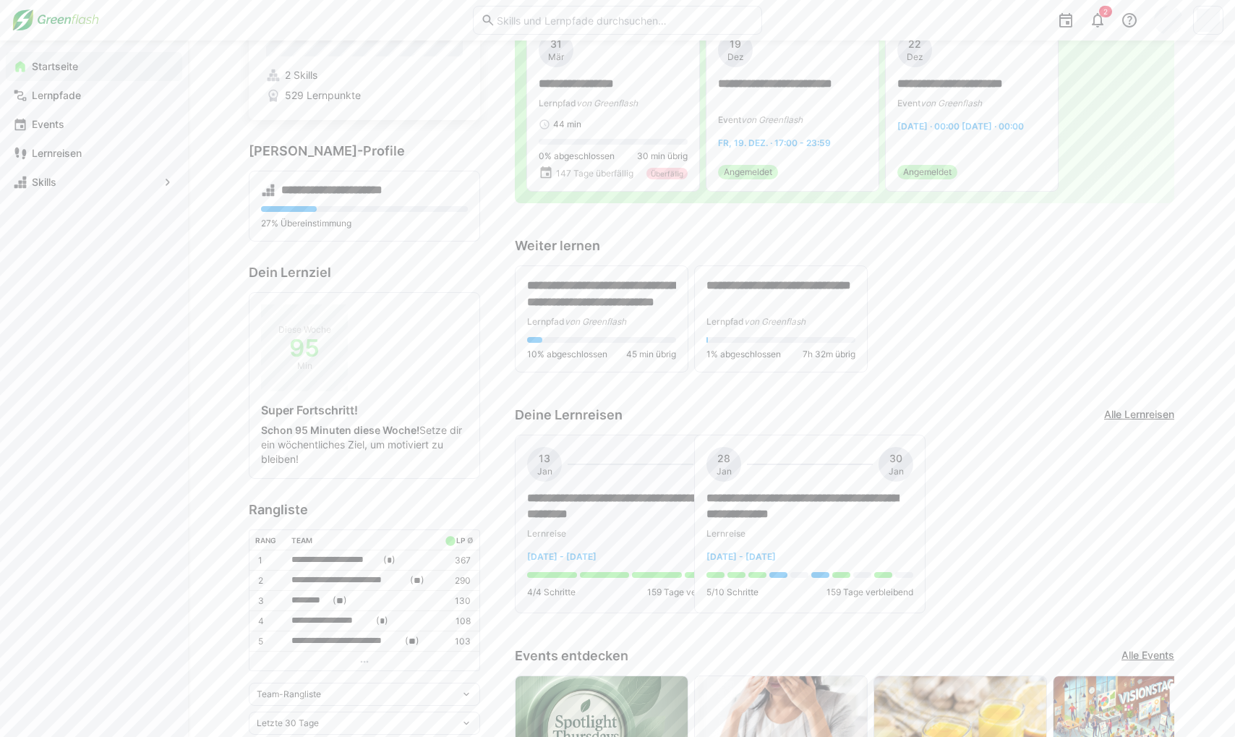
scroll to position [72, 0]
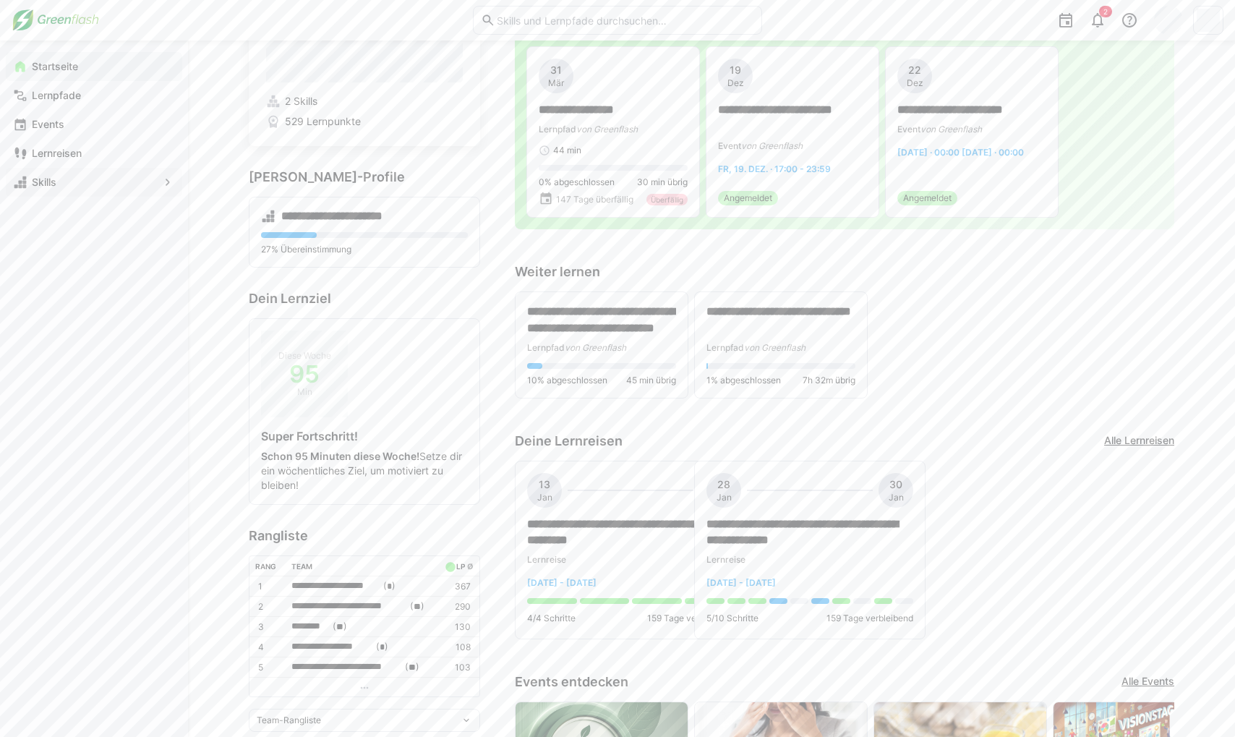
click at [72, 189] on div "Skills" at bounding box center [94, 182] width 176 height 29
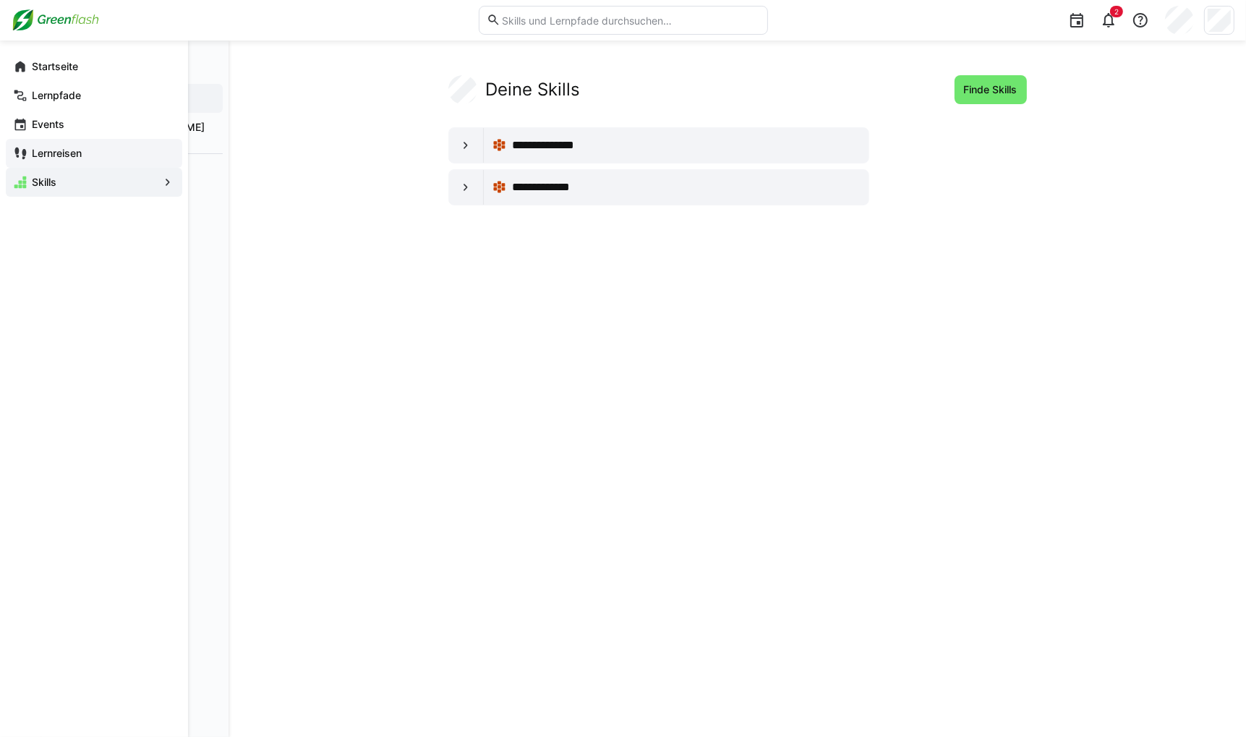
click at [27, 153] on eds-icon at bounding box center [20, 153] width 14 height 14
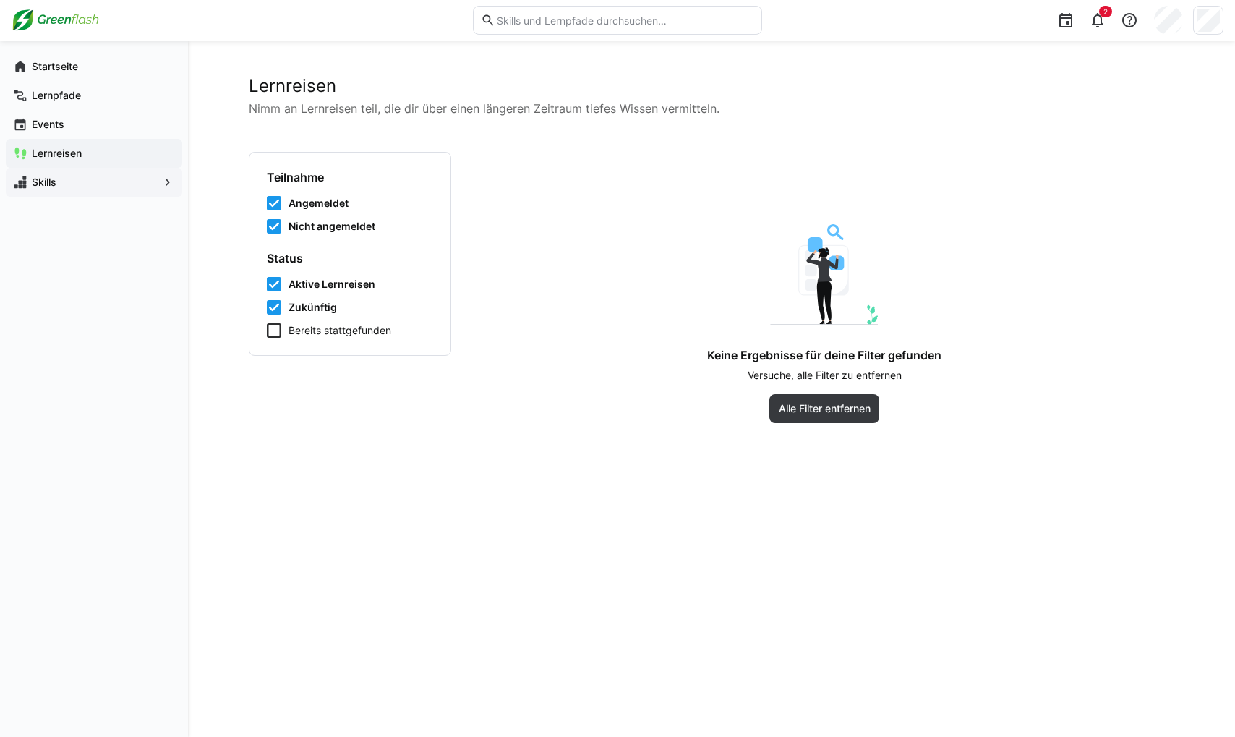
click at [321, 307] on span "Zukünftig" at bounding box center [313, 307] width 48 height 14
click at [319, 288] on span "Aktive Lernreisen" at bounding box center [332, 284] width 87 height 14
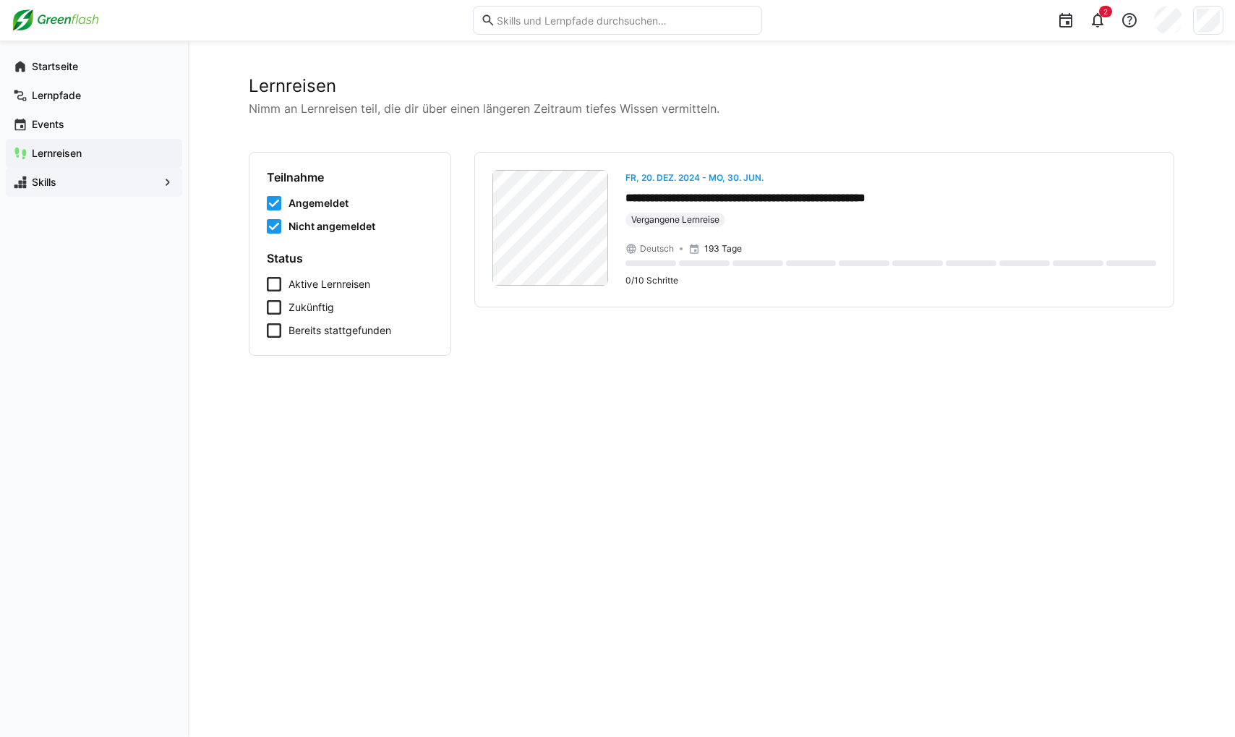
click at [333, 285] on span "Aktive Lernreisen" at bounding box center [330, 284] width 82 height 14
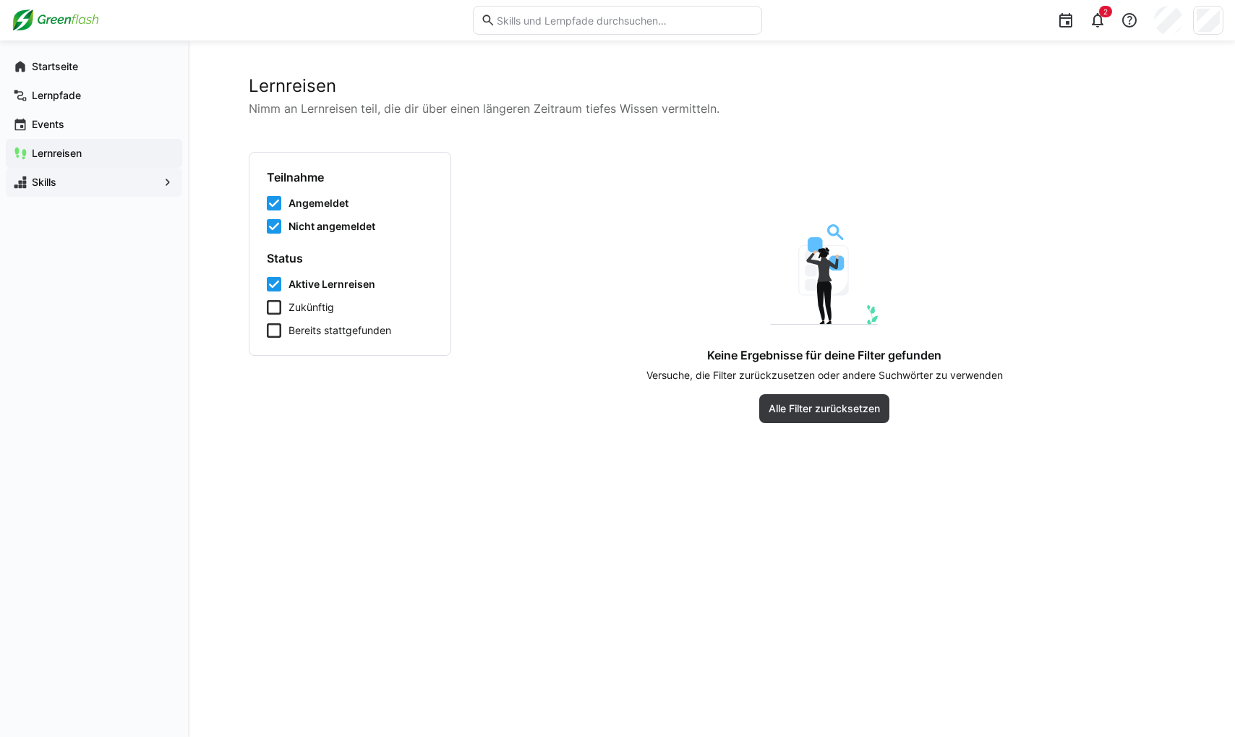
click at [333, 285] on span "Aktive Lernreisen" at bounding box center [332, 284] width 87 height 14
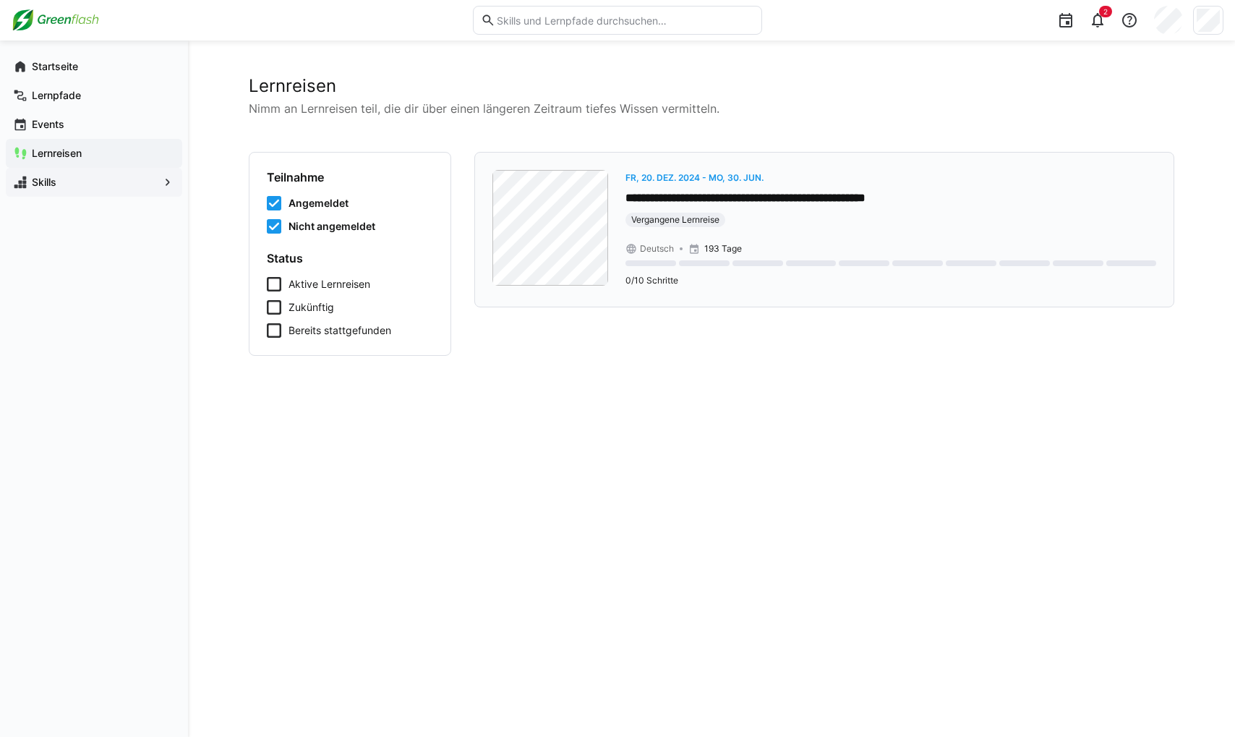
click at [832, 226] on eds-badge "Vergangene Lernreise" at bounding box center [891, 220] width 531 height 14
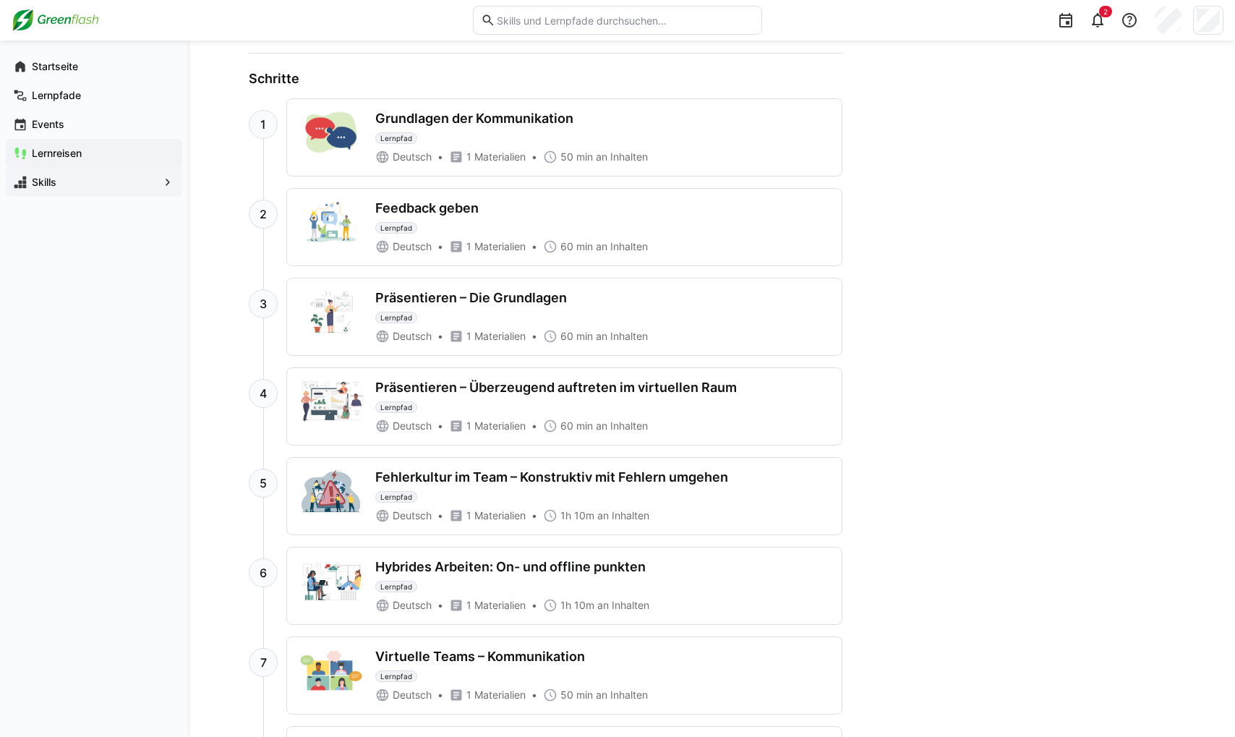
scroll to position [872, 0]
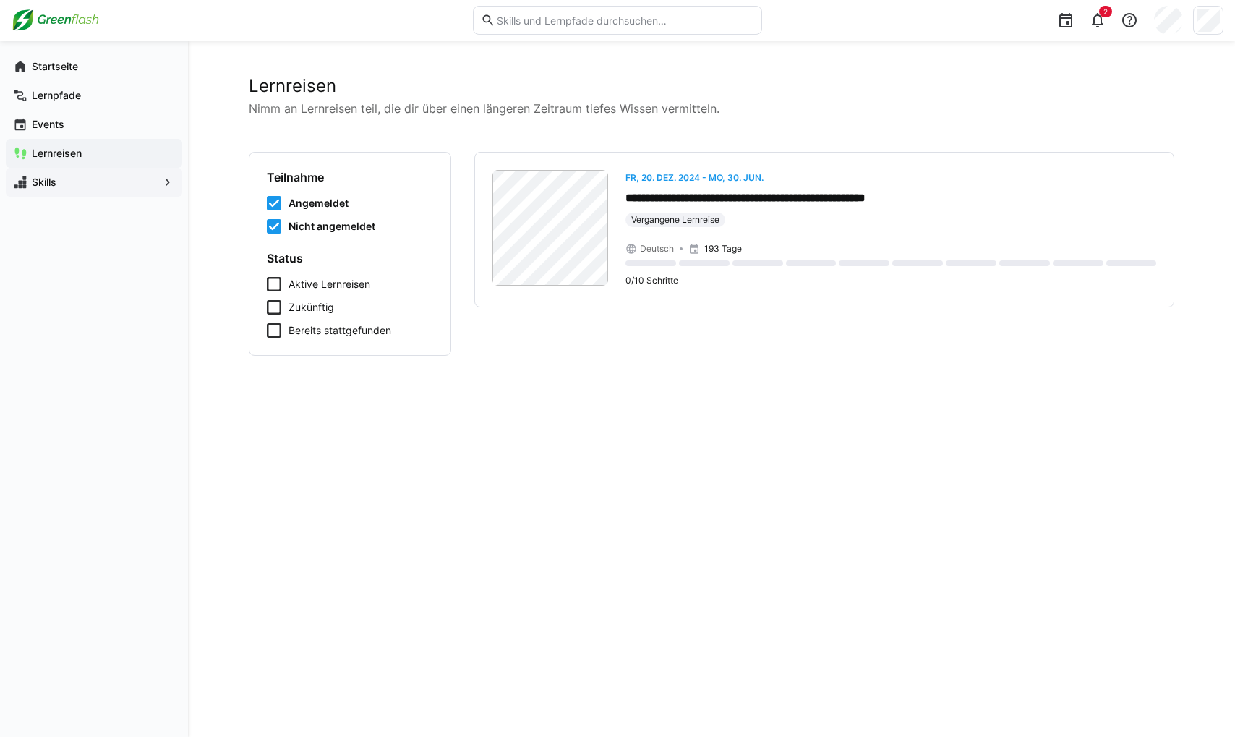
click at [69, 184] on span "Skills" at bounding box center [94, 182] width 129 height 14
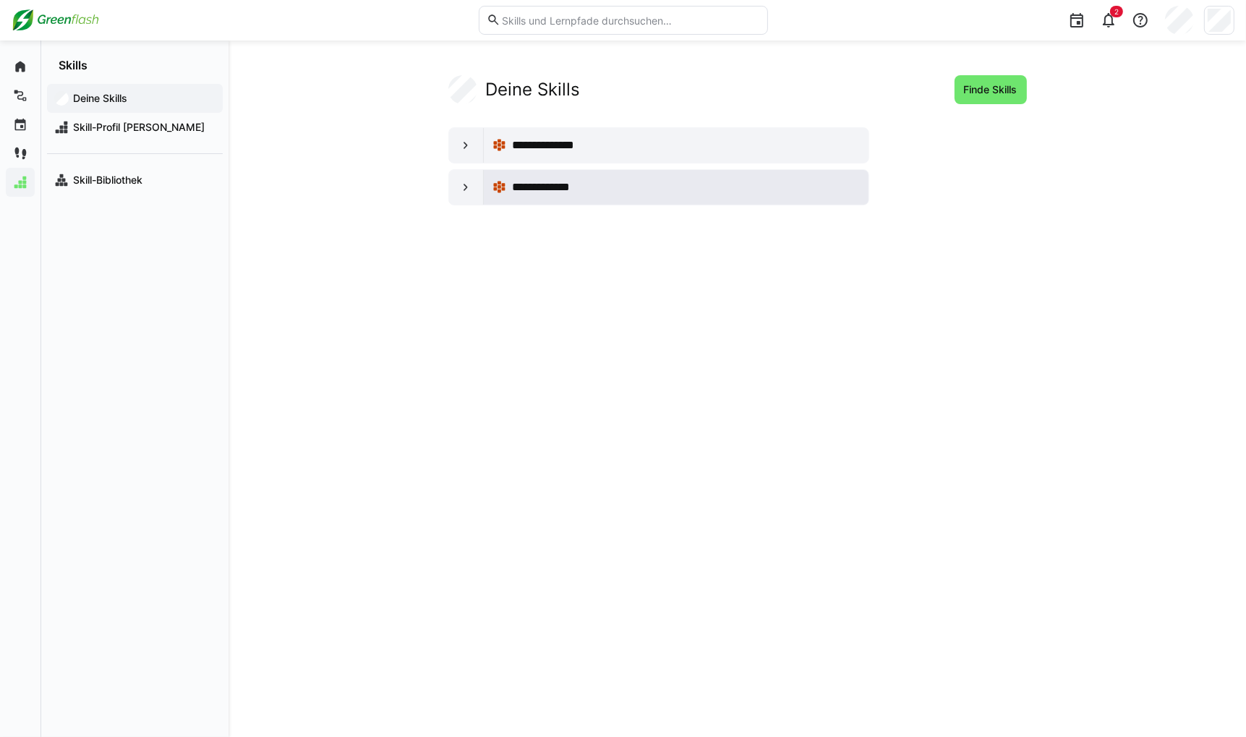
click at [605, 170] on div "**********" at bounding box center [676, 187] width 385 height 35
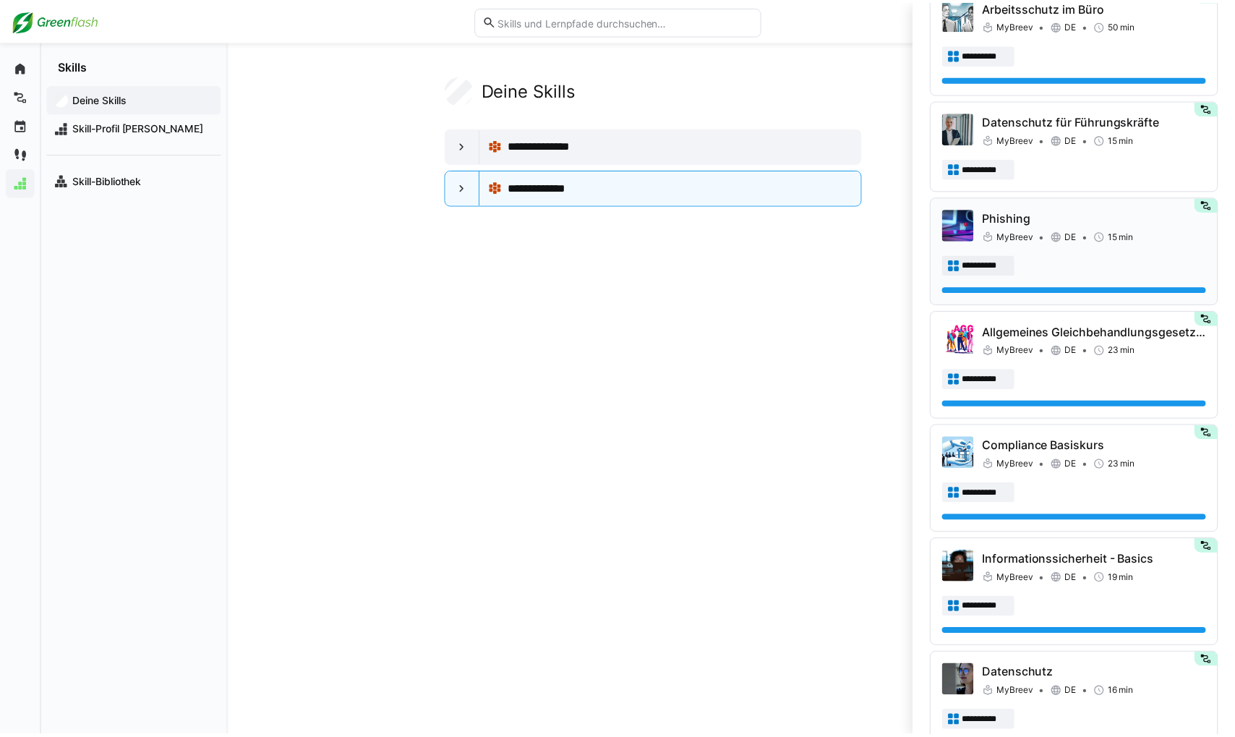
scroll to position [940, 0]
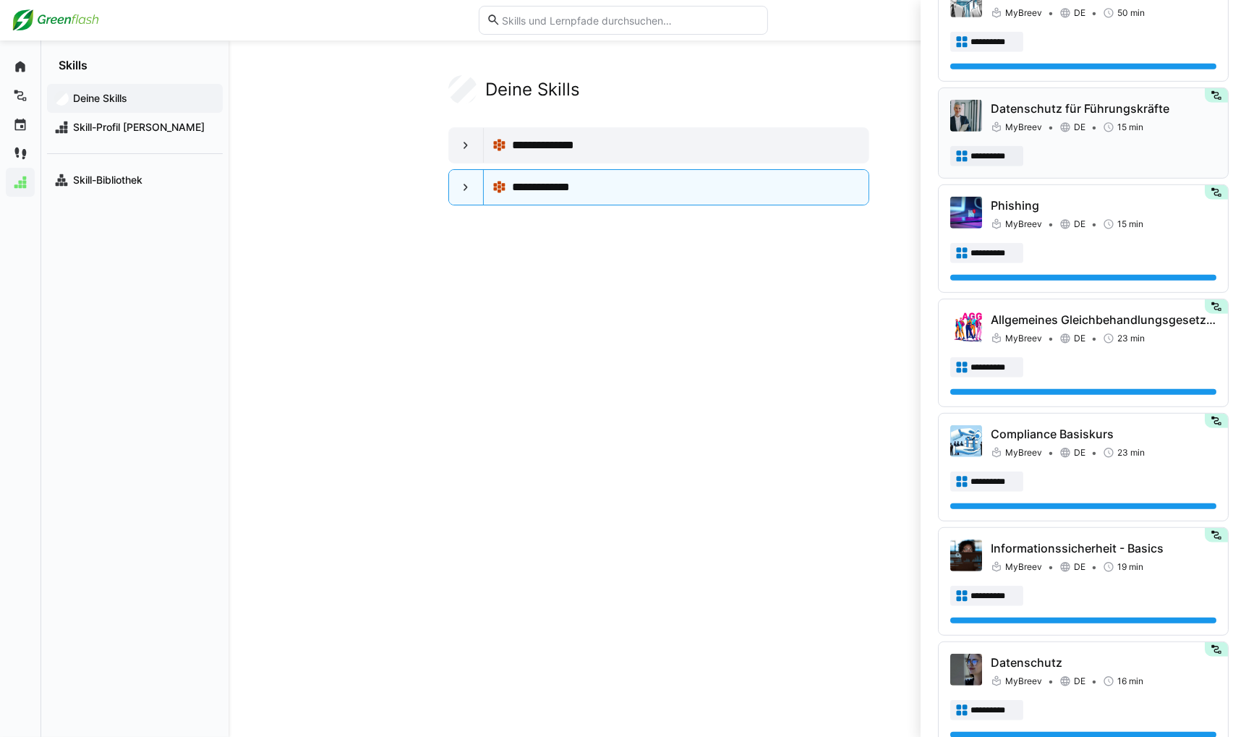
click at [871, 138] on div "**********" at bounding box center [1083, 133] width 266 height 67
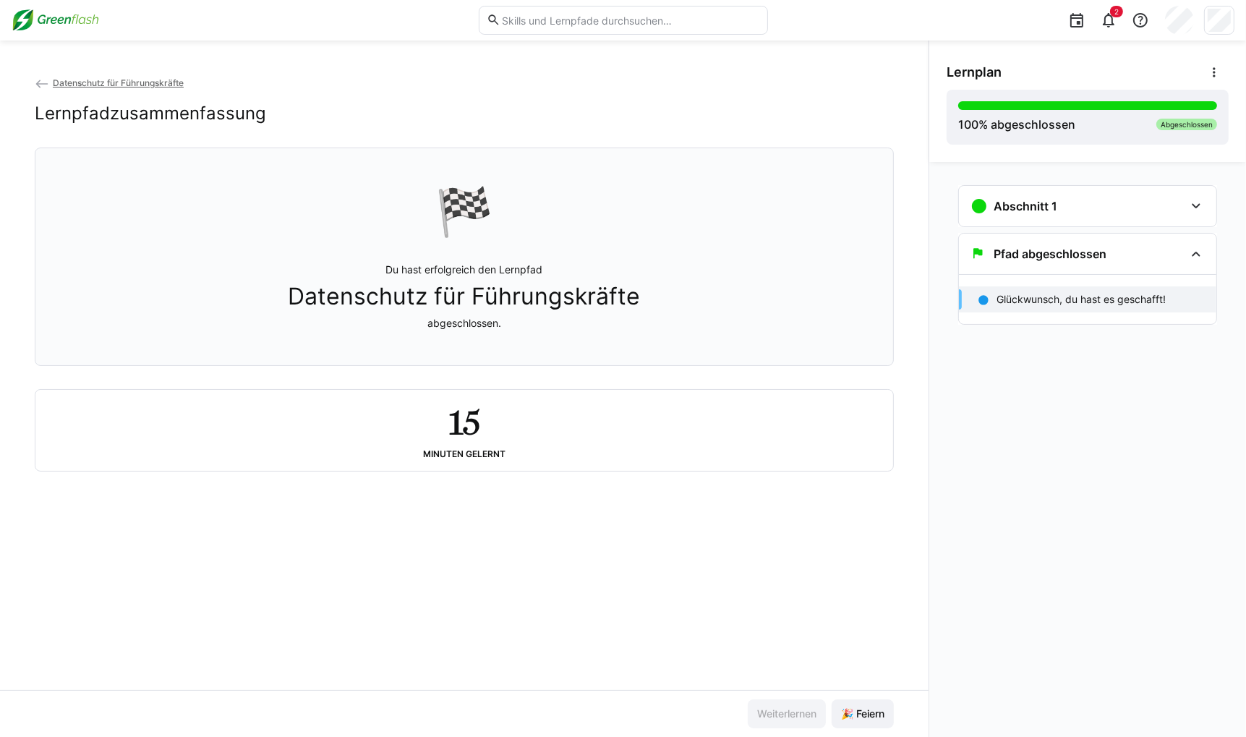
click at [65, 17] on img at bounding box center [56, 20] width 88 height 23
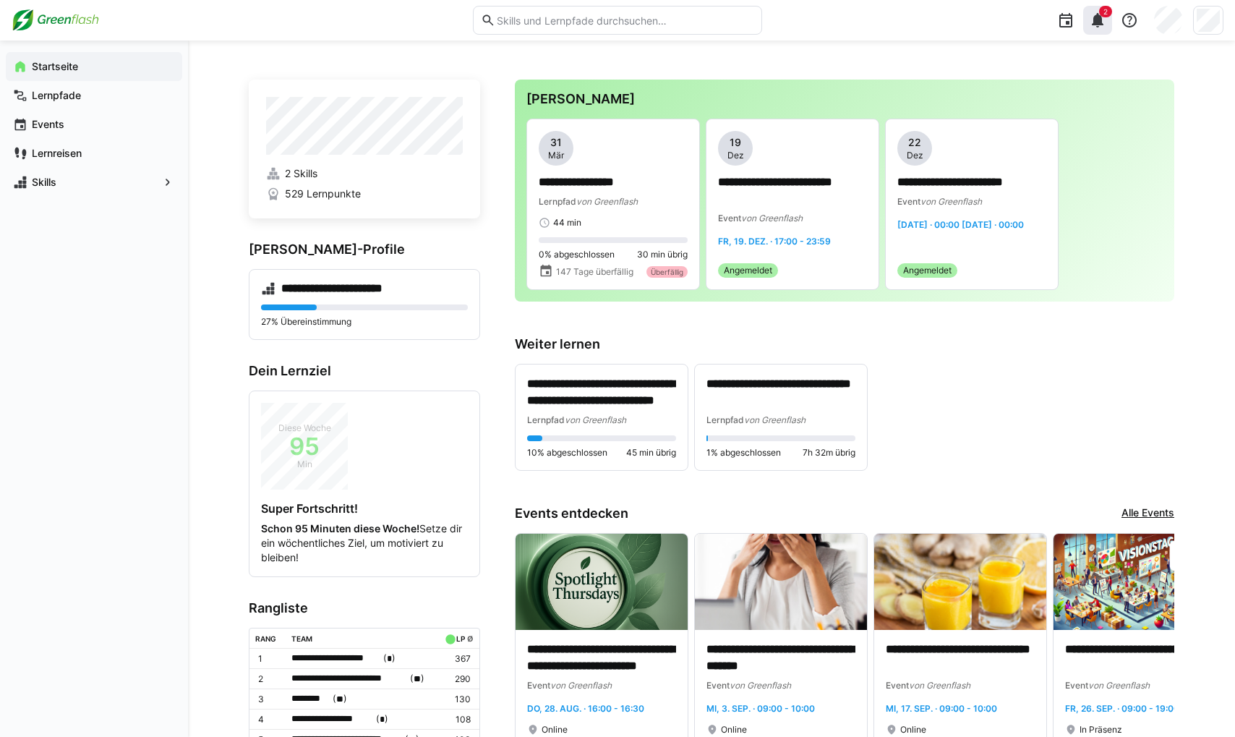
click at [1102, 17] on eds-badge "2" at bounding box center [1105, 12] width 13 height 12
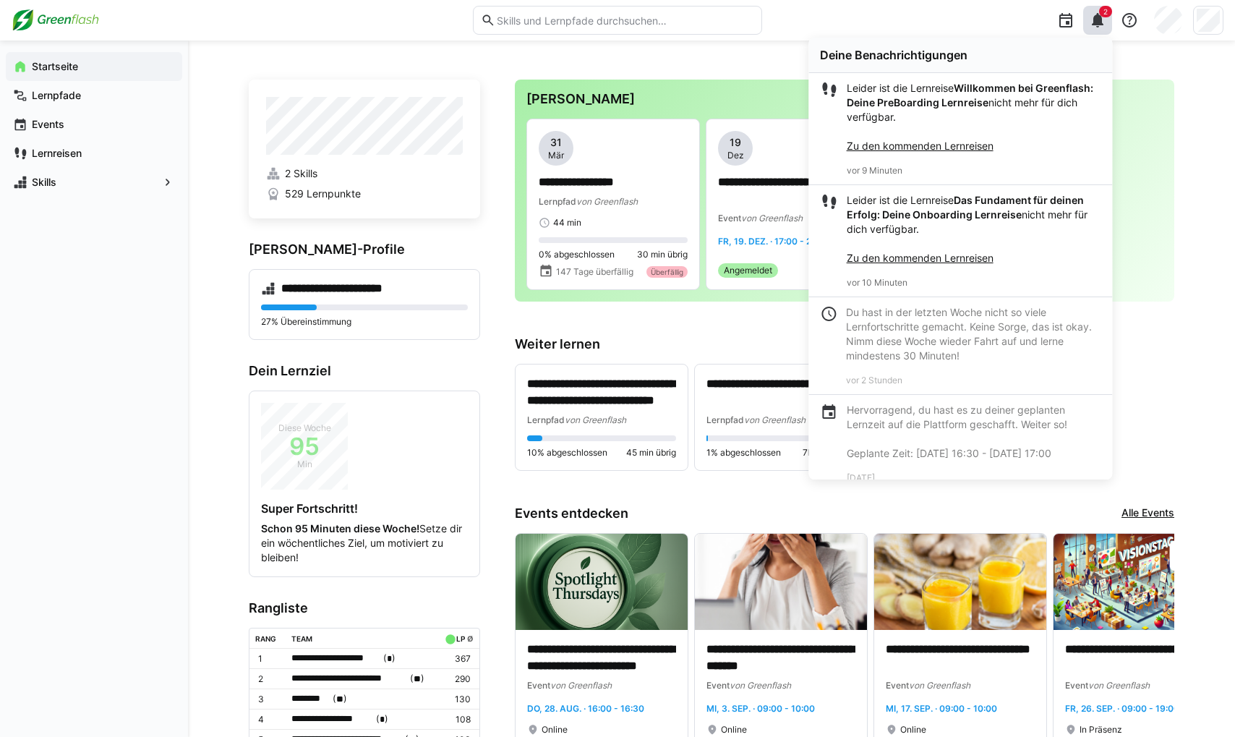
click at [936, 141] on link "Zu den kommenden Lernreisen" at bounding box center [920, 146] width 147 height 12
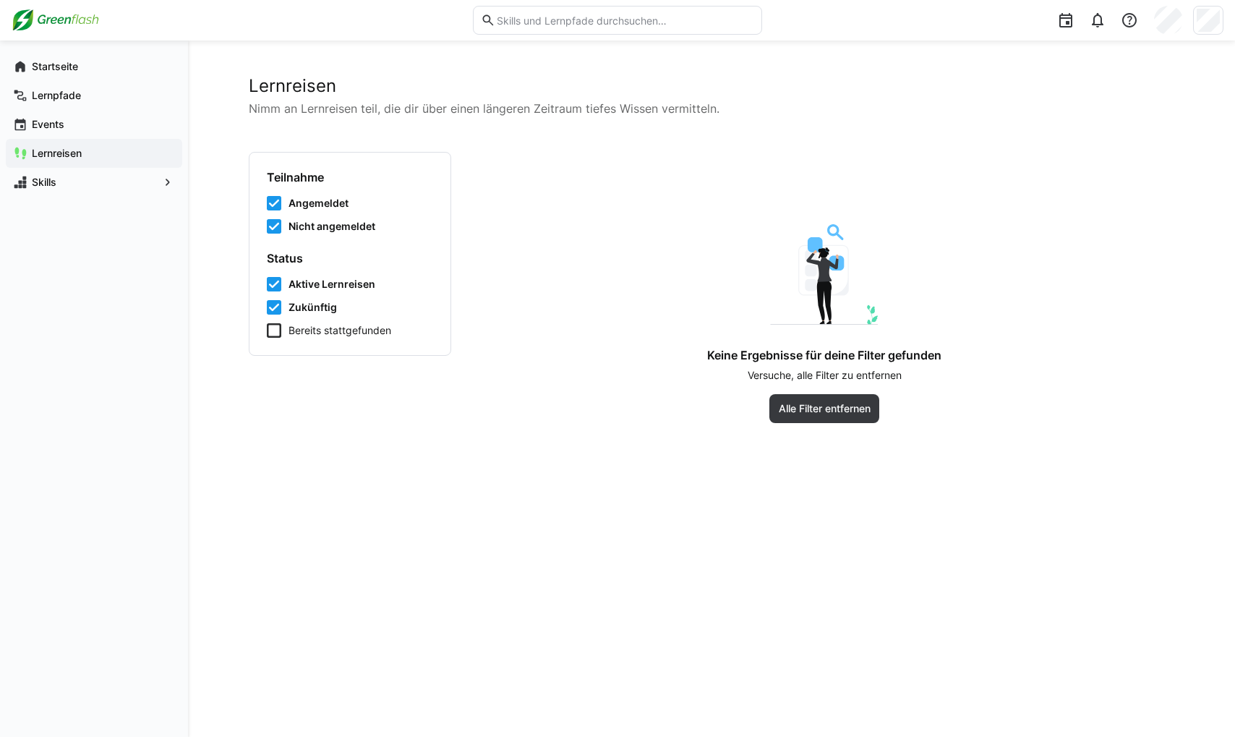
click at [317, 303] on span "Zukünftig" at bounding box center [313, 307] width 48 height 14
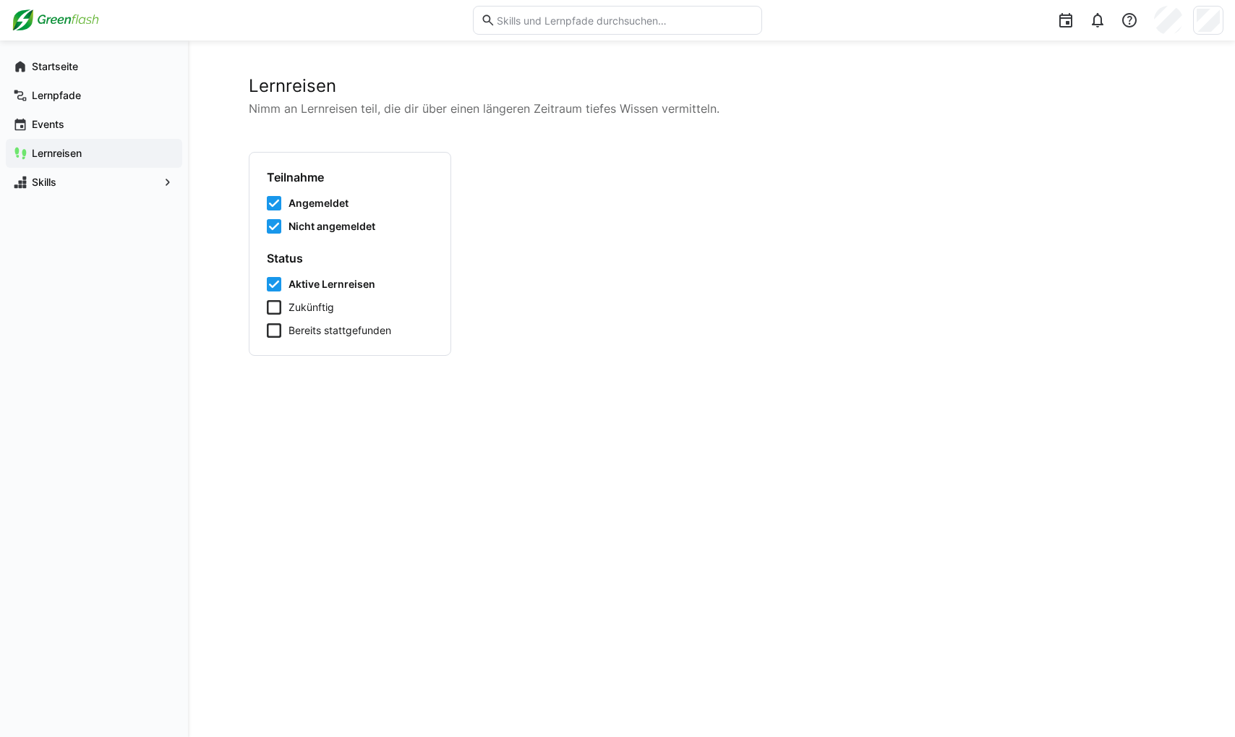
click at [321, 288] on span "Aktive Lernreisen" at bounding box center [332, 284] width 87 height 14
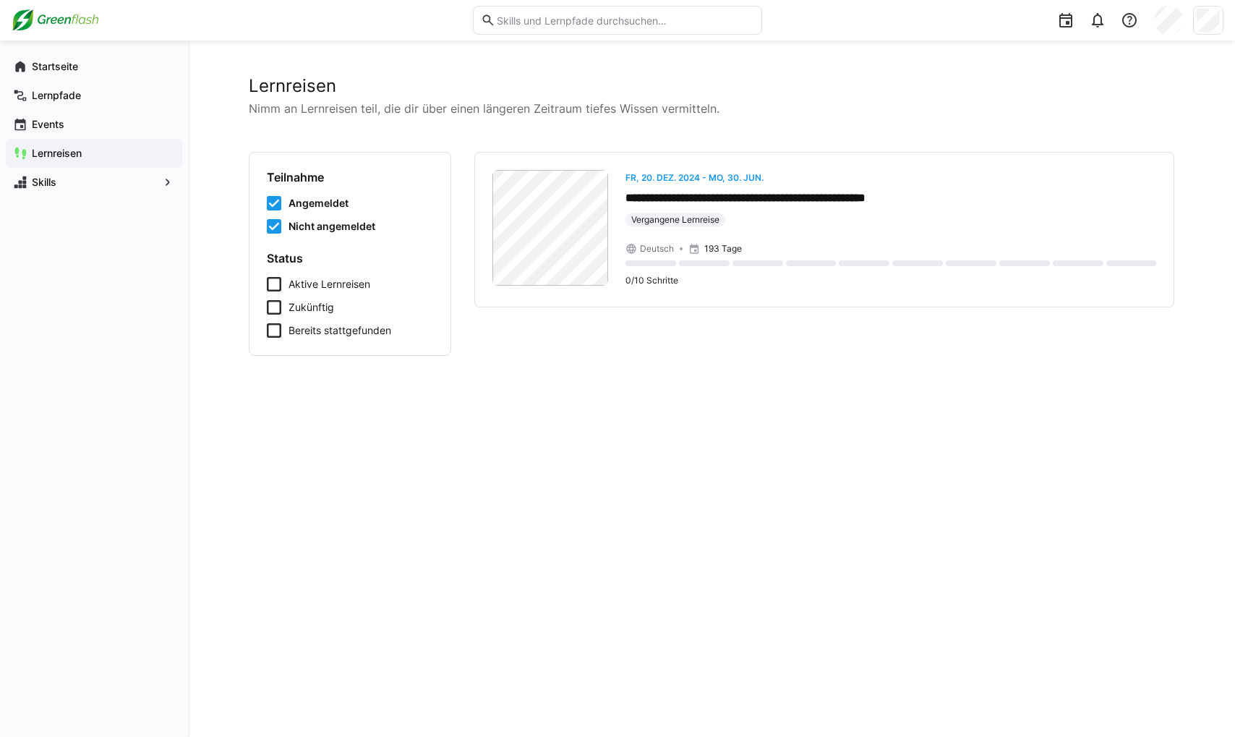
click at [306, 229] on span "Nicht angemeldet" at bounding box center [332, 226] width 87 height 14
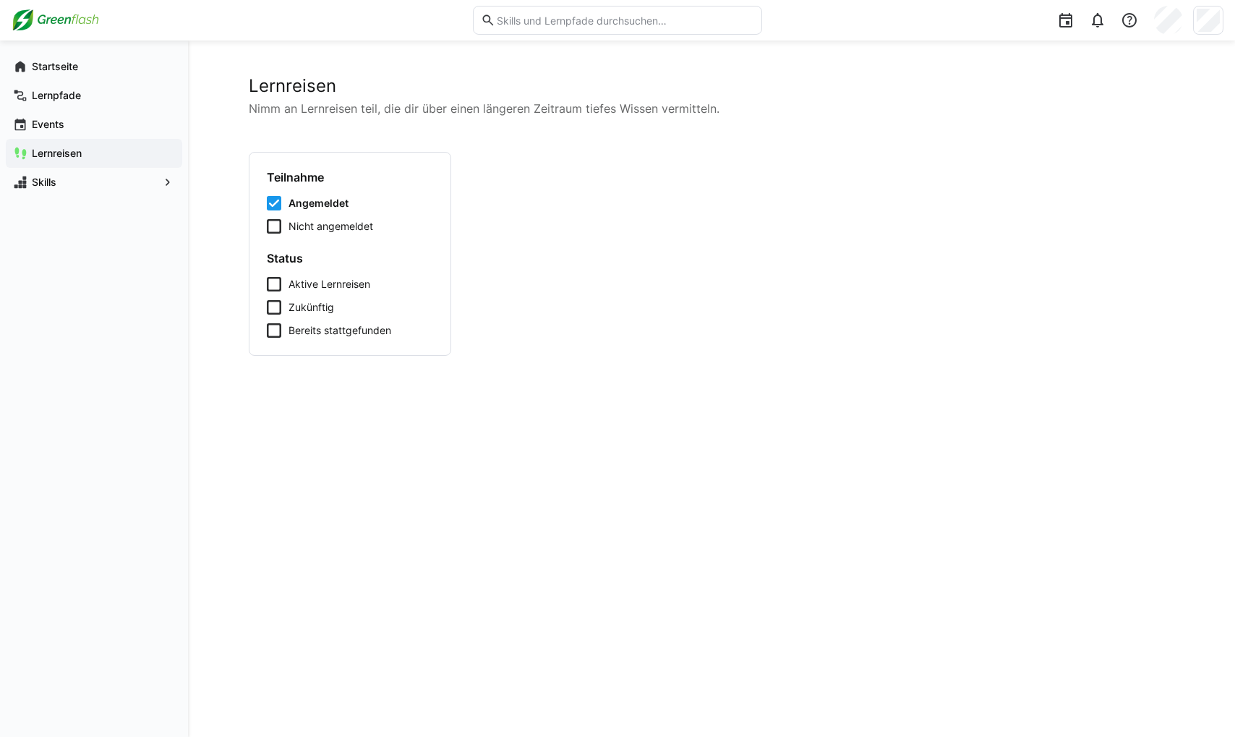
click at [310, 211] on div "Angemeldet Nicht angemeldet" at bounding box center [350, 215] width 166 height 38
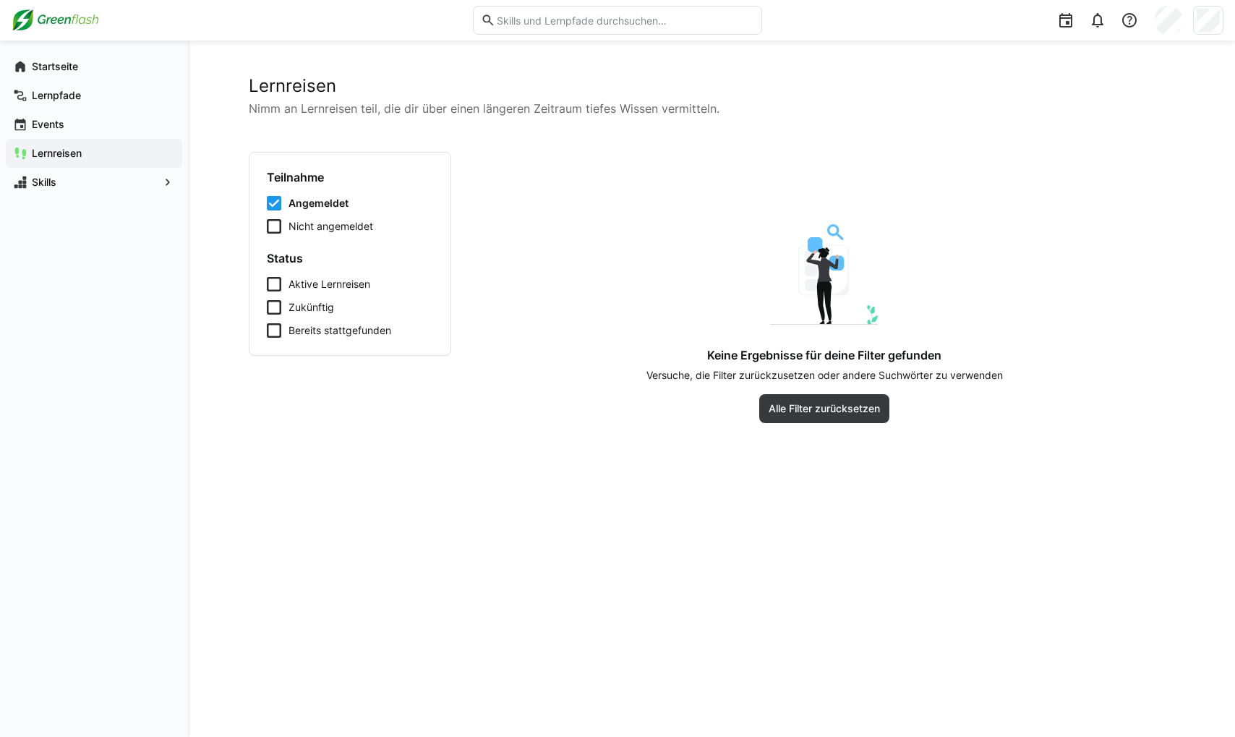
click at [323, 203] on span "Angemeldet" at bounding box center [319, 203] width 60 height 14
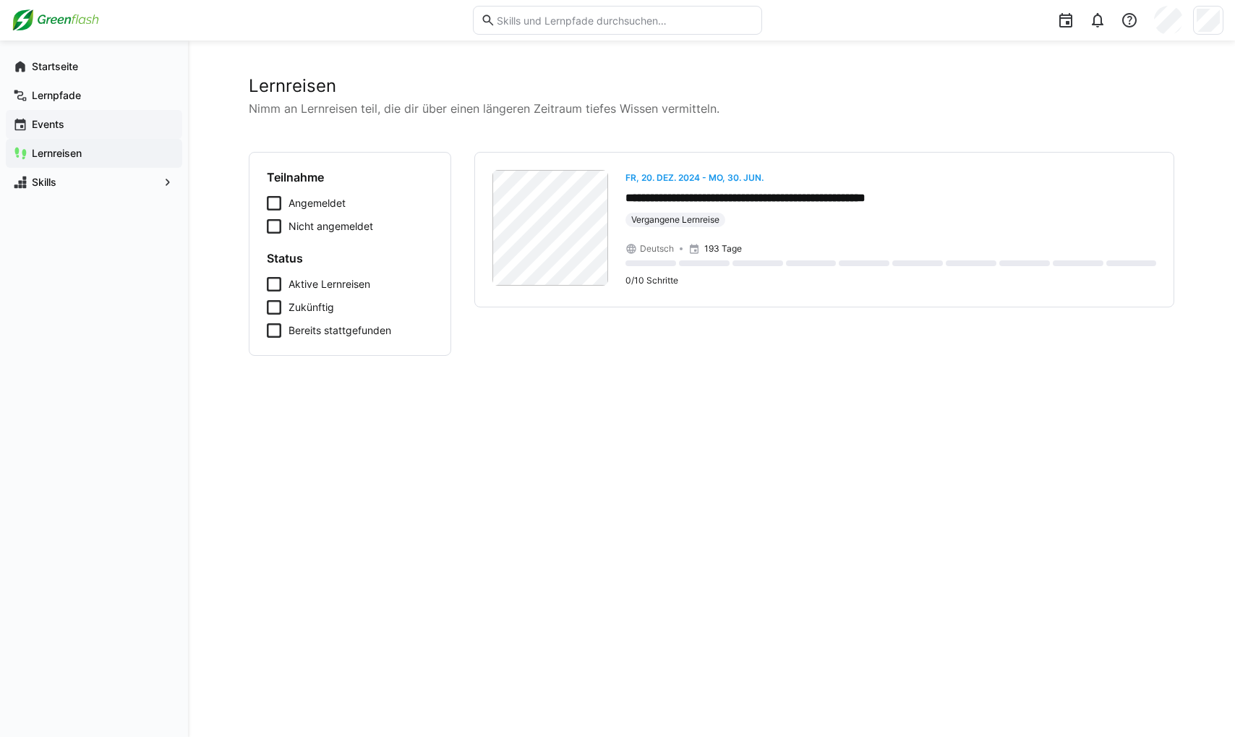
click at [103, 129] on span "Events" at bounding box center [102, 124] width 145 height 14
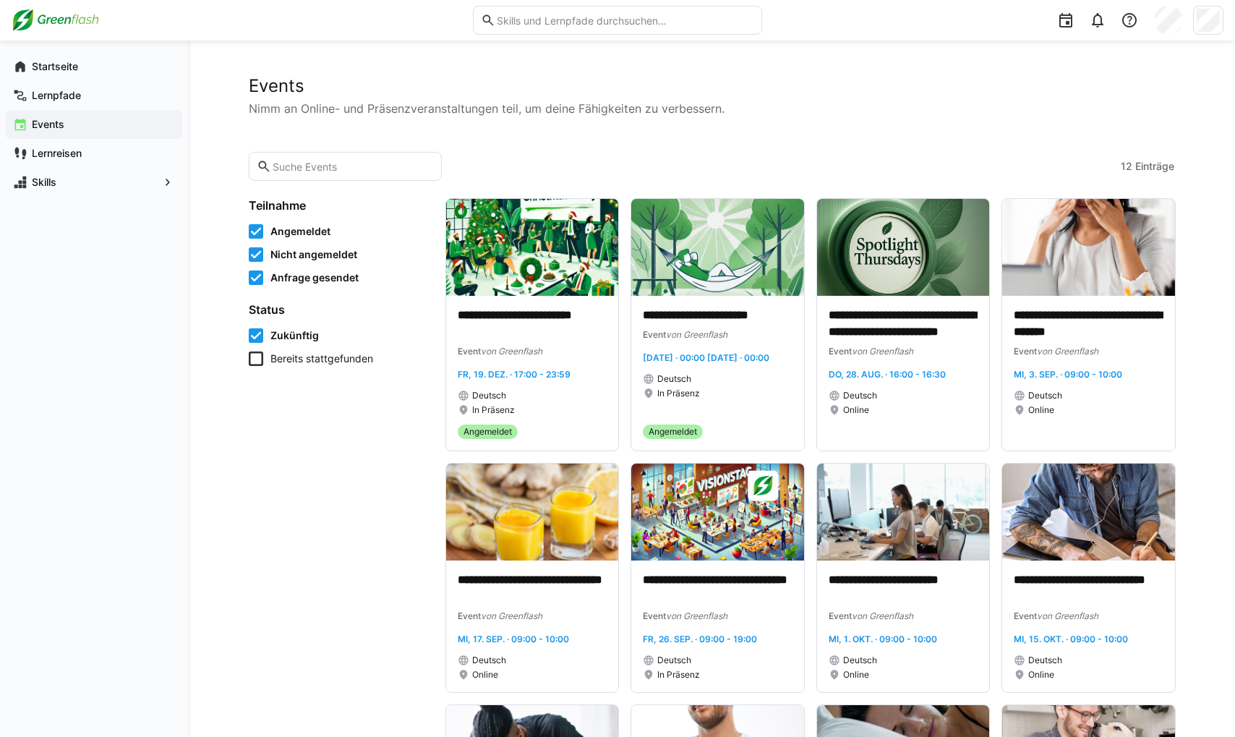
click at [314, 232] on span "Angemeldet" at bounding box center [300, 231] width 60 height 14
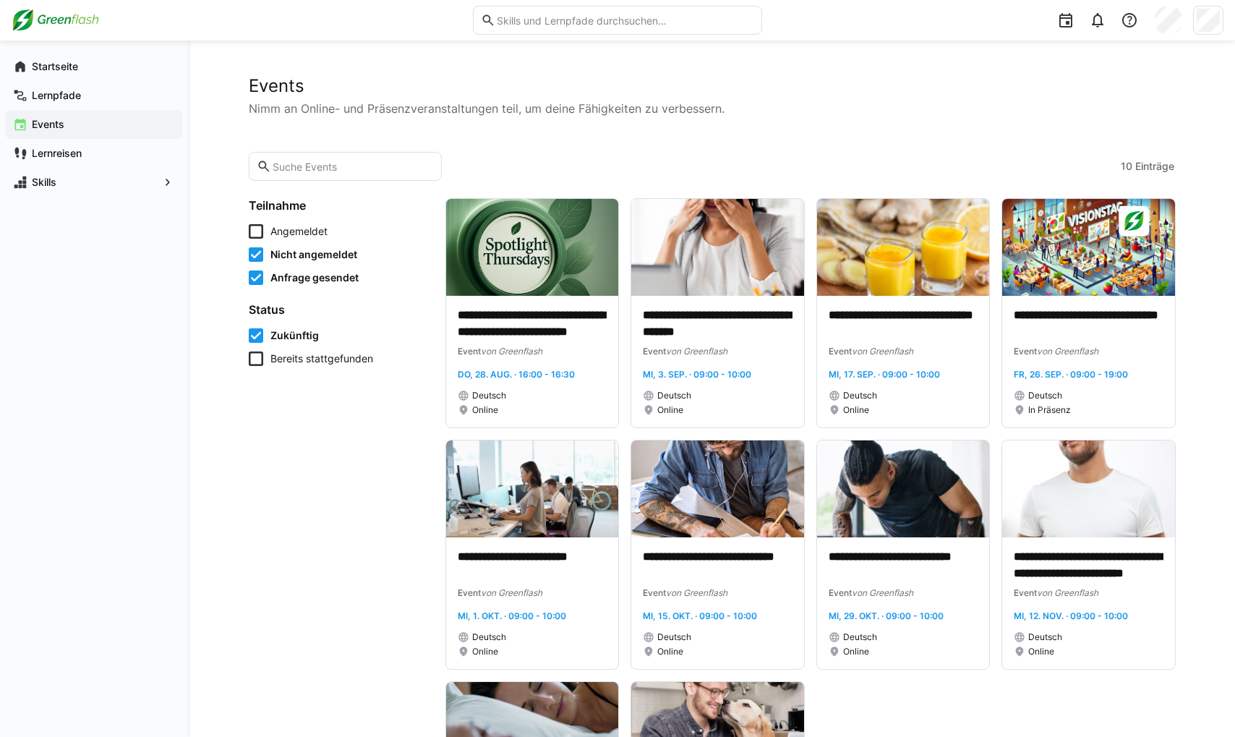
click at [314, 275] on span "Anfrage gesendet" at bounding box center [314, 277] width 88 height 14
click at [0, 0] on app-navigation-label "Startseite" at bounding box center [0, 0] width 0 height 0
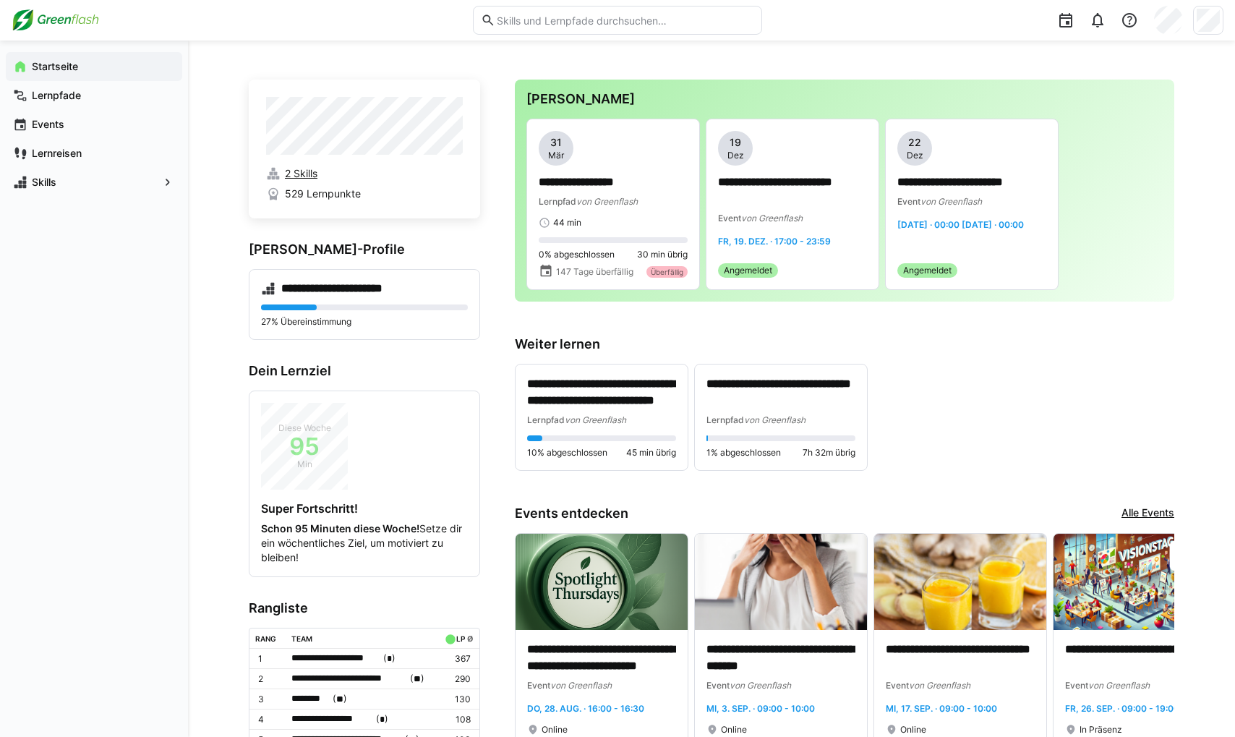
click at [289, 172] on span "2 Skills" at bounding box center [301, 173] width 33 height 14
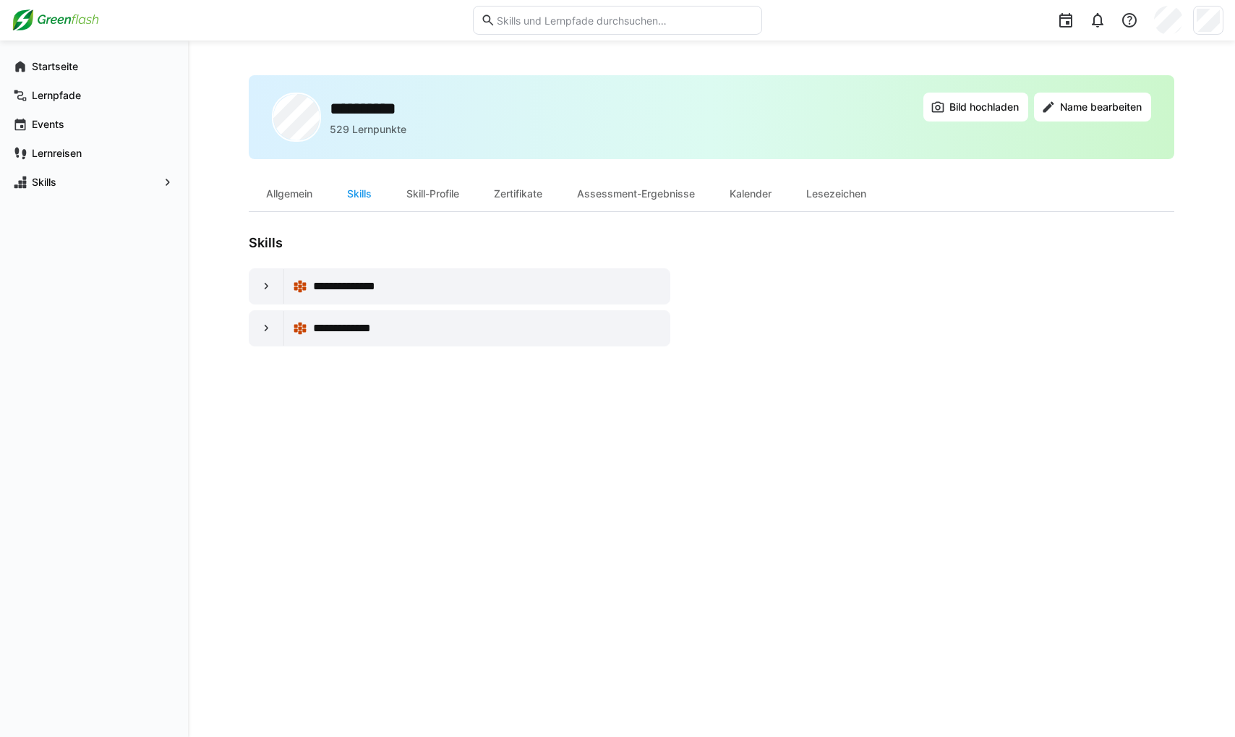
click at [451, 331] on div "**********" at bounding box center [487, 328] width 348 height 17
click at [328, 330] on span "**********" at bounding box center [352, 328] width 78 height 17
click at [263, 332] on eds-icon at bounding box center [267, 328] width 14 height 14
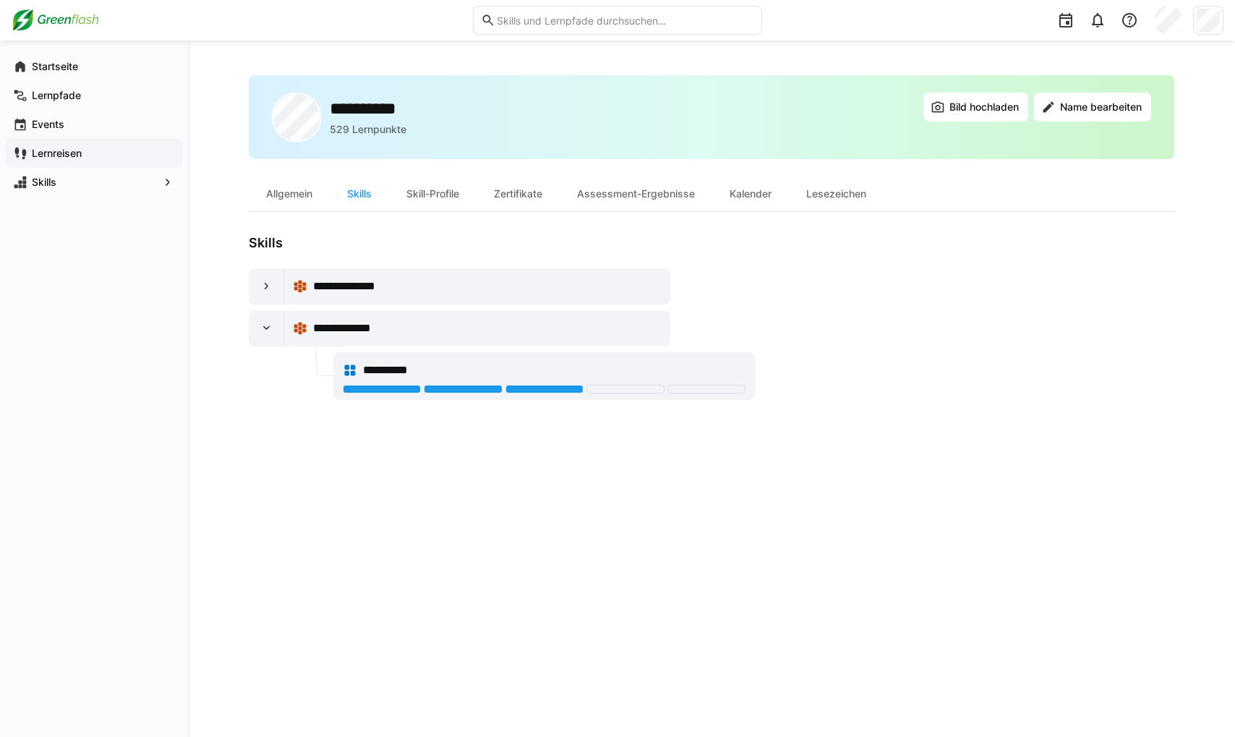
click at [61, 161] on div "Lernreisen" at bounding box center [94, 153] width 176 height 29
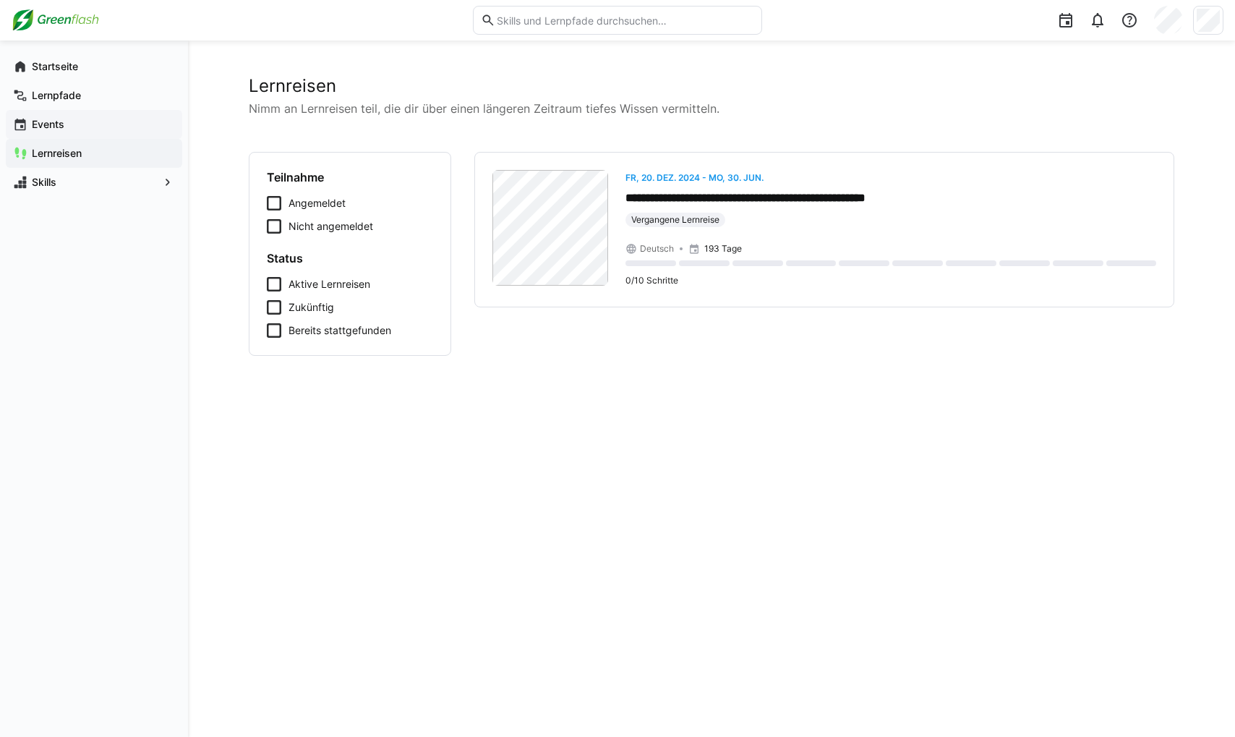
click at [0, 0] on app-navigation-label "Events" at bounding box center [0, 0] width 0 height 0
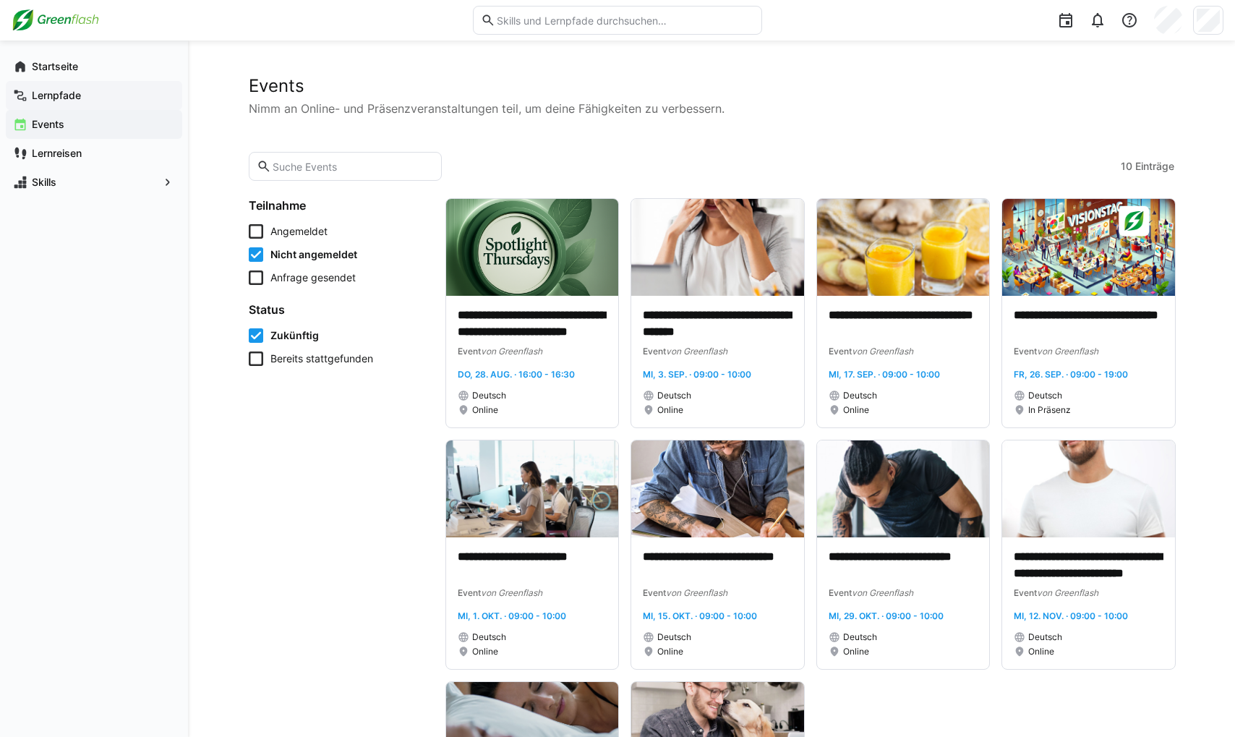
click at [0, 0] on app-navigation-label "Lernpfade" at bounding box center [0, 0] width 0 height 0
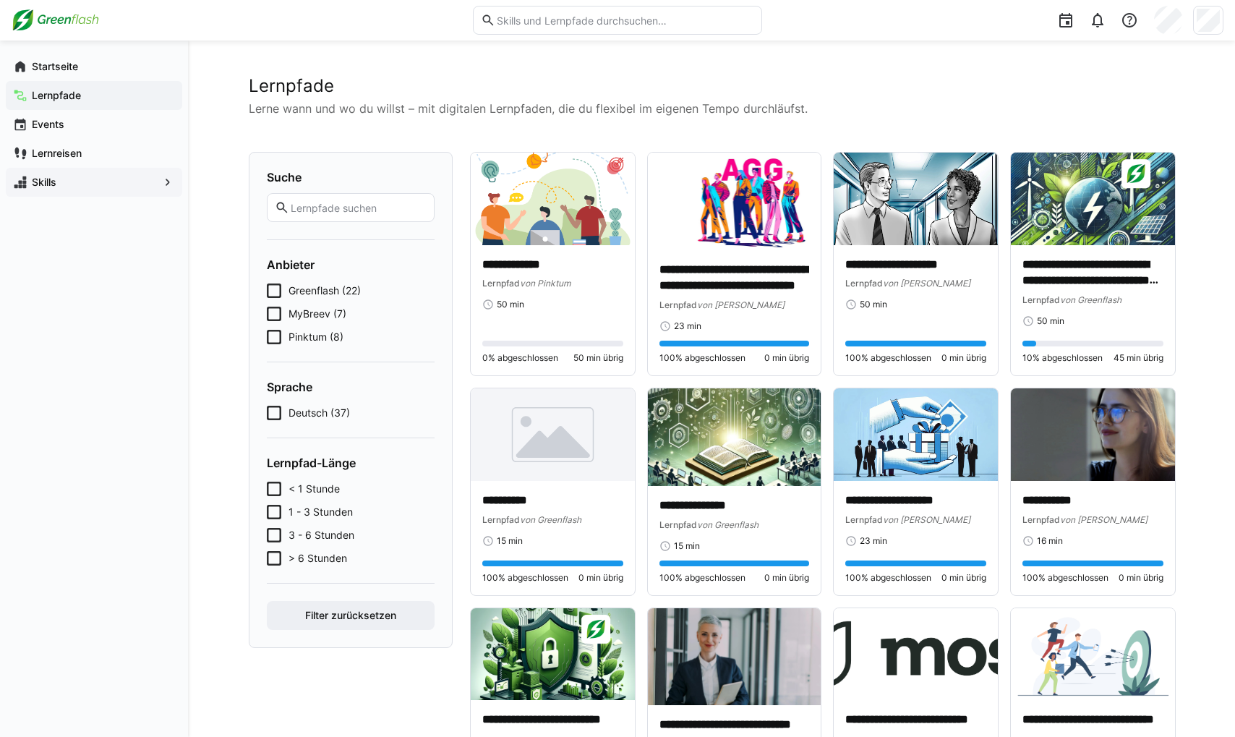
click at [58, 196] on div "Skills" at bounding box center [94, 182] width 176 height 29
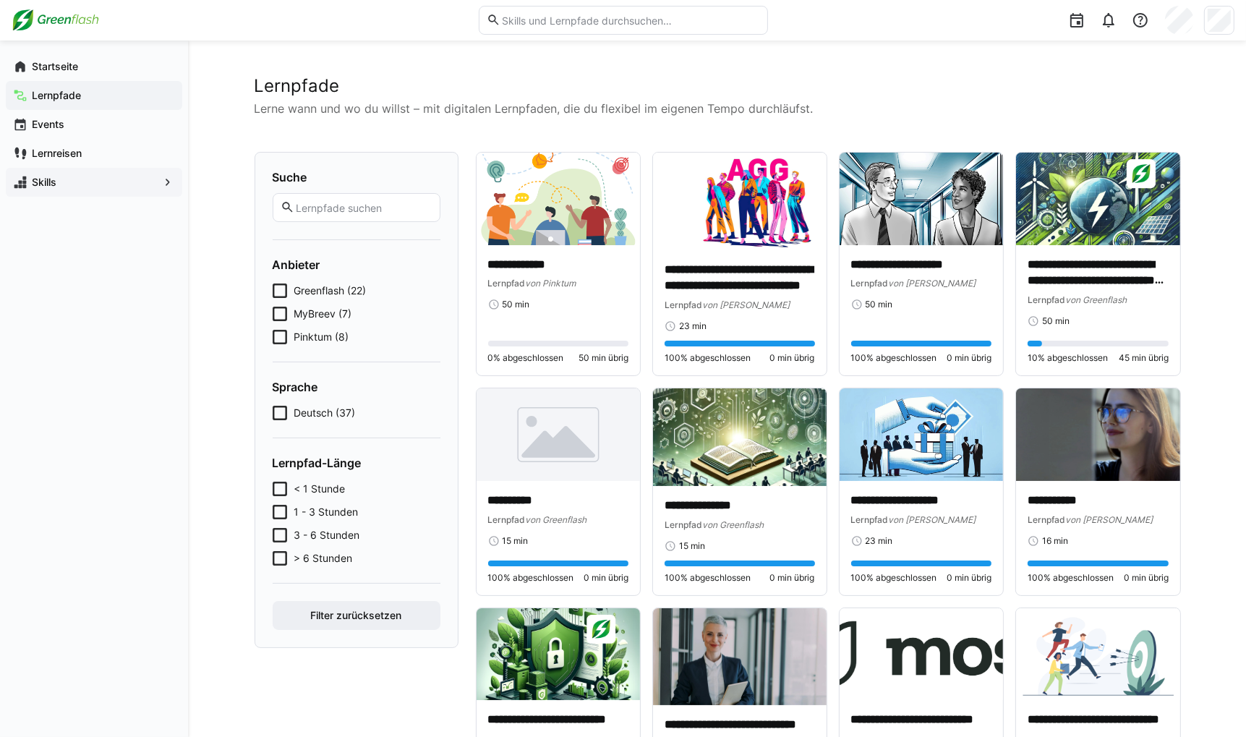
click at [64, 187] on span "Skills" at bounding box center [94, 182] width 129 height 14
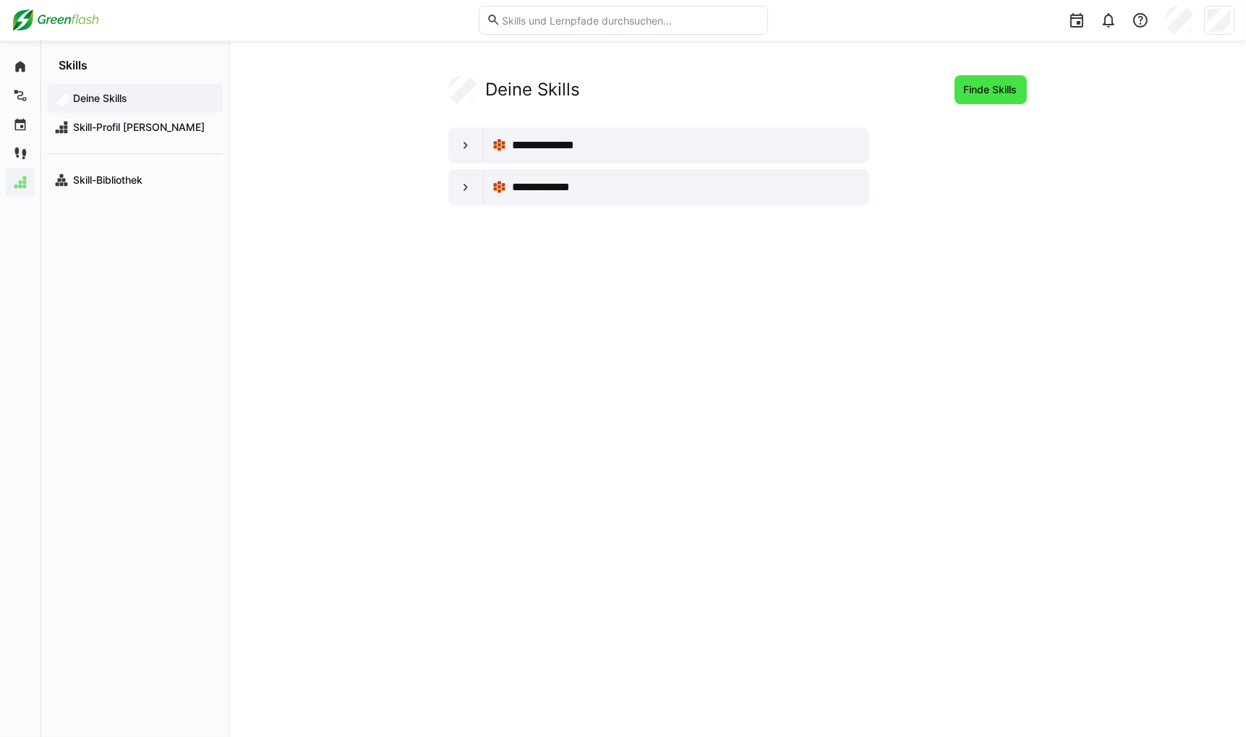
click at [978, 95] on span "Finde Skills" at bounding box center [991, 89] width 58 height 14
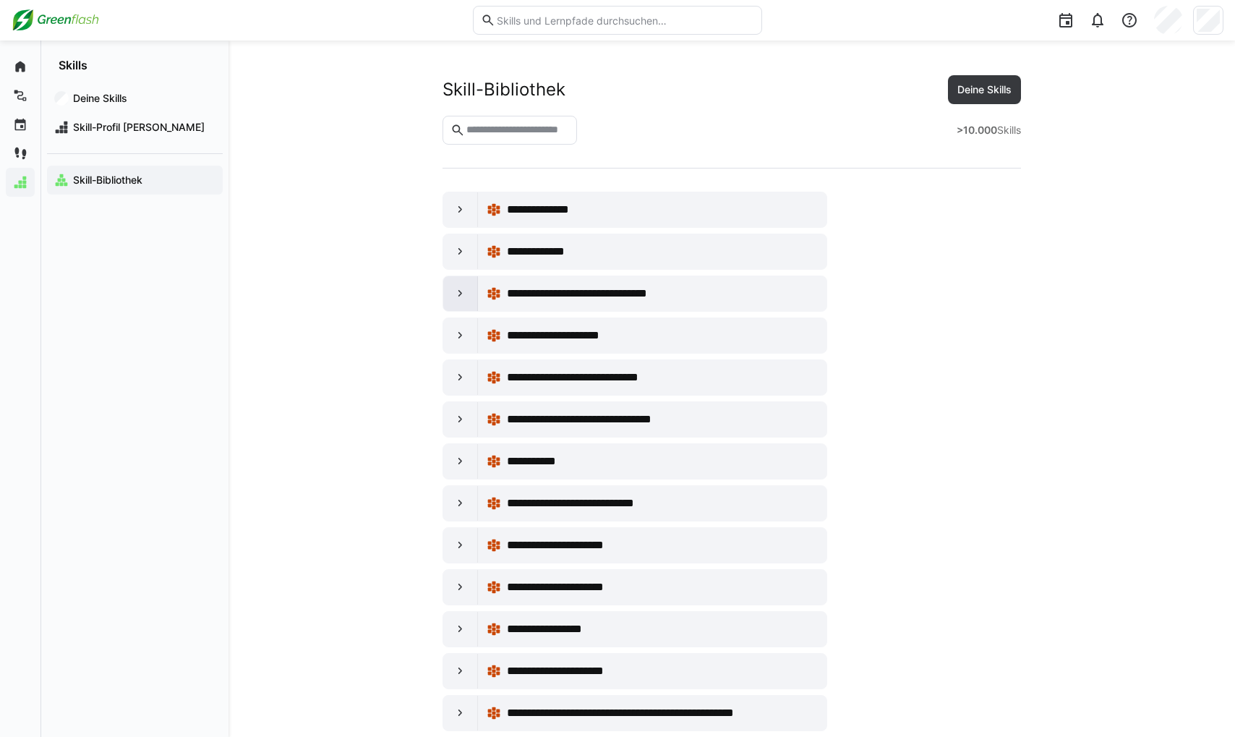
click at [470, 291] on div at bounding box center [460, 293] width 35 height 35
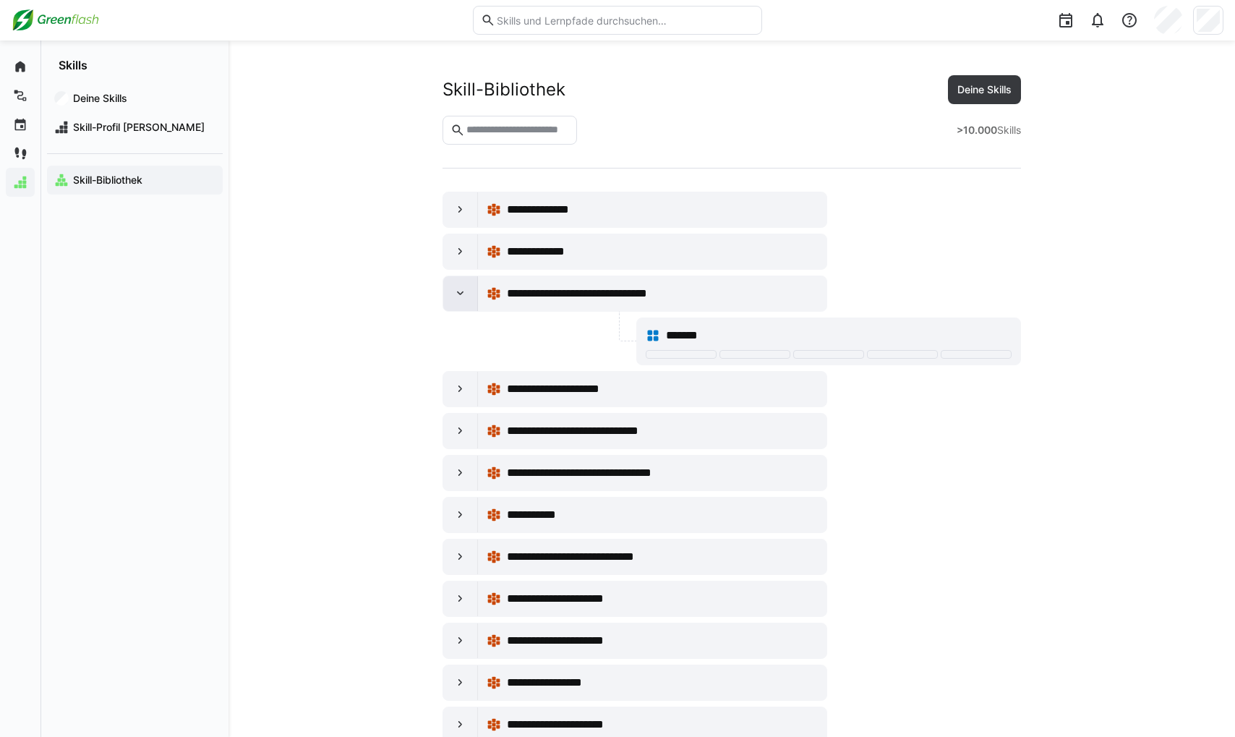
click at [464, 291] on eds-icon at bounding box center [460, 293] width 14 height 14
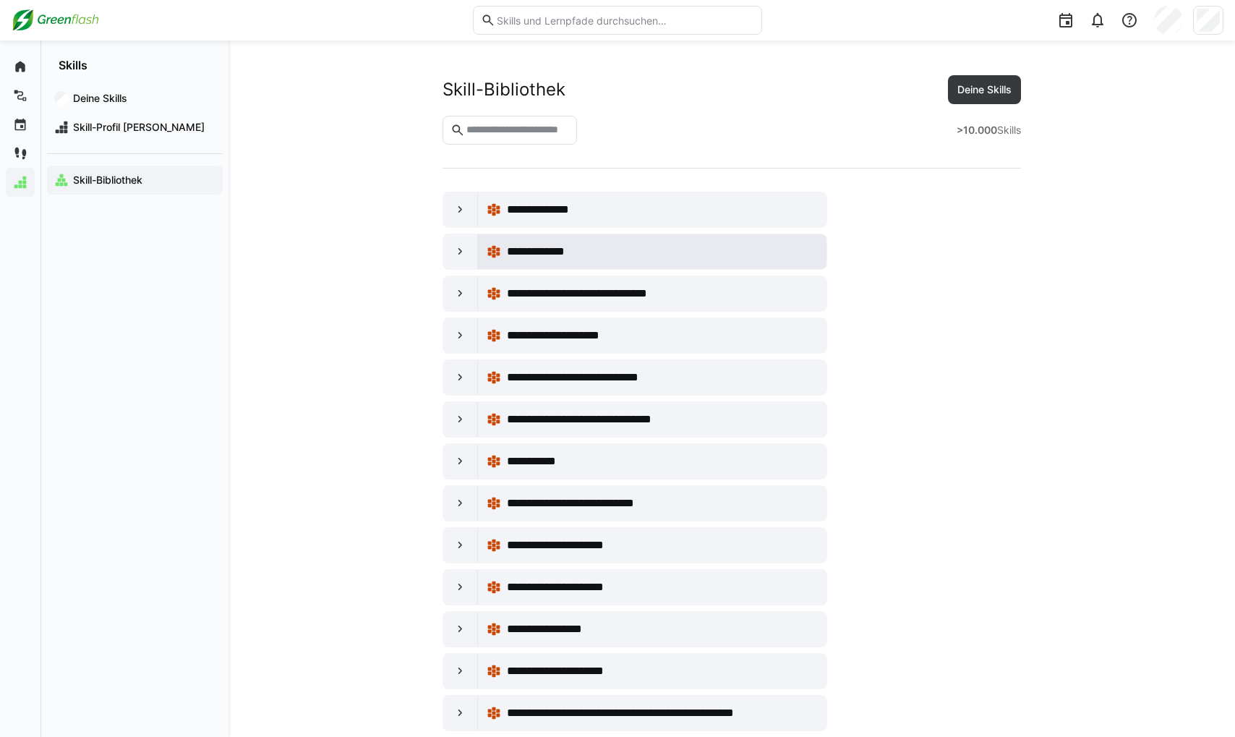
click at [552, 247] on span "**********" at bounding box center [546, 251] width 78 height 17
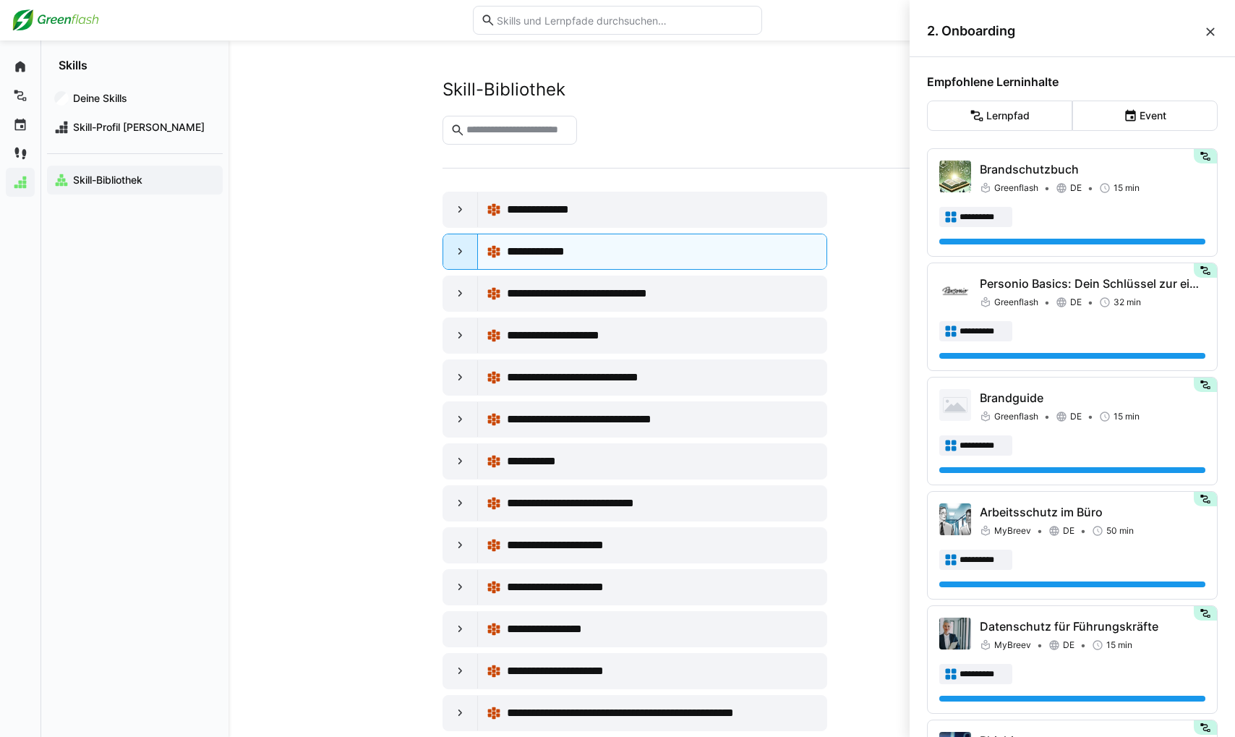
click at [469, 257] on div at bounding box center [460, 251] width 35 height 35
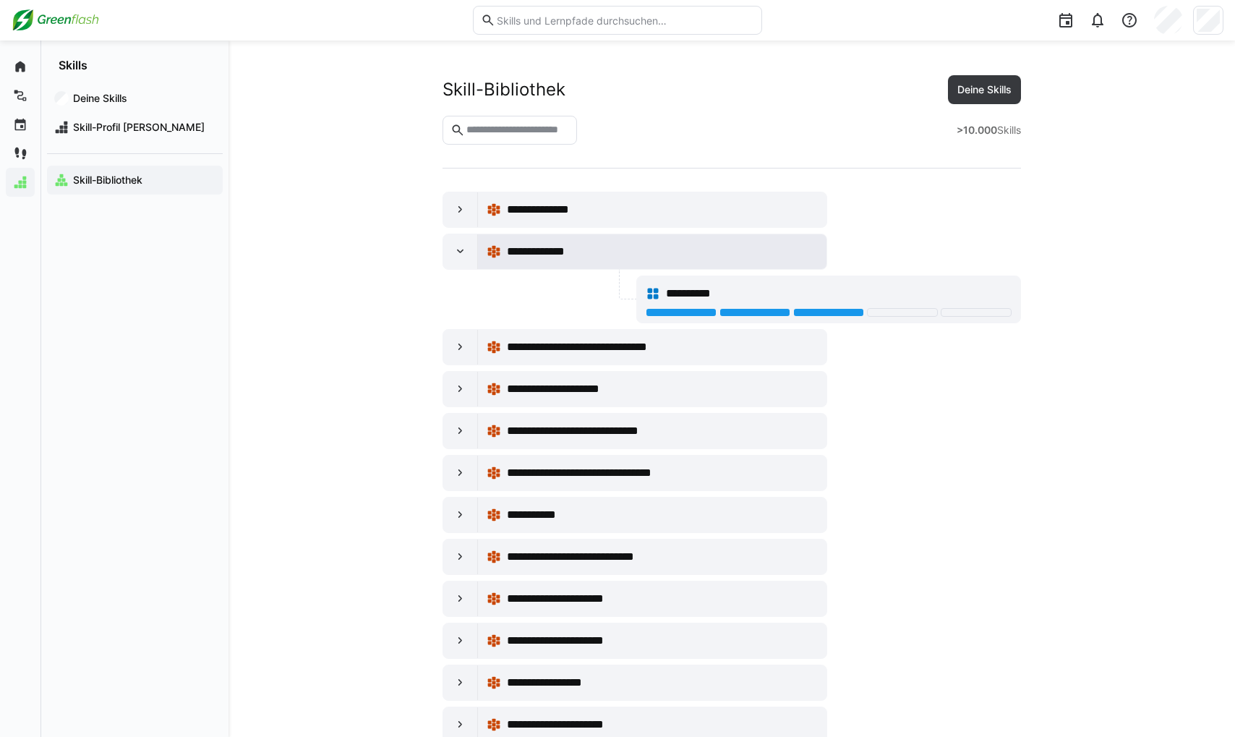
click at [615, 257] on div "**********" at bounding box center [662, 251] width 311 height 17
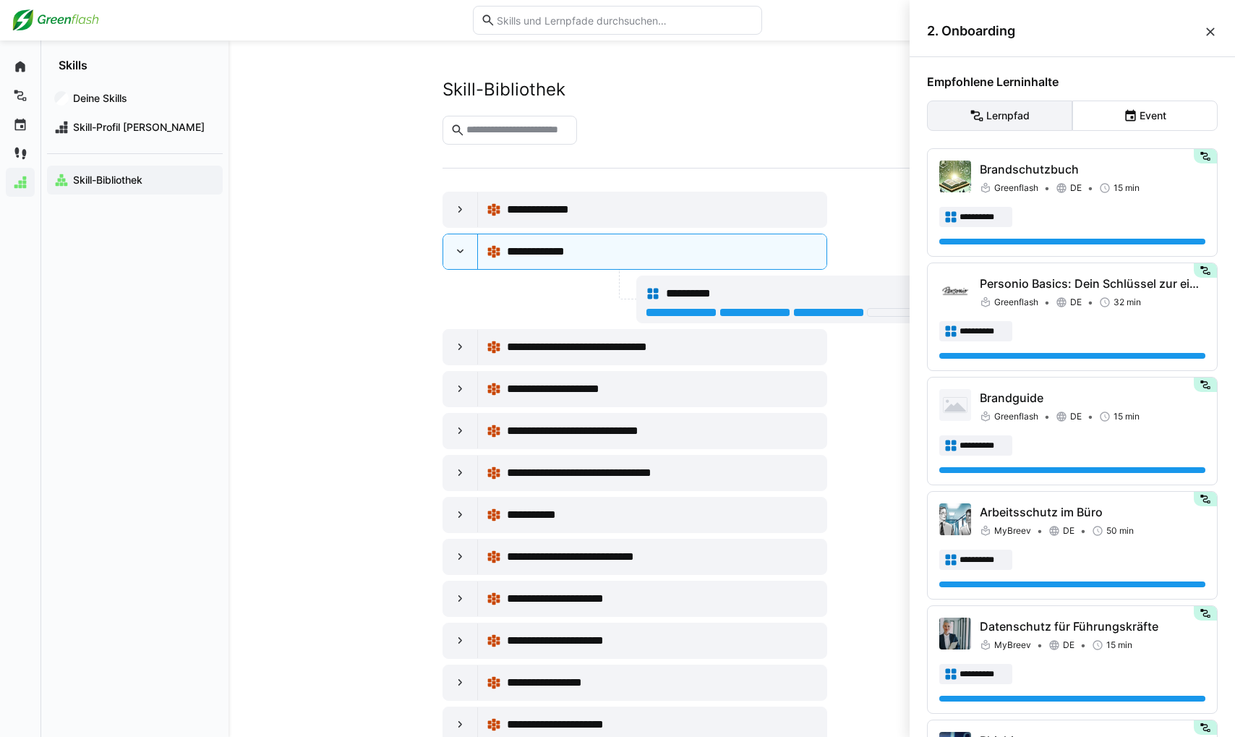
click at [1028, 107] on eds-button-option "Lernpfad" at bounding box center [999, 116] width 145 height 30
click at [1143, 127] on eds-button-option "Event" at bounding box center [1144, 116] width 145 height 30
click at [1002, 121] on eds-button-option "Lernpfad" at bounding box center [999, 116] width 145 height 30
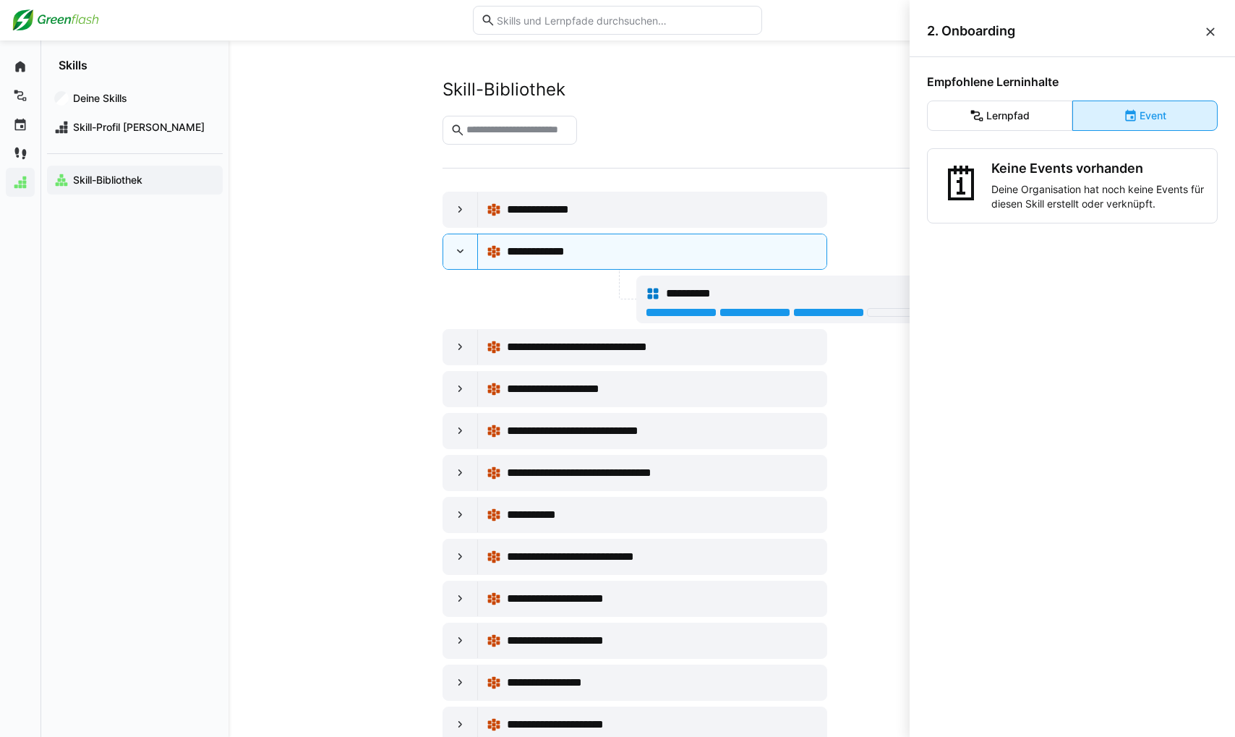
click at [1108, 120] on eds-button-option "Event" at bounding box center [1144, 116] width 145 height 30
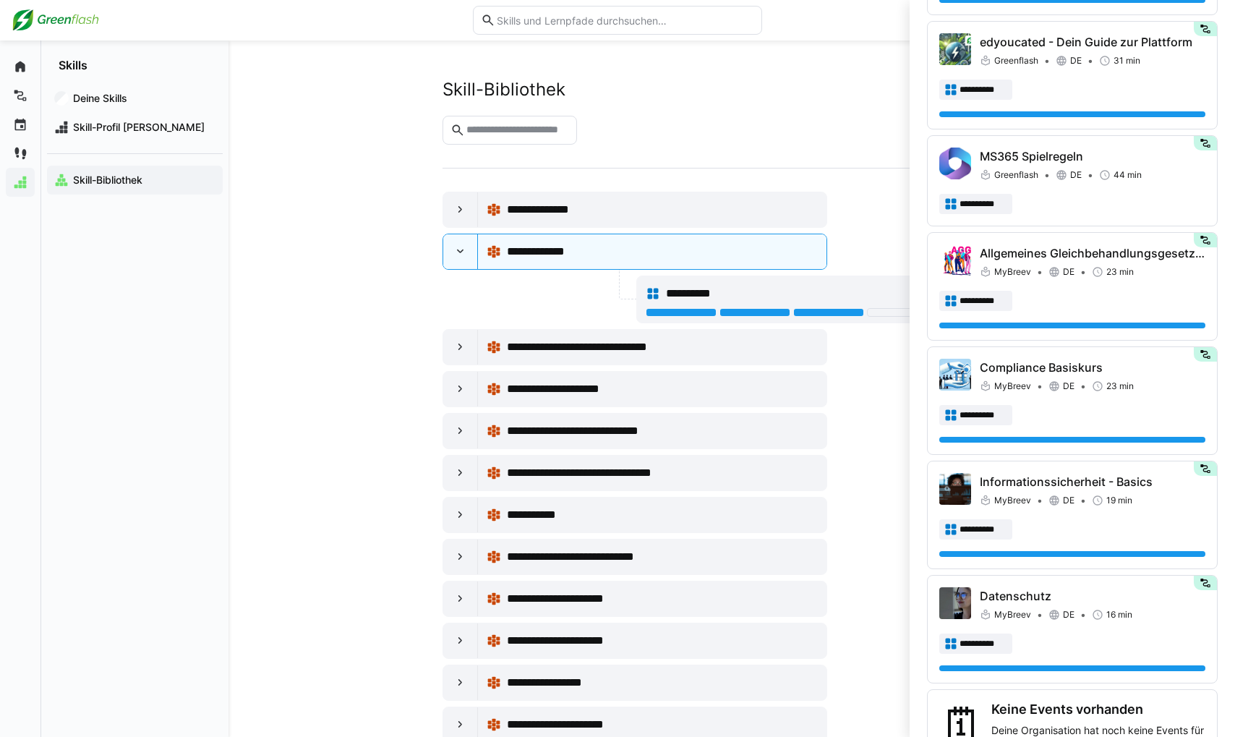
scroll to position [998, 0]
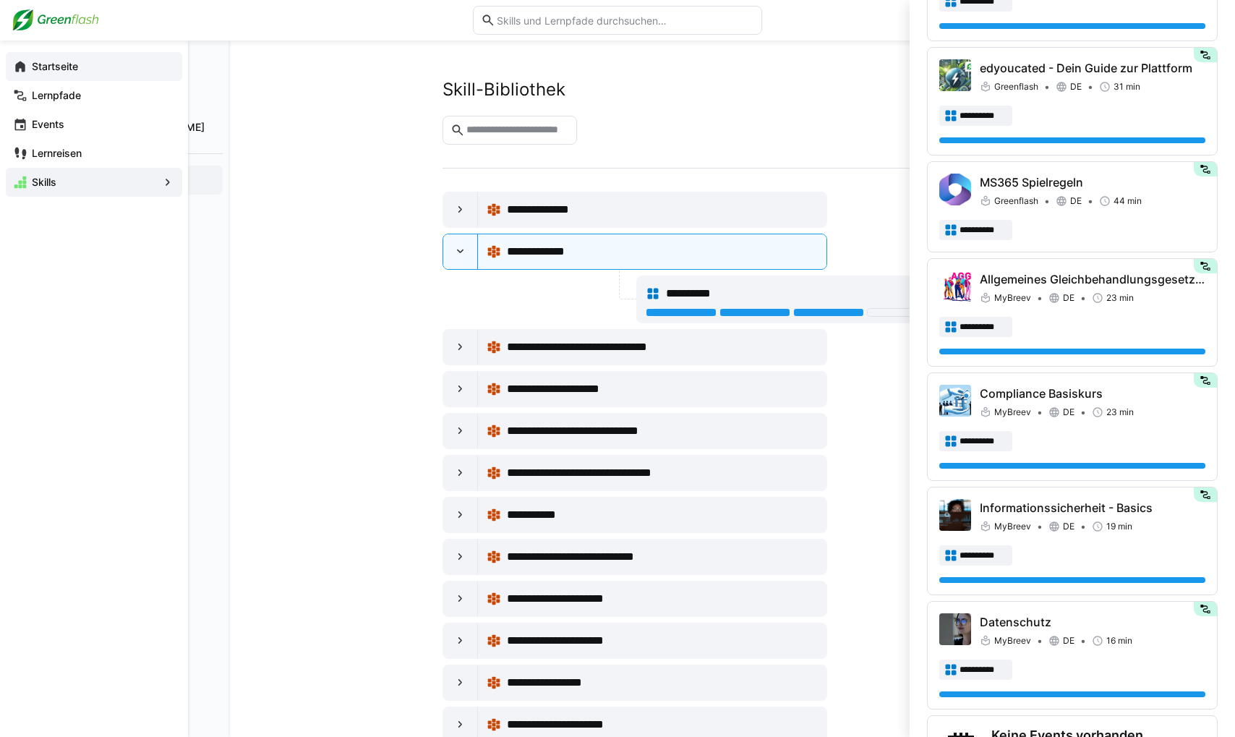
click at [0, 0] on app-navigation-label "Startseite" at bounding box center [0, 0] width 0 height 0
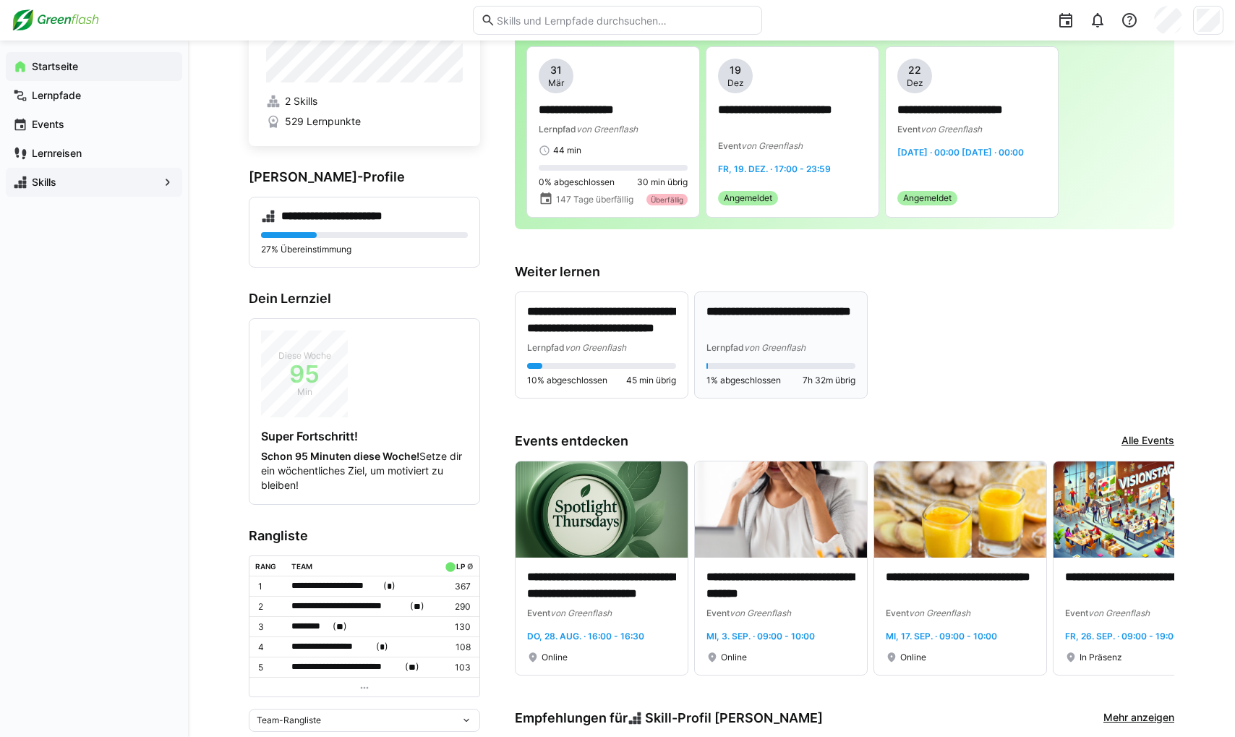
scroll to position [72, 0]
drag, startPoint x: 747, startPoint y: 318, endPoint x: 730, endPoint y: 276, distance: 46.1
click at [730, 276] on h3 "Weiter lernen" at bounding box center [845, 272] width 660 height 16
